Goal: Information Seeking & Learning: Compare options

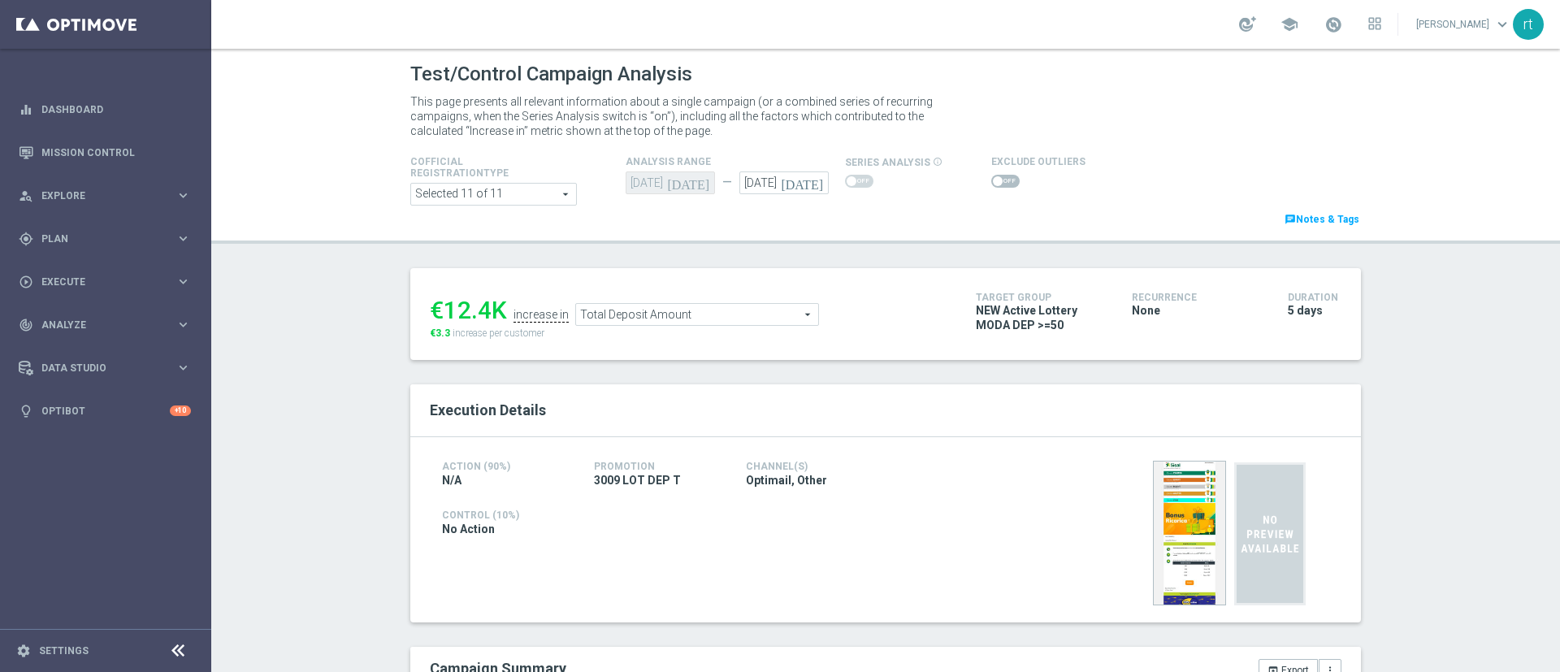
click at [996, 180] on span at bounding box center [1005, 181] width 28 height 13
click at [996, 180] on input "checkbox" at bounding box center [1005, 181] width 28 height 13
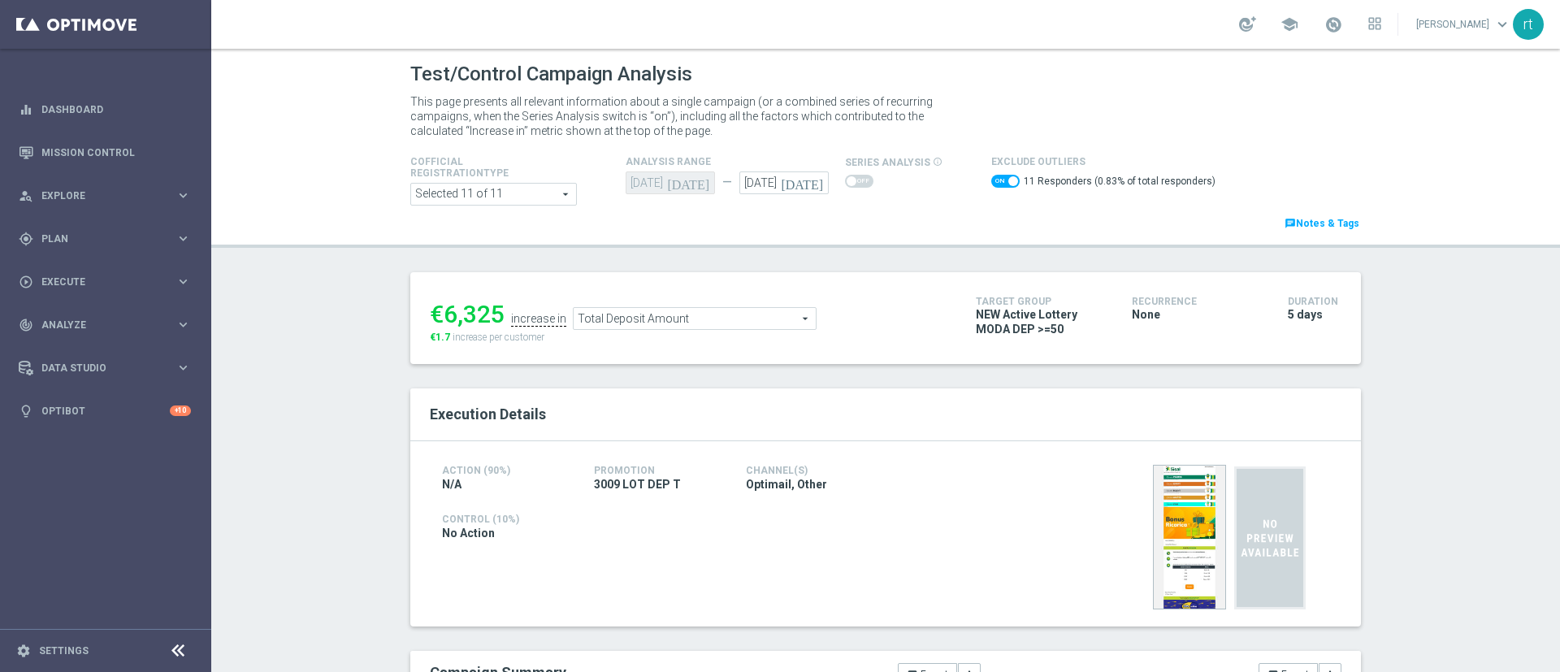
click at [1008, 183] on span at bounding box center [1013, 181] width 10 height 10
click at [995, 183] on input "checkbox" at bounding box center [1005, 181] width 28 height 13
checkbox input "false"
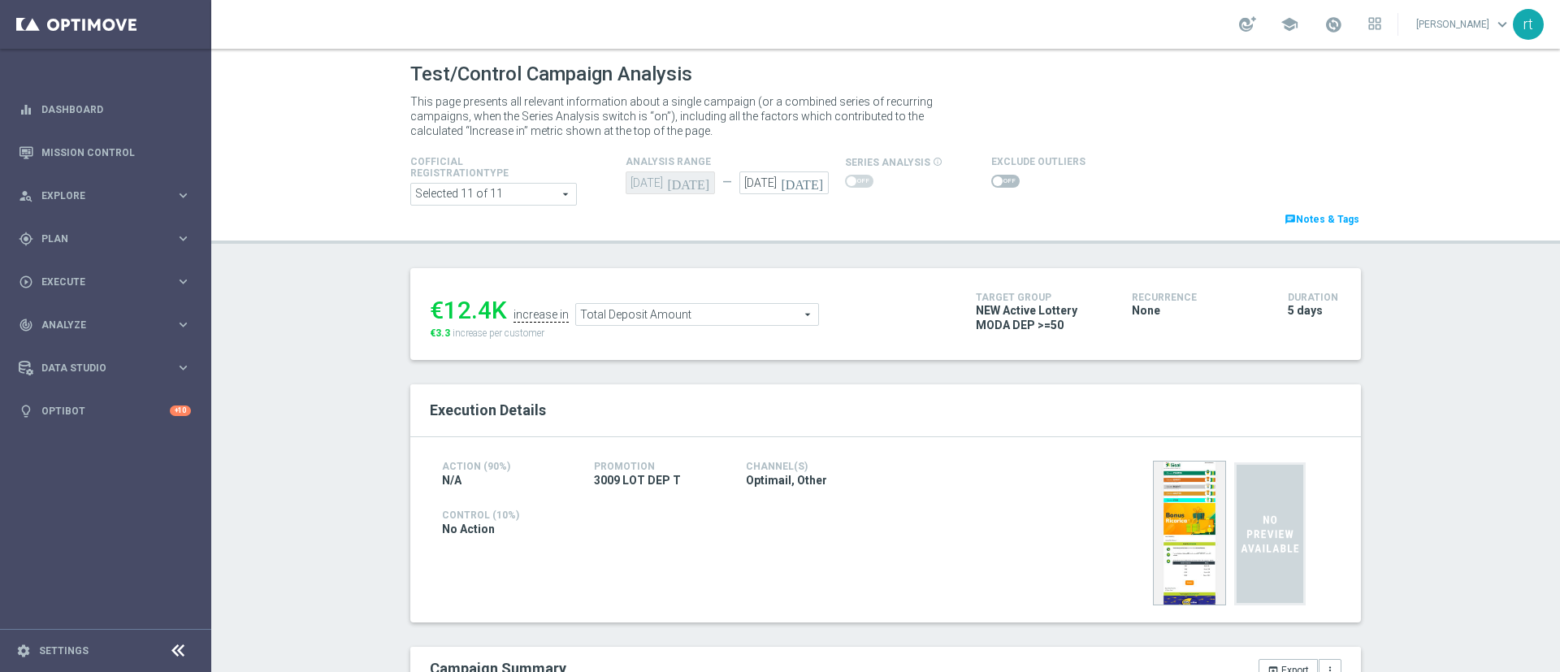
click at [621, 327] on div "€12.4K increase in Total Deposit Amount Total Deposit Amount arrow_drop_down se…" at bounding box center [691, 314] width 522 height 53
click at [613, 319] on span "Total Deposit Amount" at bounding box center [697, 314] width 242 height 21
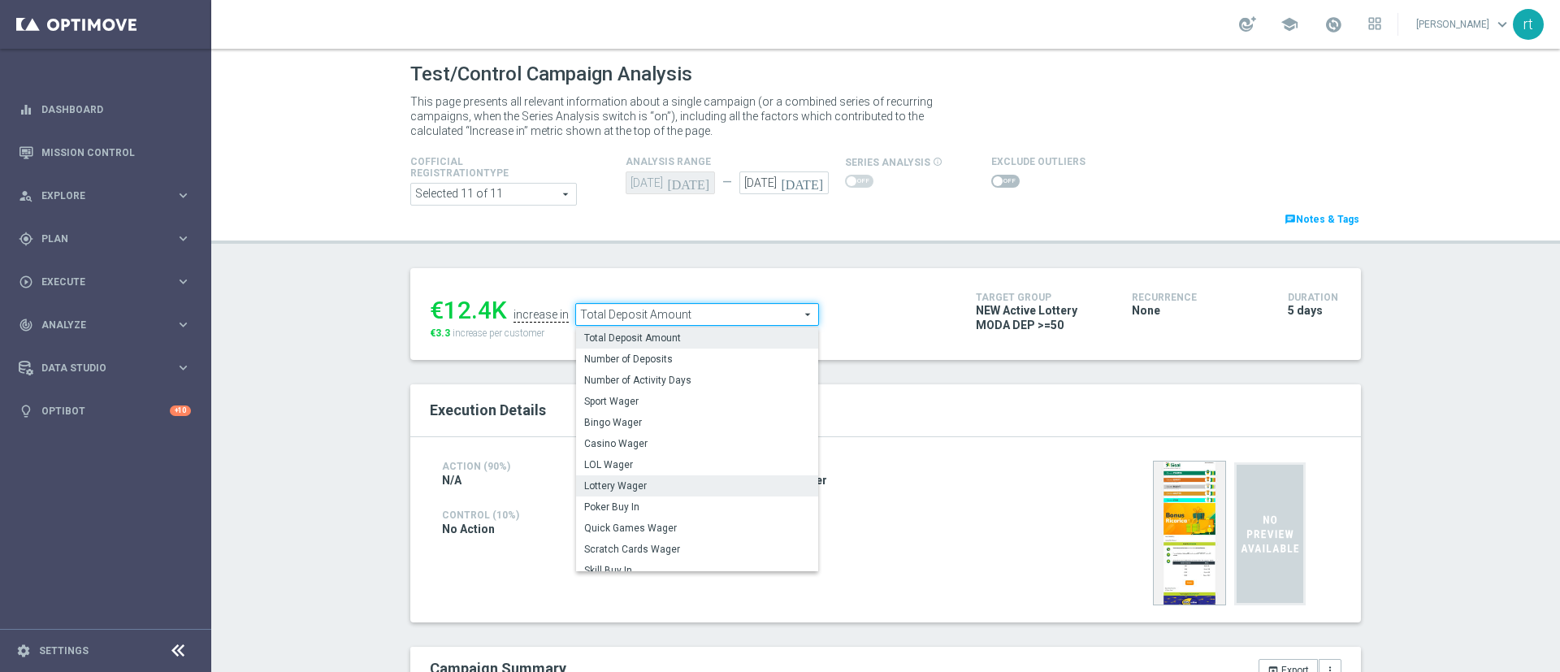
click at [608, 489] on span "Lottery Wager" at bounding box center [697, 485] width 226 height 13
type input "Lottery Wager"
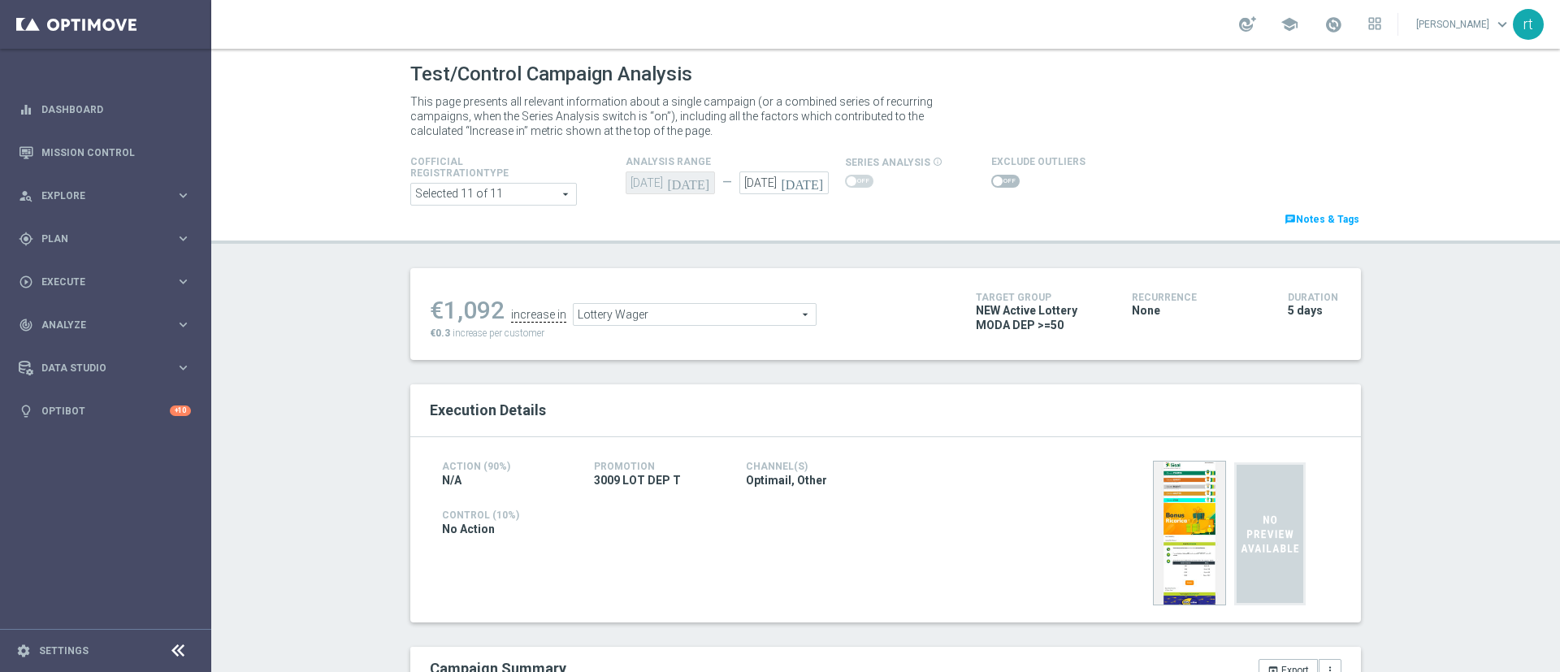
click at [995, 180] on span at bounding box center [1005, 181] width 28 height 13
click at [995, 180] on input "checkbox" at bounding box center [1005, 181] width 28 height 13
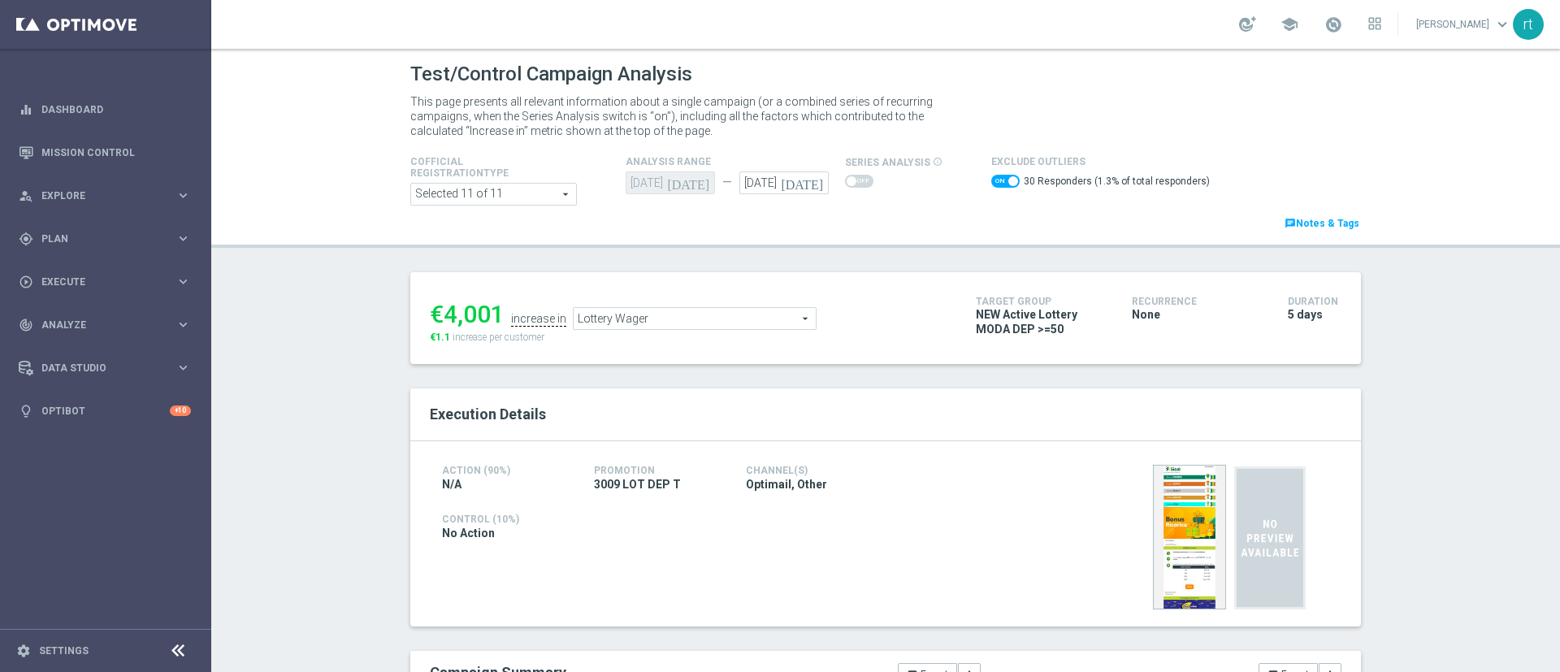
click at [638, 305] on ul "€4,001 increase in Lottery Wager Lottery Wager arrow_drop_down search" at bounding box center [691, 311] width 530 height 38
click at [630, 315] on span "Lottery Wager" at bounding box center [695, 318] width 242 height 21
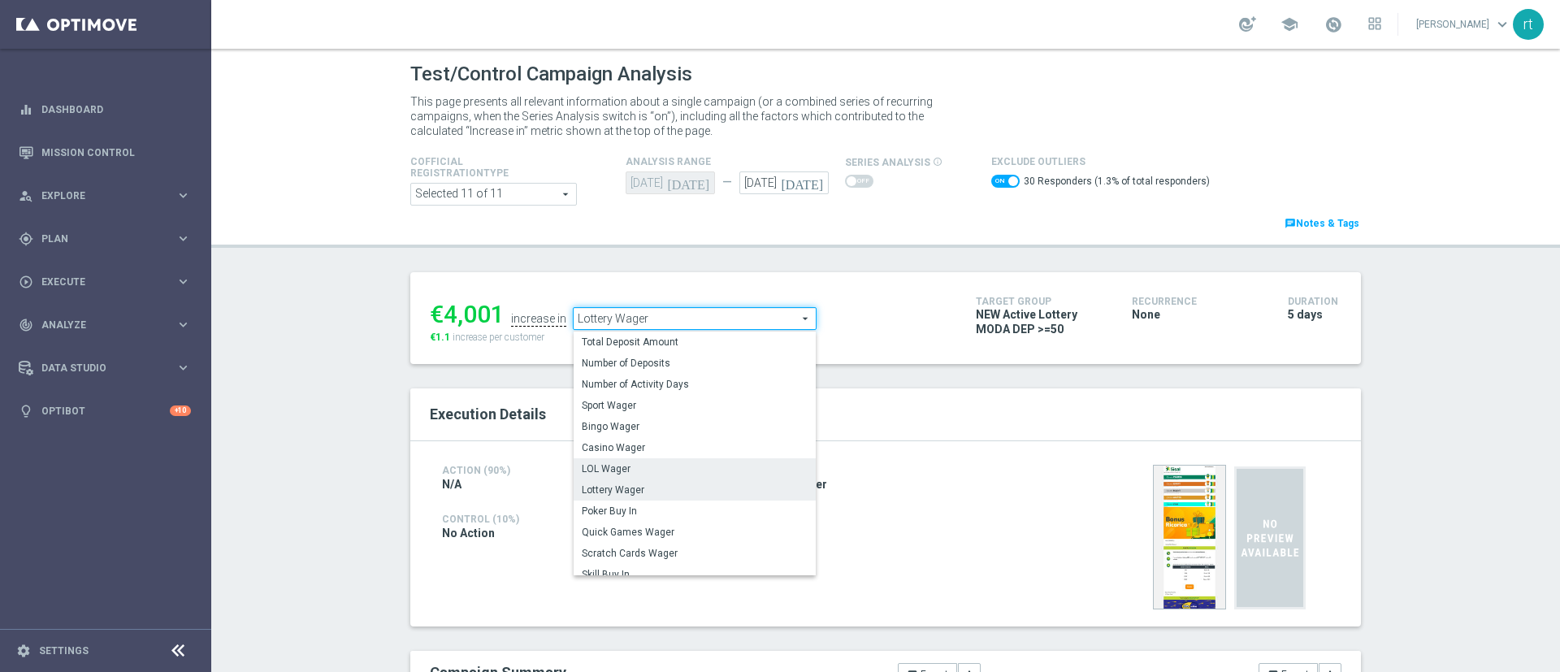
click at [615, 464] on span "LOL Wager" at bounding box center [695, 468] width 226 height 13
checkbox input "false"
type input "LOL Wager"
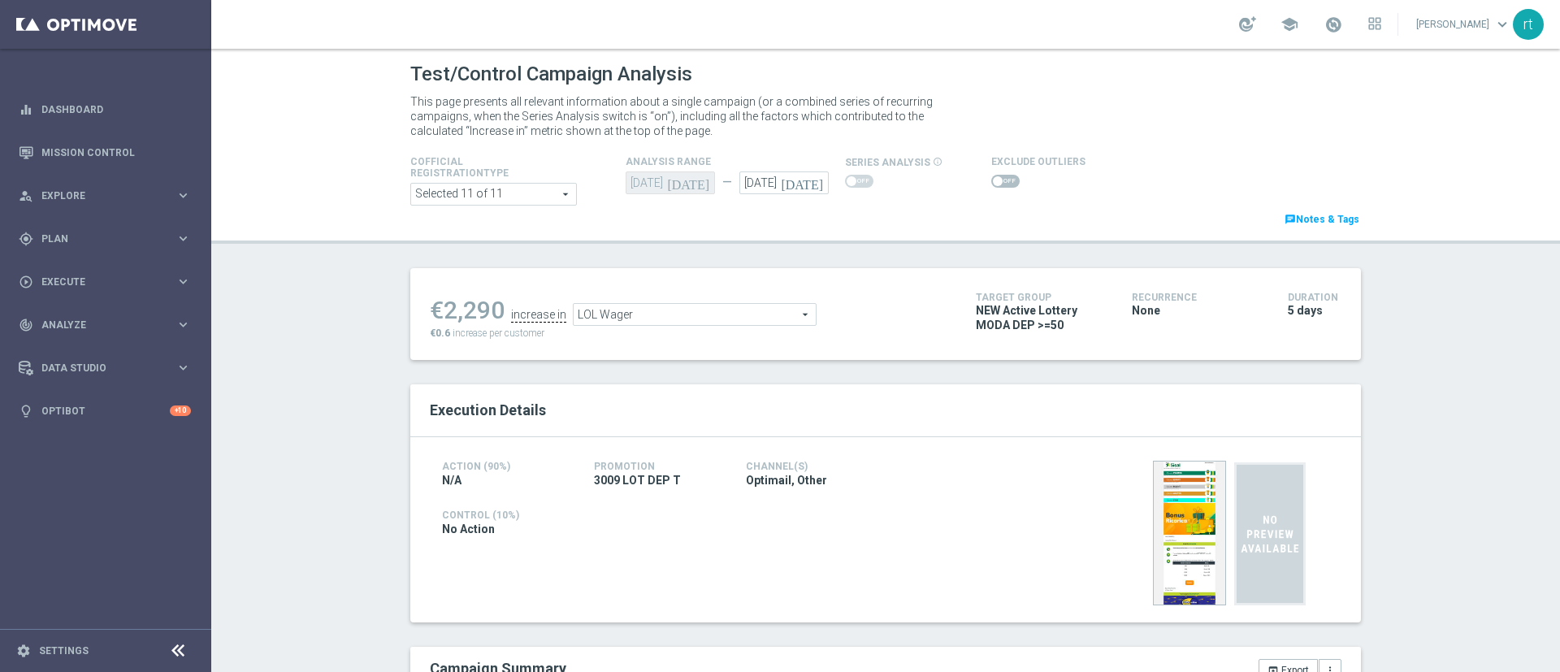
click at [993, 180] on span at bounding box center [998, 181] width 10 height 10
click at [991, 180] on input "checkbox" at bounding box center [1005, 181] width 28 height 13
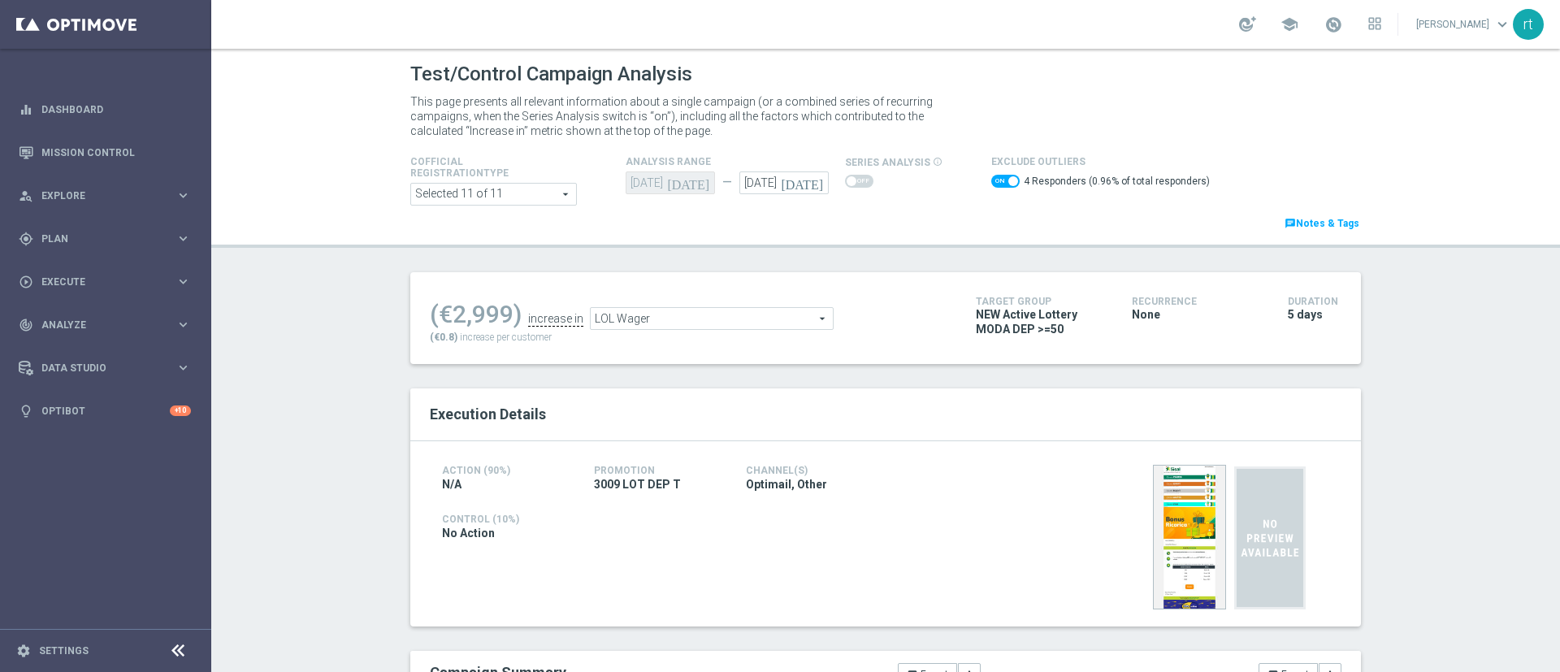
click at [670, 314] on span "LOL Wager" at bounding box center [712, 318] width 242 height 21
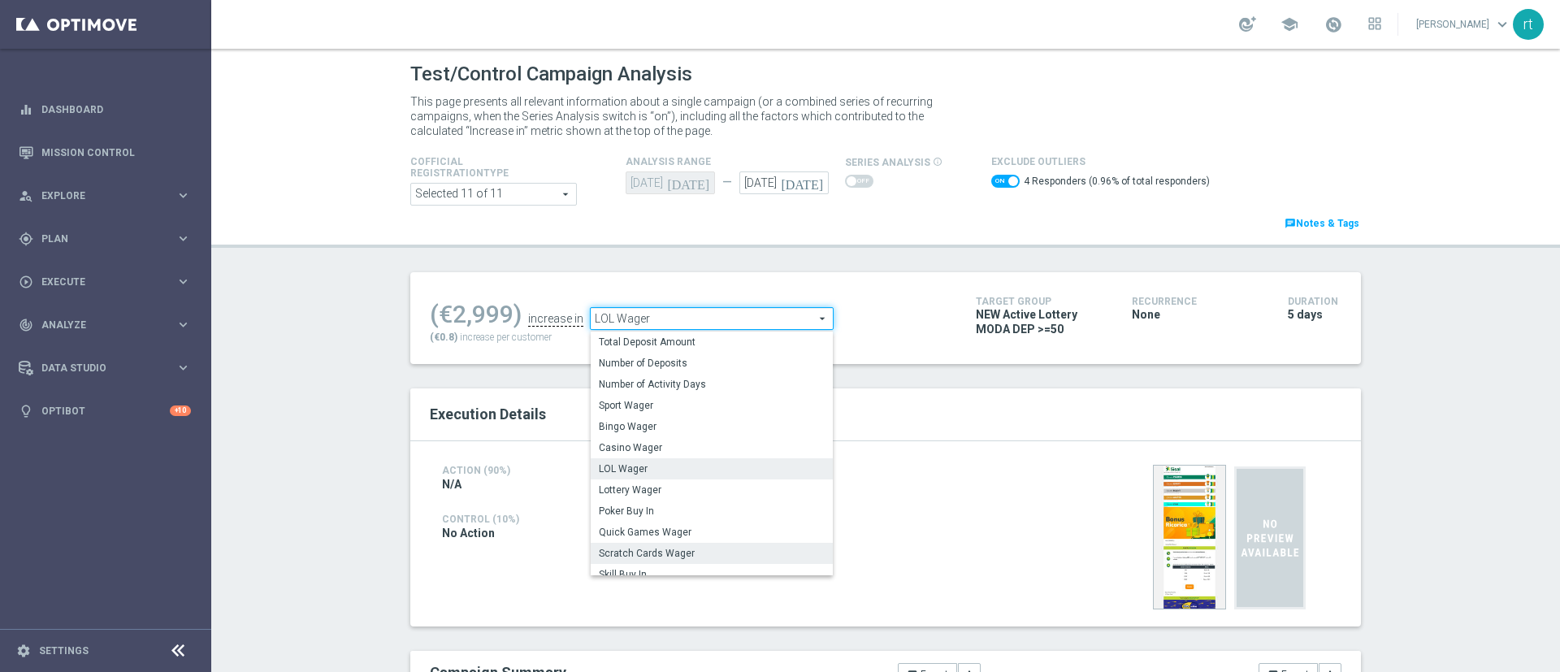
click at [617, 552] on span "Scratch Cards Wager" at bounding box center [712, 553] width 226 height 13
checkbox input "false"
type input "Scratch Cards Wager"
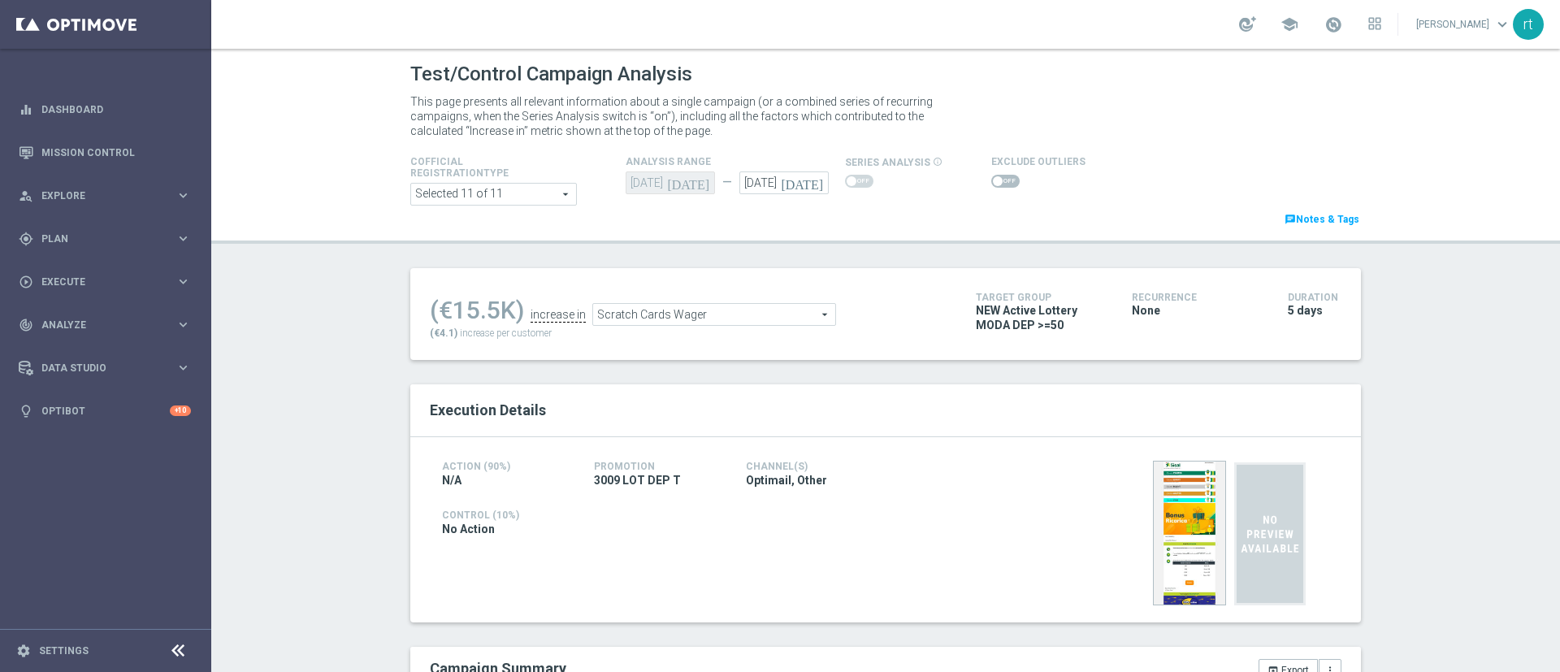
click at [991, 176] on span at bounding box center [1005, 181] width 28 height 13
click at [991, 176] on input "checkbox" at bounding box center [1005, 181] width 28 height 13
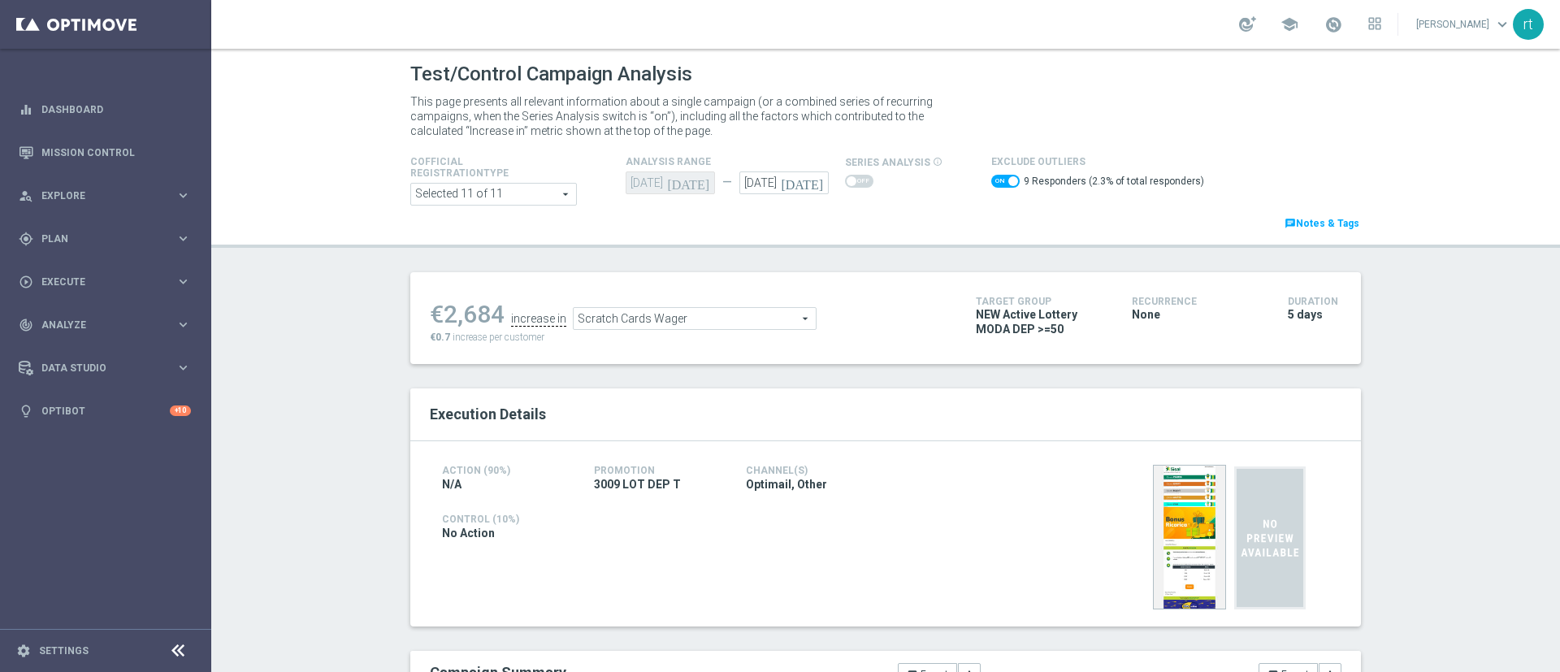
click at [701, 313] on span "Scratch Cards Wager" at bounding box center [695, 318] width 242 height 21
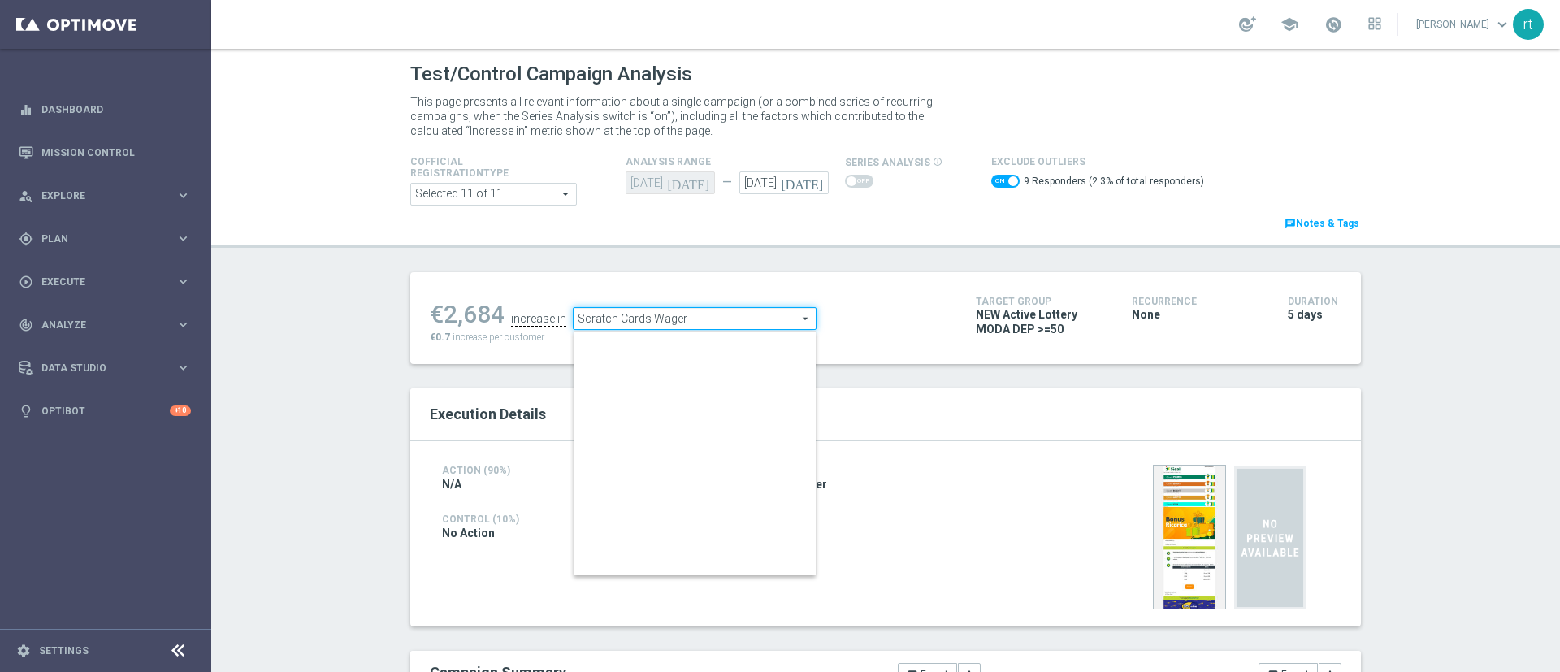
scroll to position [254, 0]
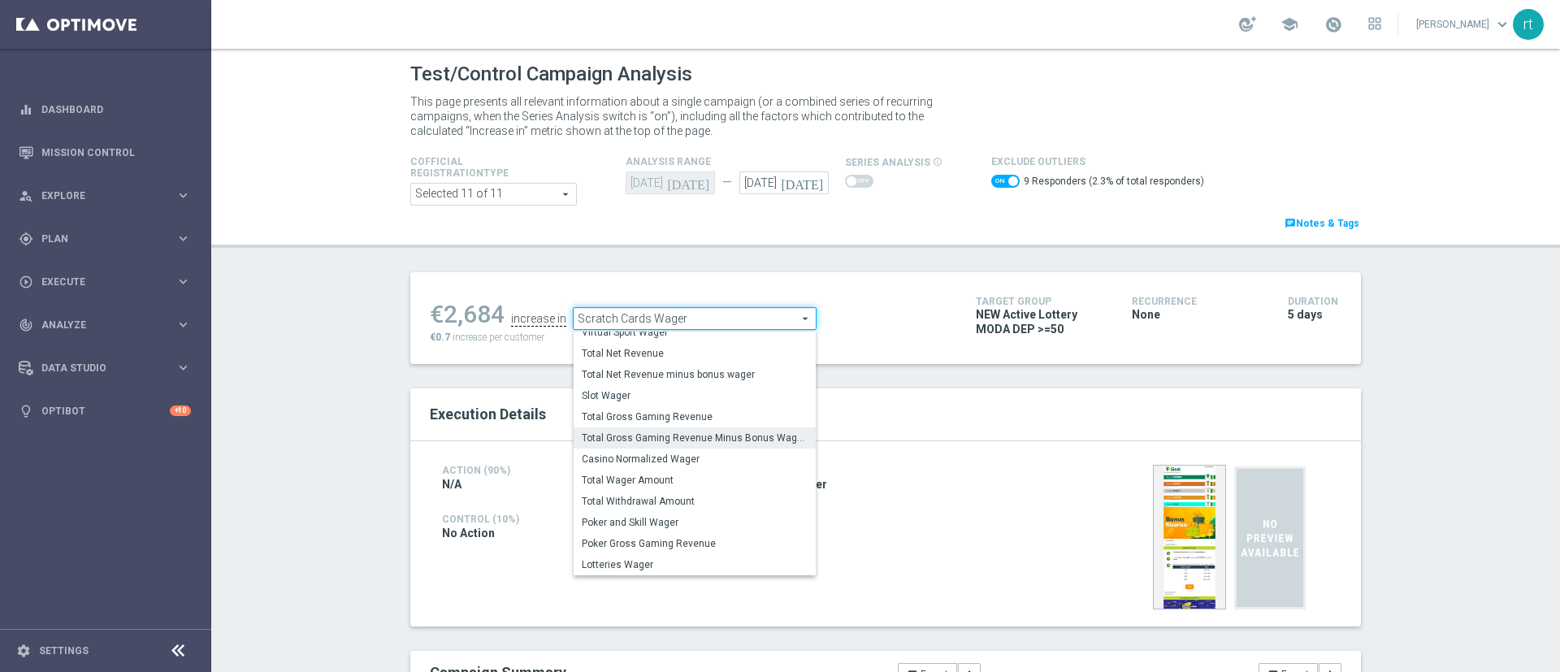
click at [630, 434] on span "Total Gross Gaming Revenue Minus Bonus Wagared" at bounding box center [695, 437] width 226 height 13
checkbox input "false"
type input "Total Gross Gaming Revenue Minus Bonus Wagared"
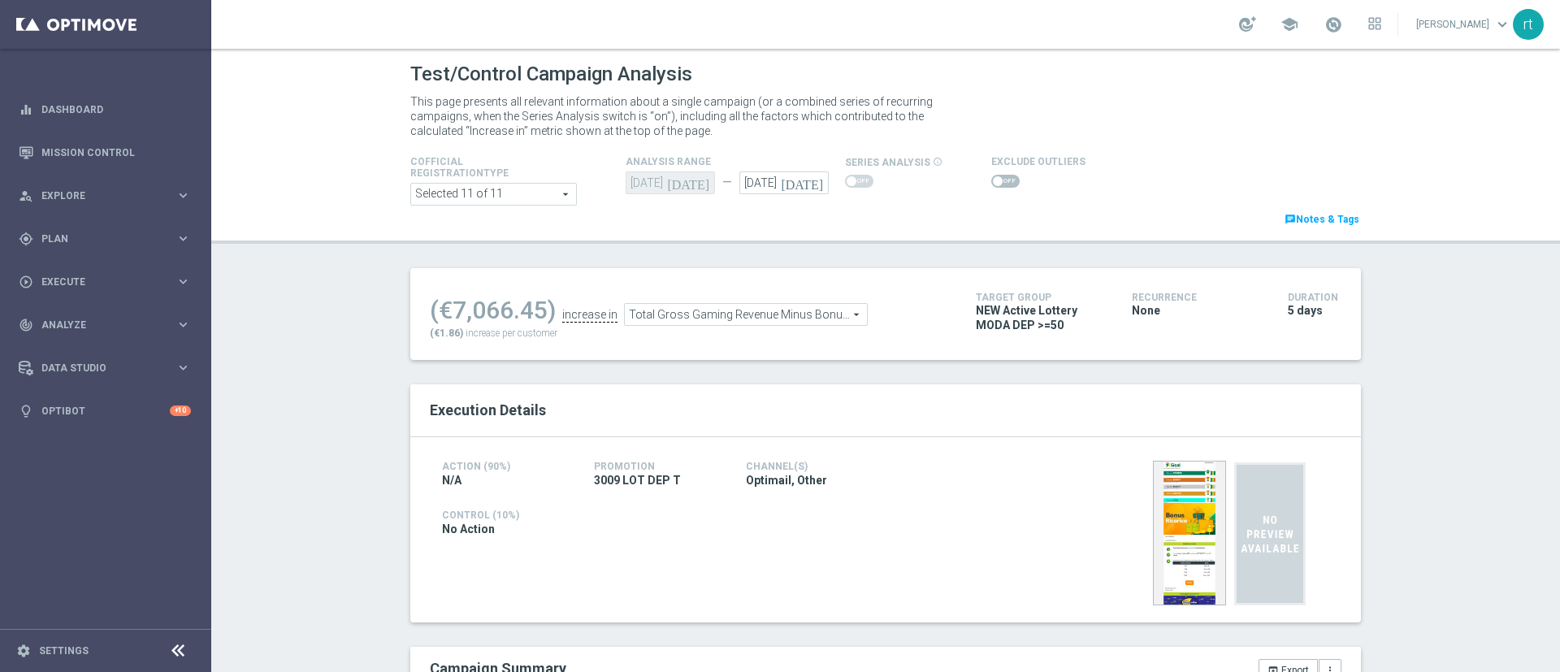
click at [991, 184] on span at bounding box center [1005, 181] width 28 height 13
click at [991, 184] on input "checkbox" at bounding box center [1005, 181] width 28 height 13
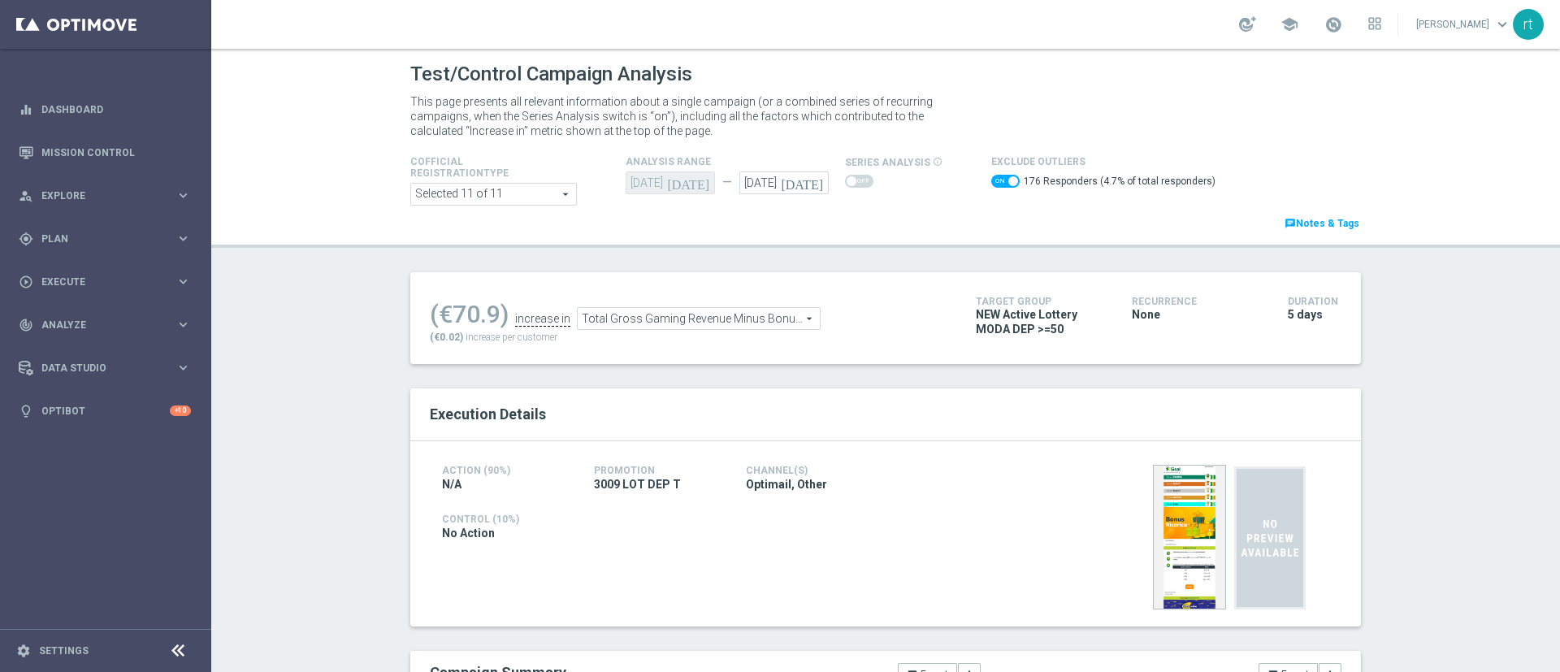
click at [991, 184] on span at bounding box center [1005, 181] width 28 height 13
click at [991, 184] on input "checkbox" at bounding box center [1005, 181] width 28 height 13
checkbox input "false"
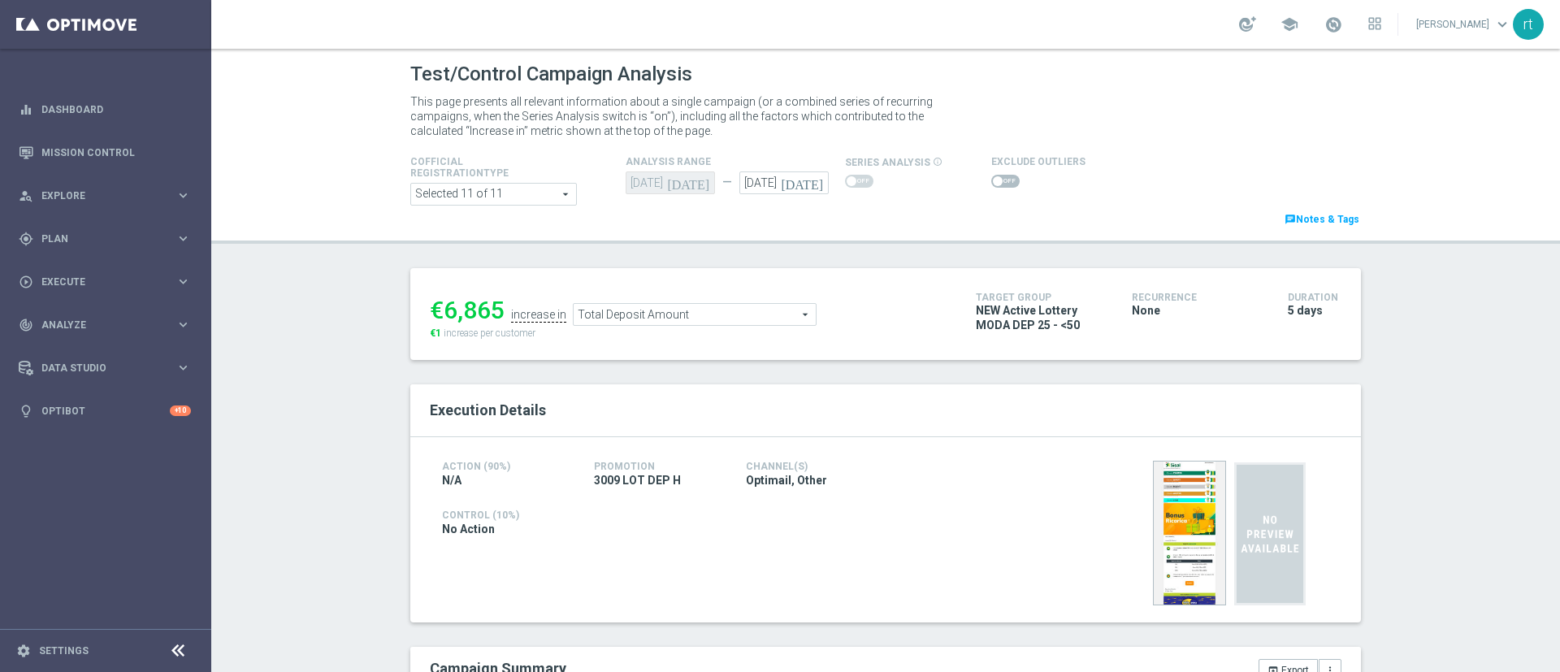
click at [994, 185] on span at bounding box center [1005, 181] width 28 height 13
click at [994, 185] on input "checkbox" at bounding box center [1005, 181] width 28 height 13
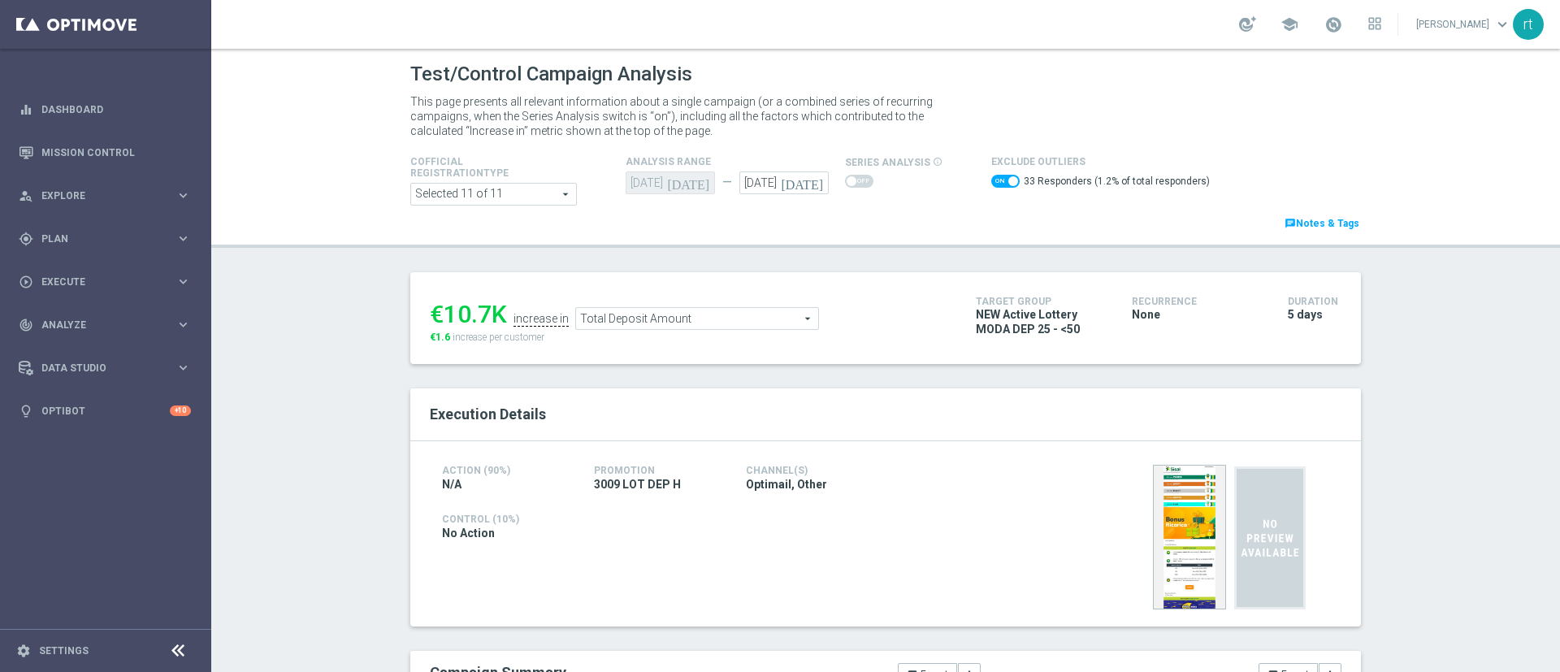
click at [991, 179] on span at bounding box center [1005, 181] width 28 height 13
click at [991, 179] on input "checkbox" at bounding box center [1005, 181] width 28 height 13
checkbox input "false"
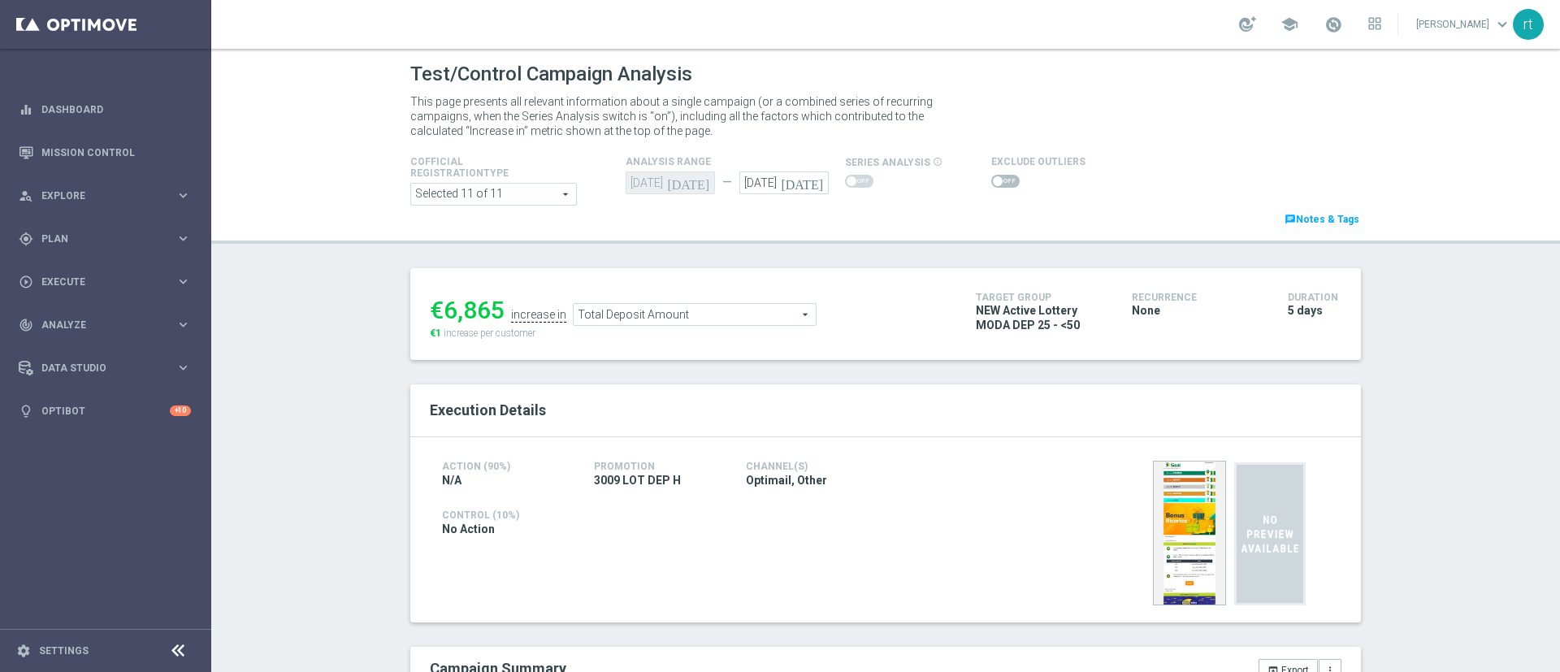
click at [606, 313] on span "Total Deposit Amount" at bounding box center [695, 314] width 242 height 21
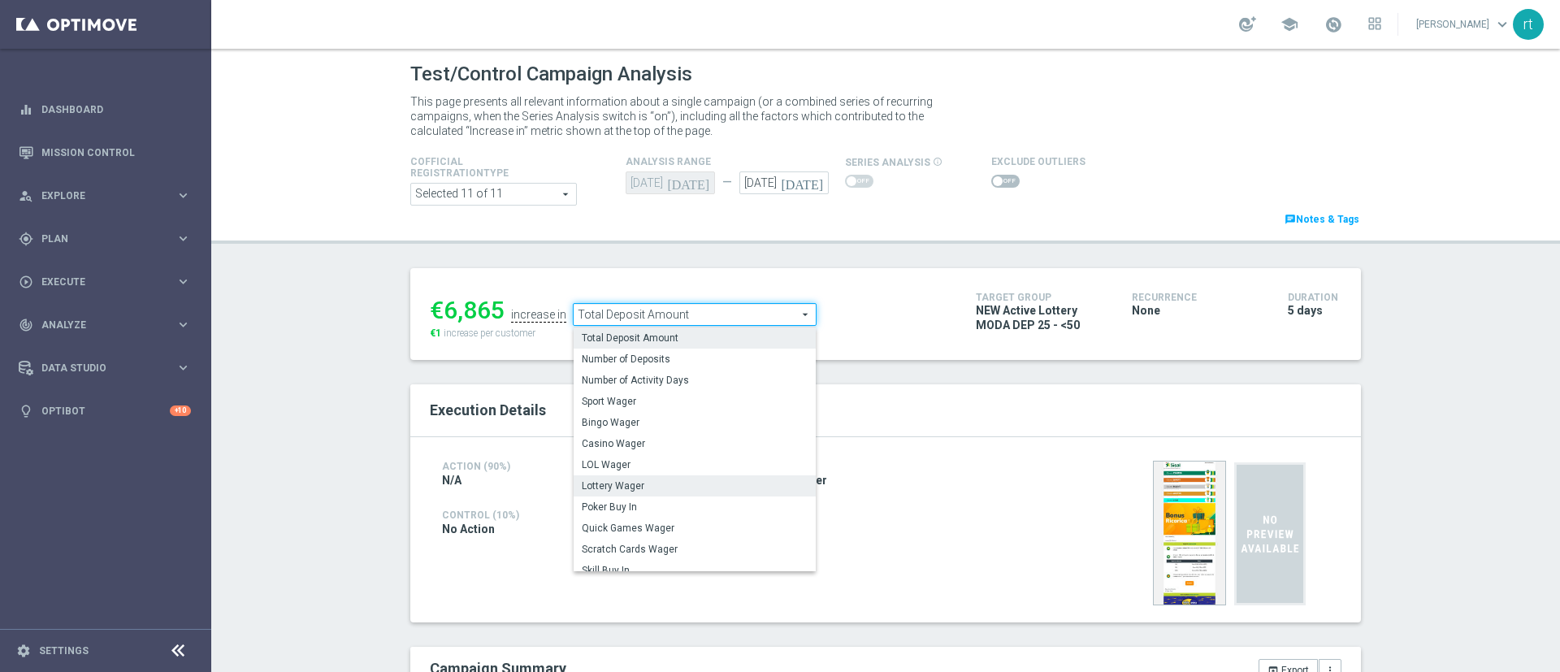
click at [624, 475] on label "Lottery Wager" at bounding box center [695, 485] width 242 height 21
type input "Lottery Wager"
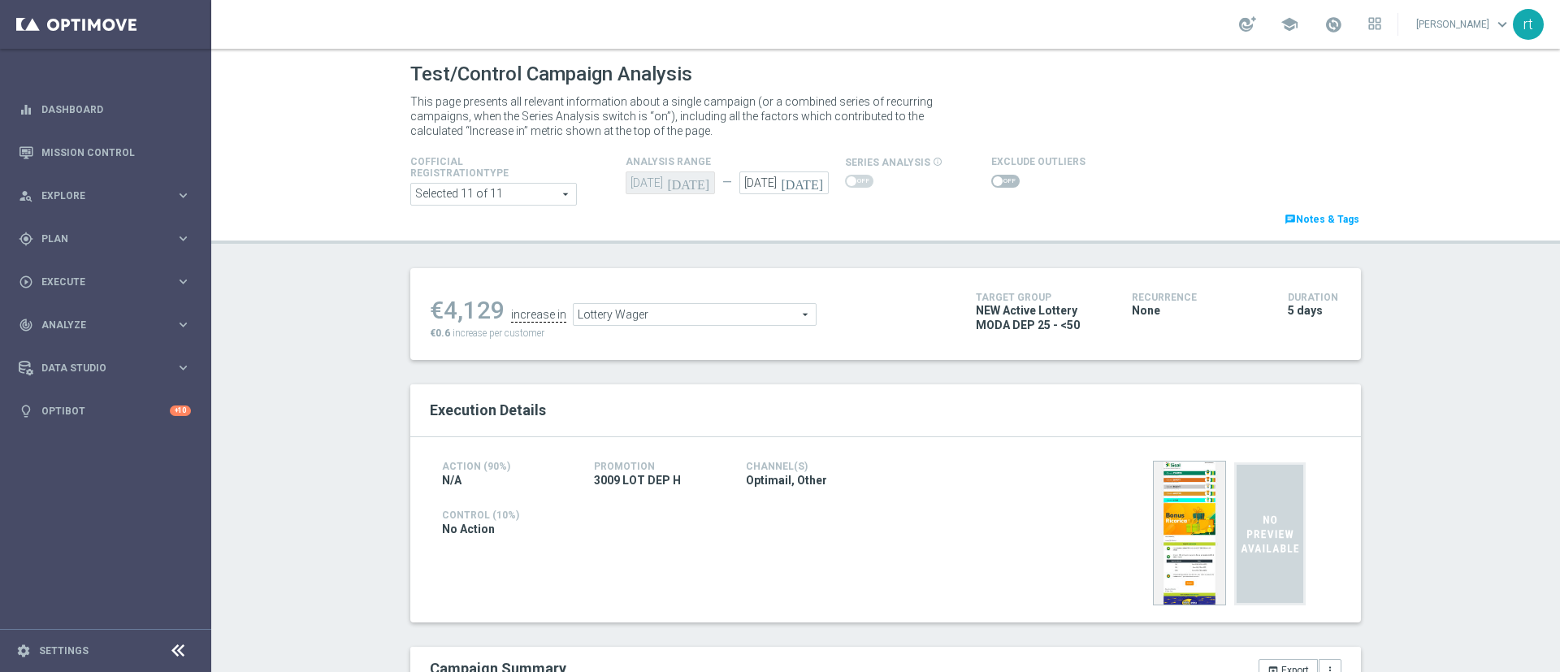
click at [991, 184] on span at bounding box center [1005, 181] width 28 height 13
click at [991, 184] on input "checkbox" at bounding box center [1005, 181] width 28 height 13
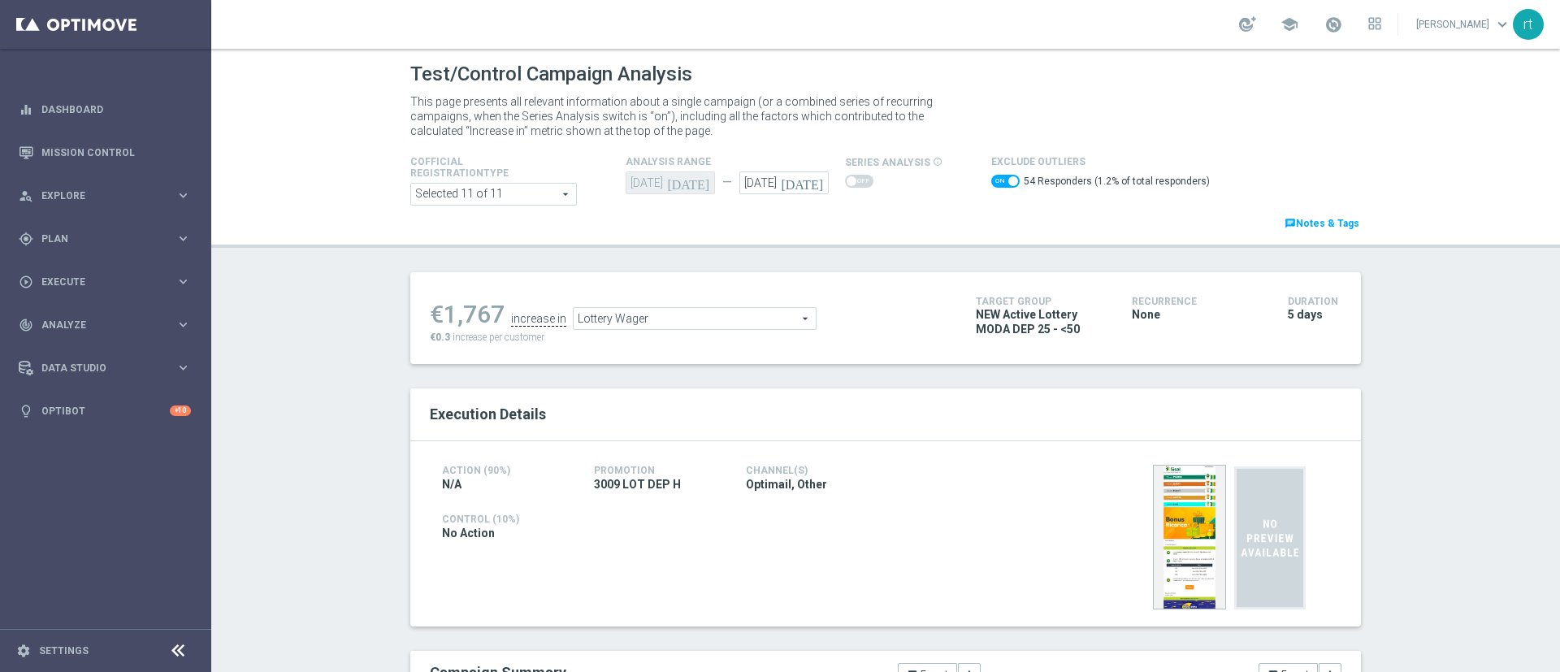
click at [648, 323] on span "Lottery Wager" at bounding box center [695, 318] width 242 height 21
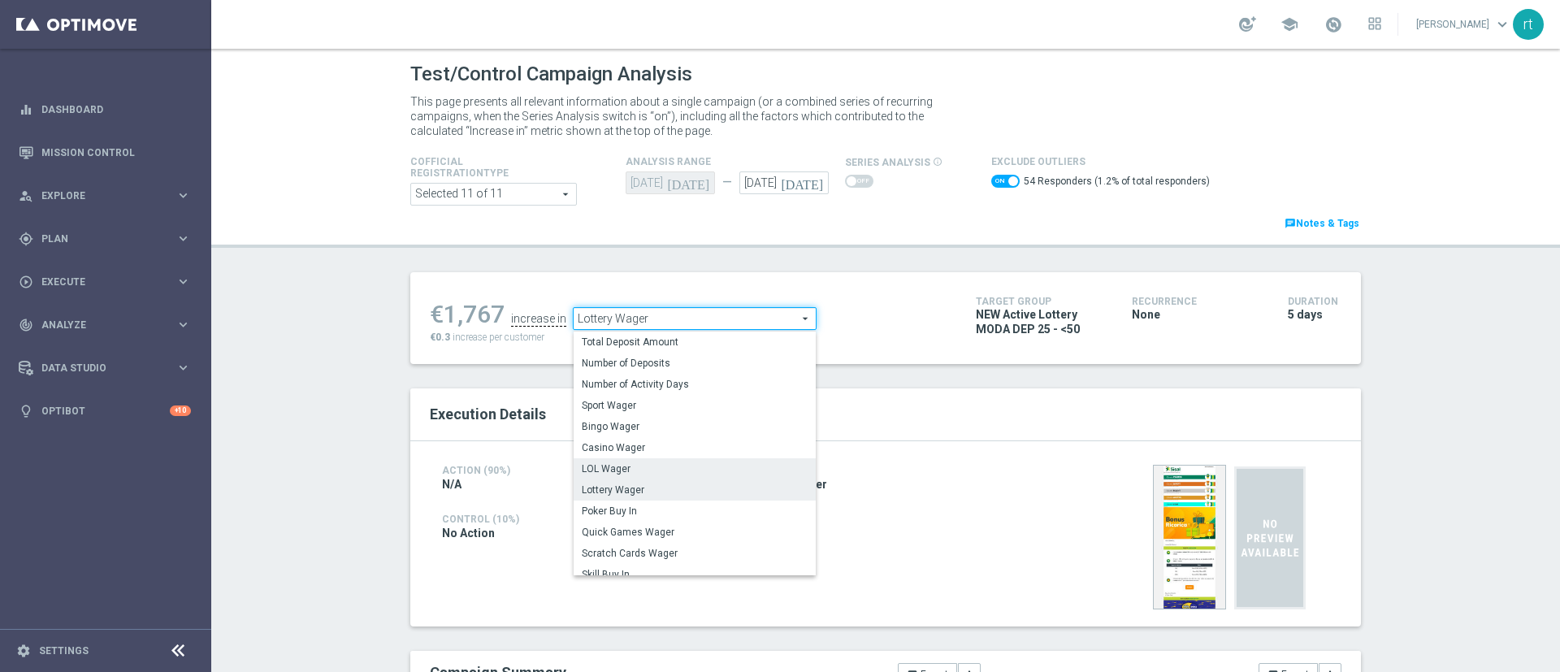
click at [634, 462] on label "LOL Wager" at bounding box center [695, 468] width 242 height 21
checkbox input "false"
type input "LOL Wager"
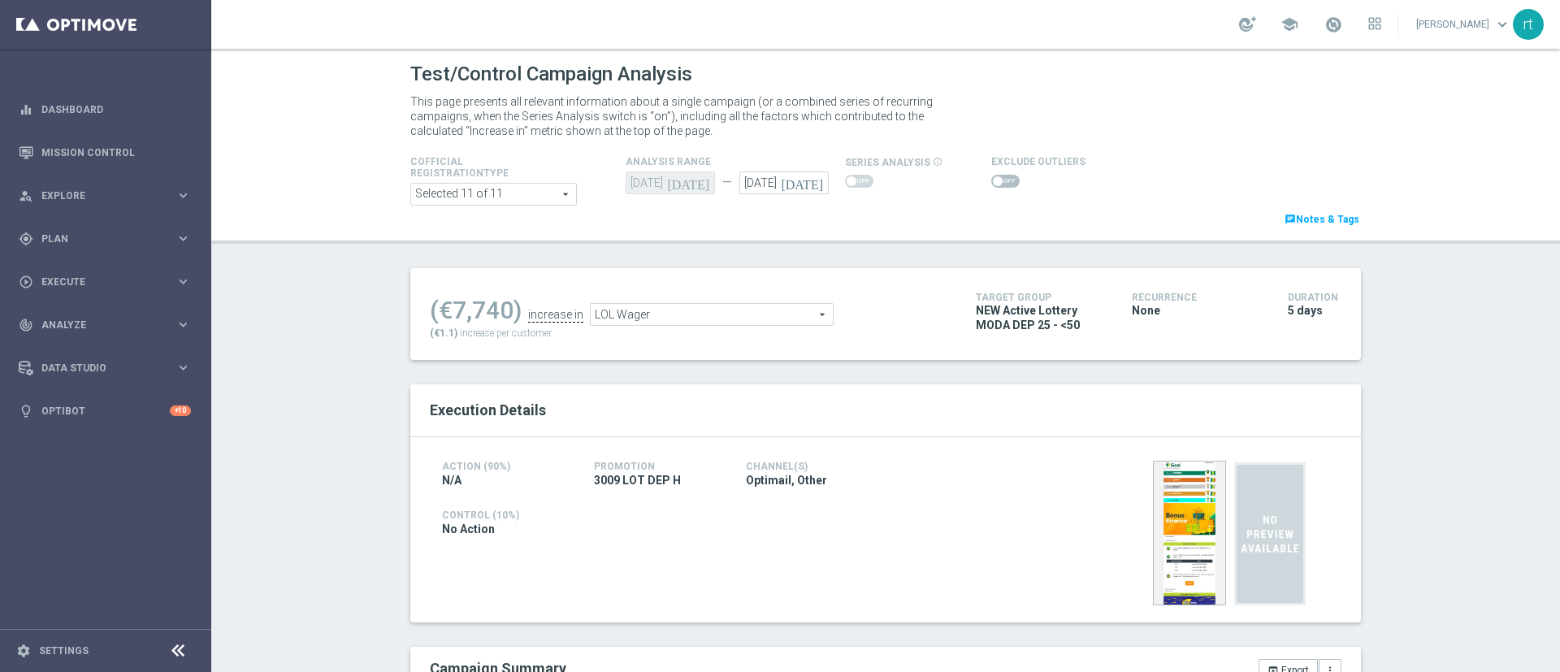
click at [1000, 176] on span at bounding box center [1005, 181] width 28 height 13
click at [1000, 176] on input "checkbox" at bounding box center [1005, 181] width 28 height 13
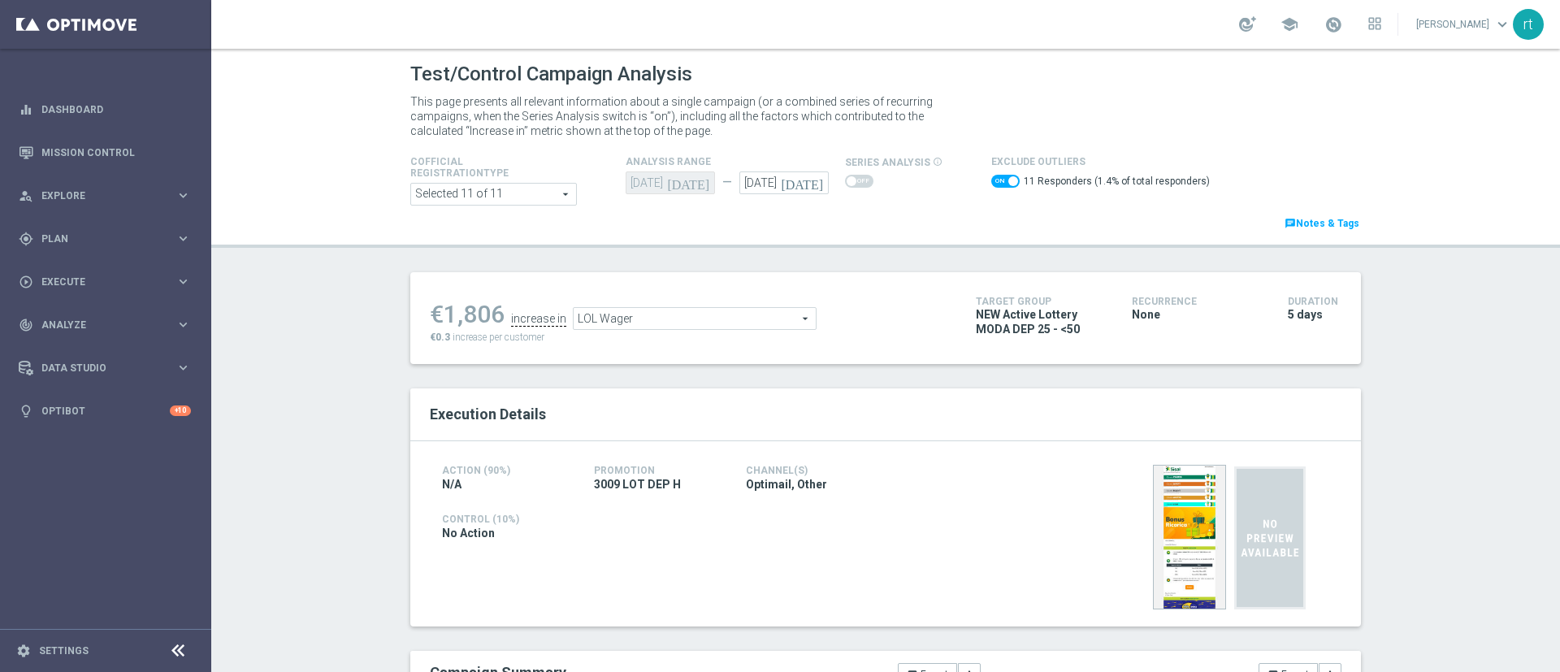
click at [631, 314] on span "LOL Wager" at bounding box center [695, 318] width 242 height 21
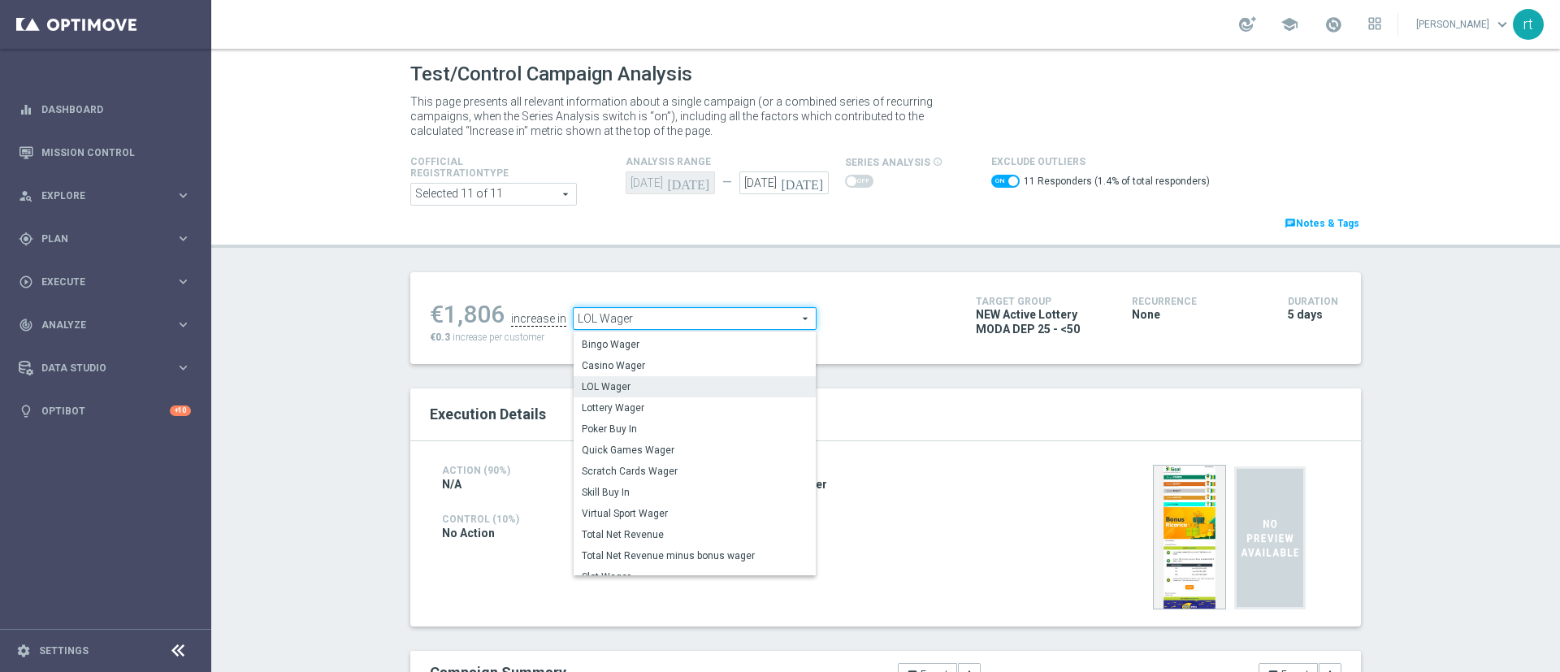
scroll to position [80, 0]
click at [618, 464] on span "Scratch Cards Wager" at bounding box center [695, 470] width 226 height 13
checkbox input "false"
type input "Scratch Cards Wager"
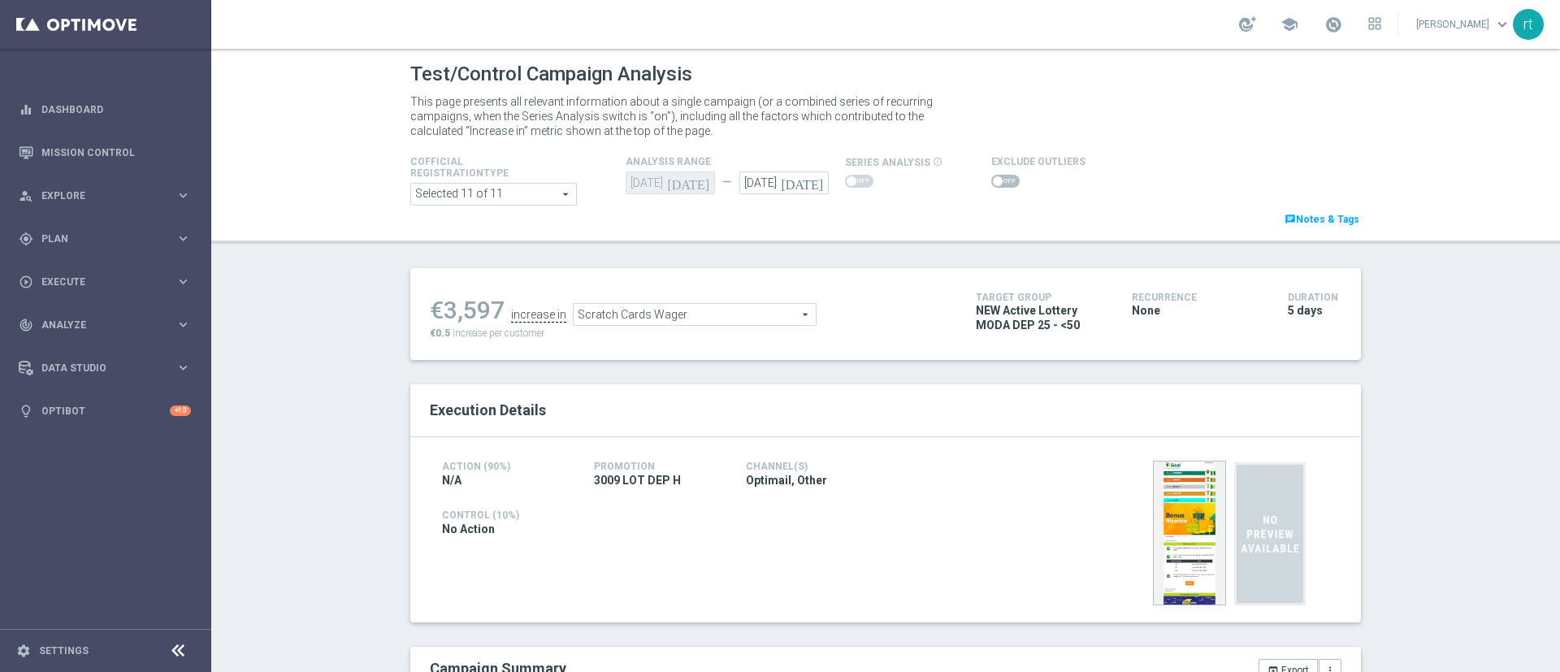
click at [995, 182] on span at bounding box center [1005, 181] width 28 height 13
click at [995, 182] on input "checkbox" at bounding box center [1005, 181] width 28 height 13
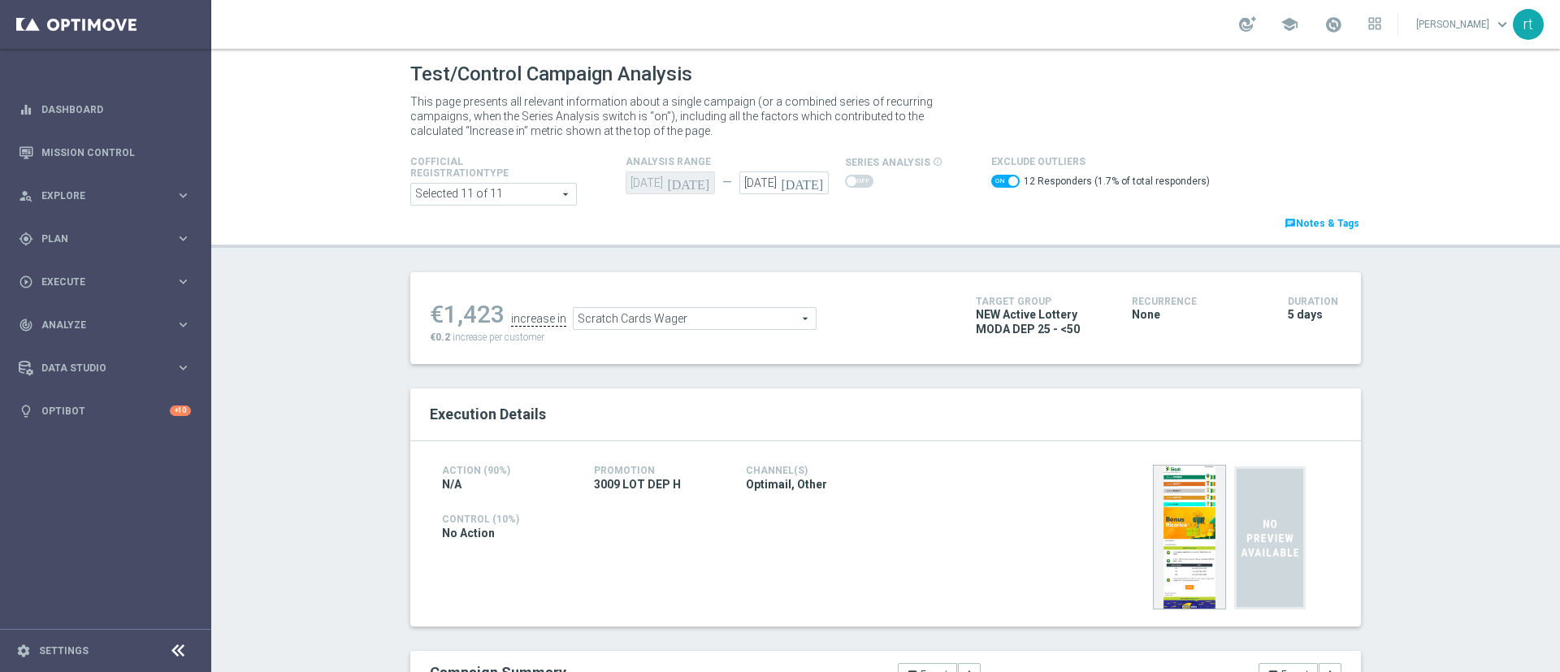
click at [654, 316] on span "Scratch Cards Wager" at bounding box center [695, 318] width 242 height 21
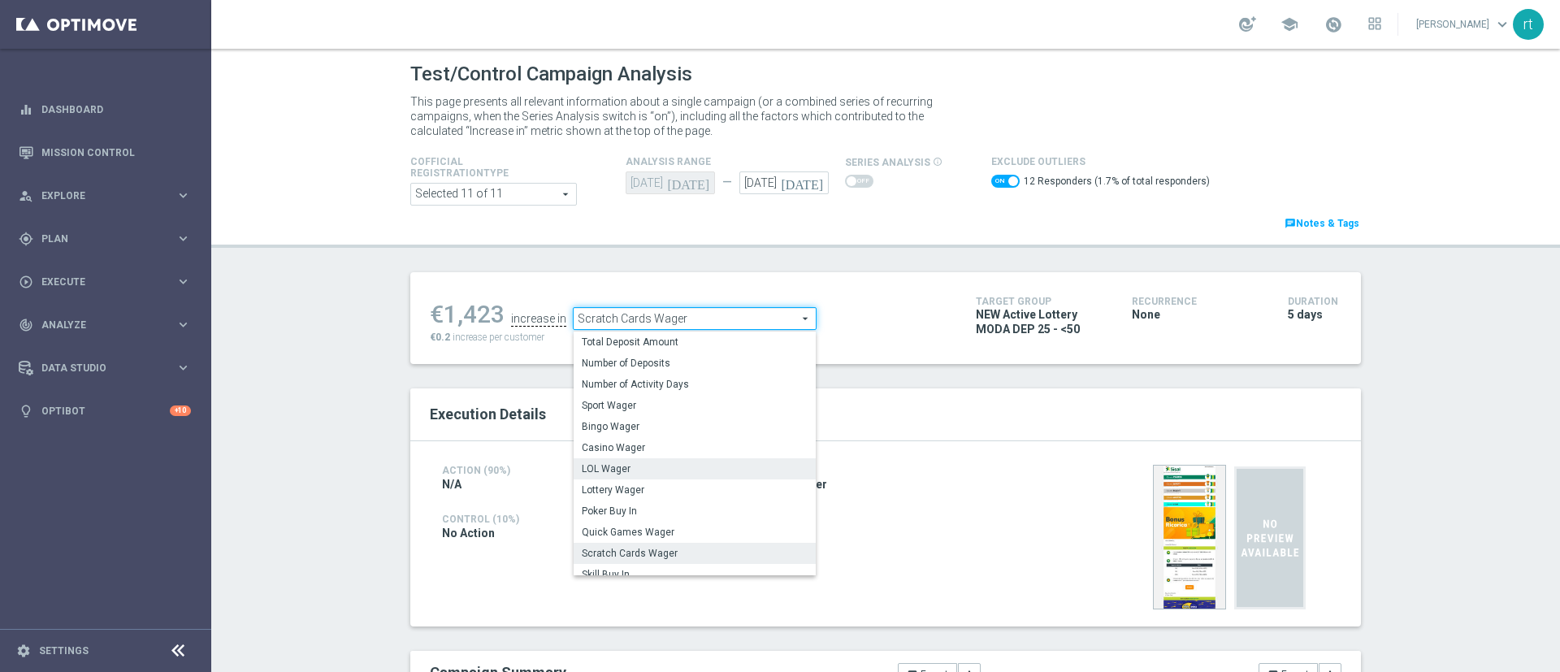
scroll to position [254, 0]
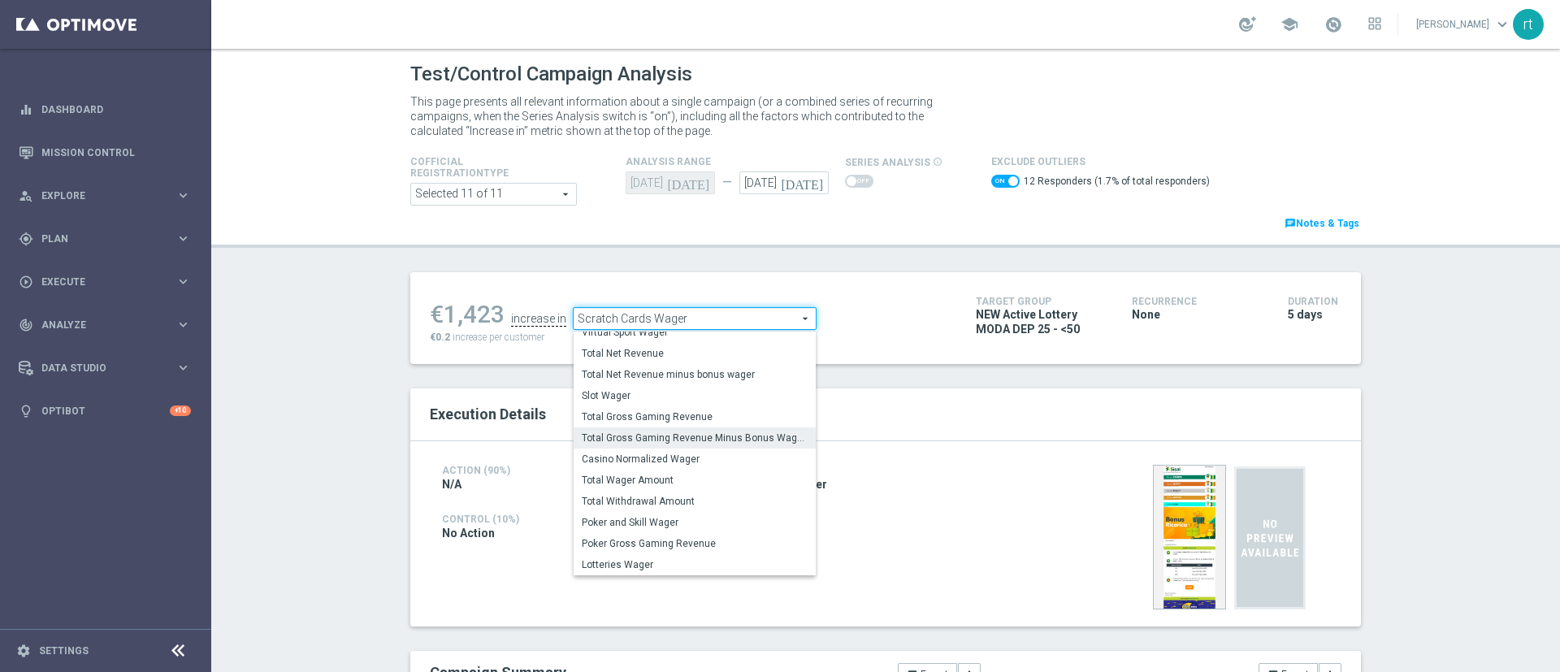
click at [648, 436] on span "Total Gross Gaming Revenue Minus Bonus Wagared" at bounding box center [695, 437] width 226 height 13
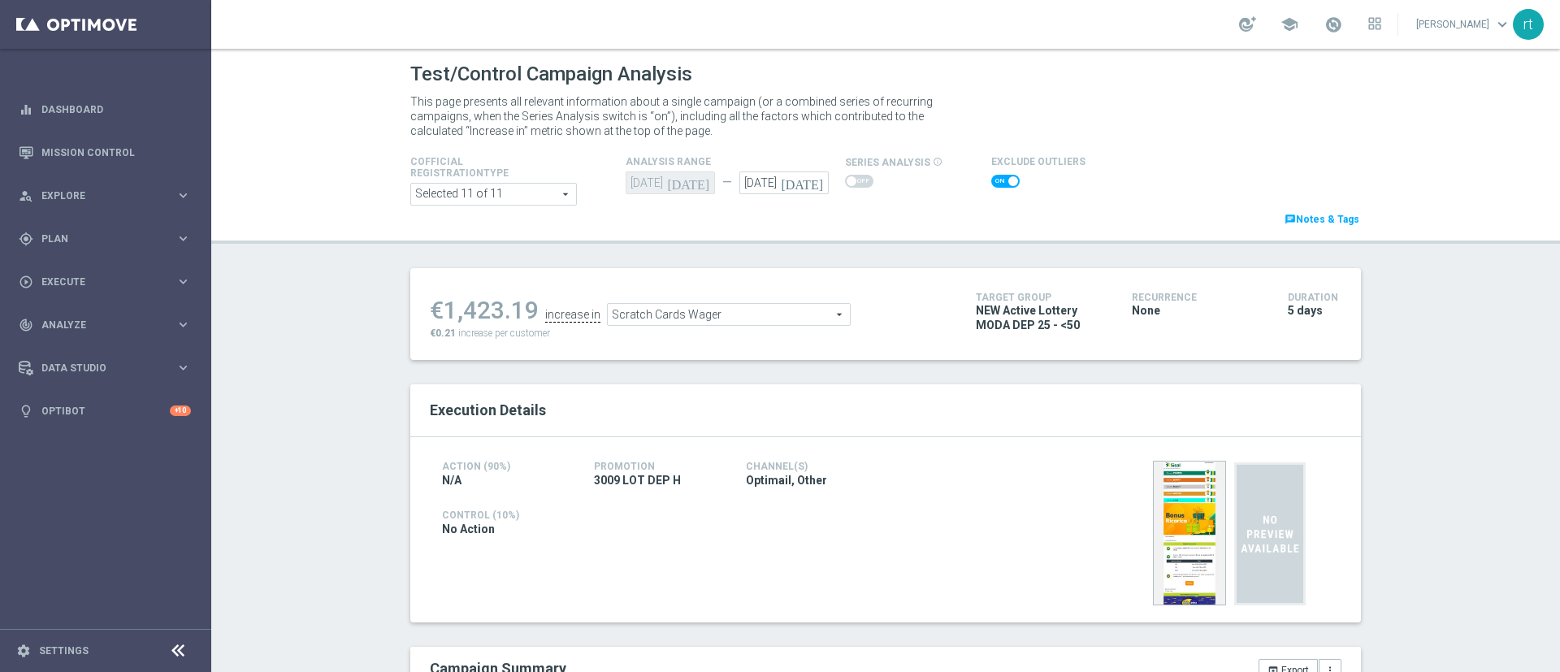
checkbox input "false"
type input "Total Gross Gaming Revenue Minus Bonus Wagared"
click at [998, 183] on span at bounding box center [1005, 181] width 28 height 13
click at [998, 183] on input "checkbox" at bounding box center [1005, 181] width 28 height 13
checkbox input "true"
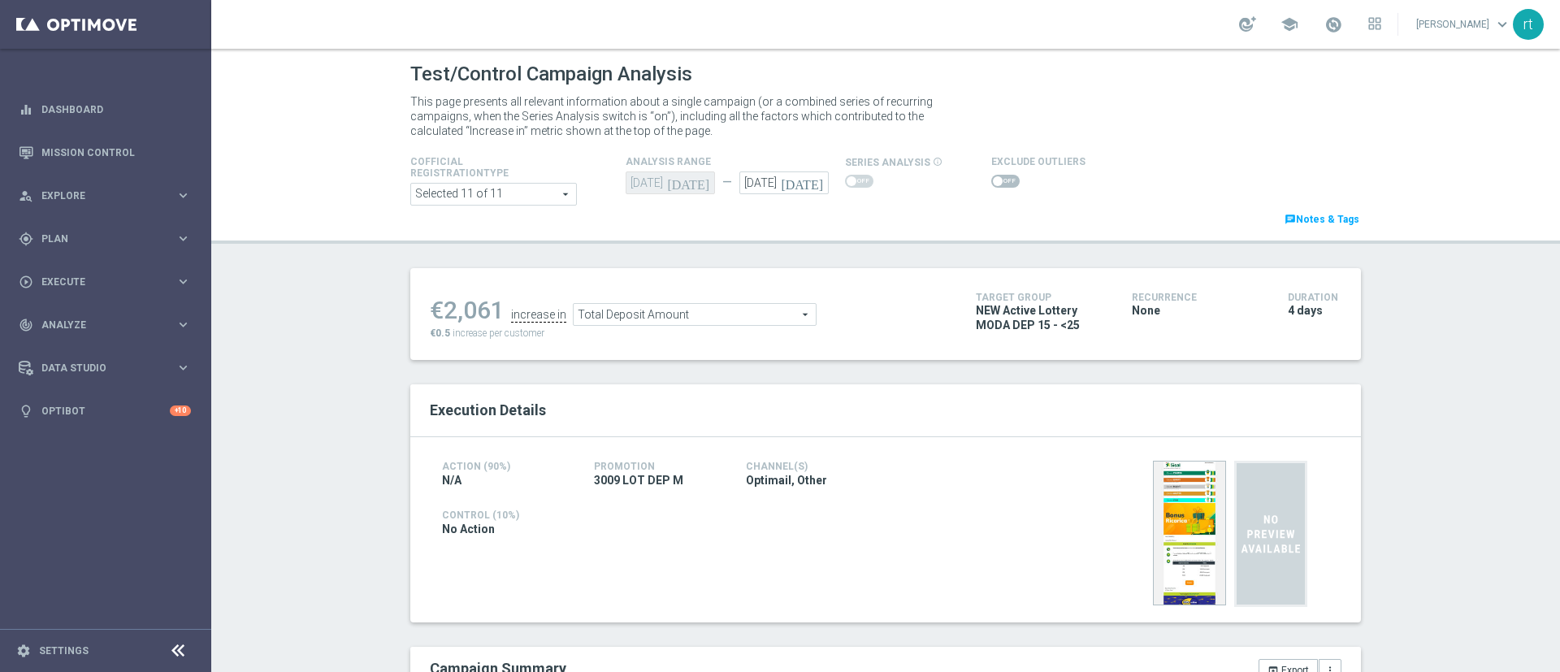
click at [991, 179] on span at bounding box center [1005, 181] width 28 height 13
click at [991, 179] on input "checkbox" at bounding box center [1005, 181] width 28 height 13
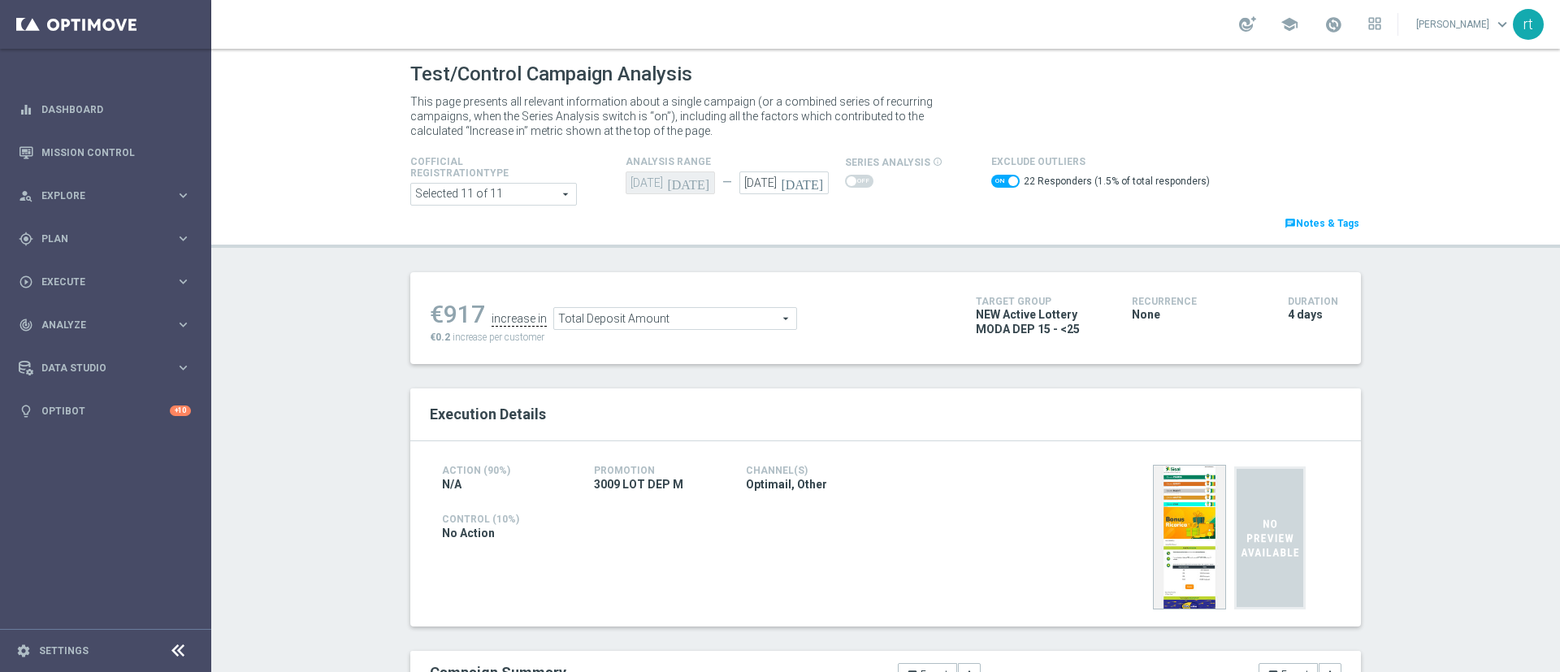
click at [665, 322] on span "Total Deposit Amount" at bounding box center [675, 318] width 242 height 21
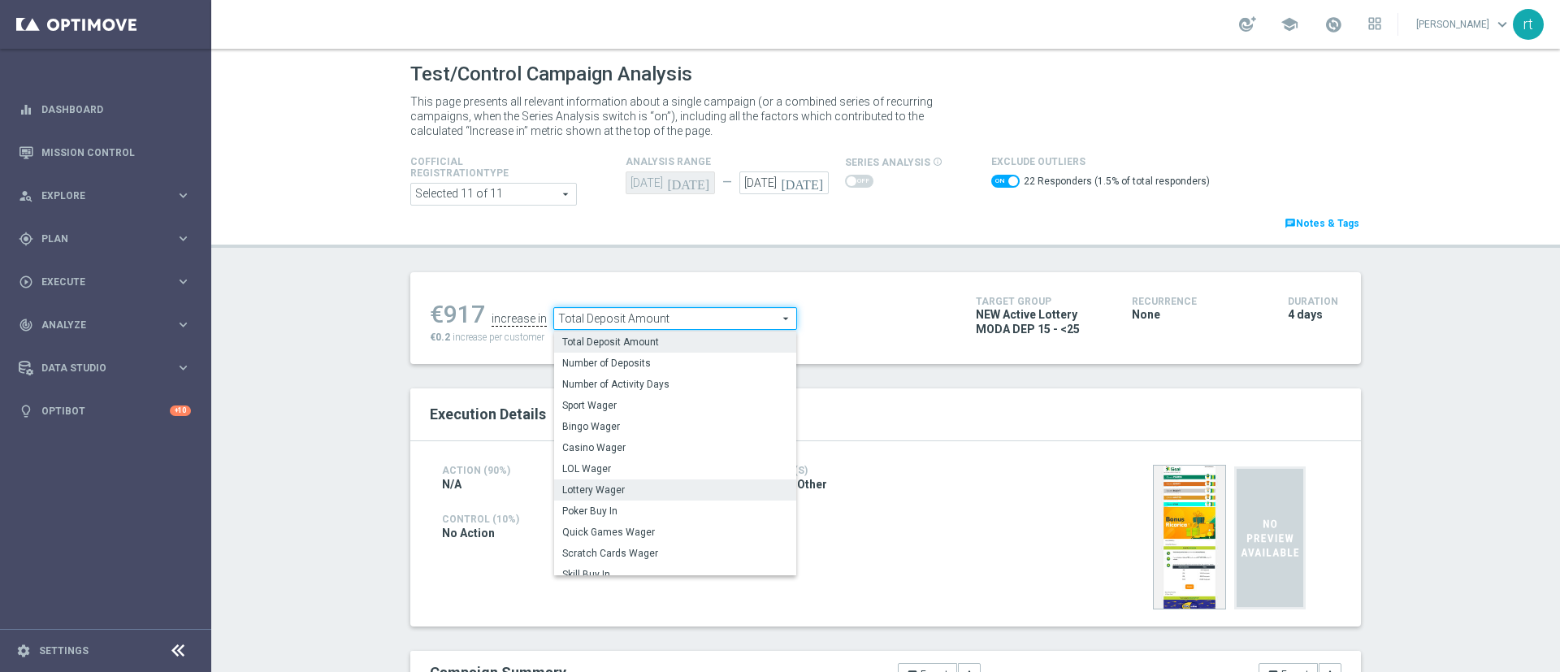
click at [617, 496] on span "Lottery Wager" at bounding box center [675, 489] width 226 height 13
checkbox input "false"
type input "Lottery Wager"
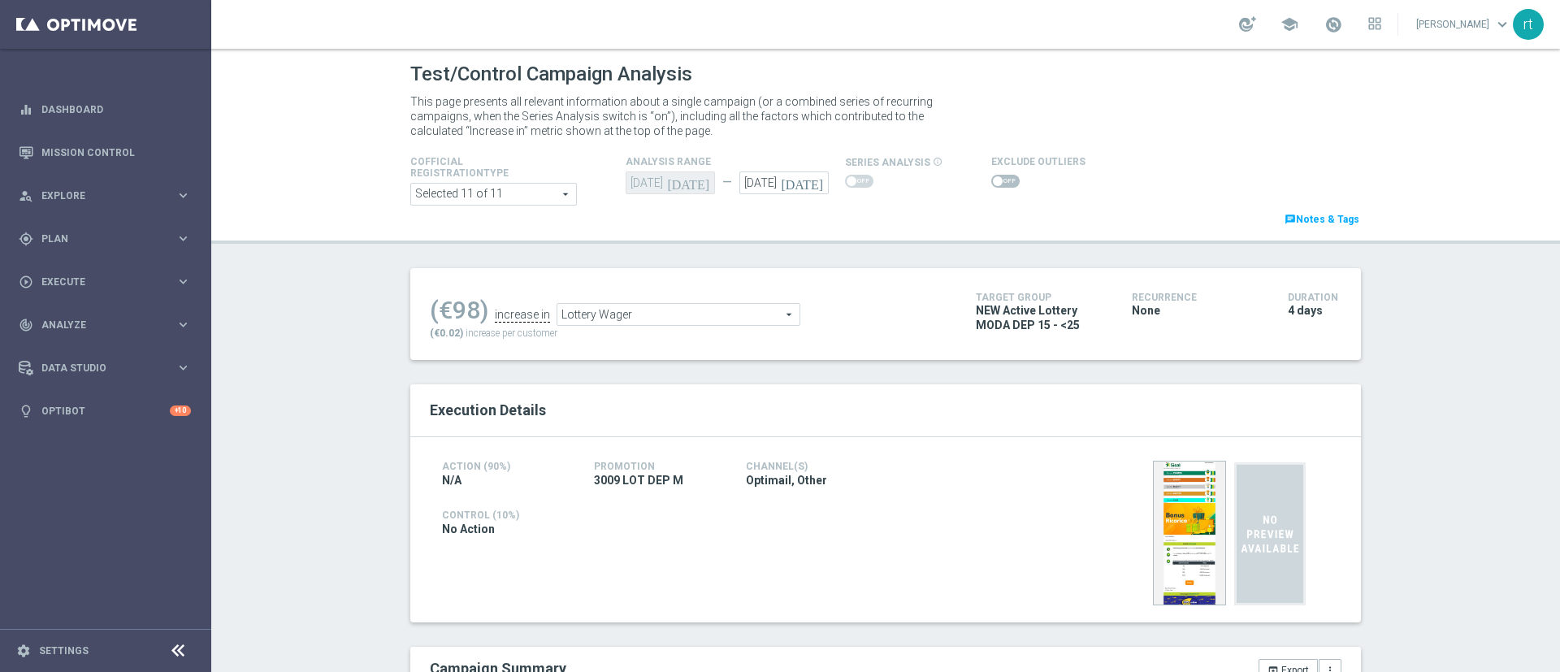
click at [993, 181] on span at bounding box center [1005, 181] width 28 height 13
click at [993, 181] on input "checkbox" at bounding box center [1005, 181] width 28 height 13
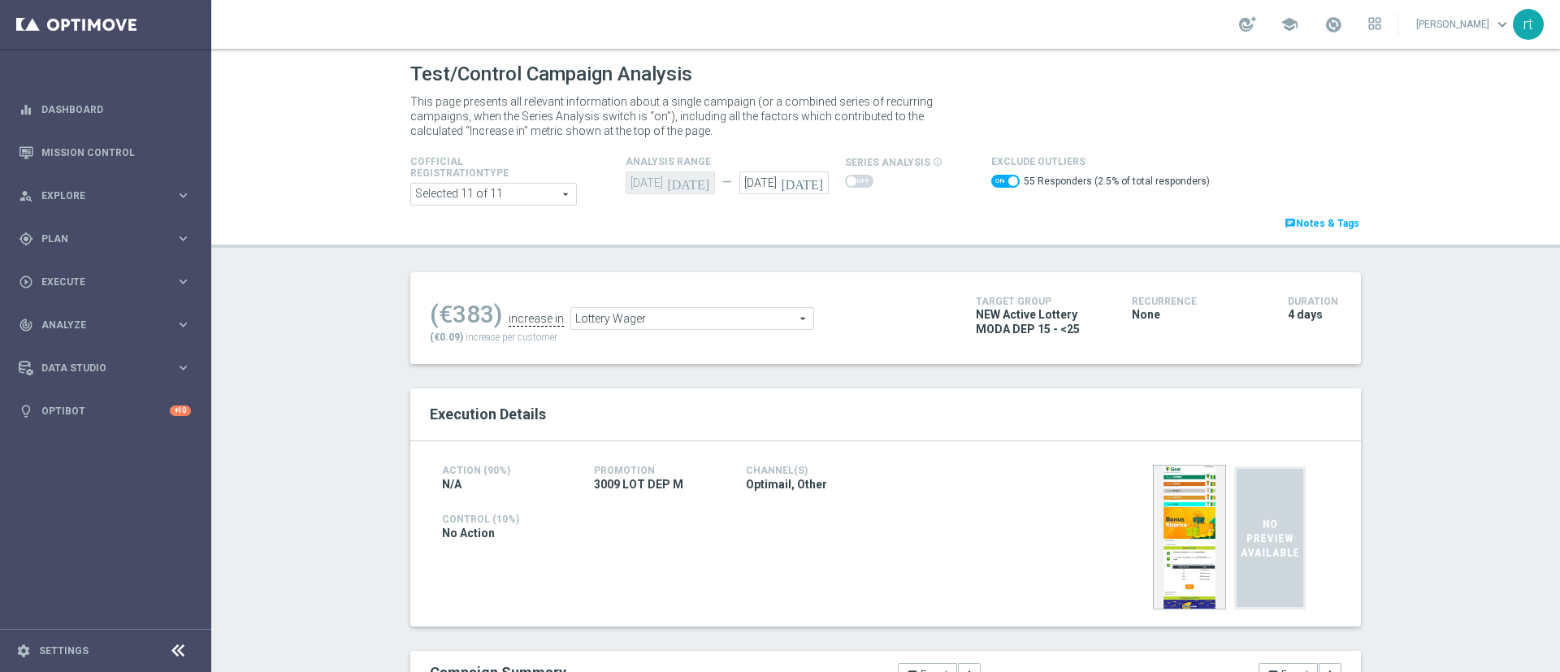
click at [657, 316] on span "Lottery Wager" at bounding box center [692, 318] width 242 height 21
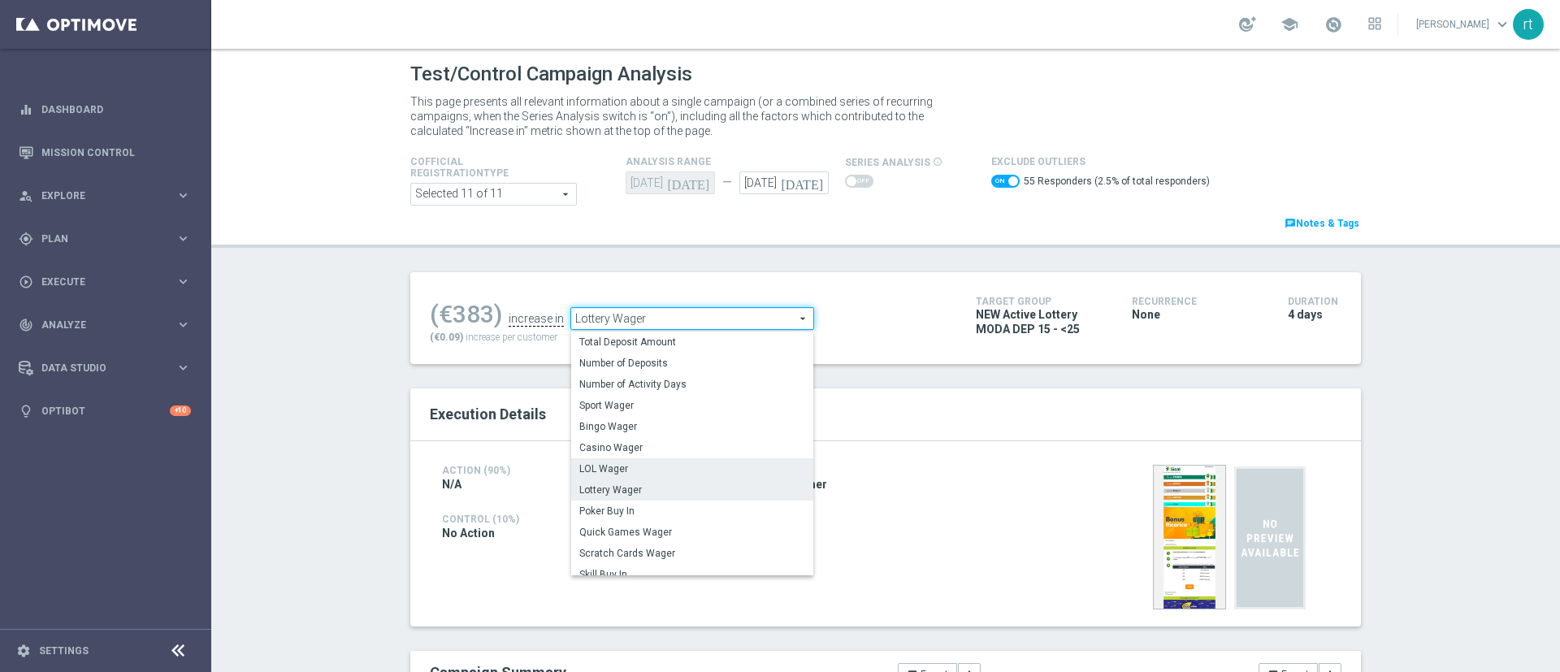
click at [613, 477] on label "LOL Wager" at bounding box center [692, 468] width 242 height 21
checkbox input "false"
type input "LOL Wager"
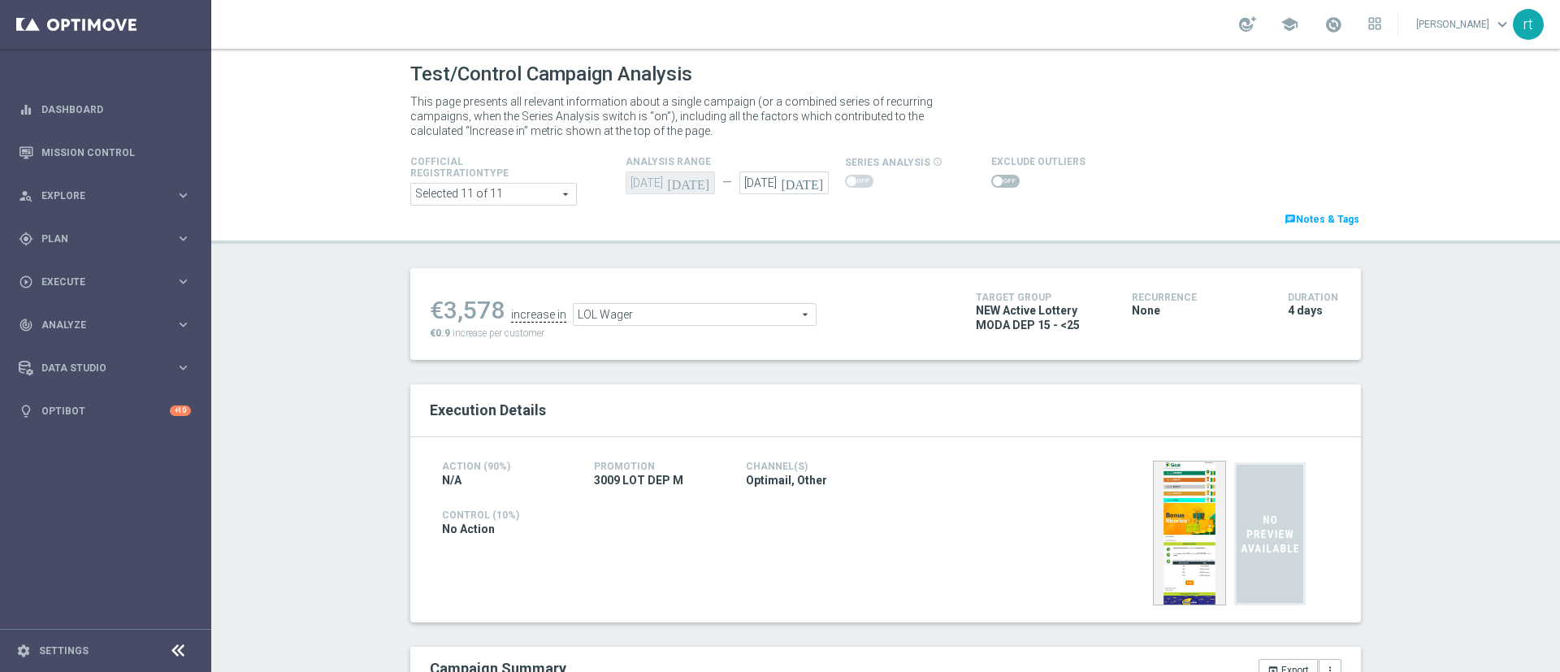
click at [994, 183] on span at bounding box center [1005, 181] width 28 height 13
click at [994, 183] on input "checkbox" at bounding box center [1005, 181] width 28 height 13
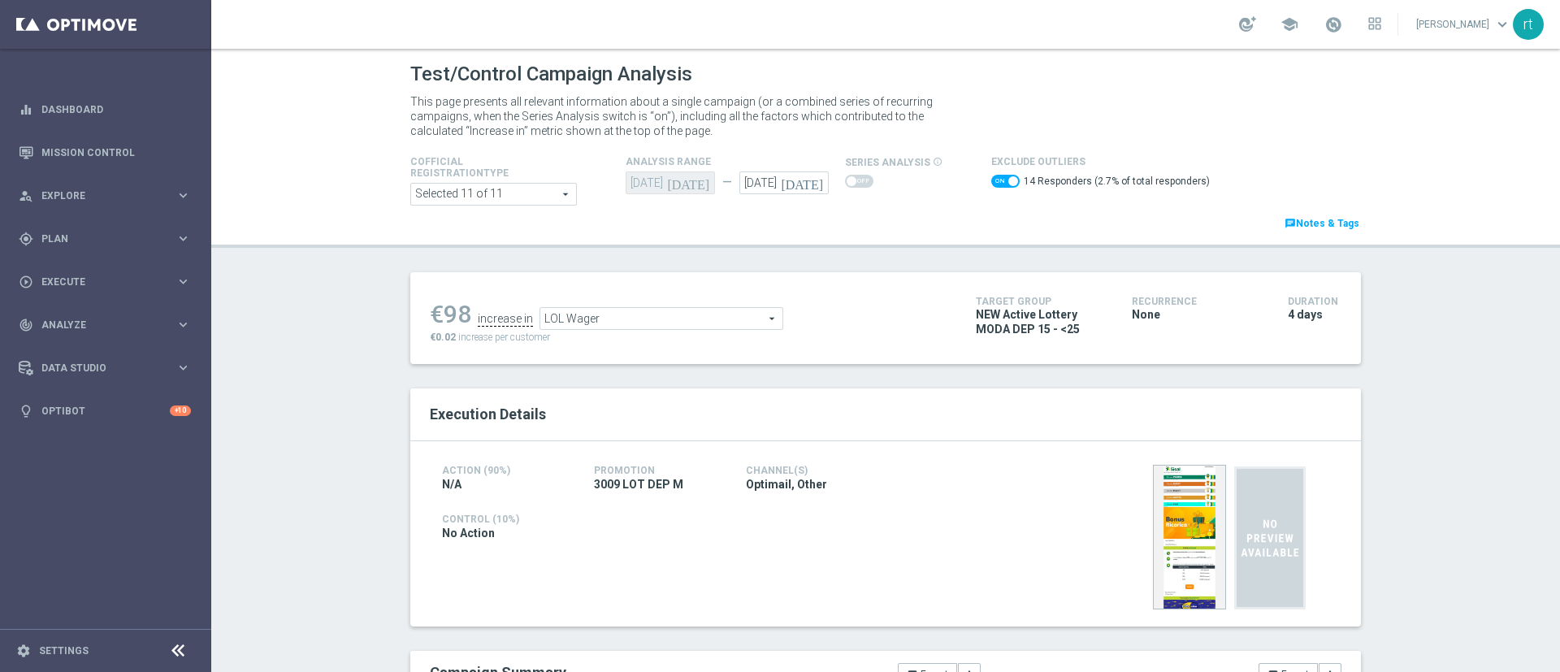
click at [655, 319] on span "LOL Wager" at bounding box center [661, 318] width 242 height 21
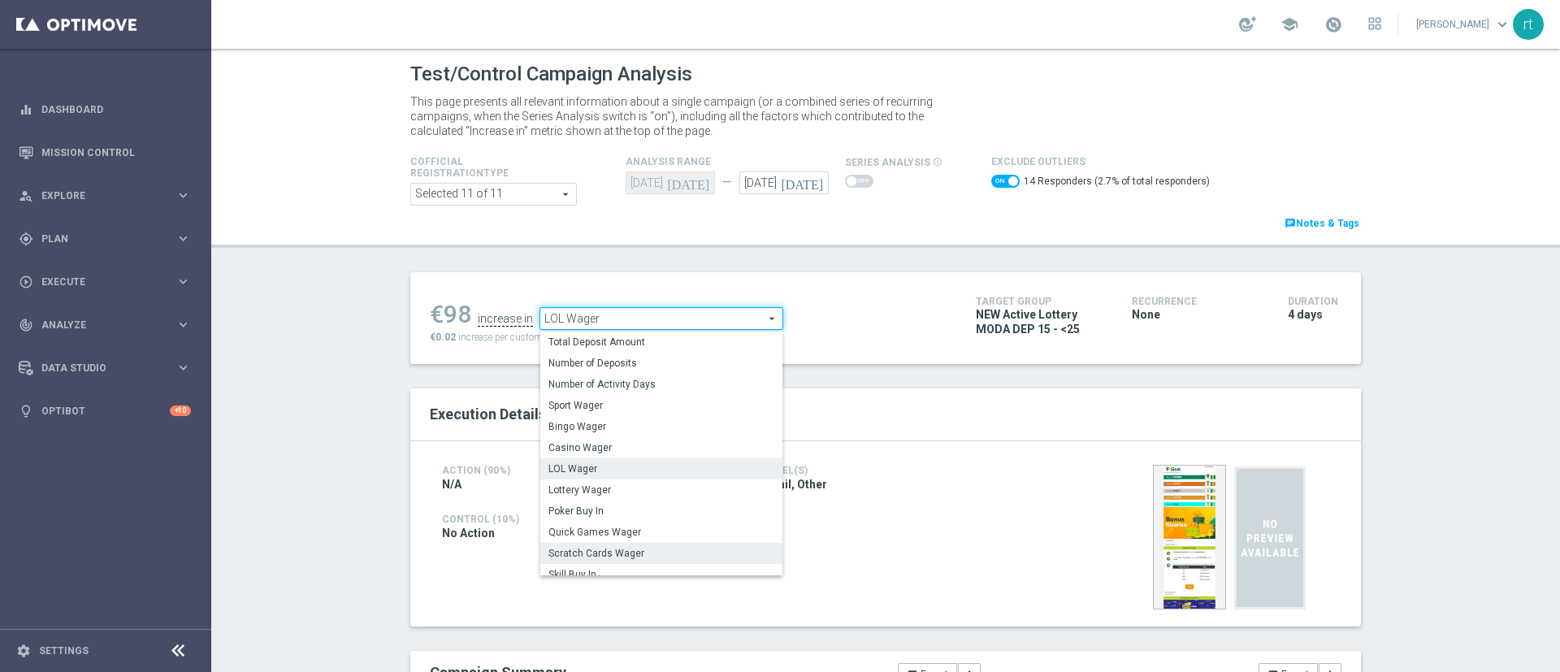
click at [583, 548] on span "Scratch Cards Wager" at bounding box center [661, 553] width 226 height 13
checkbox input "false"
type input "Scratch Cards Wager"
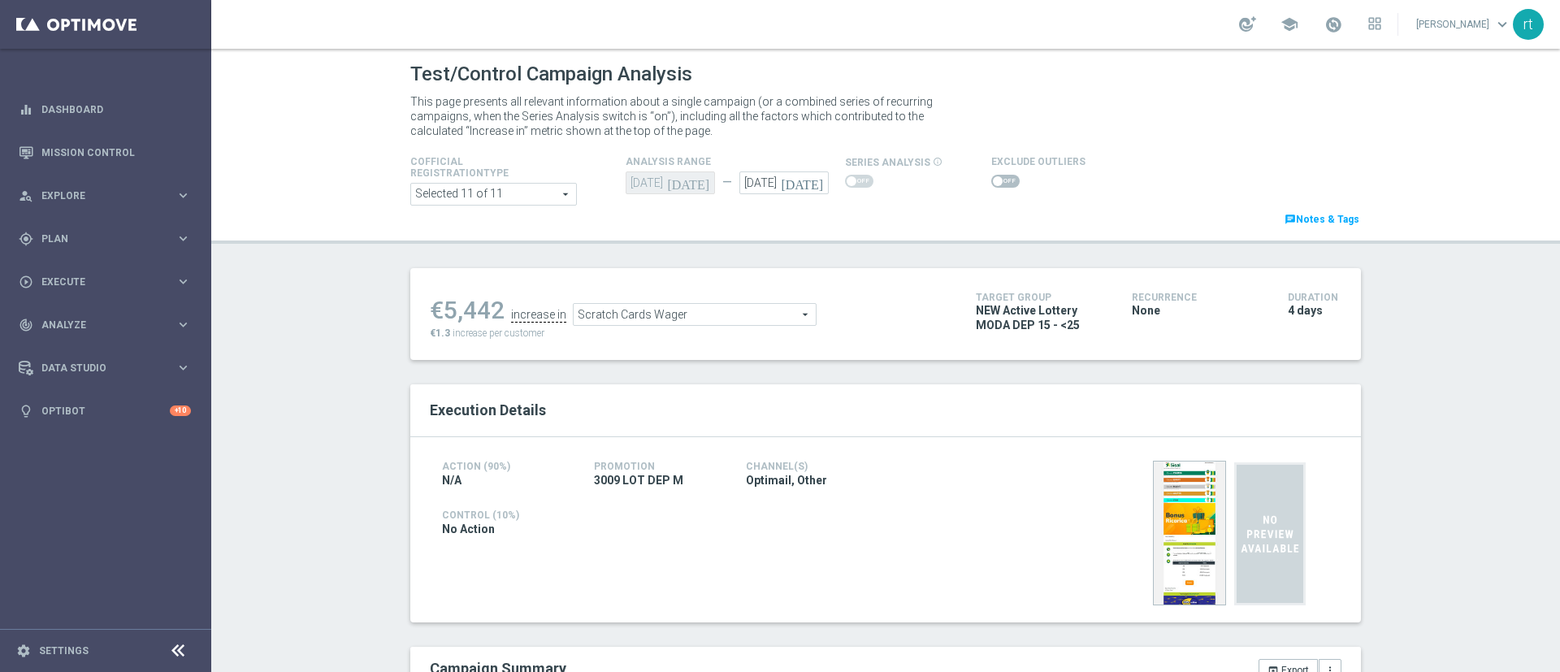
click at [993, 181] on span at bounding box center [998, 181] width 10 height 10
click at [991, 181] on input "checkbox" at bounding box center [1005, 181] width 28 height 13
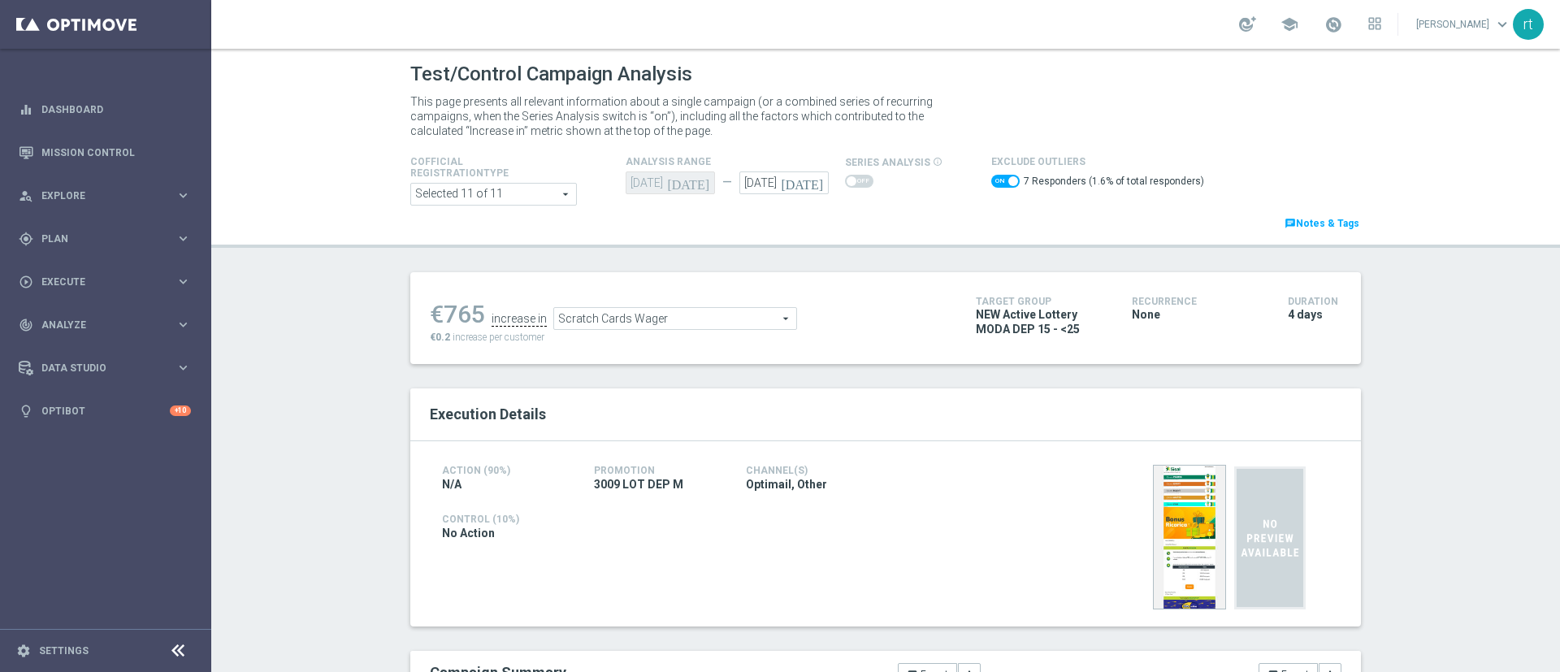
click at [641, 312] on span "Scratch Cards Wager" at bounding box center [675, 318] width 242 height 21
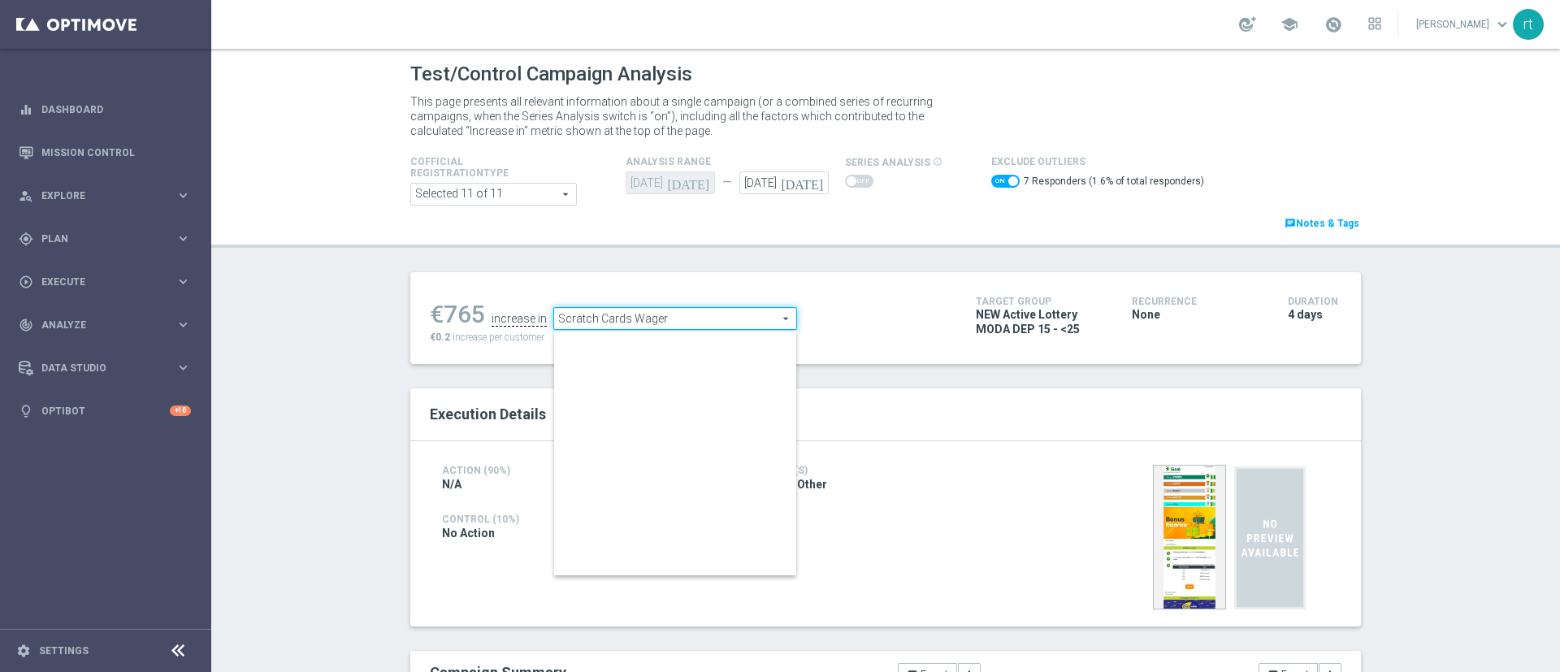
scroll to position [254, 0]
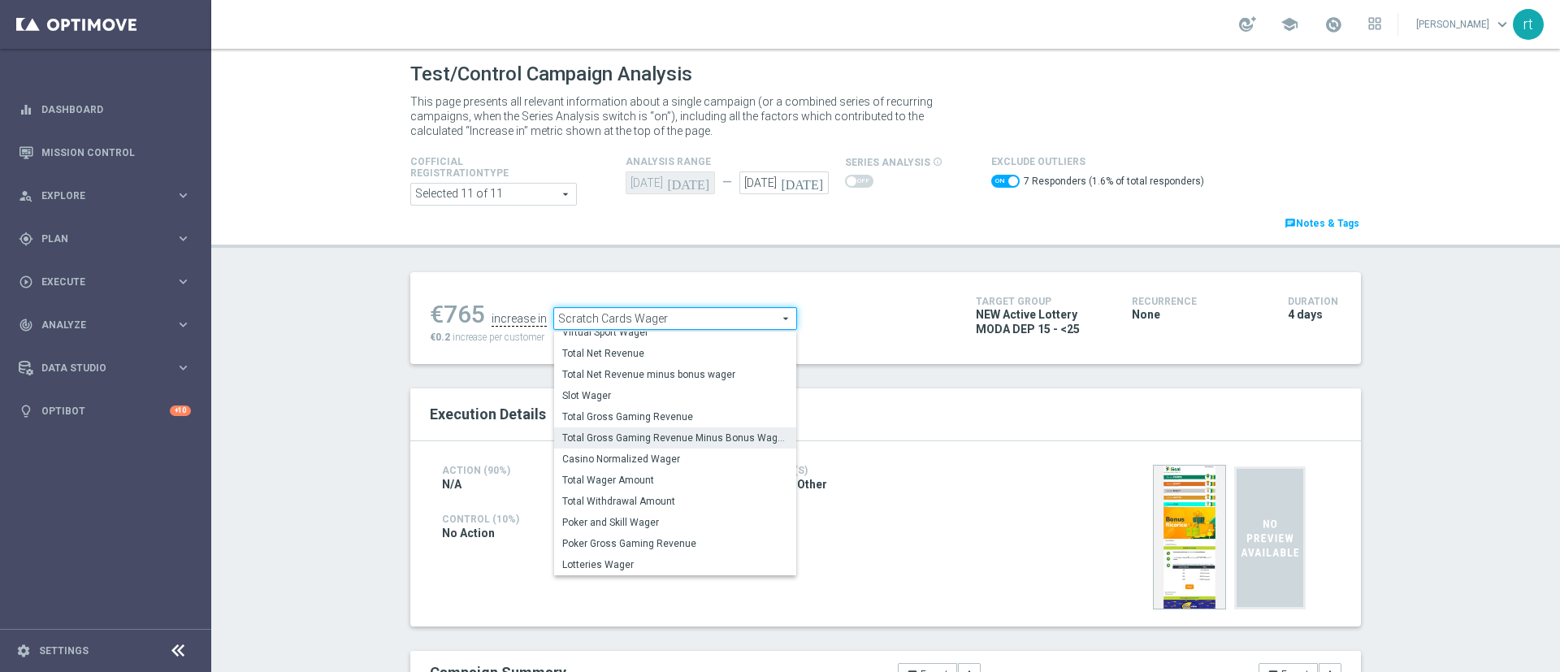
click at [610, 441] on span "Total Gross Gaming Revenue Minus Bonus Wagared" at bounding box center [675, 437] width 226 height 13
checkbox input "false"
type input "Total Gross Gaming Revenue Minus Bonus Wagared"
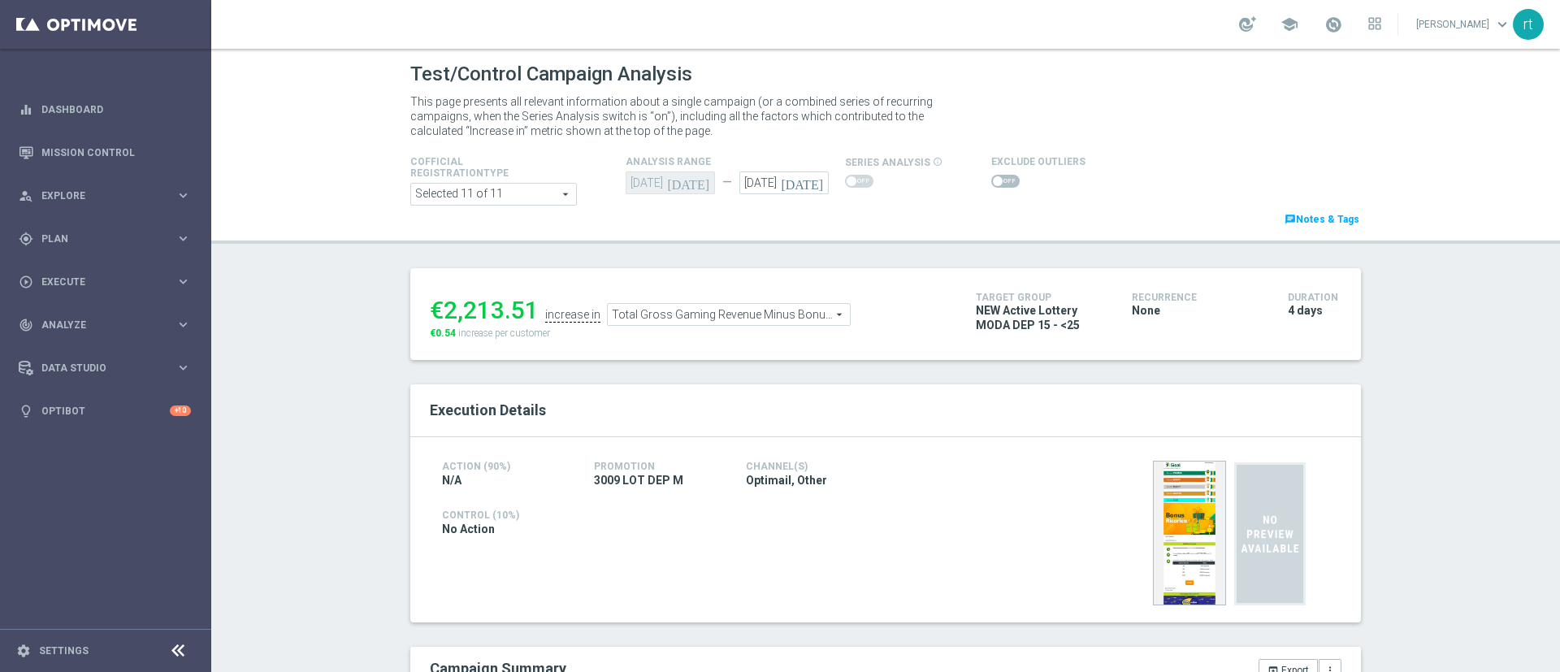
click at [991, 180] on span at bounding box center [1005, 181] width 28 height 13
click at [991, 180] on input "checkbox" at bounding box center [1005, 181] width 28 height 13
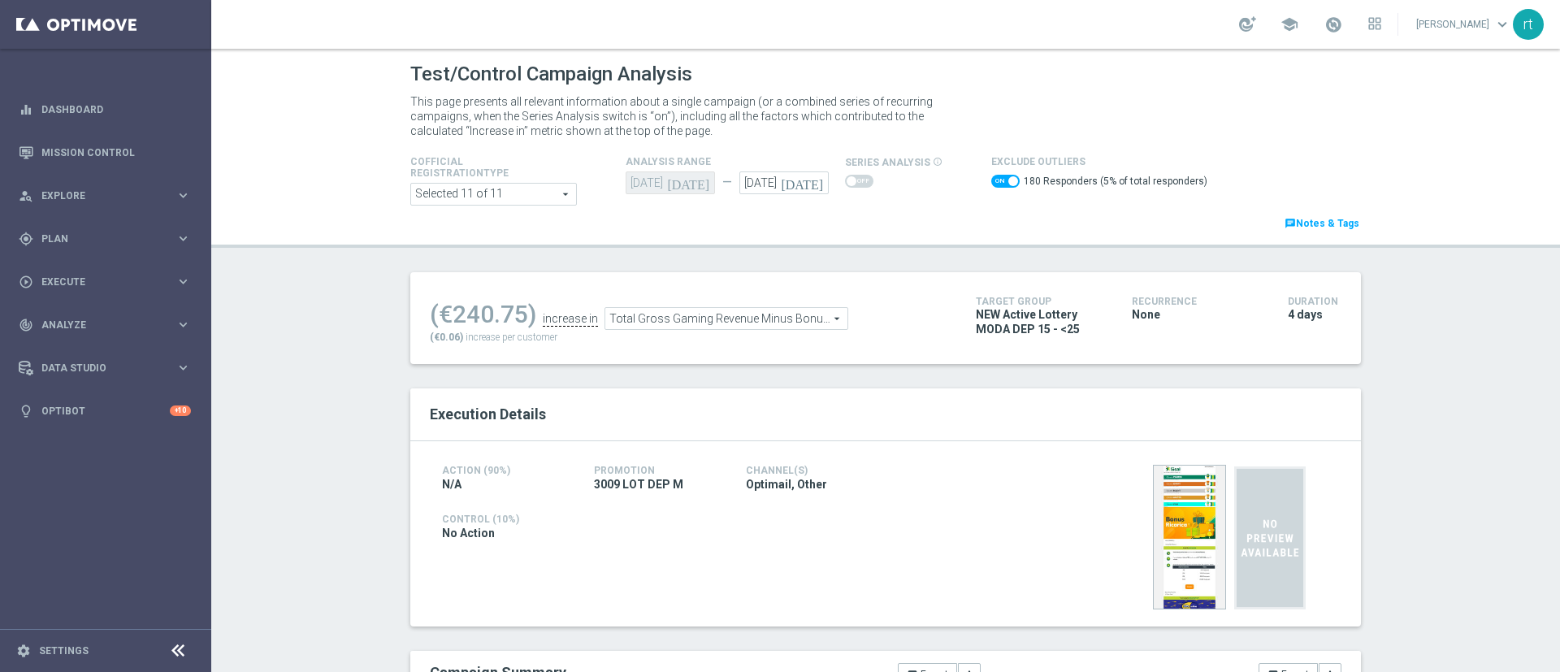
click at [624, 319] on span "Total Gross Gaming Revenue Minus Bonus Wagared" at bounding box center [726, 318] width 242 height 21
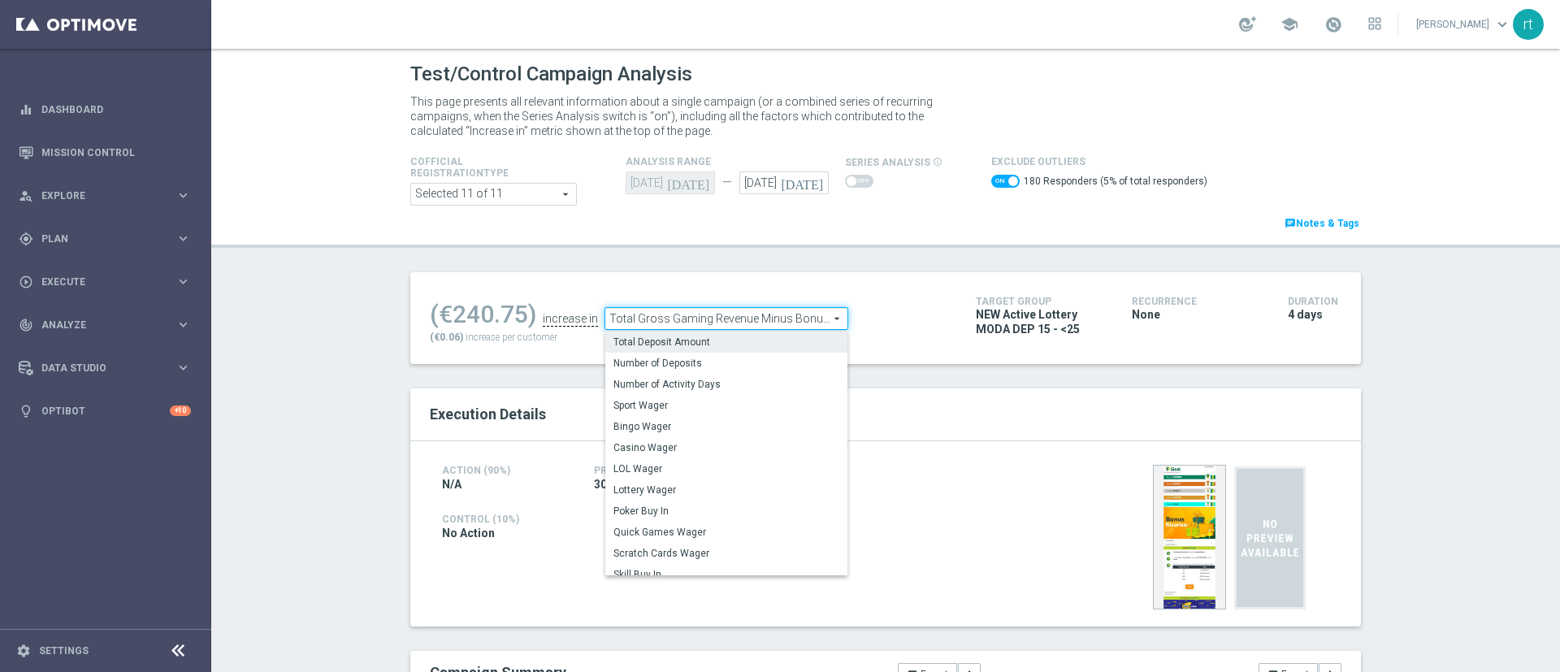
click at [624, 337] on span "Total Deposit Amount" at bounding box center [726, 342] width 226 height 13
checkbox input "false"
type input "Total Deposit Amount"
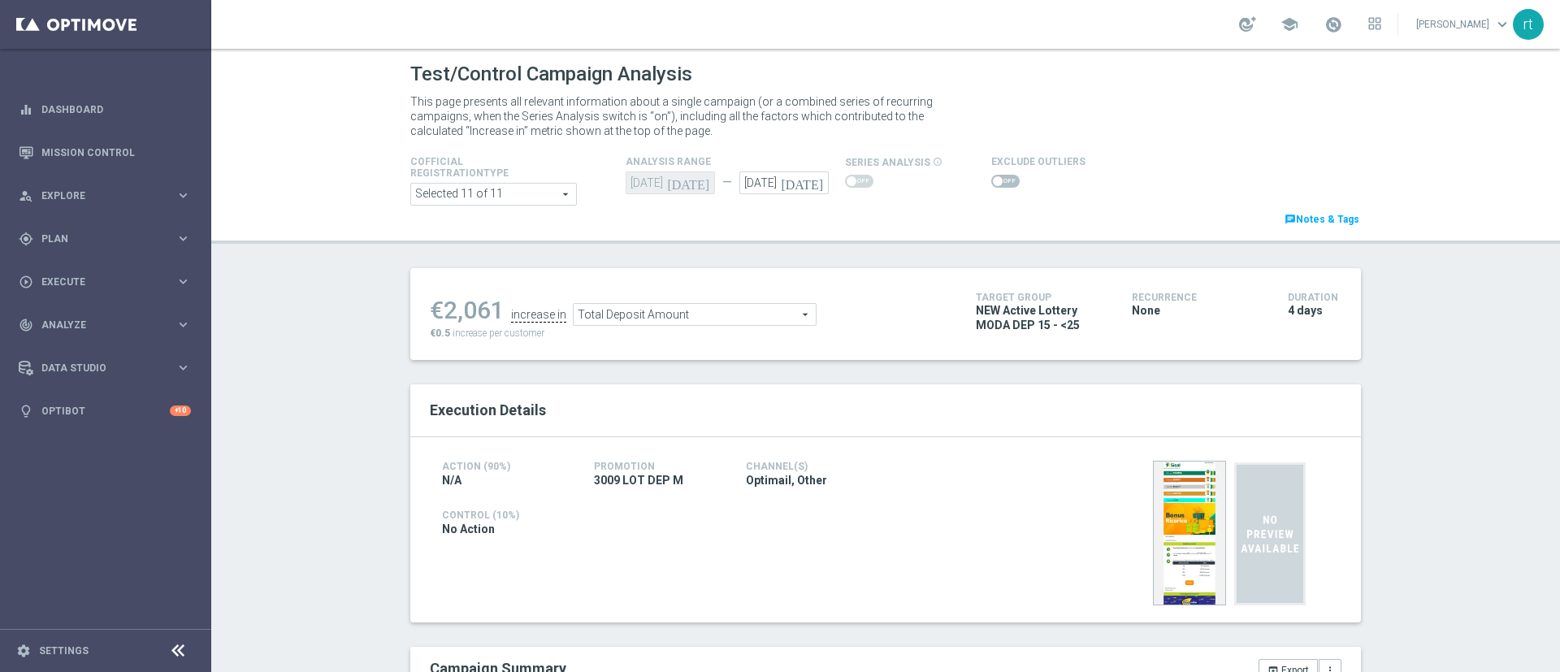
click at [991, 176] on span at bounding box center [1005, 181] width 28 height 13
click at [991, 176] on input "checkbox" at bounding box center [1005, 181] width 28 height 13
checkbox input "true"
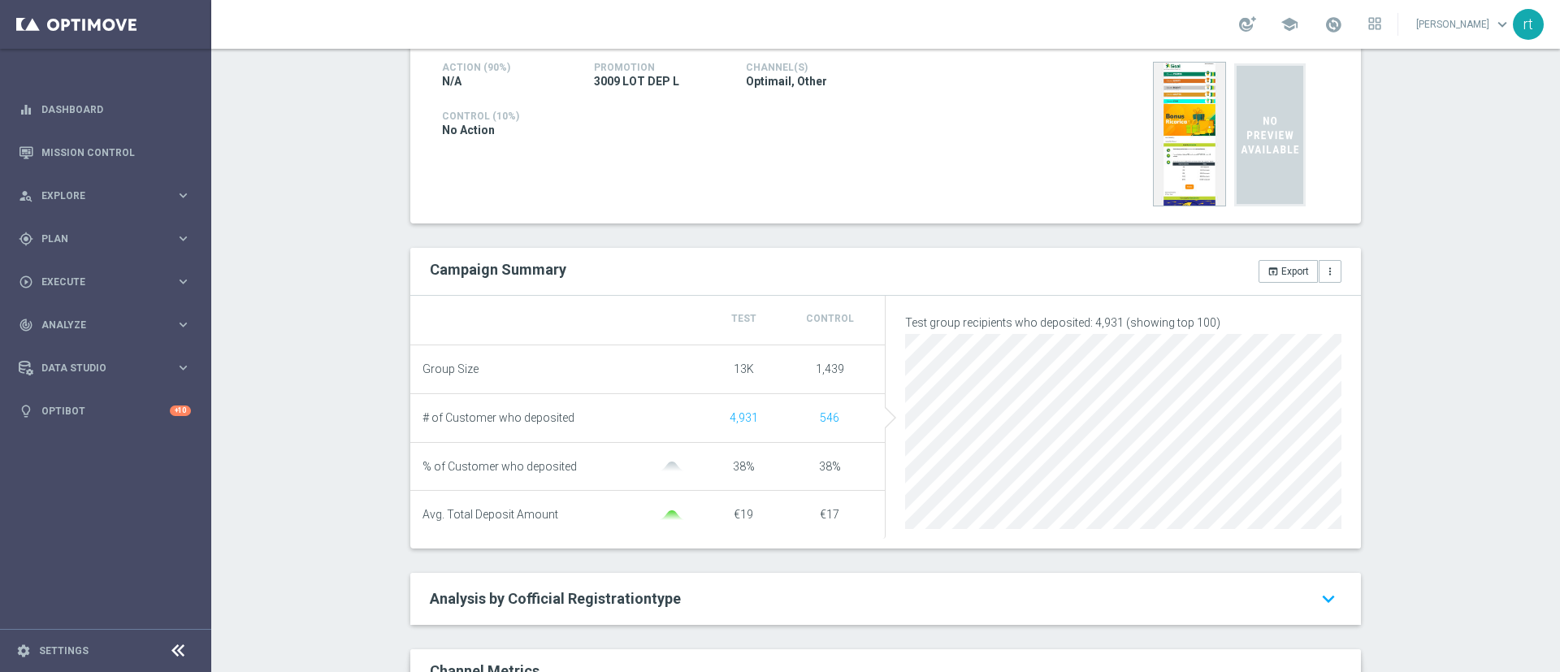
scroll to position [63, 0]
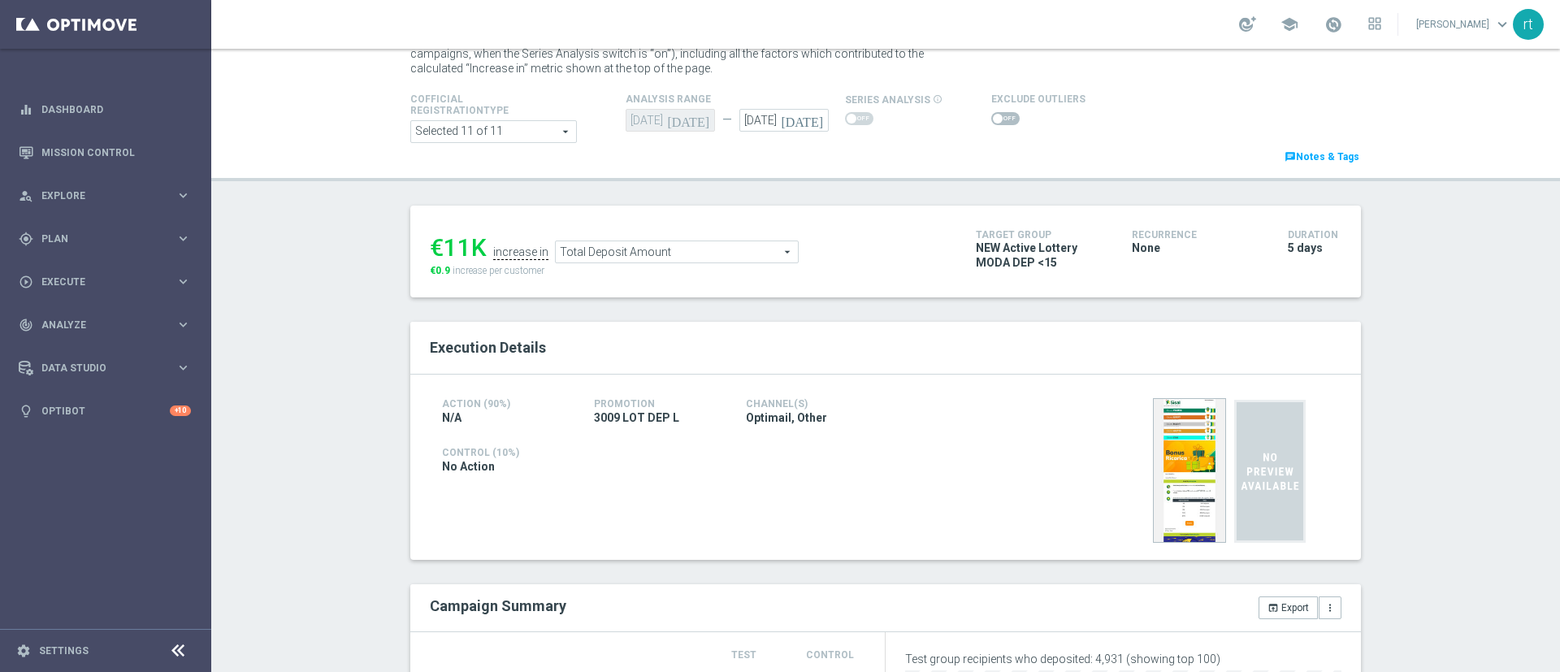
click at [991, 116] on span at bounding box center [1005, 118] width 28 height 13
click at [991, 116] on input "checkbox" at bounding box center [1005, 118] width 28 height 13
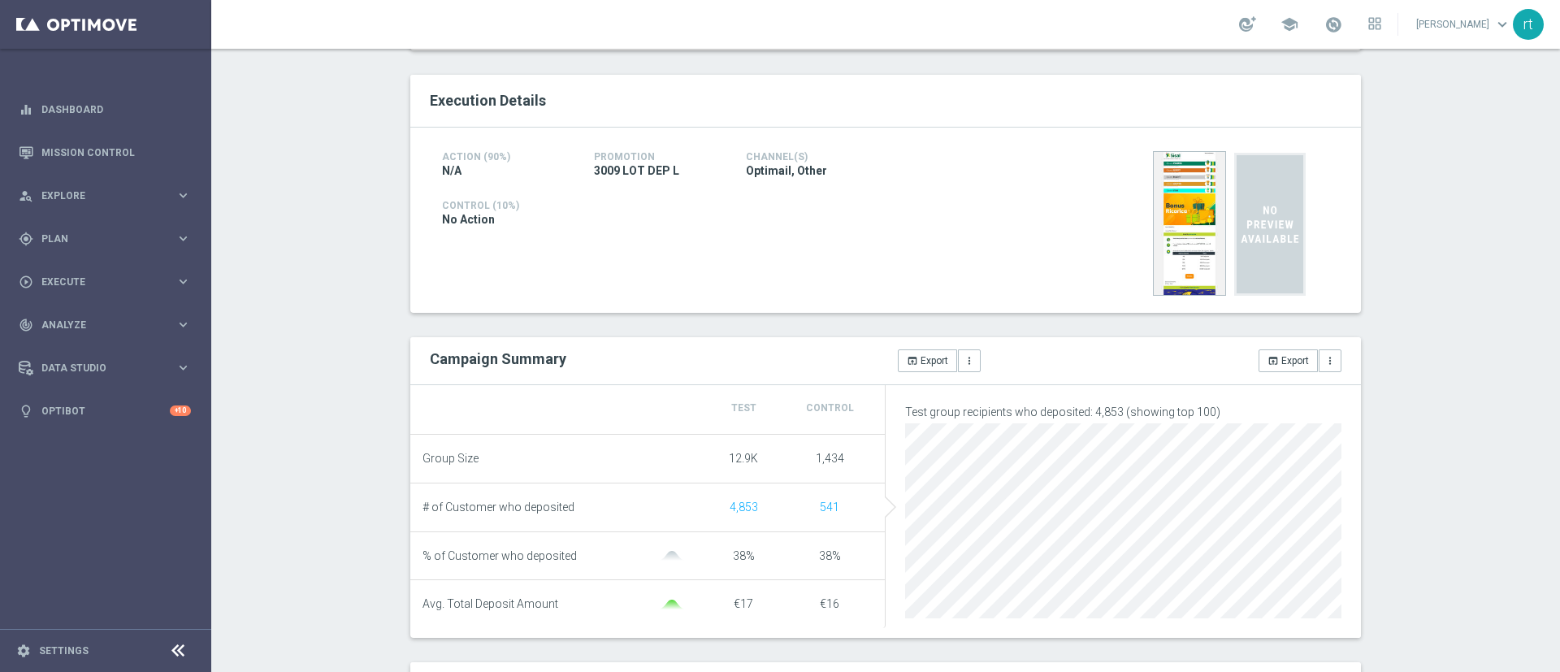
scroll to position [0, 0]
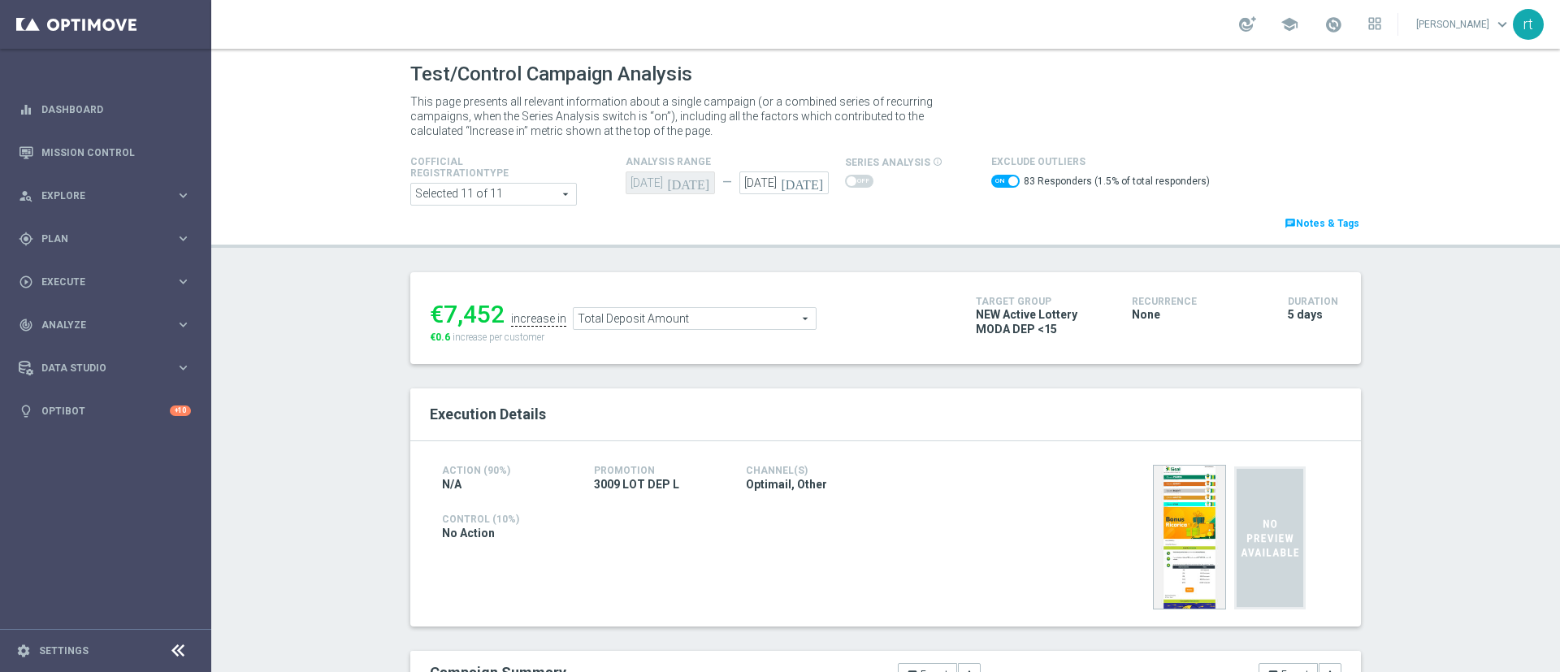
click at [660, 323] on span "Total Deposit Amount" at bounding box center [695, 318] width 242 height 21
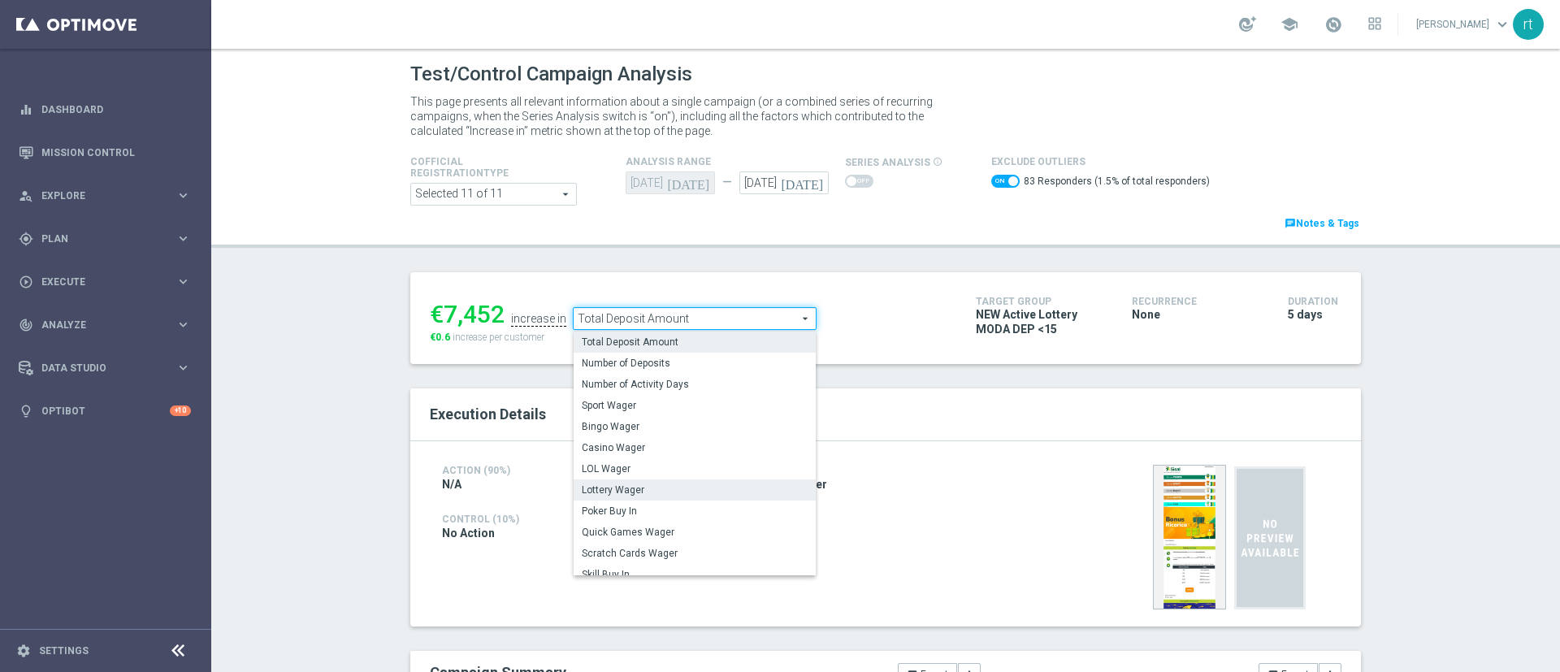
click at [643, 486] on span "Lottery Wager" at bounding box center [695, 489] width 226 height 13
checkbox input "false"
type input "Lottery Wager"
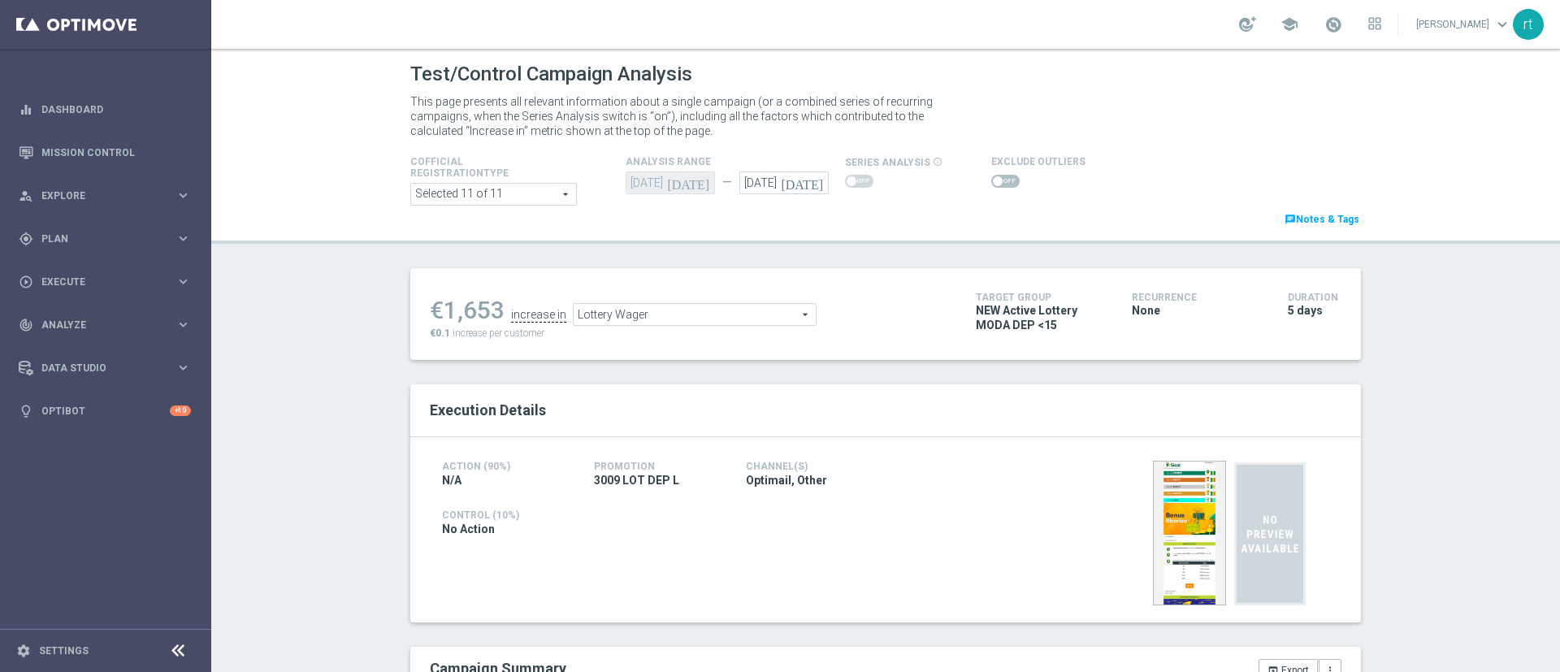
click at [994, 182] on span at bounding box center [1005, 181] width 28 height 13
click at [994, 182] on input "checkbox" at bounding box center [1005, 181] width 28 height 13
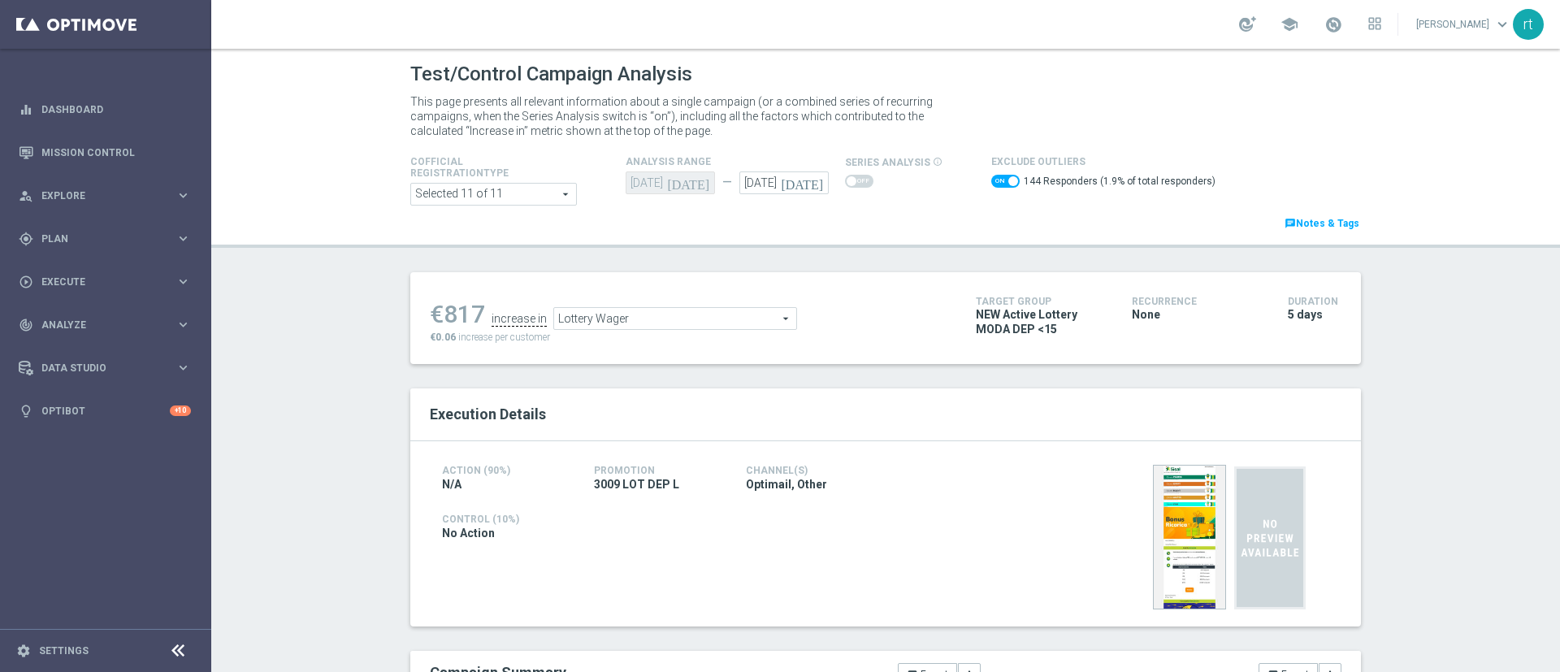
click at [657, 316] on span "Lottery Wager" at bounding box center [675, 318] width 242 height 21
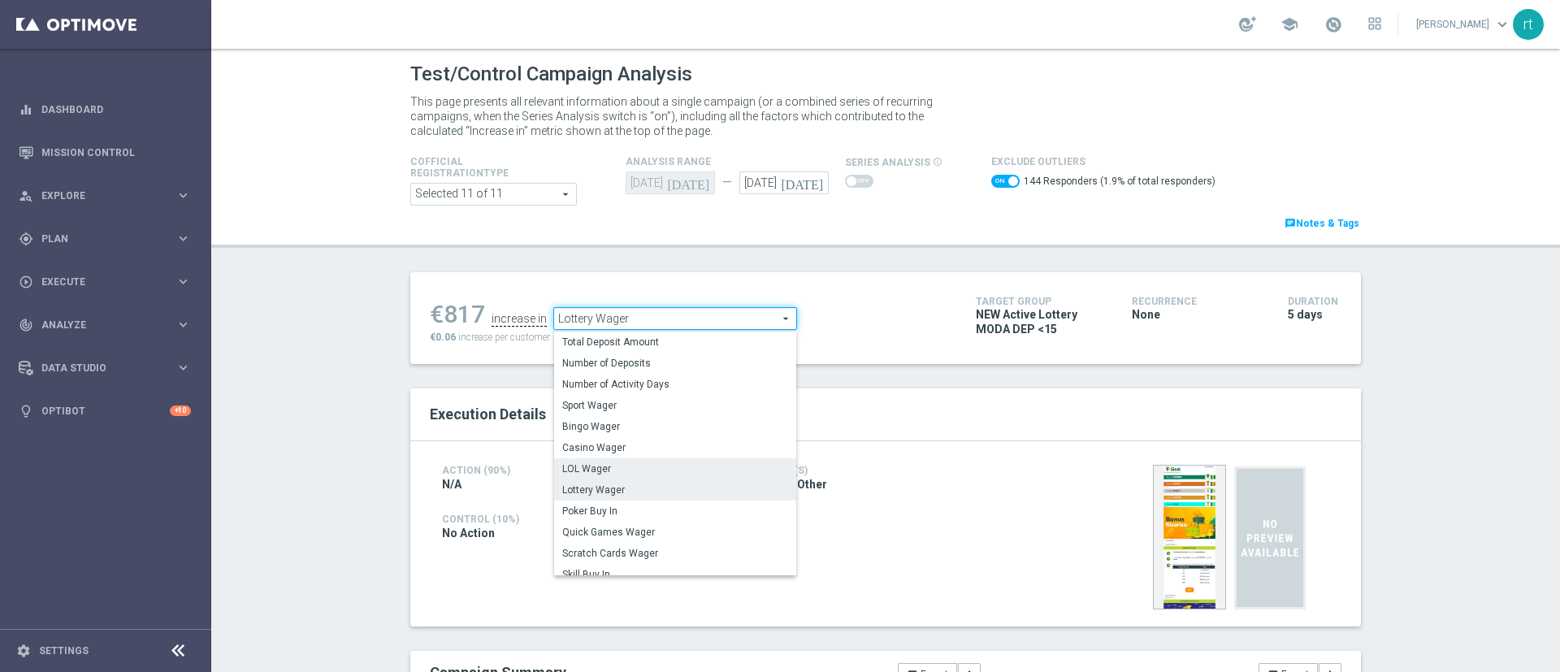
click at [622, 462] on span "LOL Wager" at bounding box center [675, 468] width 226 height 13
checkbox input "false"
type input "LOL Wager"
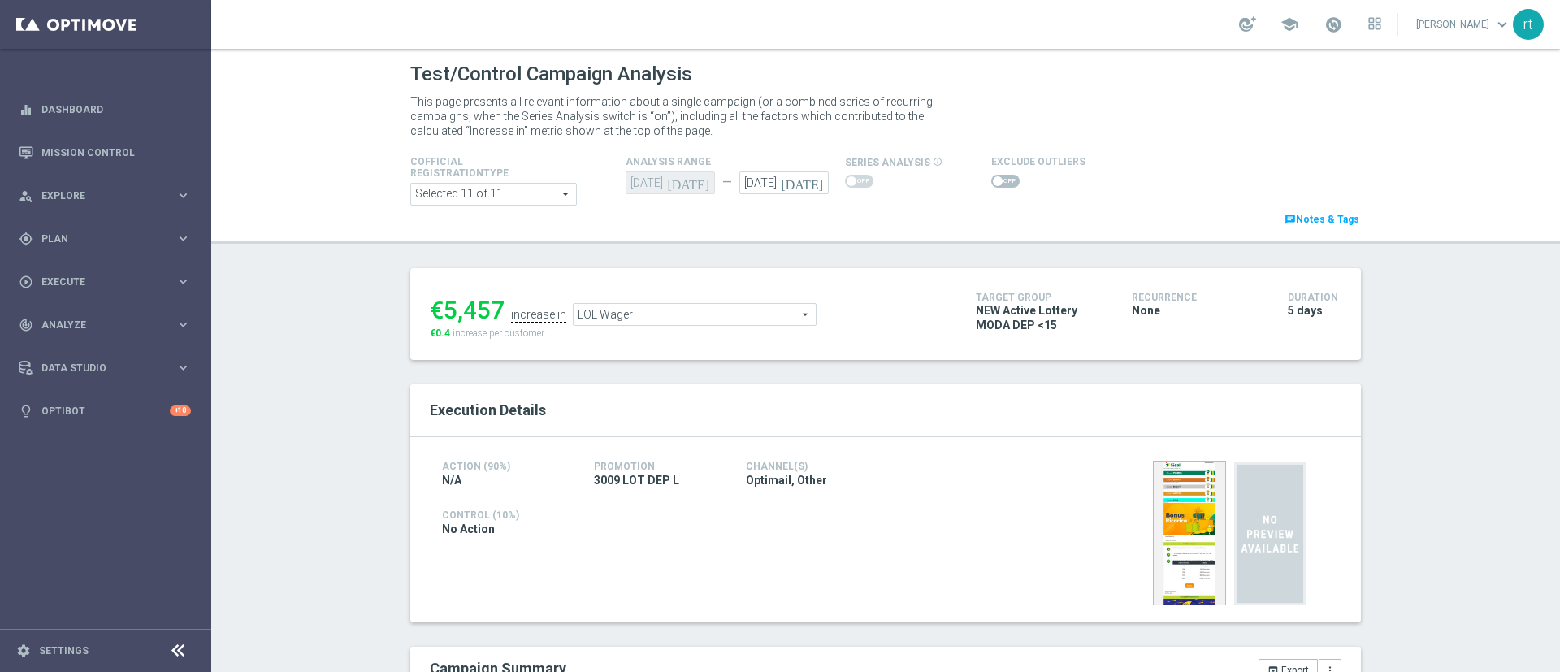
click at [995, 176] on span at bounding box center [1005, 181] width 28 height 13
click at [995, 176] on input "checkbox" at bounding box center [1005, 181] width 28 height 13
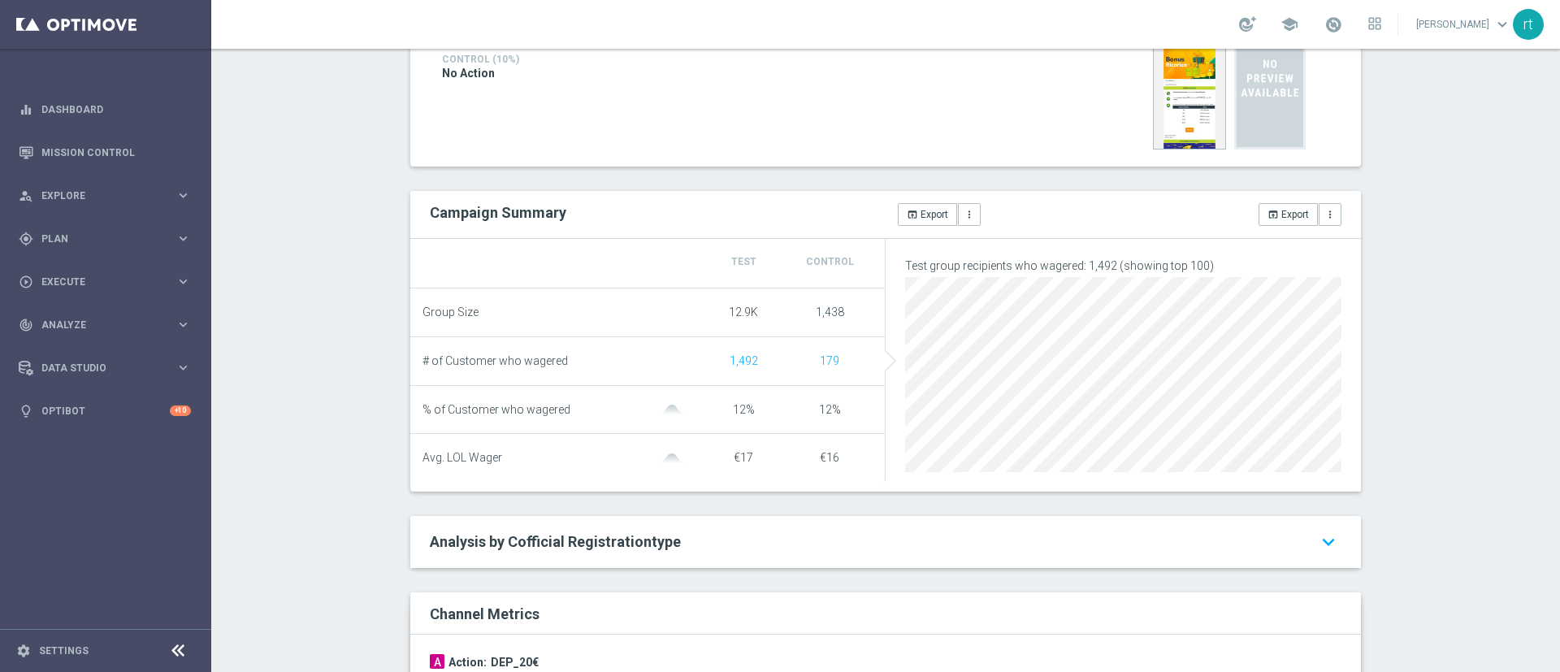
scroll to position [20, 0]
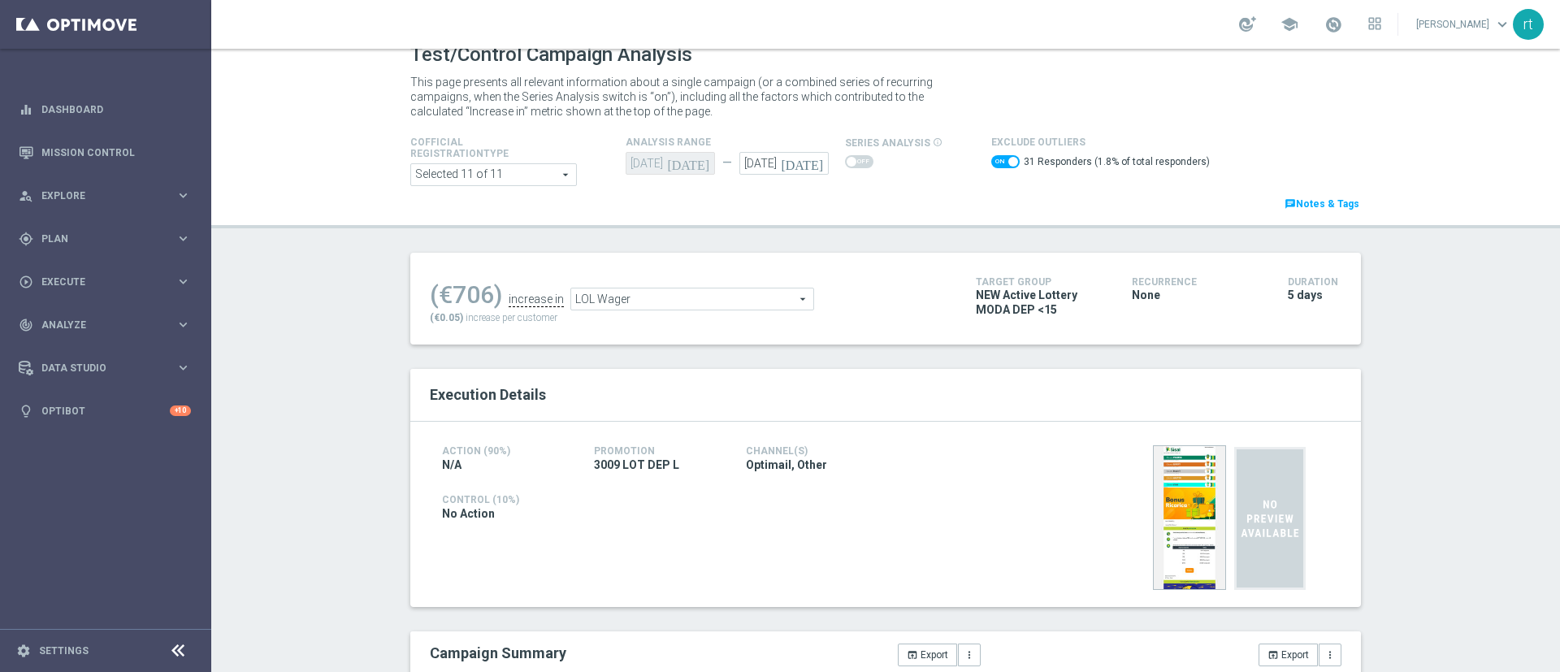
click at [1008, 163] on span at bounding box center [1013, 162] width 10 height 10
click at [998, 163] on input "checkbox" at bounding box center [1005, 161] width 28 height 13
checkbox input "false"
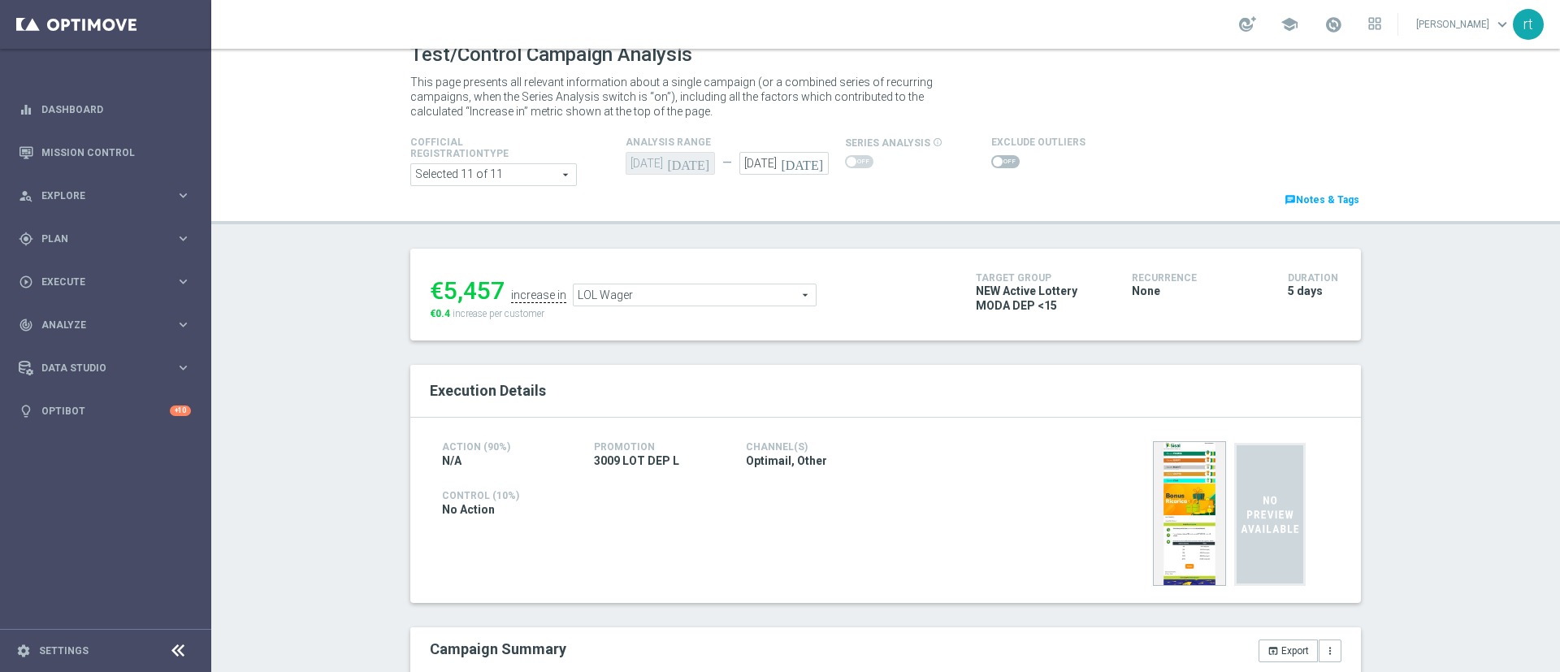
scroll to position [82, 0]
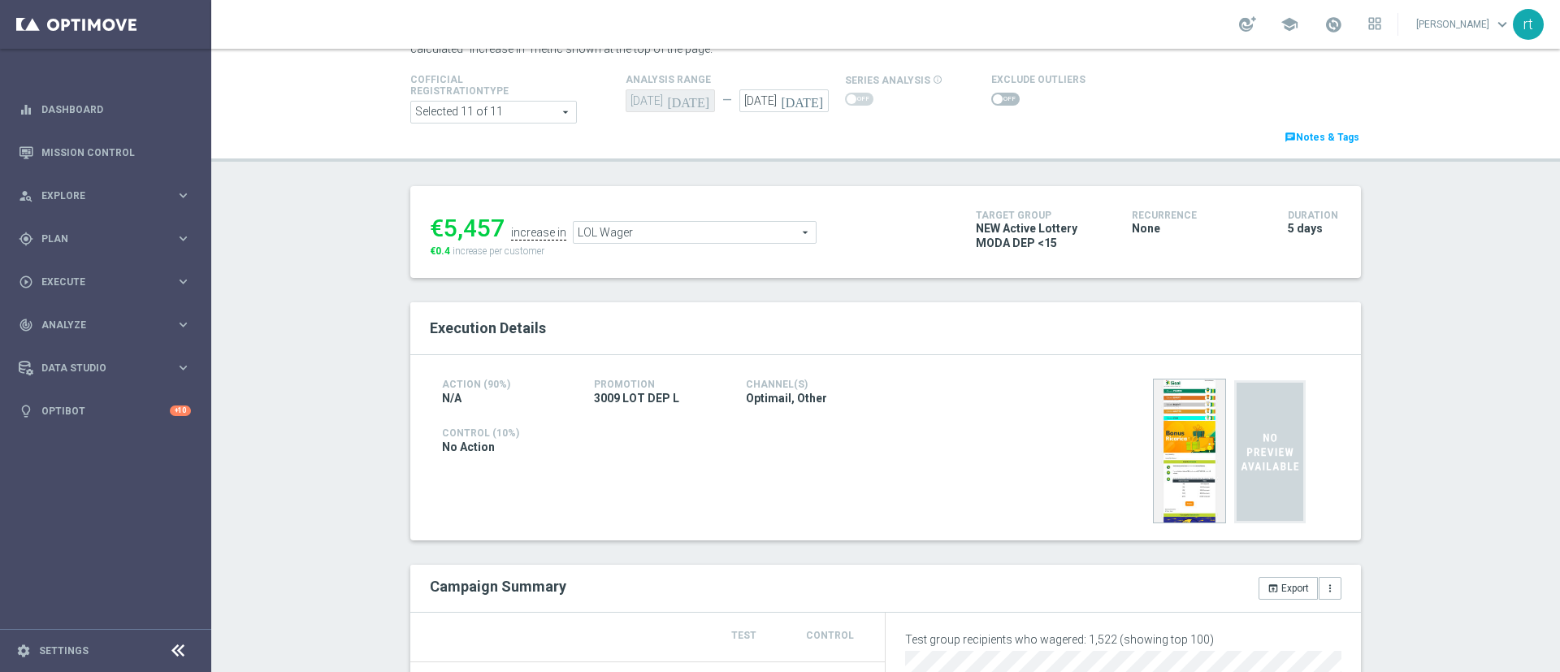
click at [629, 240] on span "LOL Wager" at bounding box center [695, 232] width 242 height 21
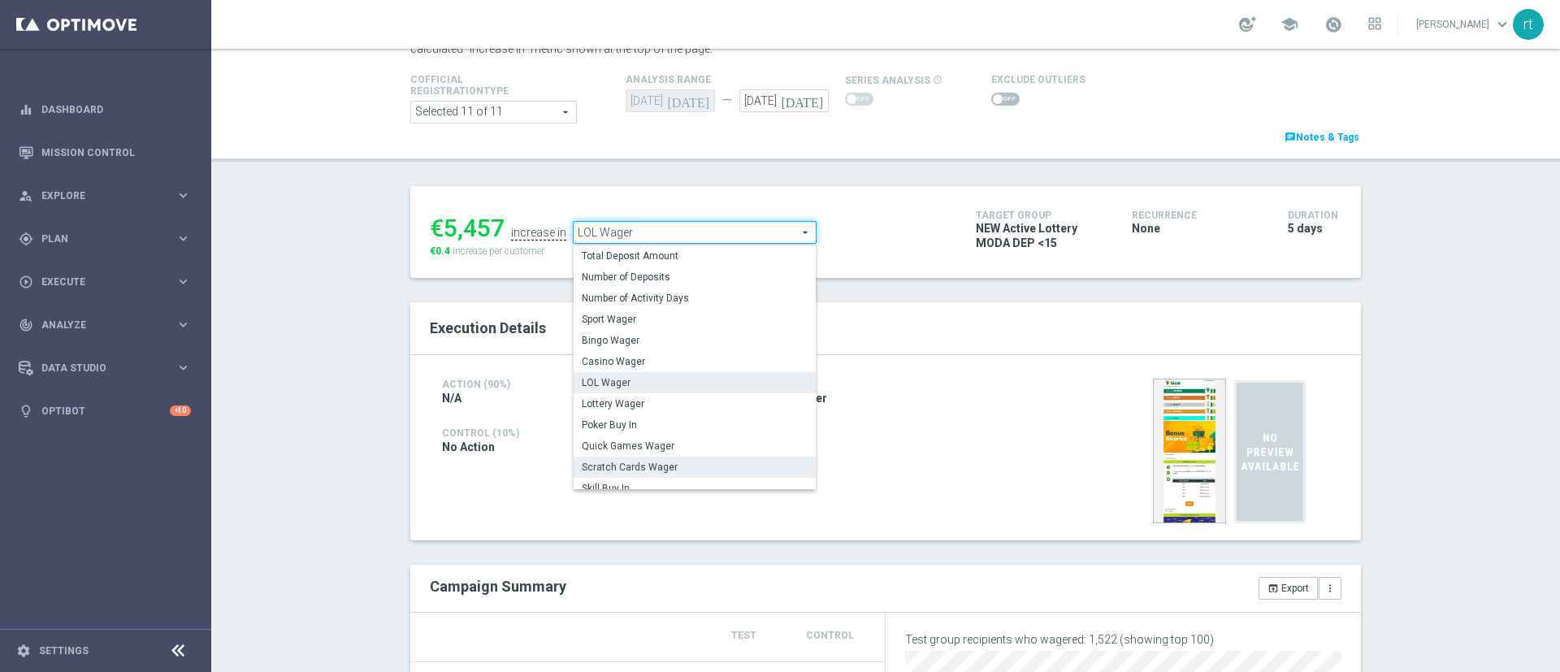
click at [625, 469] on span "Scratch Cards Wager" at bounding box center [695, 467] width 226 height 13
type input "Scratch Cards Wager"
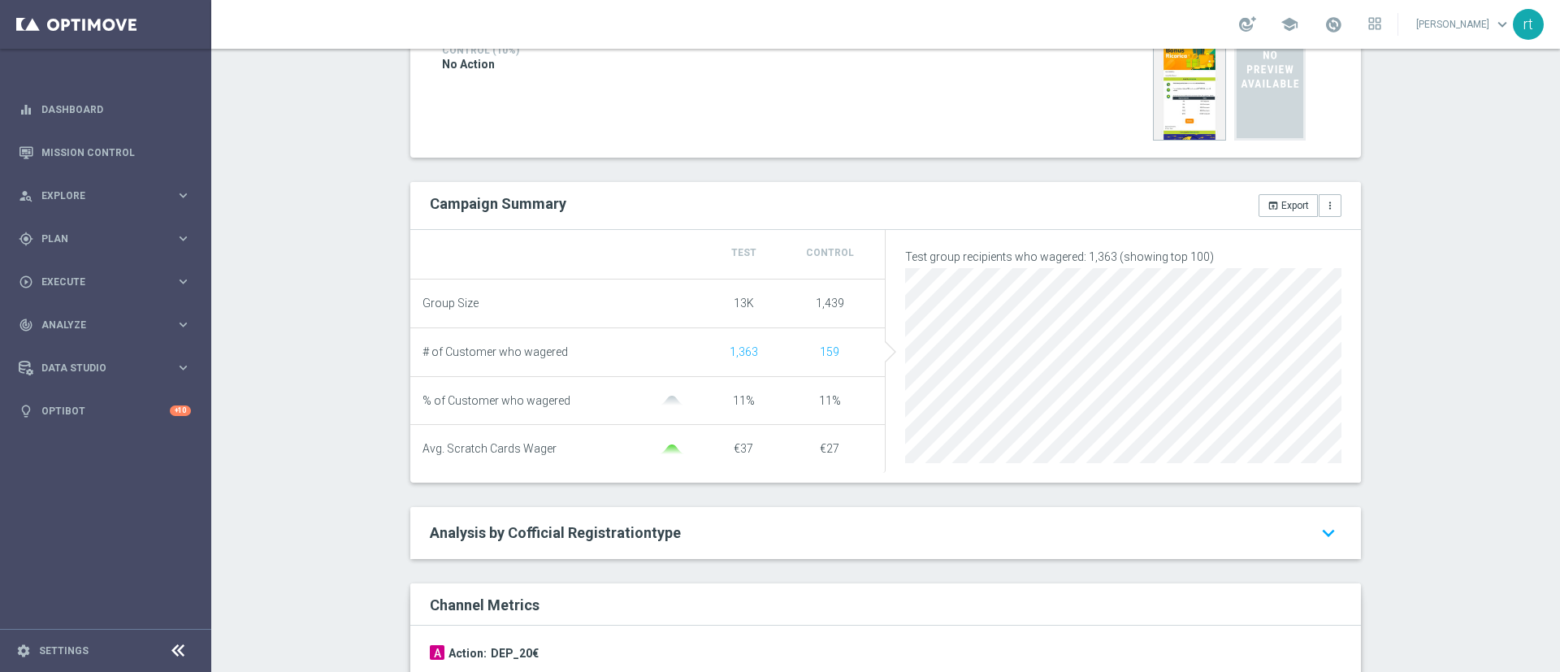
scroll to position [14, 0]
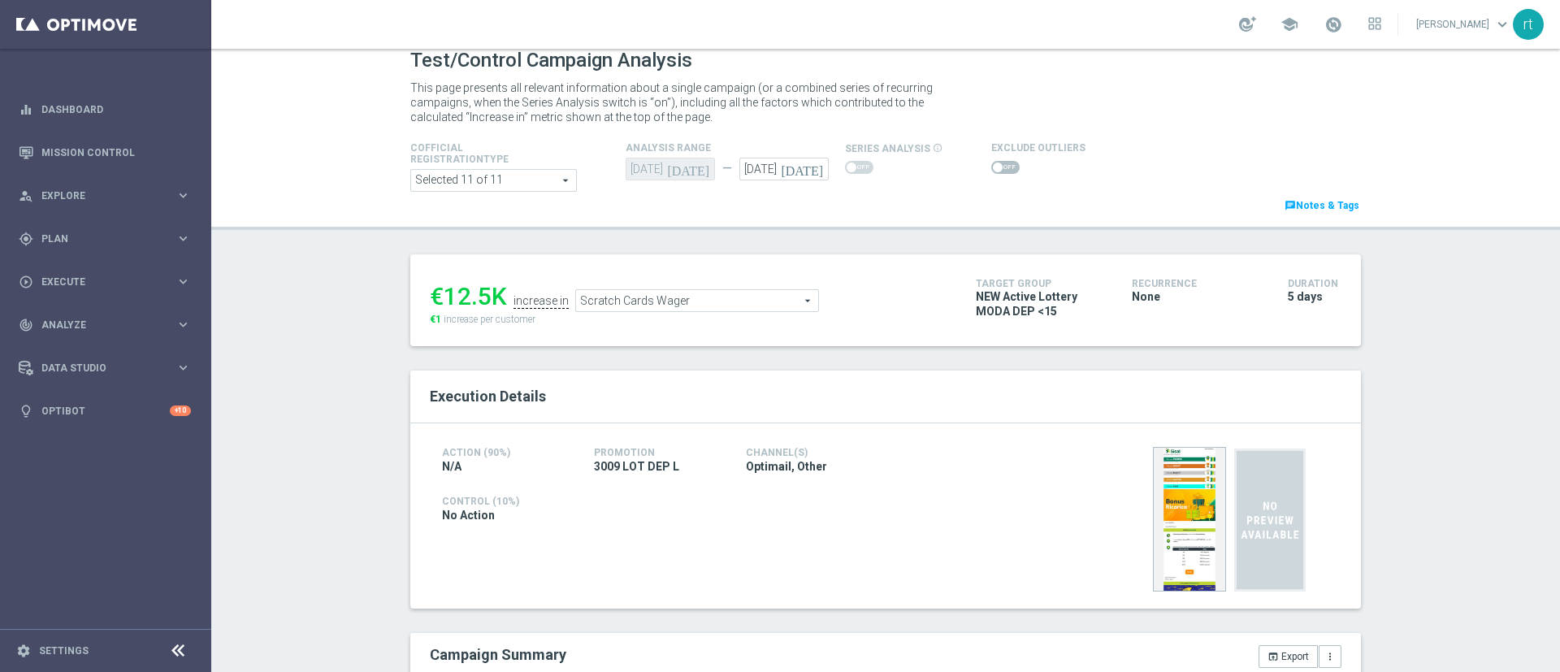
click at [993, 169] on span at bounding box center [998, 168] width 10 height 10
click at [991, 169] on input "checkbox" at bounding box center [1005, 167] width 28 height 13
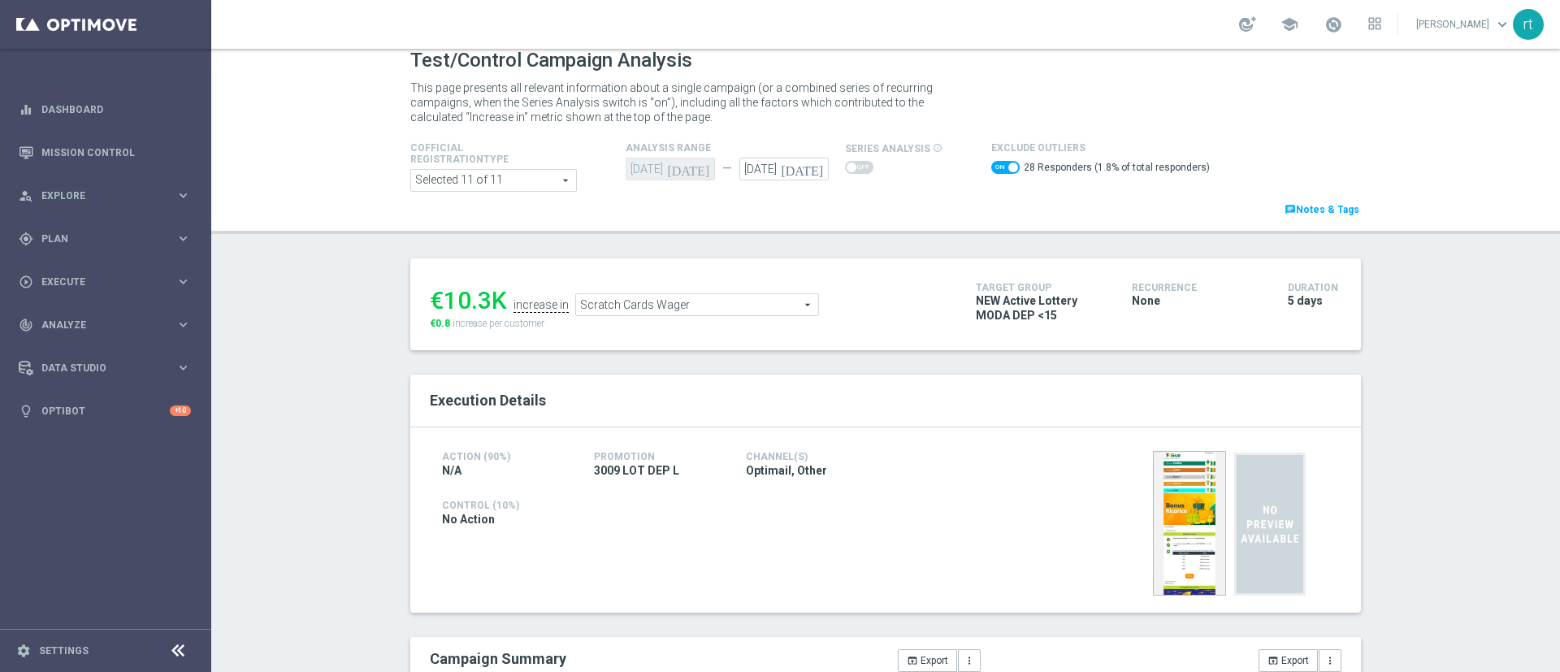
click at [602, 301] on span "Scratch Cards Wager" at bounding box center [697, 304] width 242 height 21
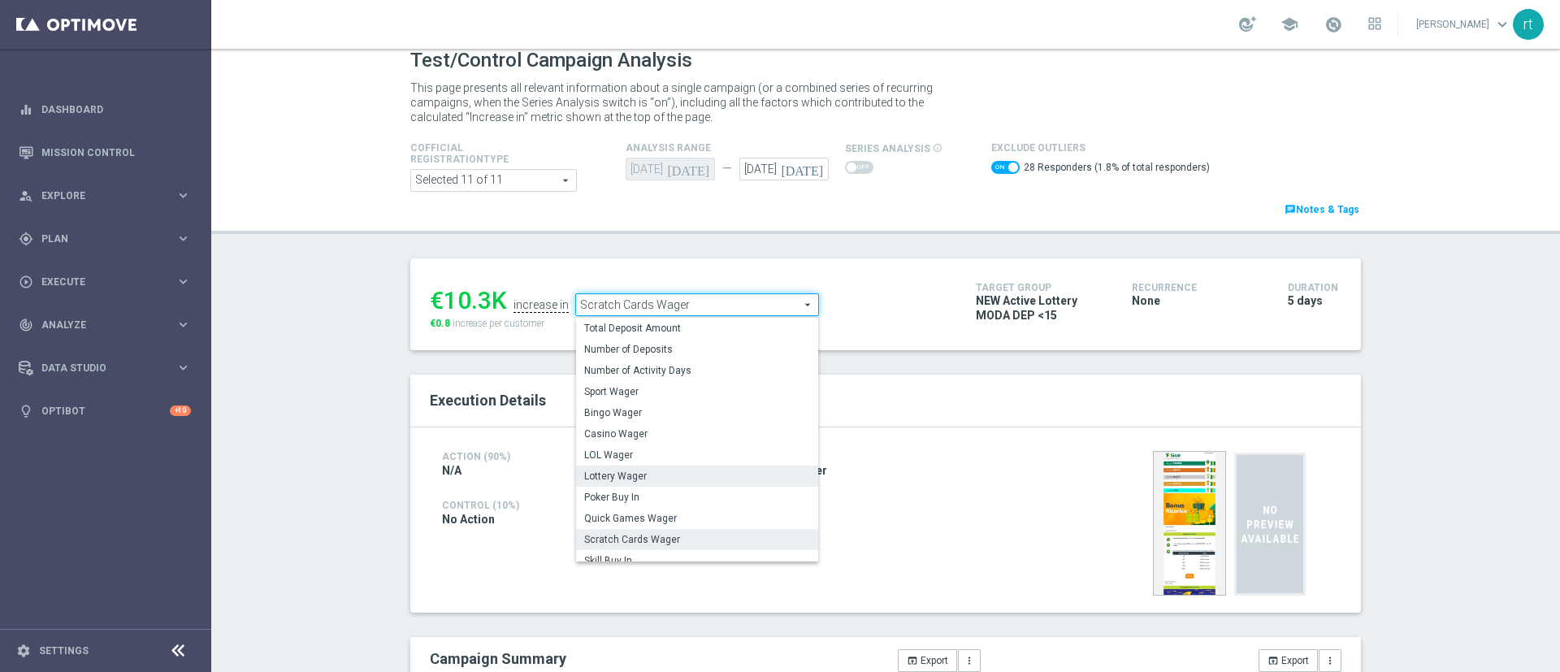
scroll to position [254, 0]
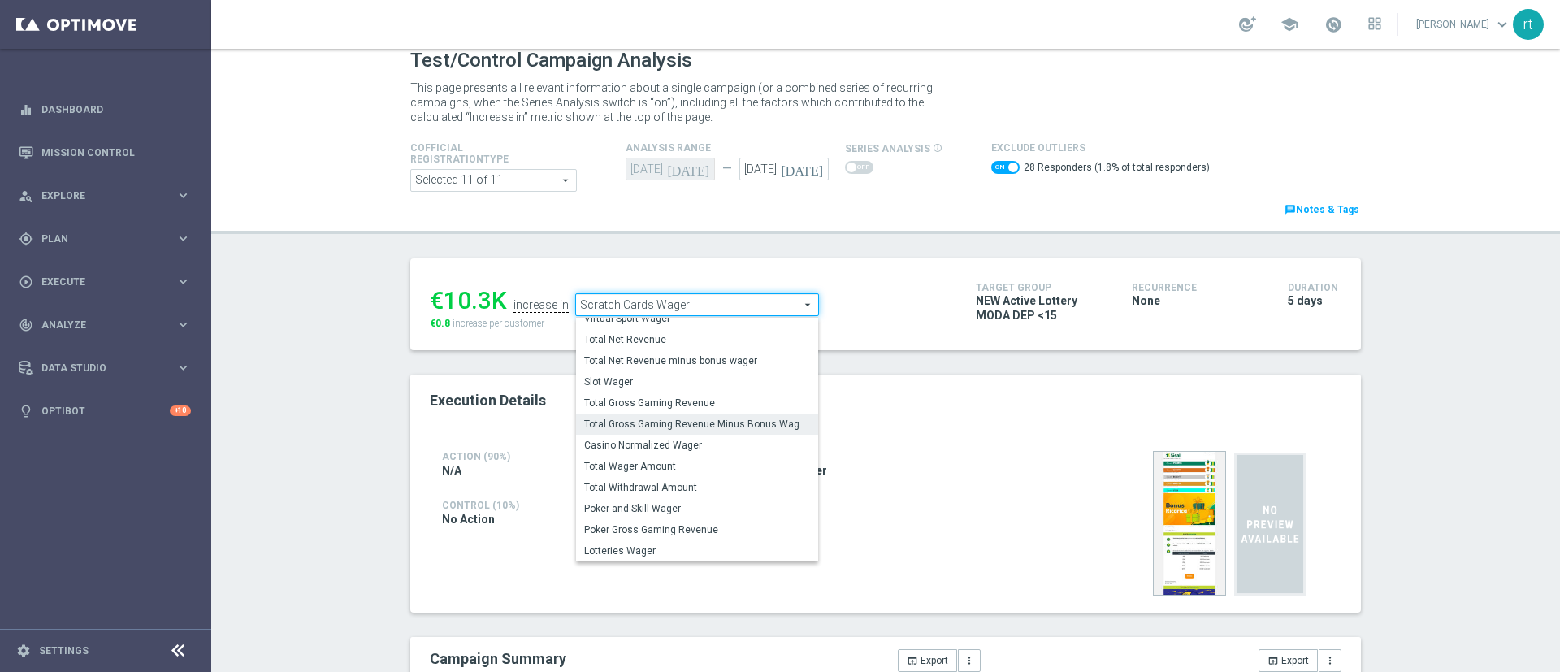
click at [640, 421] on span "Total Gross Gaming Revenue Minus Bonus Wagared" at bounding box center [697, 424] width 226 height 13
checkbox input "false"
type input "Total Gross Gaming Revenue Minus Bonus Wagared"
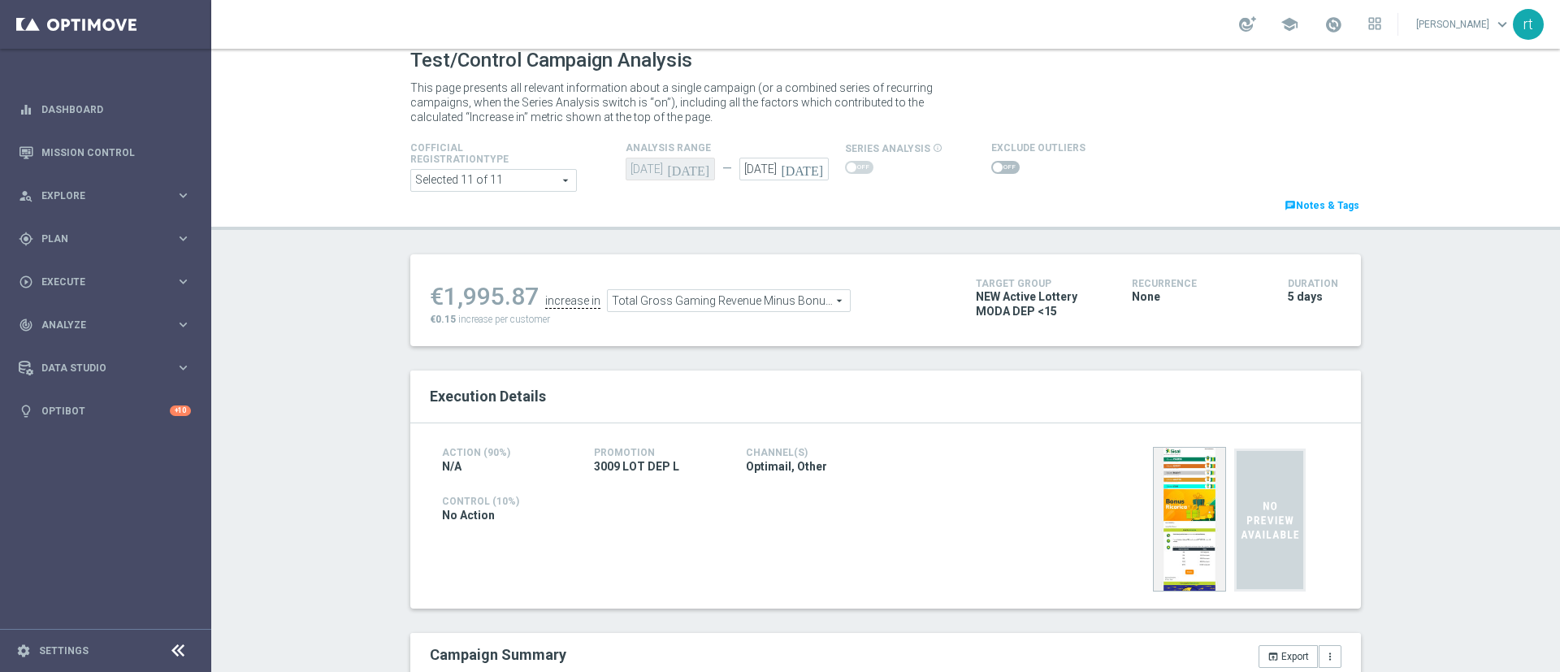
click at [991, 161] on span at bounding box center [1005, 167] width 28 height 13
click at [991, 161] on input "checkbox" at bounding box center [1005, 167] width 28 height 13
checkbox input "true"
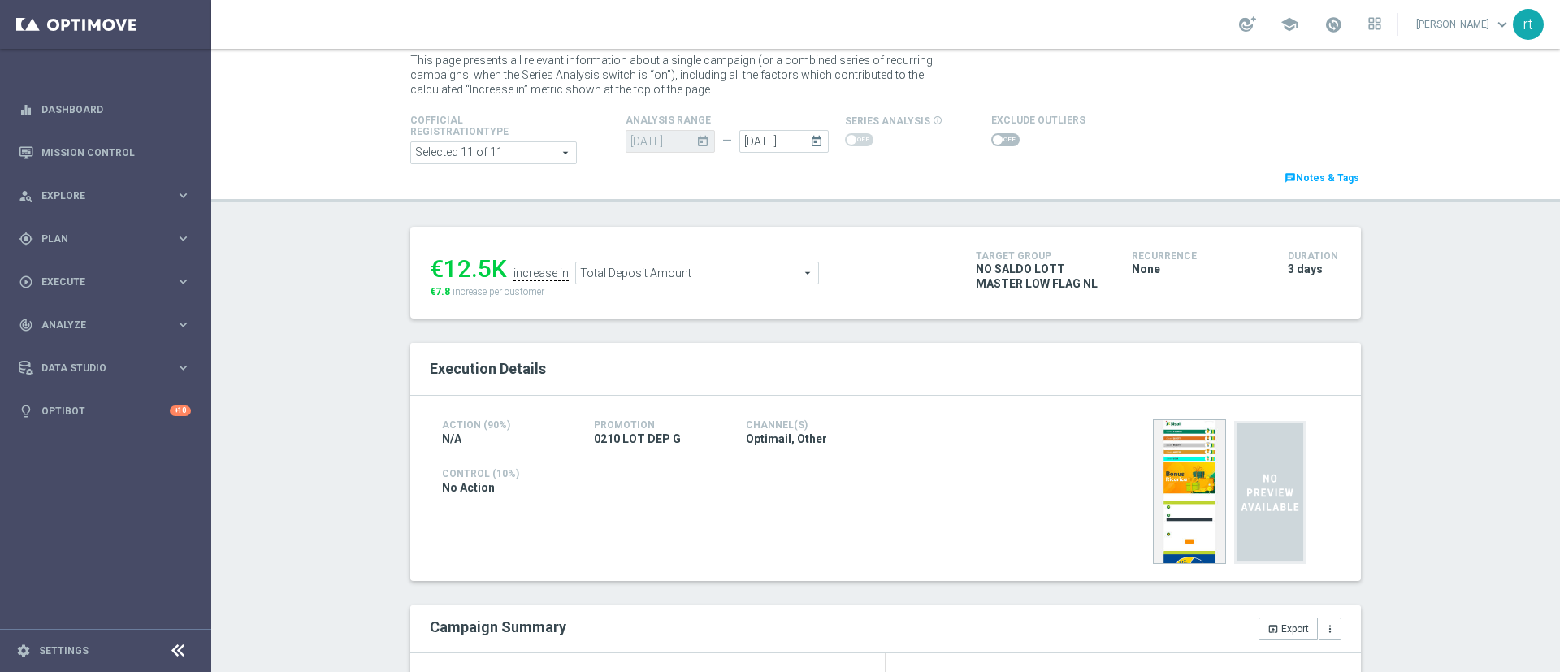
scroll to position [38, 0]
click at [997, 145] on span at bounding box center [1005, 143] width 28 height 13
click at [997, 145] on input "checkbox" at bounding box center [1005, 143] width 28 height 13
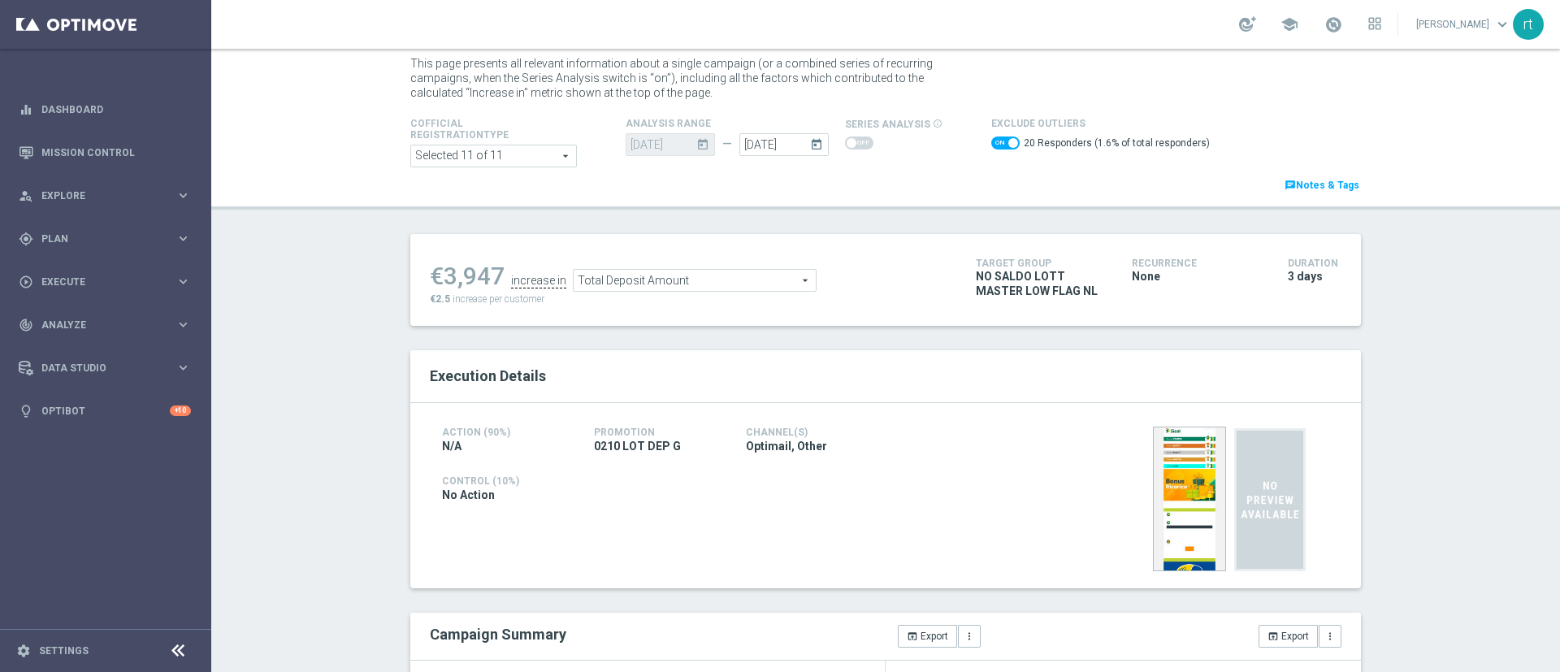
click at [991, 140] on span at bounding box center [1005, 143] width 28 height 13
click at [991, 140] on input "checkbox" at bounding box center [1005, 143] width 28 height 13
checkbox input "false"
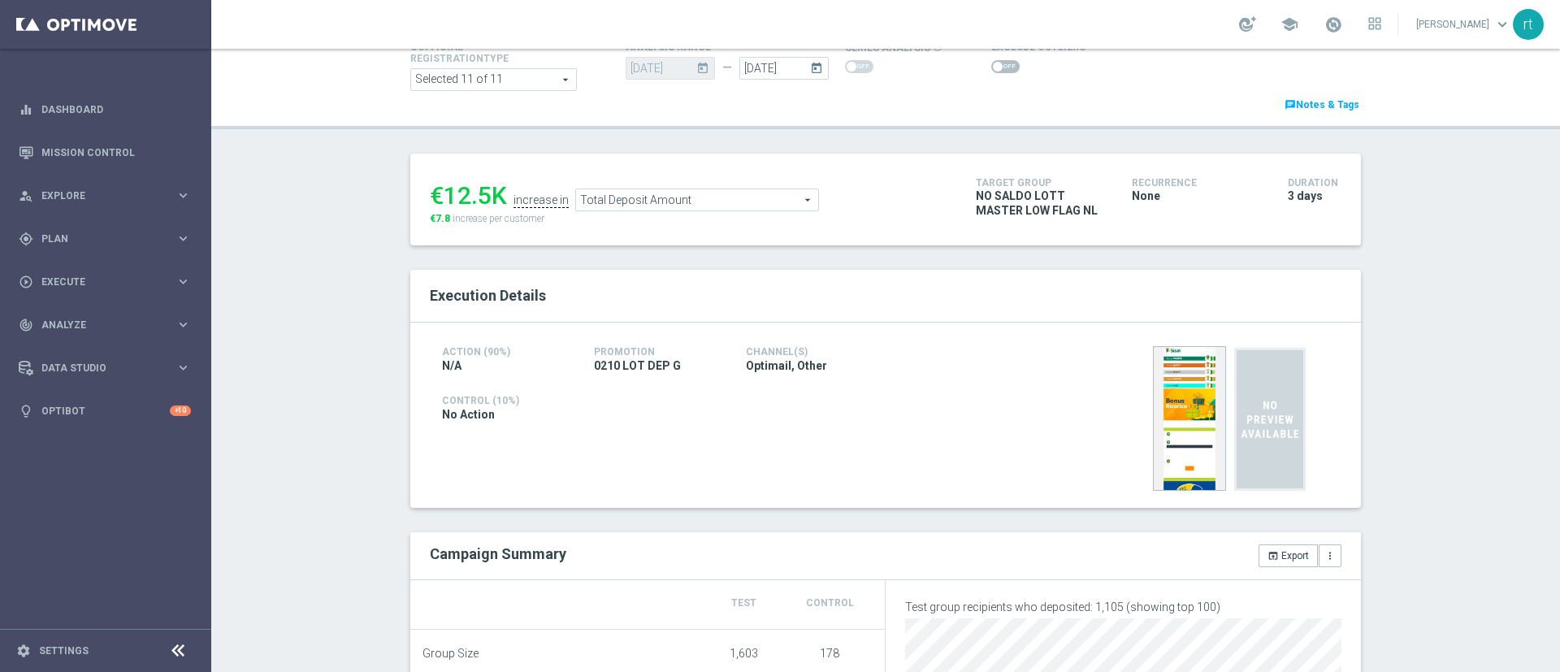
scroll to position [114, 0]
click at [628, 202] on span "Total Deposit Amount" at bounding box center [697, 200] width 242 height 21
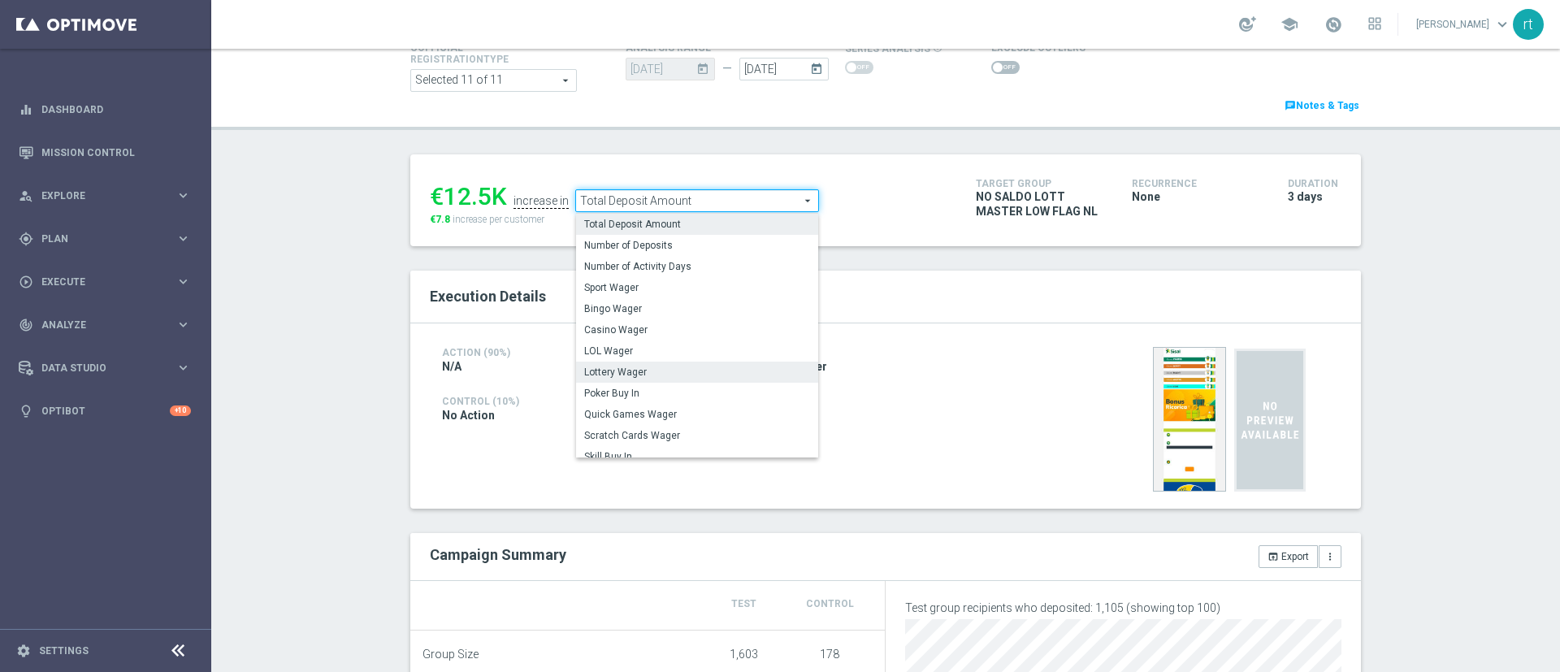
click at [631, 368] on span "Lottery Wager" at bounding box center [697, 372] width 226 height 13
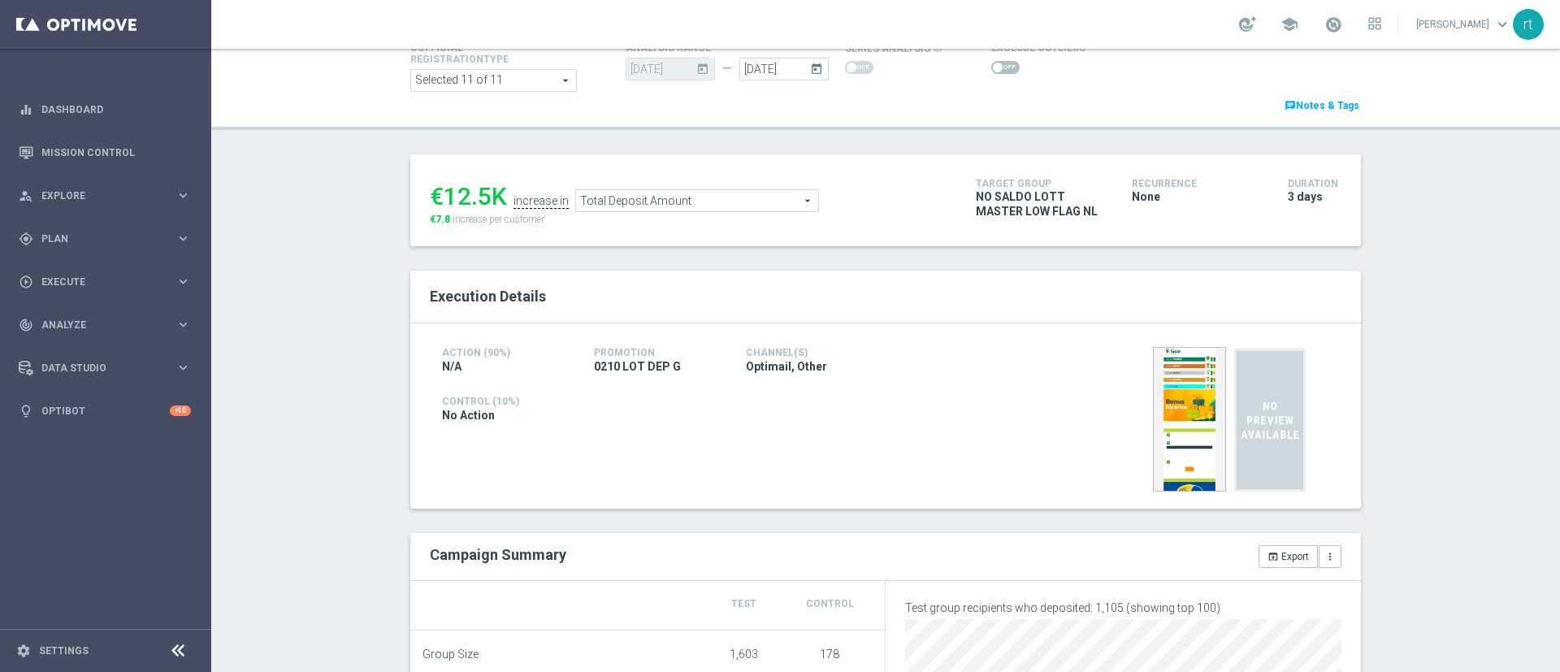
type input "Lottery Wager"
click at [991, 69] on span at bounding box center [1005, 67] width 28 height 13
click at [991, 69] on input "checkbox" at bounding box center [1005, 67] width 28 height 13
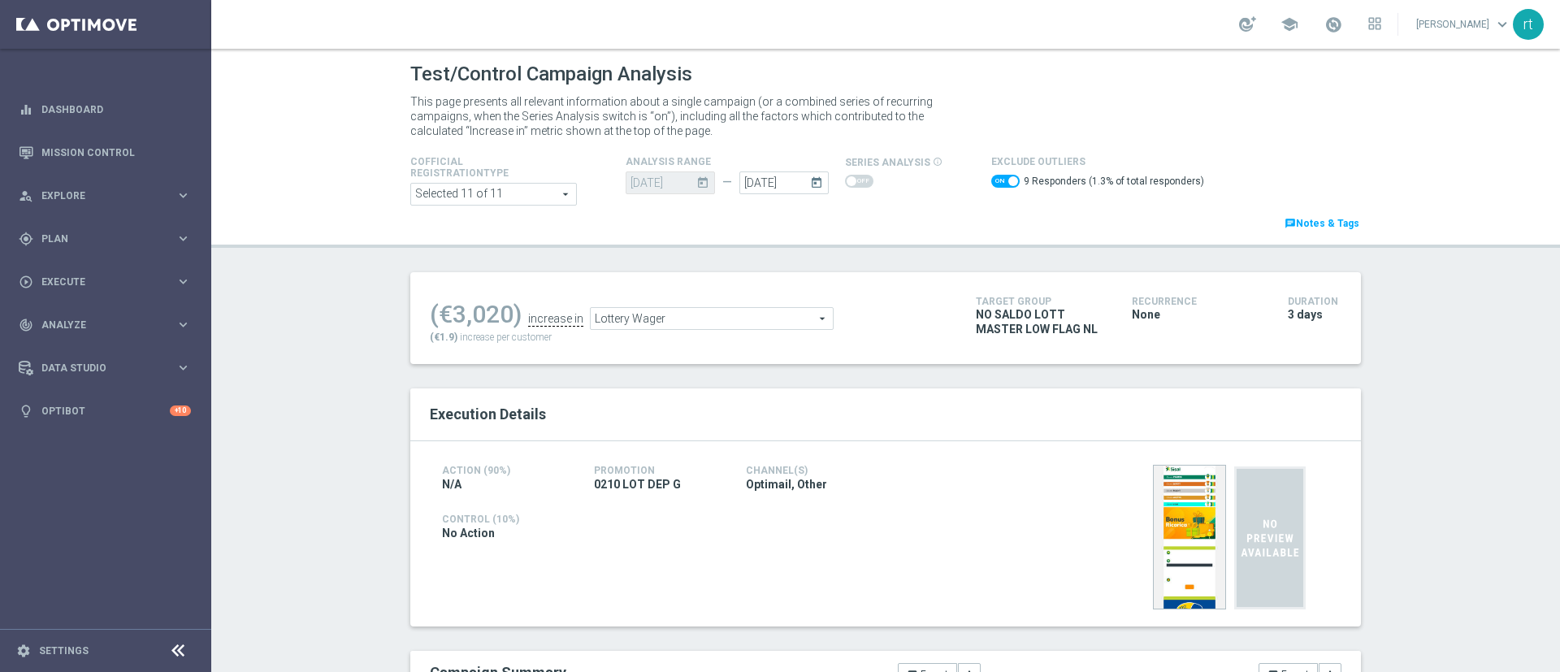
click at [712, 301] on ul "(€3,020) increase in Lottery Wager Lottery Wager arrow_drop_down search" at bounding box center [691, 311] width 530 height 38
click at [695, 314] on span "Lottery Wager" at bounding box center [712, 318] width 242 height 21
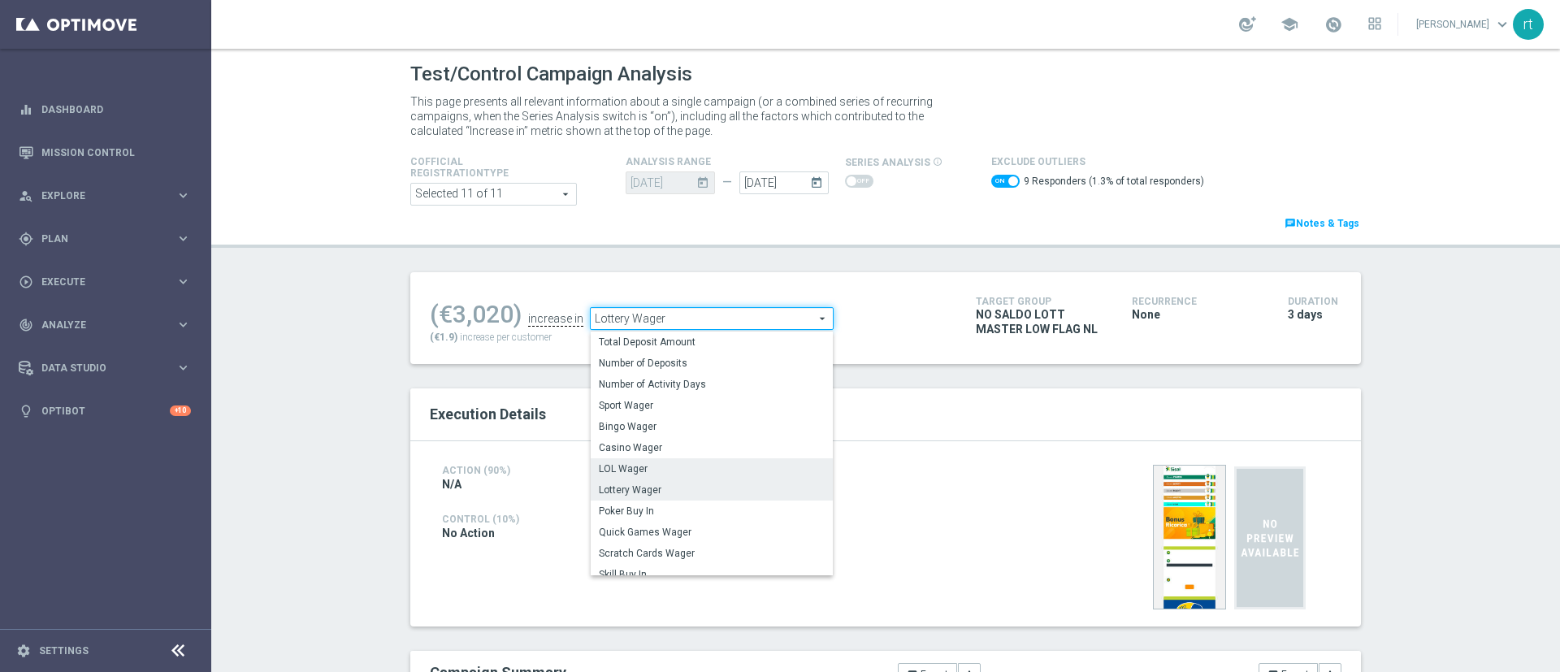
click at [635, 469] on span "LOL Wager" at bounding box center [712, 468] width 226 height 13
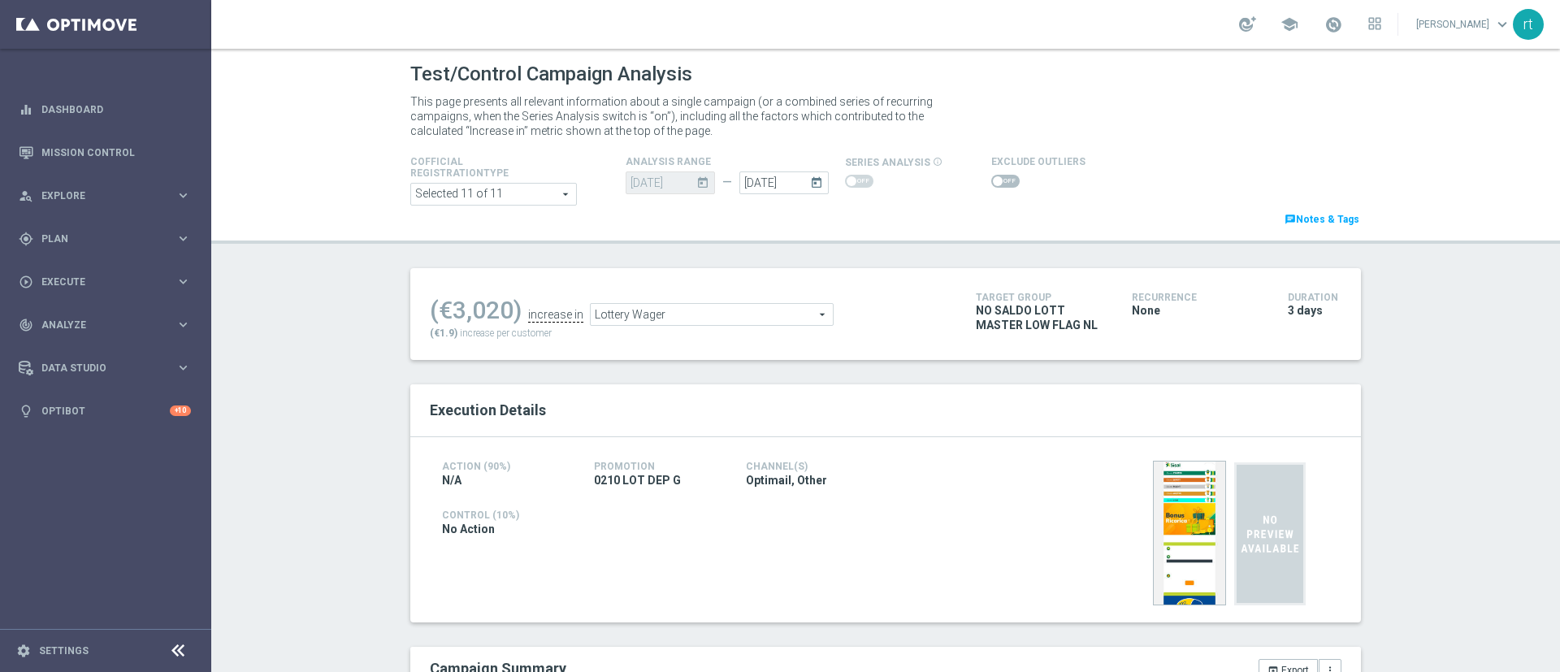
checkbox input "false"
type input "LOL Wager"
click at [993, 182] on span at bounding box center [998, 181] width 10 height 10
click at [991, 182] on input "checkbox" at bounding box center [1005, 181] width 28 height 13
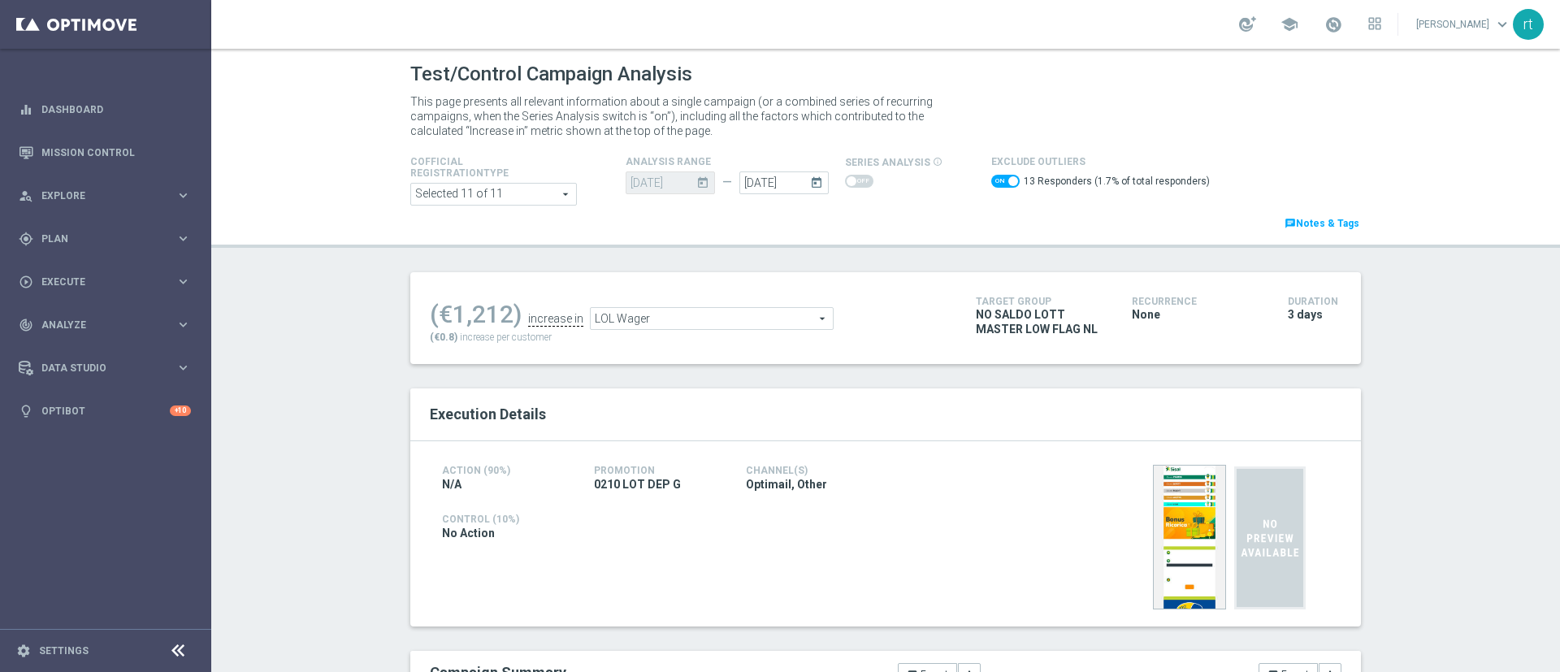
click at [714, 323] on span "LOL Wager" at bounding box center [712, 318] width 242 height 21
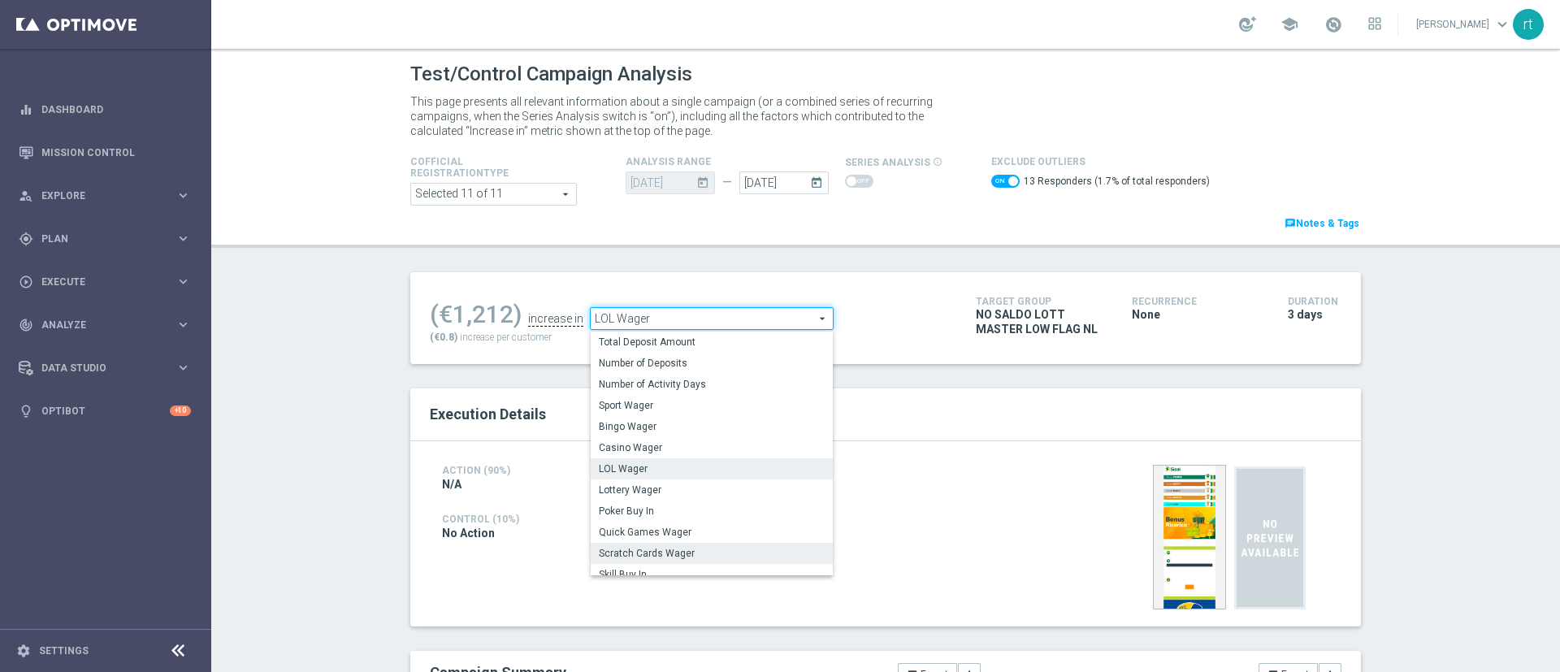
click at [613, 553] on span "Scratch Cards Wager" at bounding box center [712, 553] width 226 height 13
checkbox input "false"
type input "Scratch Cards Wager"
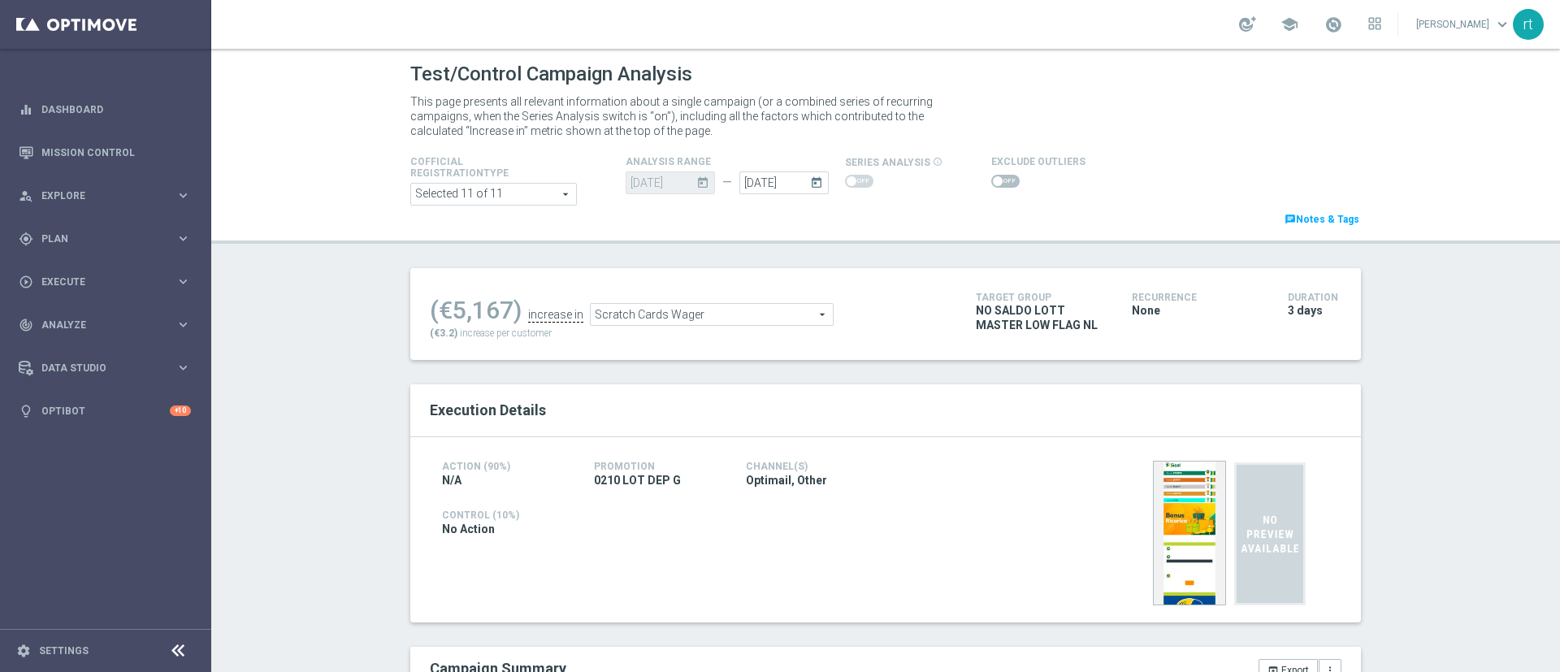
click at [991, 189] on div at bounding box center [1038, 181] width 94 height 20
click at [991, 182] on span at bounding box center [1005, 181] width 28 height 13
click at [991, 182] on input "checkbox" at bounding box center [1005, 181] width 28 height 13
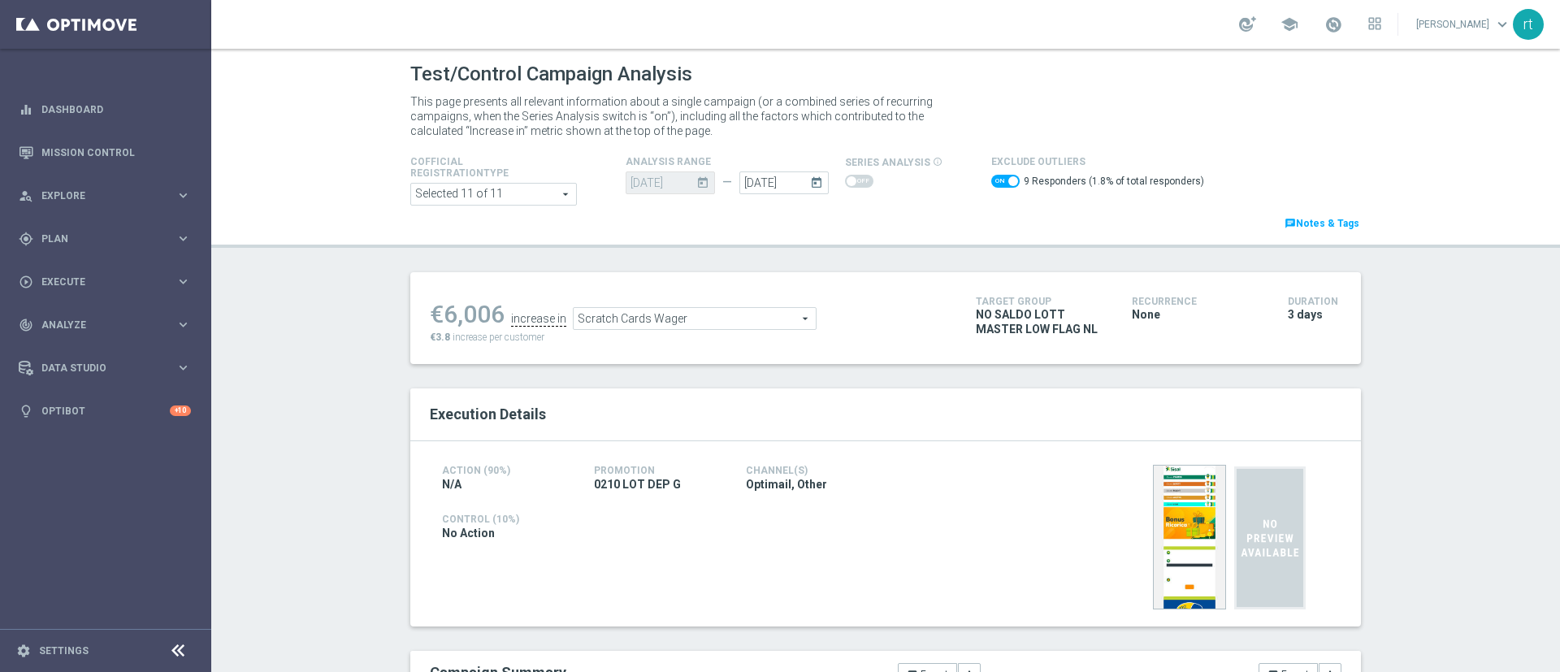
click at [656, 323] on span "Scratch Cards Wager" at bounding box center [695, 318] width 242 height 21
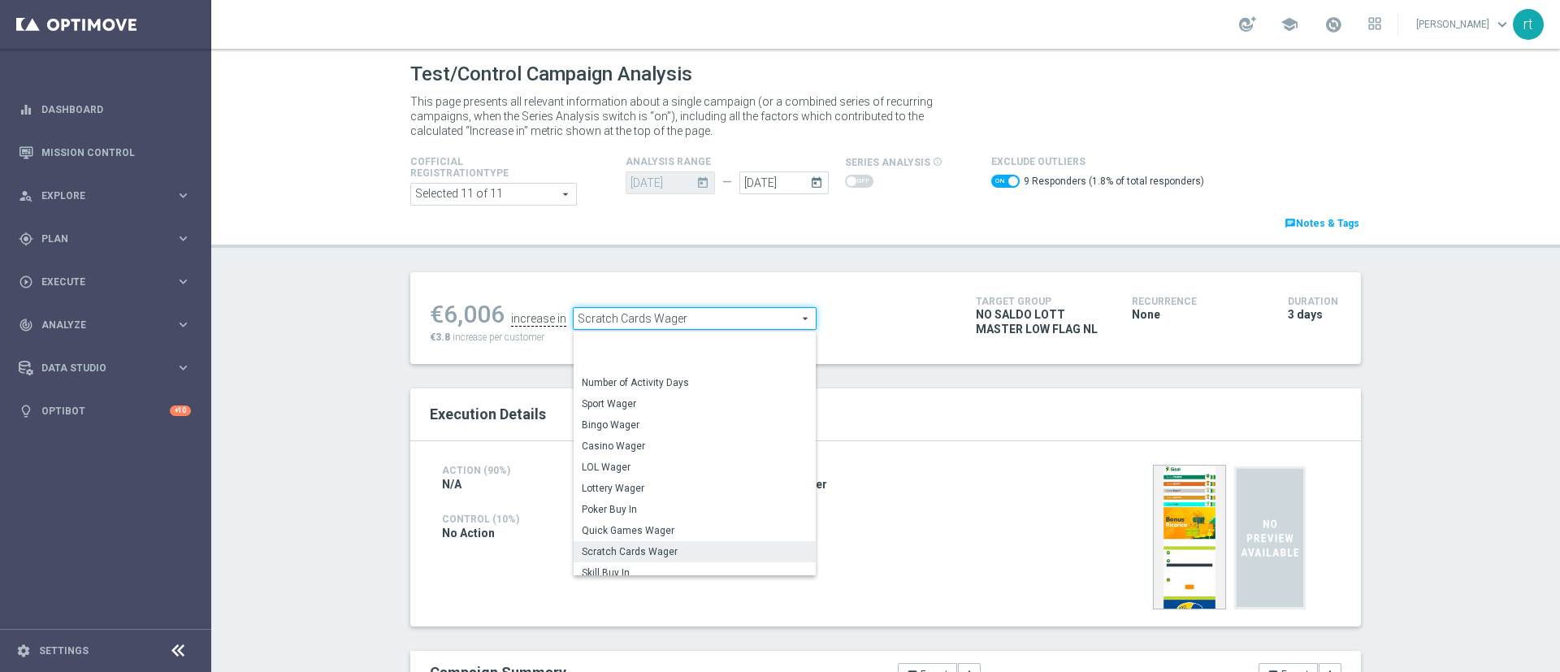
scroll to position [254, 0]
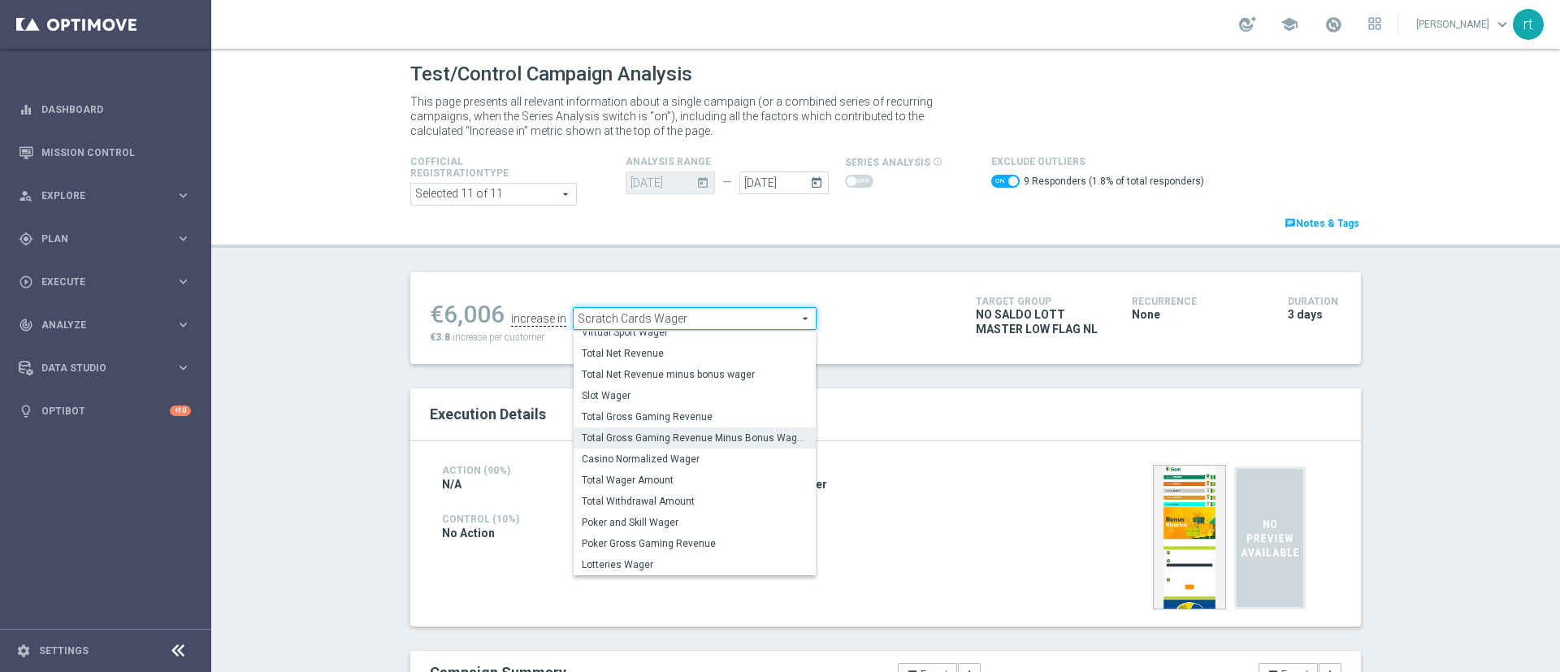
click at [626, 439] on span "Total Gross Gaming Revenue Minus Bonus Wagared" at bounding box center [695, 437] width 226 height 13
checkbox input "false"
type input "Total Gross Gaming Revenue Minus Bonus Wagared"
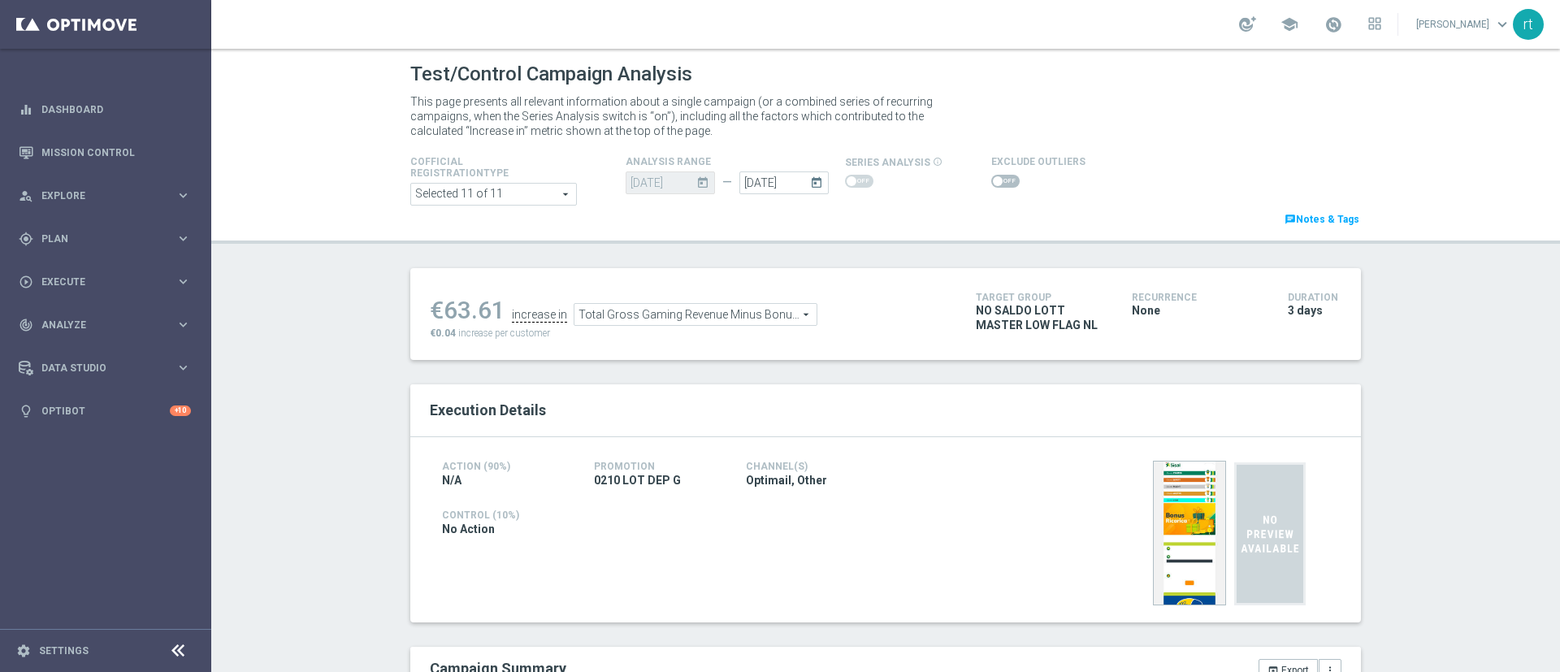
click at [992, 184] on span at bounding box center [1005, 181] width 28 height 13
click at [992, 184] on input "checkbox" at bounding box center [1005, 181] width 28 height 13
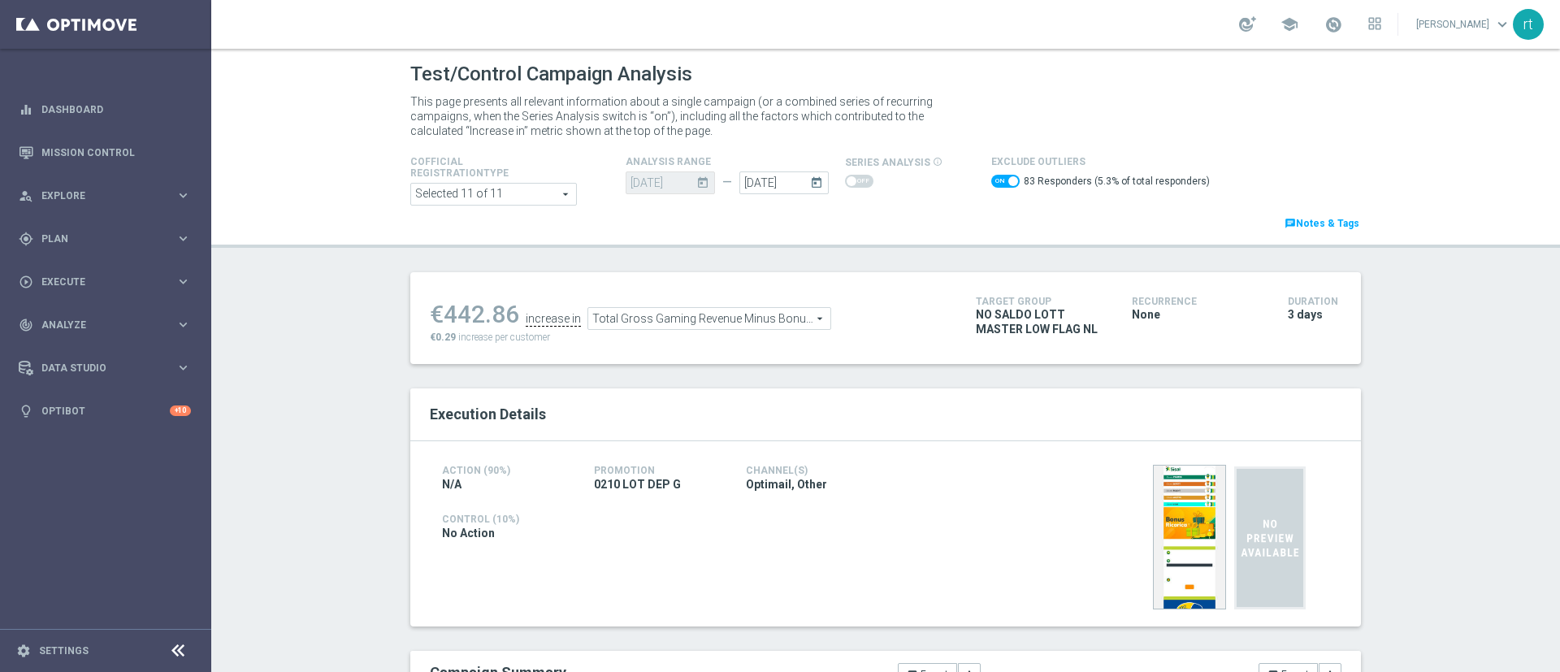
click at [691, 311] on span "Total Gross Gaming Revenue Minus Bonus Wagared" at bounding box center [709, 318] width 242 height 21
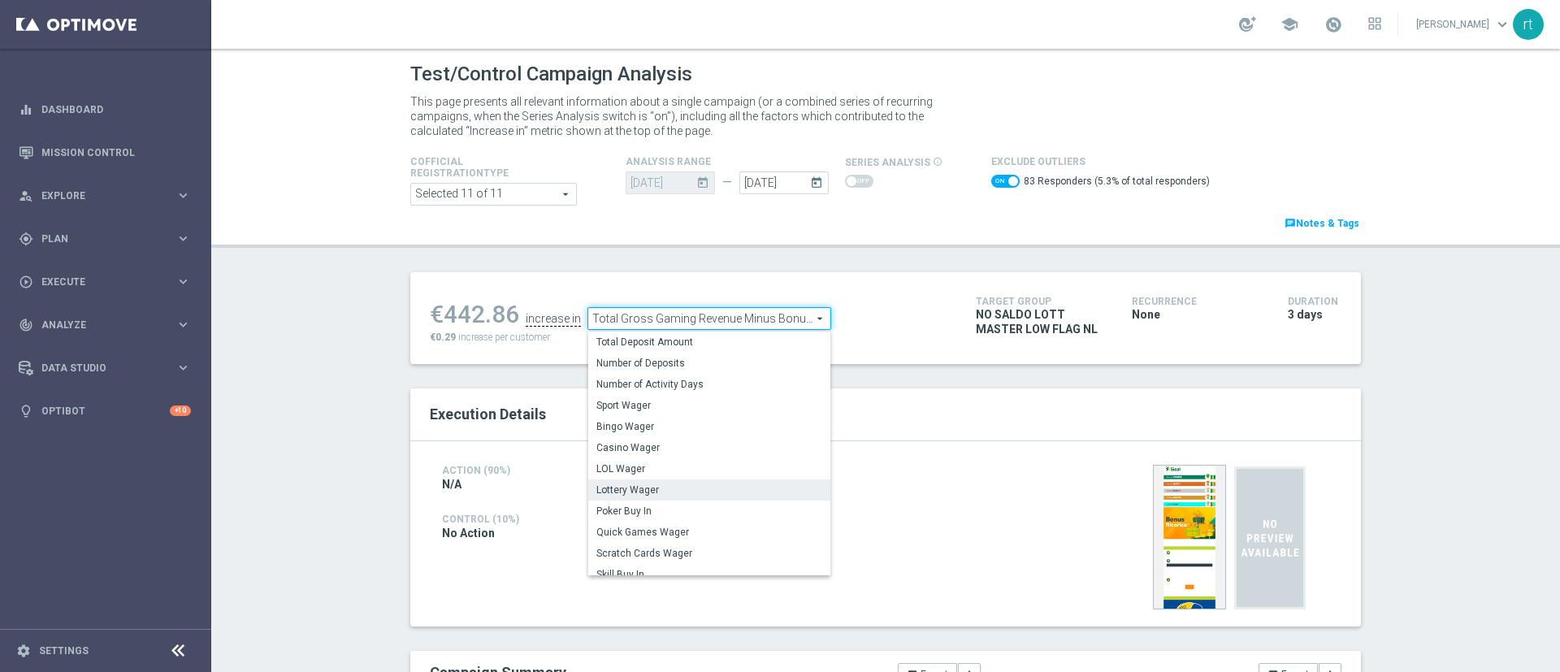
click at [614, 486] on span "Lottery Wager" at bounding box center [709, 489] width 226 height 13
checkbox input "false"
type input "Lottery Wager"
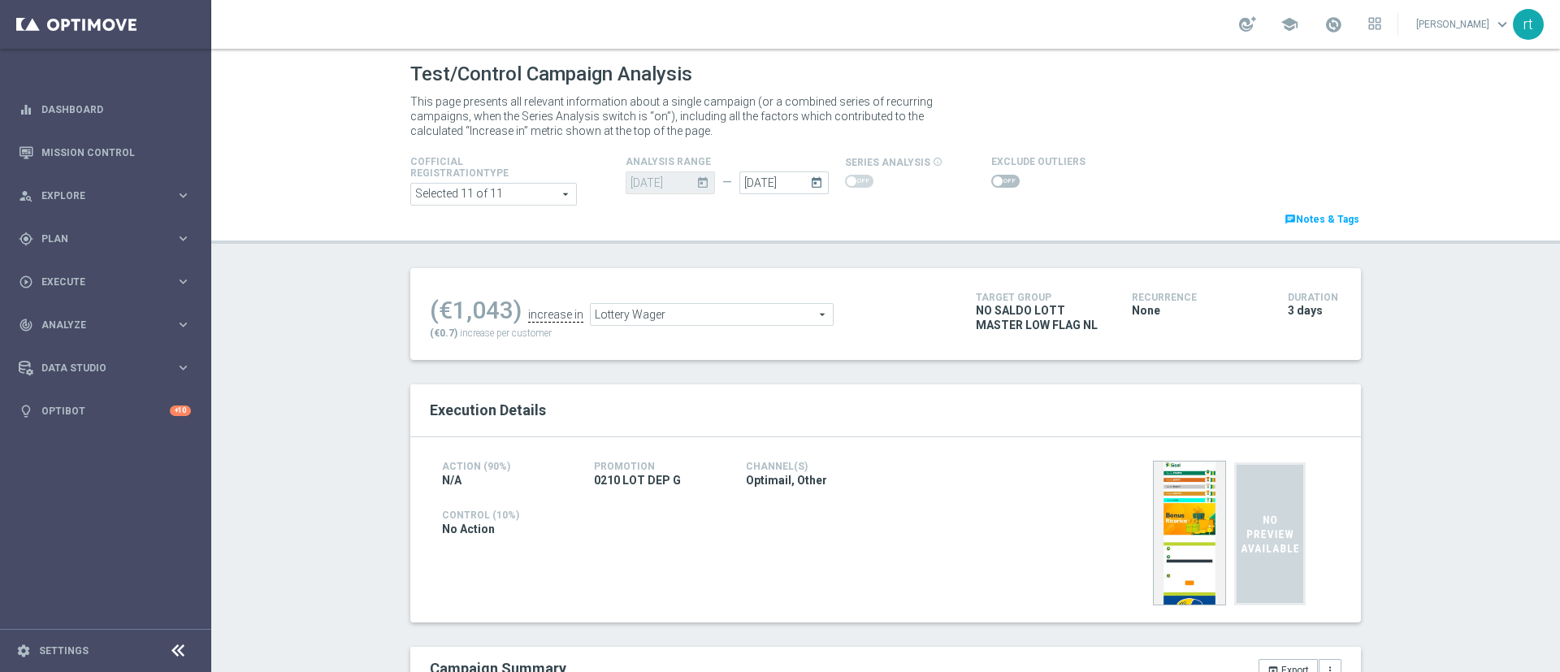
click at [991, 177] on span at bounding box center [1005, 181] width 28 height 13
click at [991, 177] on input "checkbox" at bounding box center [1005, 181] width 28 height 13
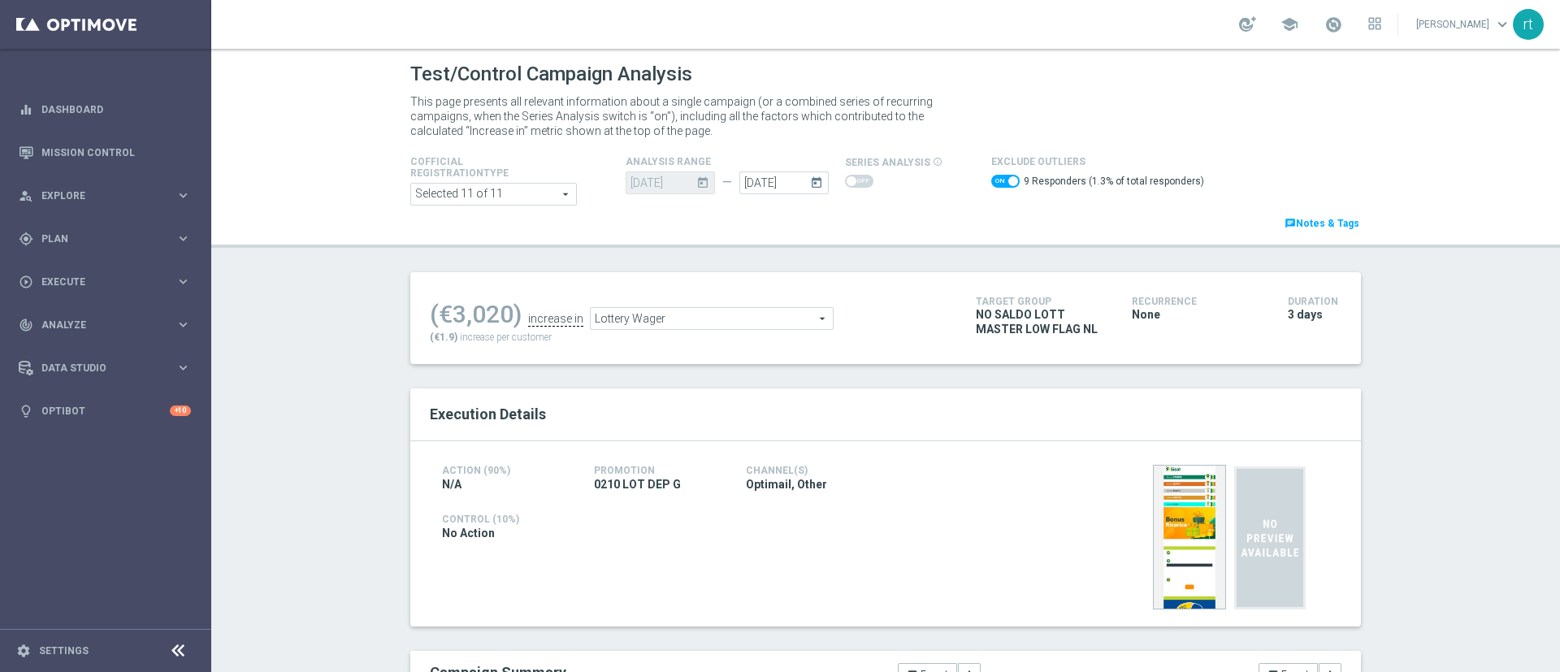
click at [634, 314] on span "Lottery Wager" at bounding box center [712, 318] width 242 height 21
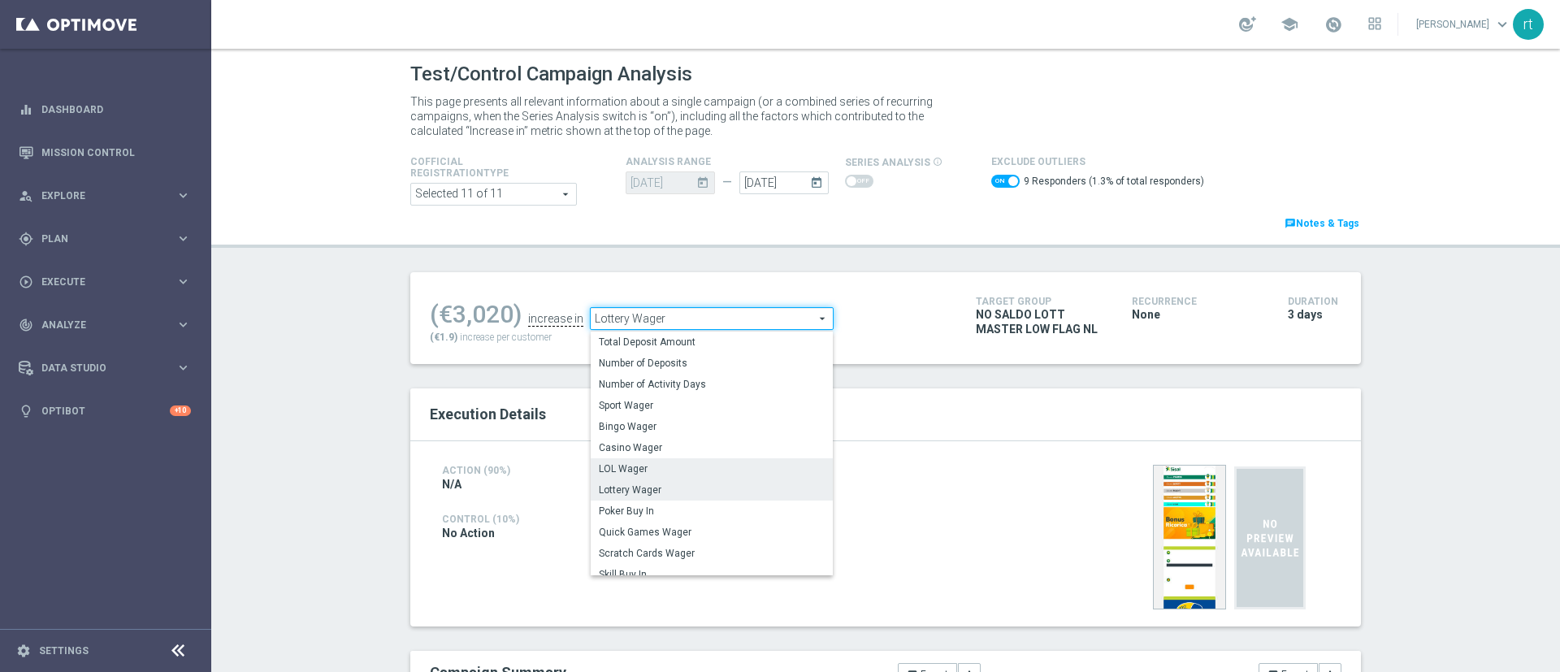
click at [613, 466] on span "LOL Wager" at bounding box center [712, 468] width 226 height 13
checkbox input "false"
type input "LOL Wager"
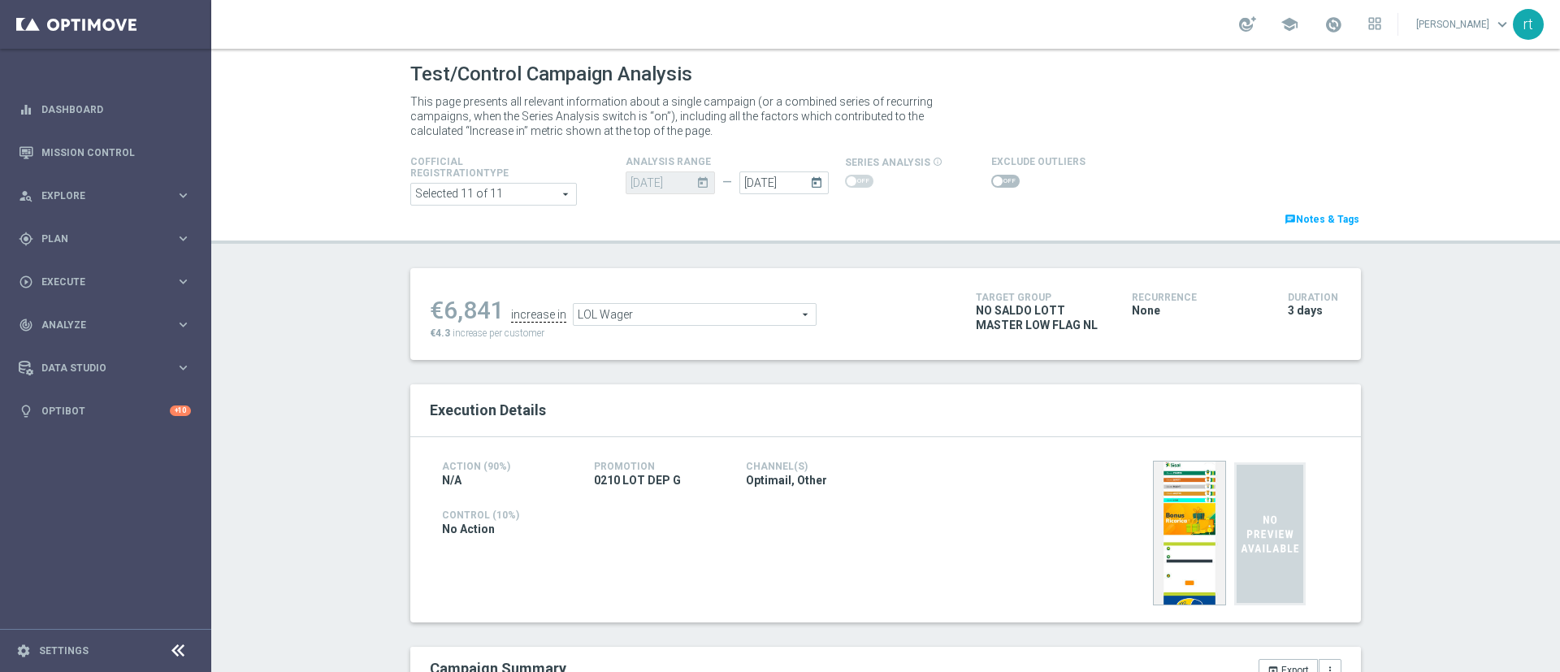
click at [995, 180] on span at bounding box center [1005, 181] width 28 height 13
click at [995, 180] on input "checkbox" at bounding box center [1005, 181] width 28 height 13
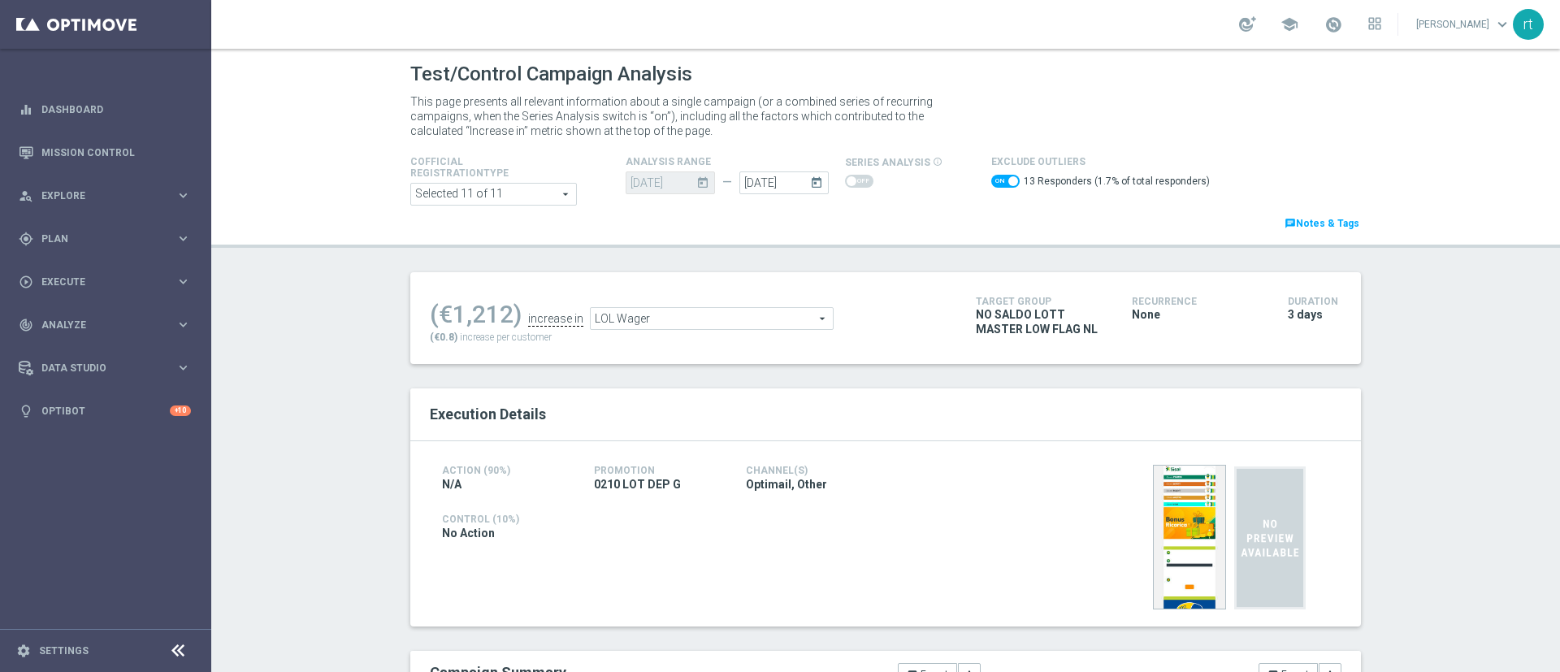
click at [674, 330] on div "LOL Wager LOL Wager arrow_drop_down search" at bounding box center [712, 318] width 244 height 23
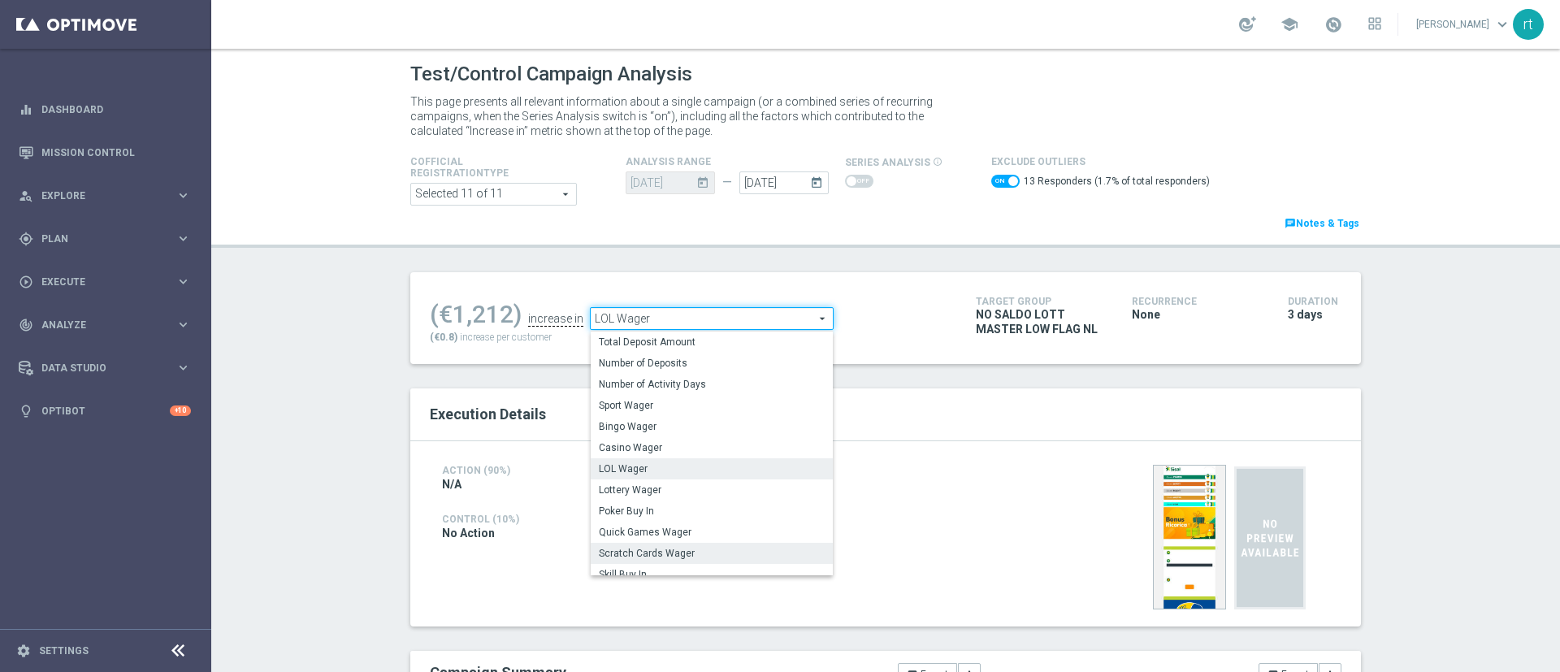
click at [620, 544] on label "Scratch Cards Wager" at bounding box center [712, 553] width 242 height 21
checkbox input "false"
type input "Scratch Cards Wager"
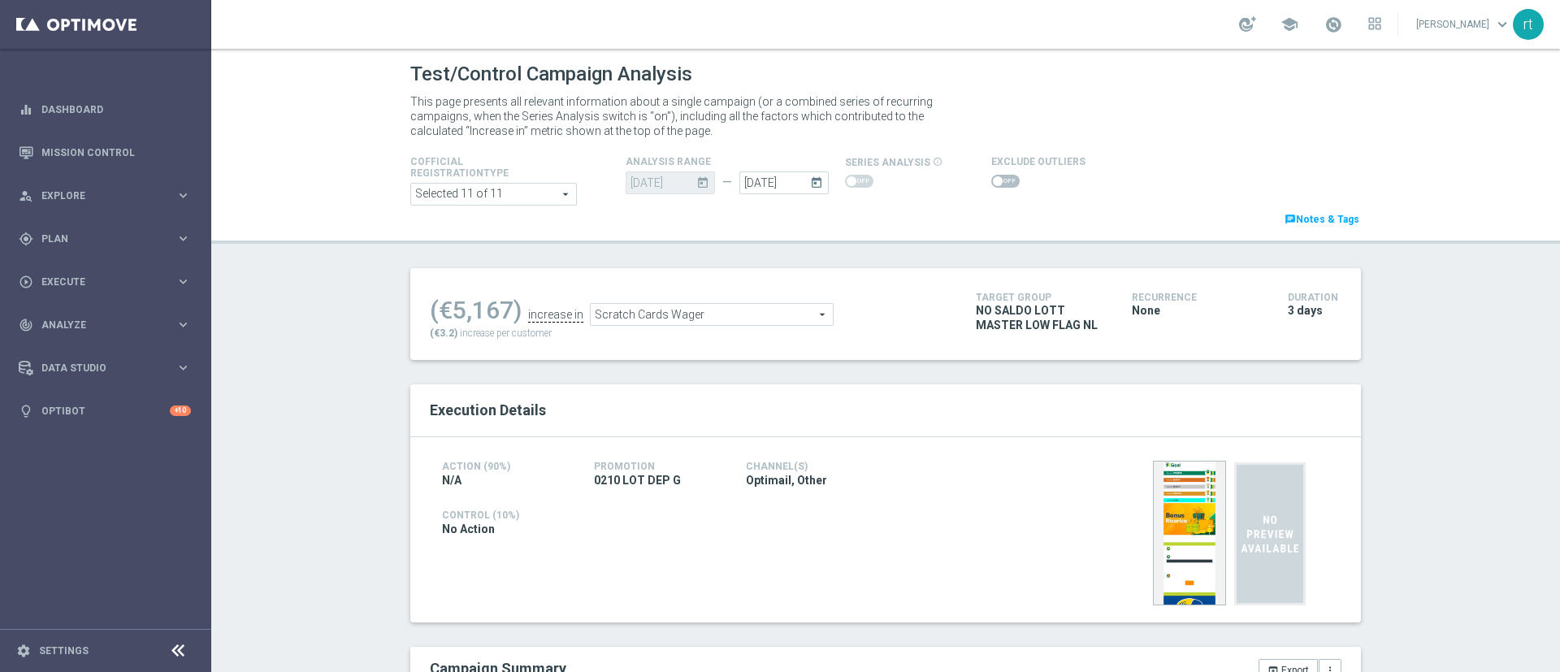
click at [991, 182] on span at bounding box center [1005, 181] width 28 height 13
click at [991, 182] on input "checkbox" at bounding box center [1005, 181] width 28 height 13
checkbox input "true"
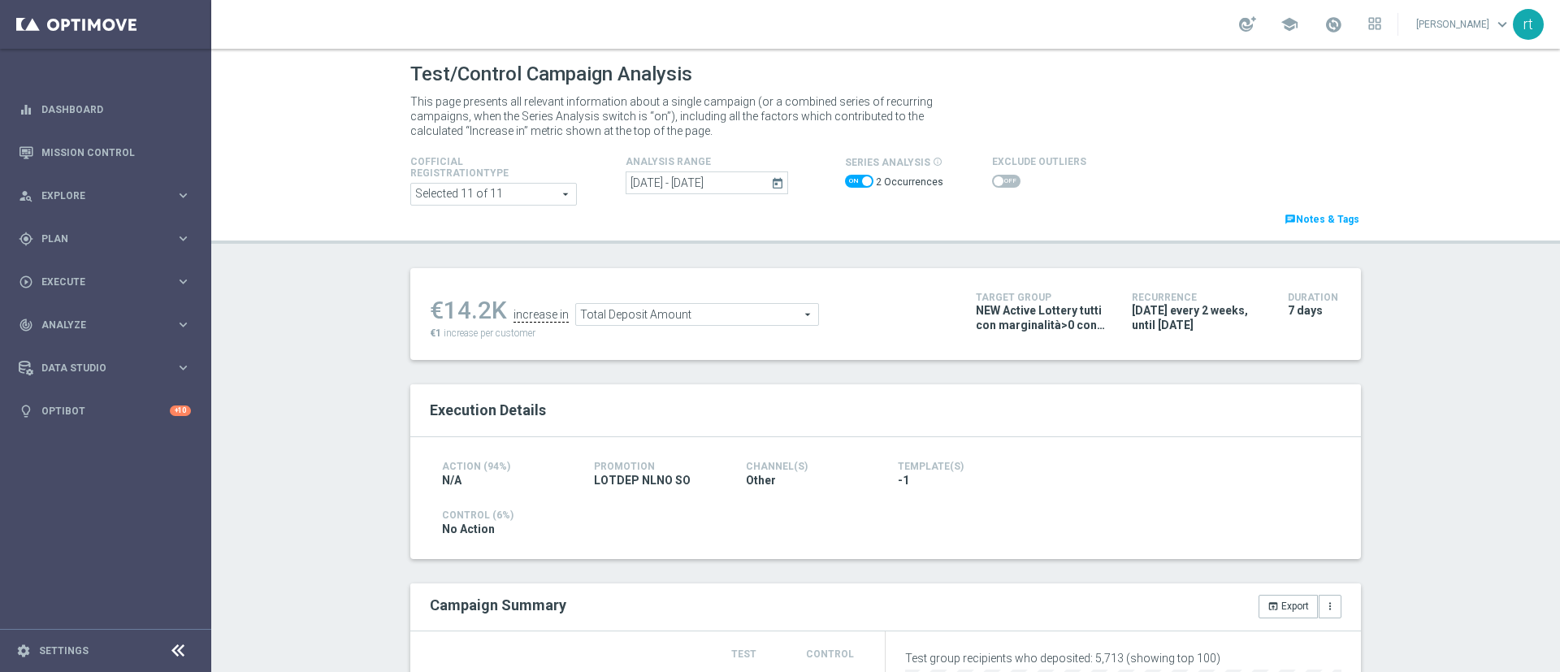
click at [848, 186] on span at bounding box center [859, 181] width 28 height 13
click at [848, 186] on input "checkbox" at bounding box center [859, 181] width 28 height 13
checkbox input "false"
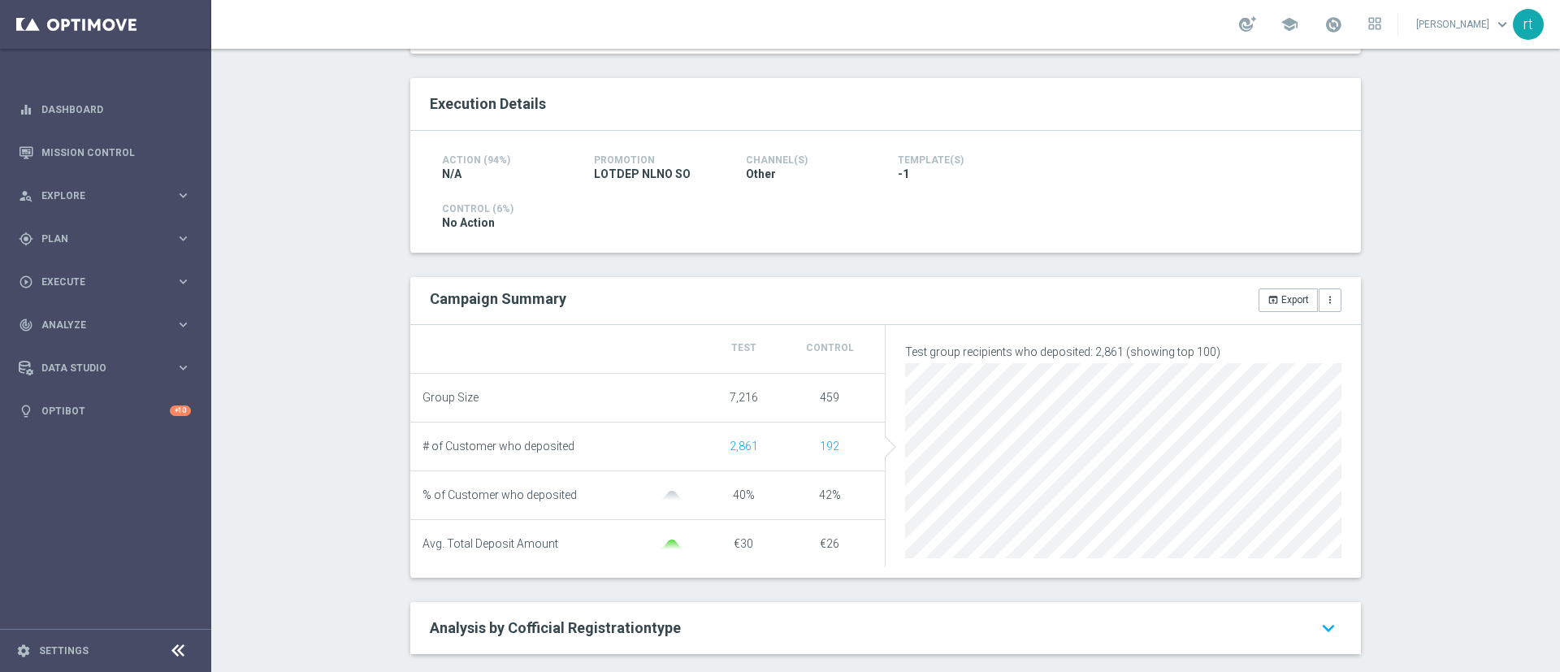
scroll to position [33, 0]
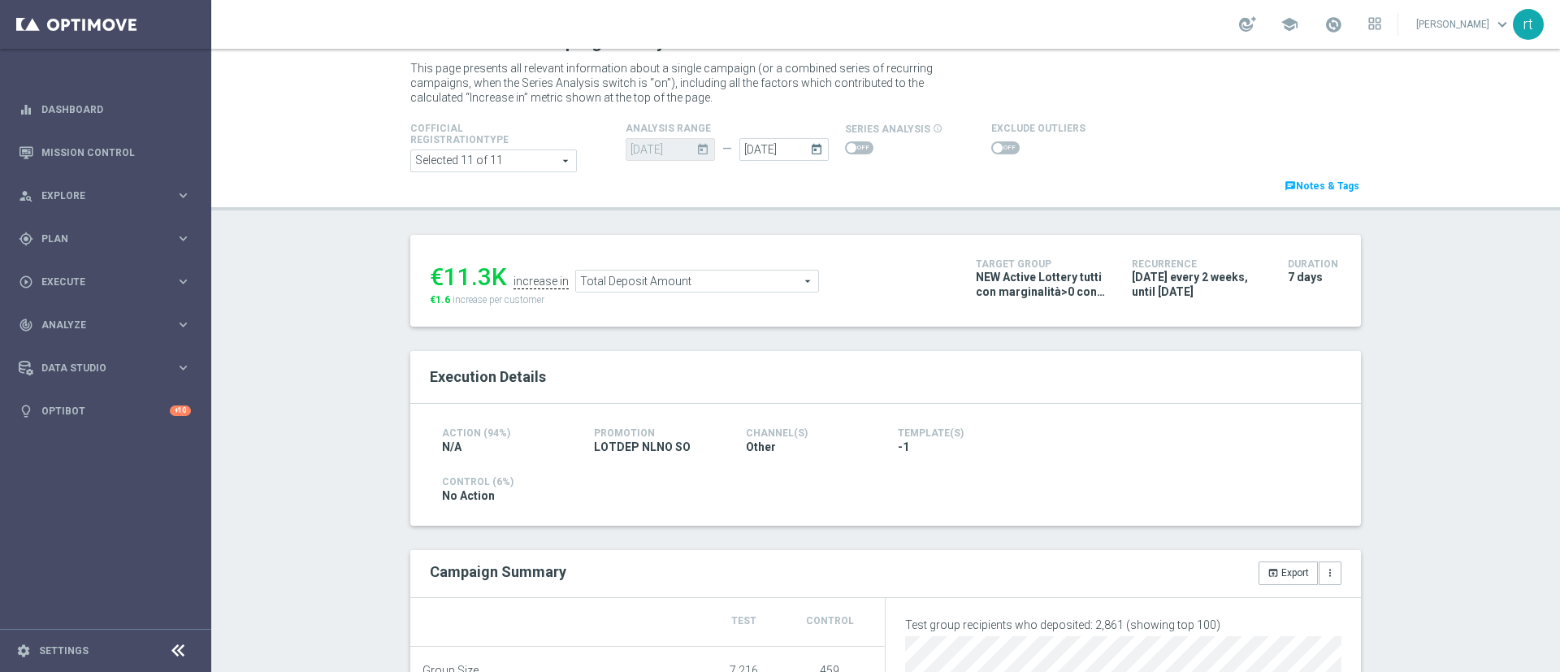
click at [991, 145] on span at bounding box center [1005, 147] width 28 height 13
click at [991, 145] on input "checkbox" at bounding box center [1005, 147] width 28 height 13
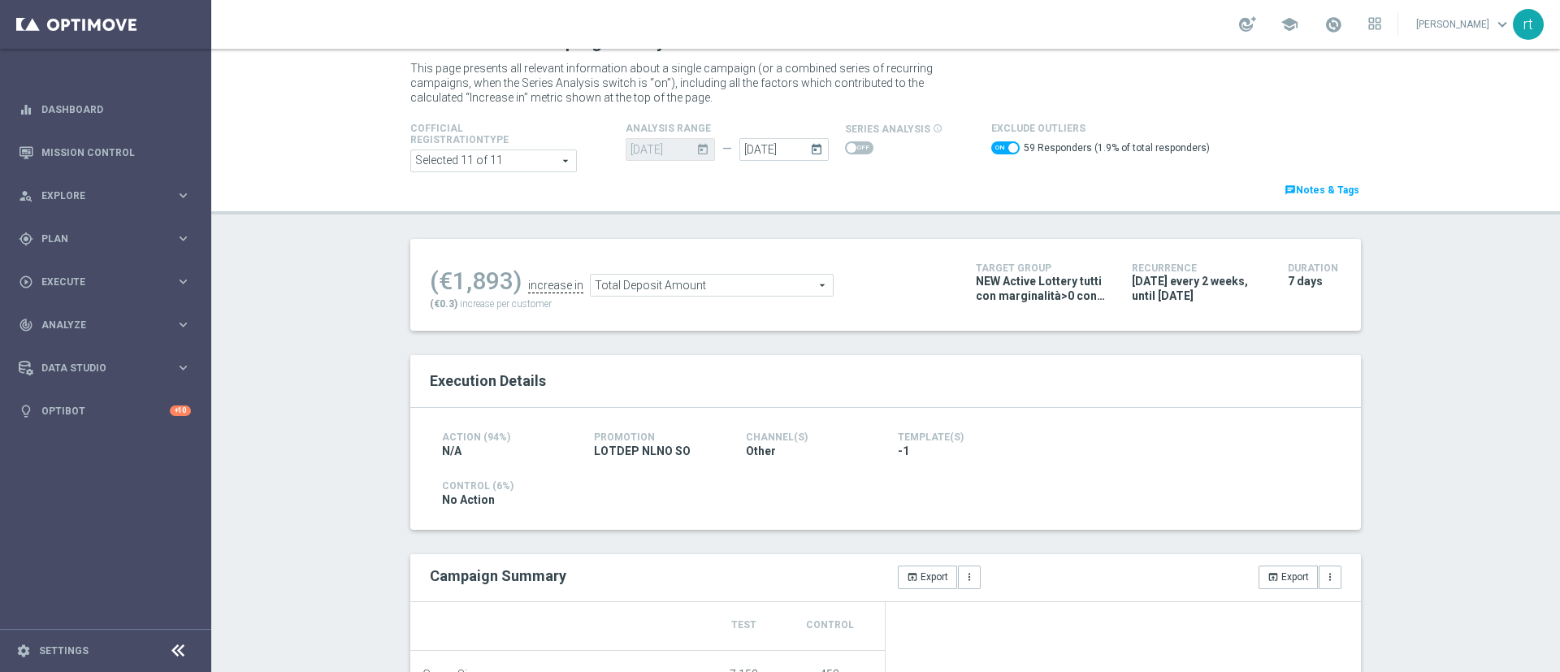
click at [991, 147] on span at bounding box center [1005, 147] width 28 height 13
click at [991, 147] on input "checkbox" at bounding box center [1005, 147] width 28 height 13
checkbox input "false"
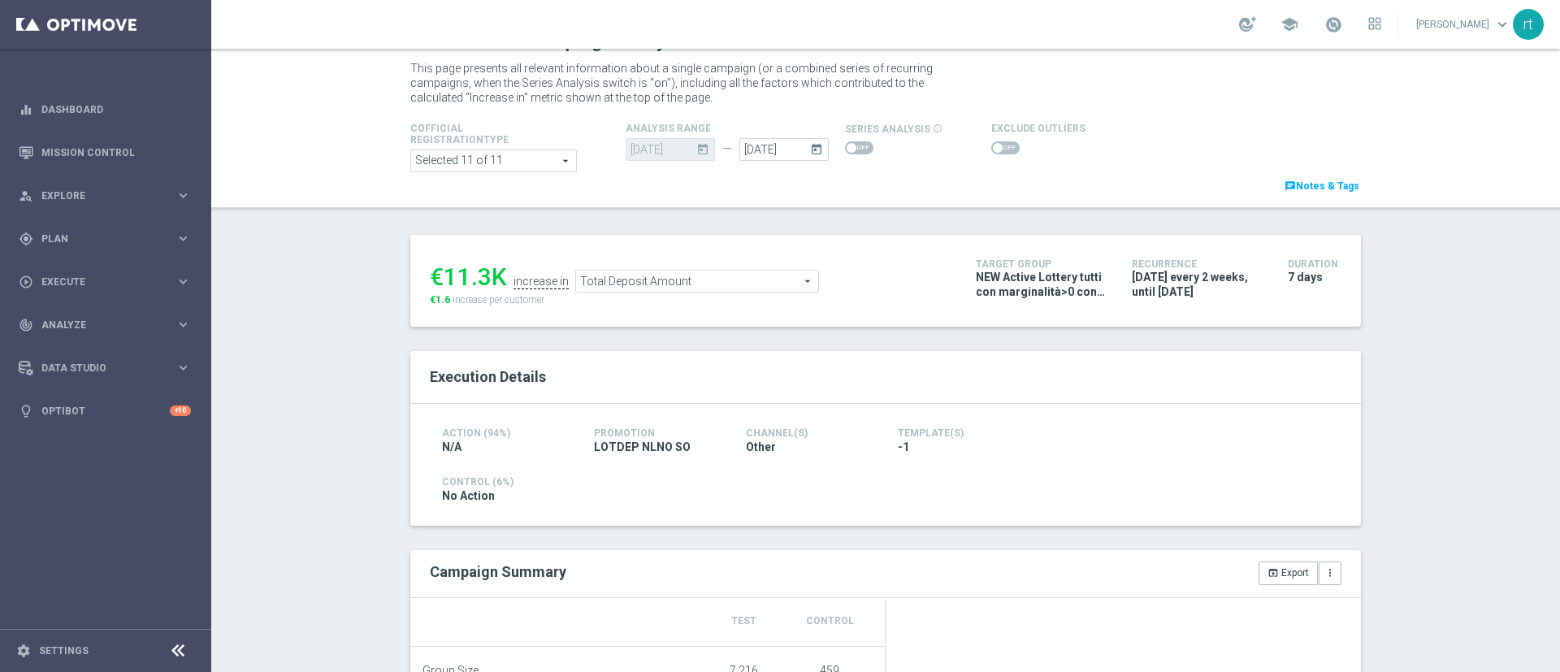
click at [603, 274] on span "Total Deposit Amount" at bounding box center [697, 281] width 242 height 21
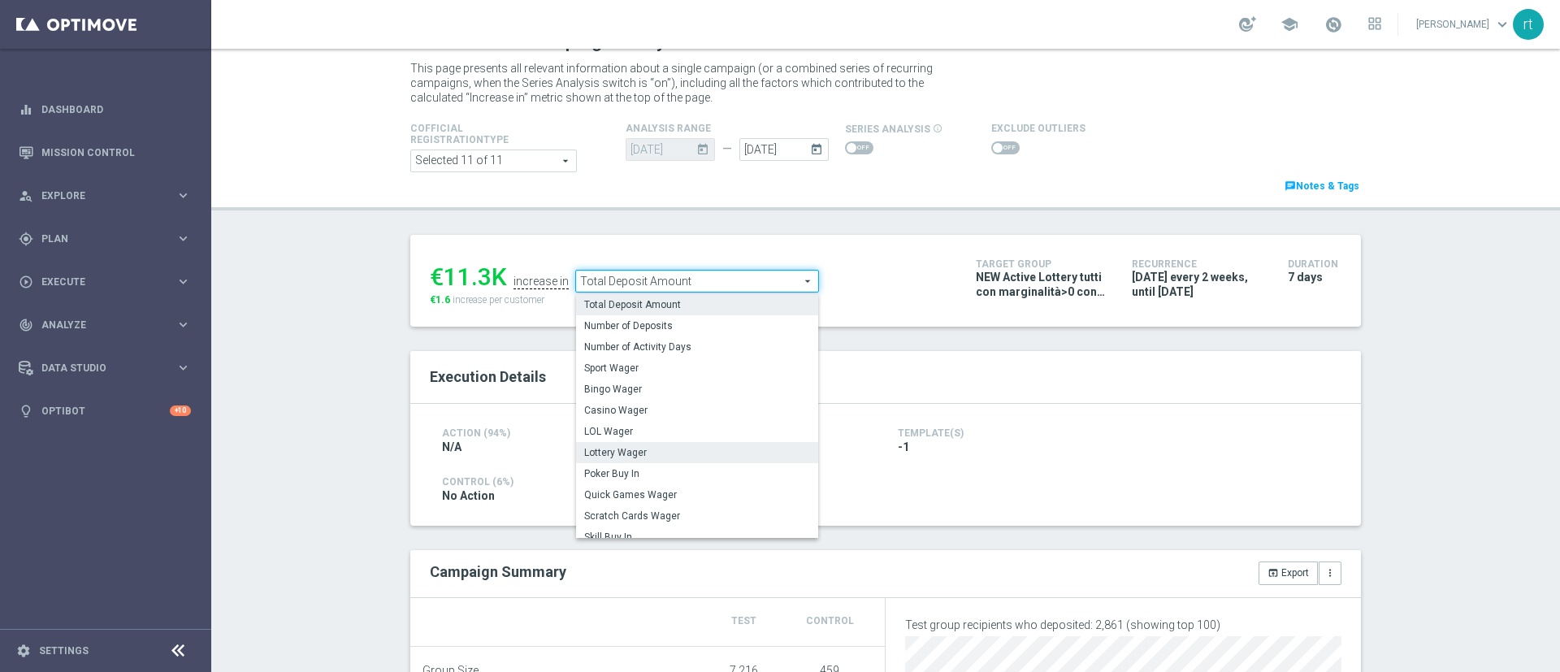
click at [613, 445] on label "Lottery Wager" at bounding box center [697, 452] width 242 height 21
type input "Lottery Wager"
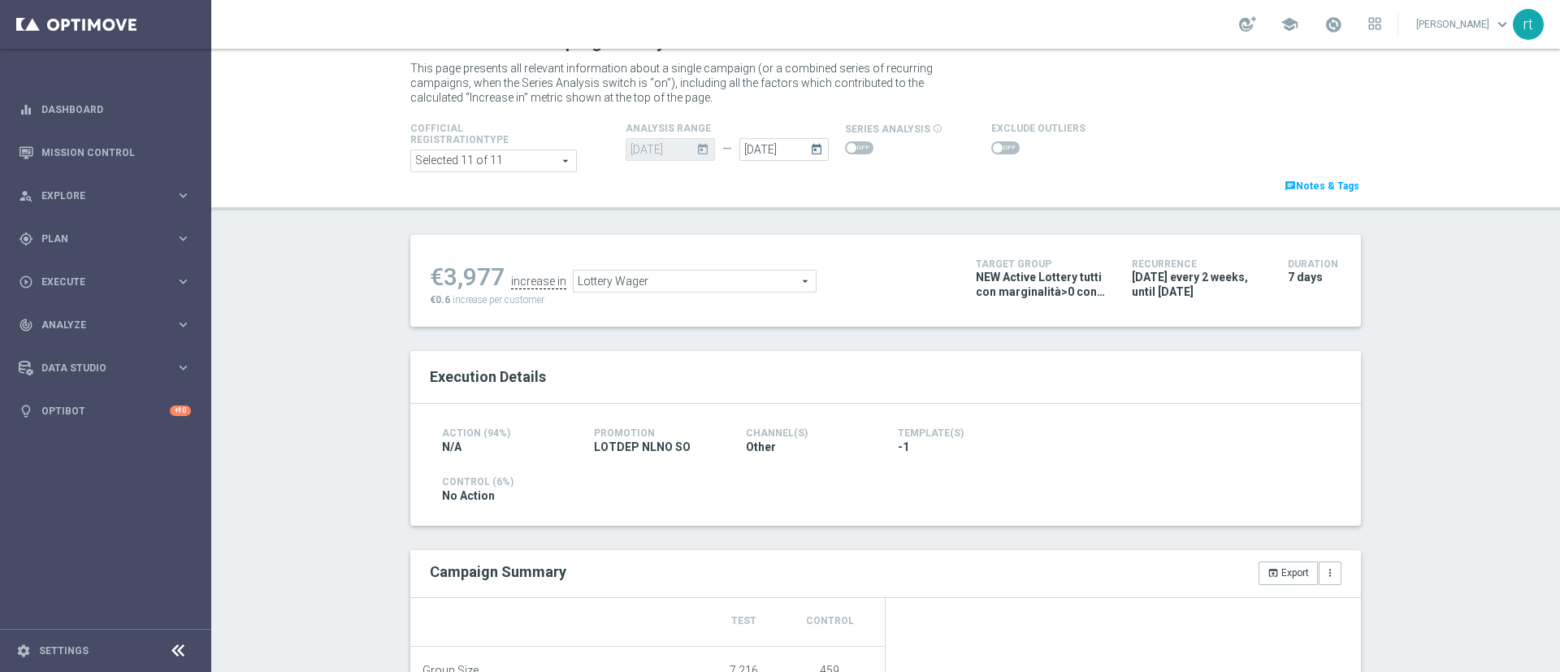
click at [995, 148] on span at bounding box center [1005, 147] width 28 height 13
click at [995, 148] on input "checkbox" at bounding box center [1005, 147] width 28 height 13
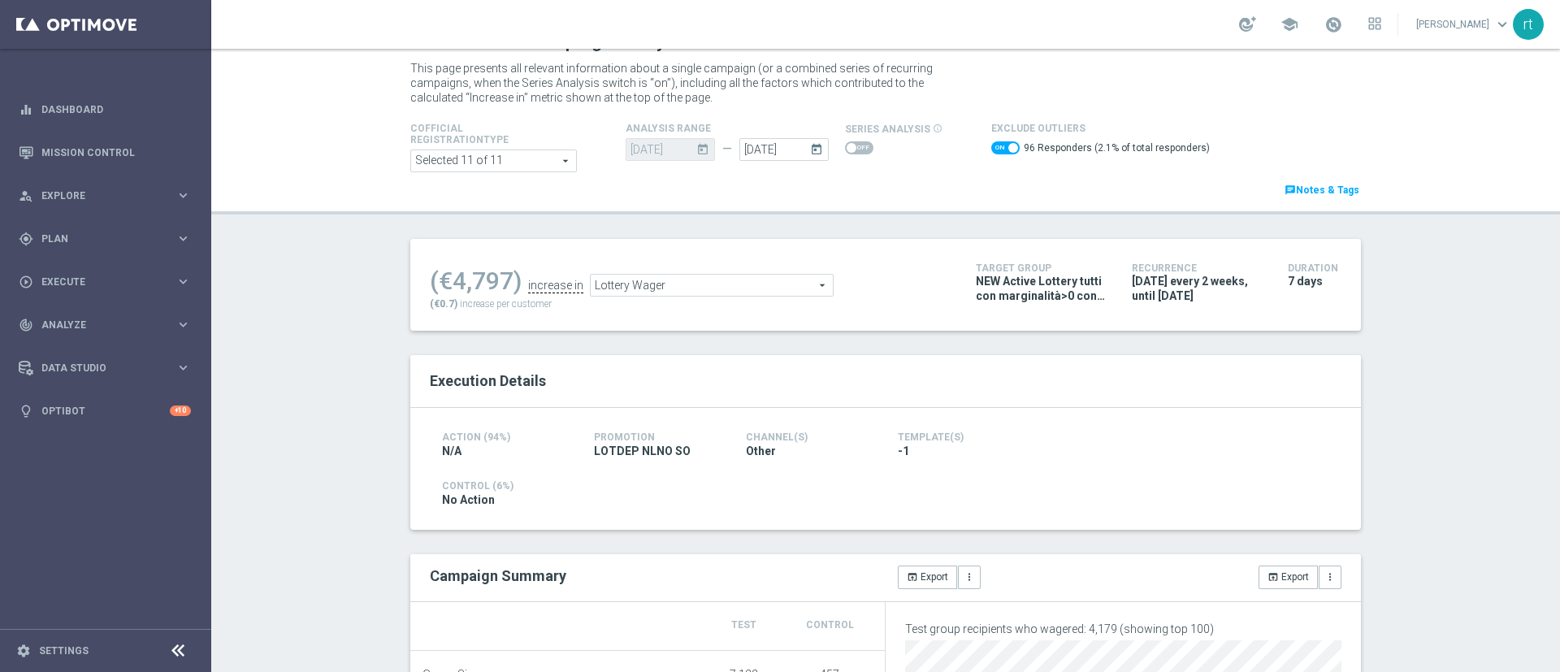
click at [657, 297] on div "Lottery Wager Lottery Wager arrow_drop_down search" at bounding box center [712, 285] width 244 height 23
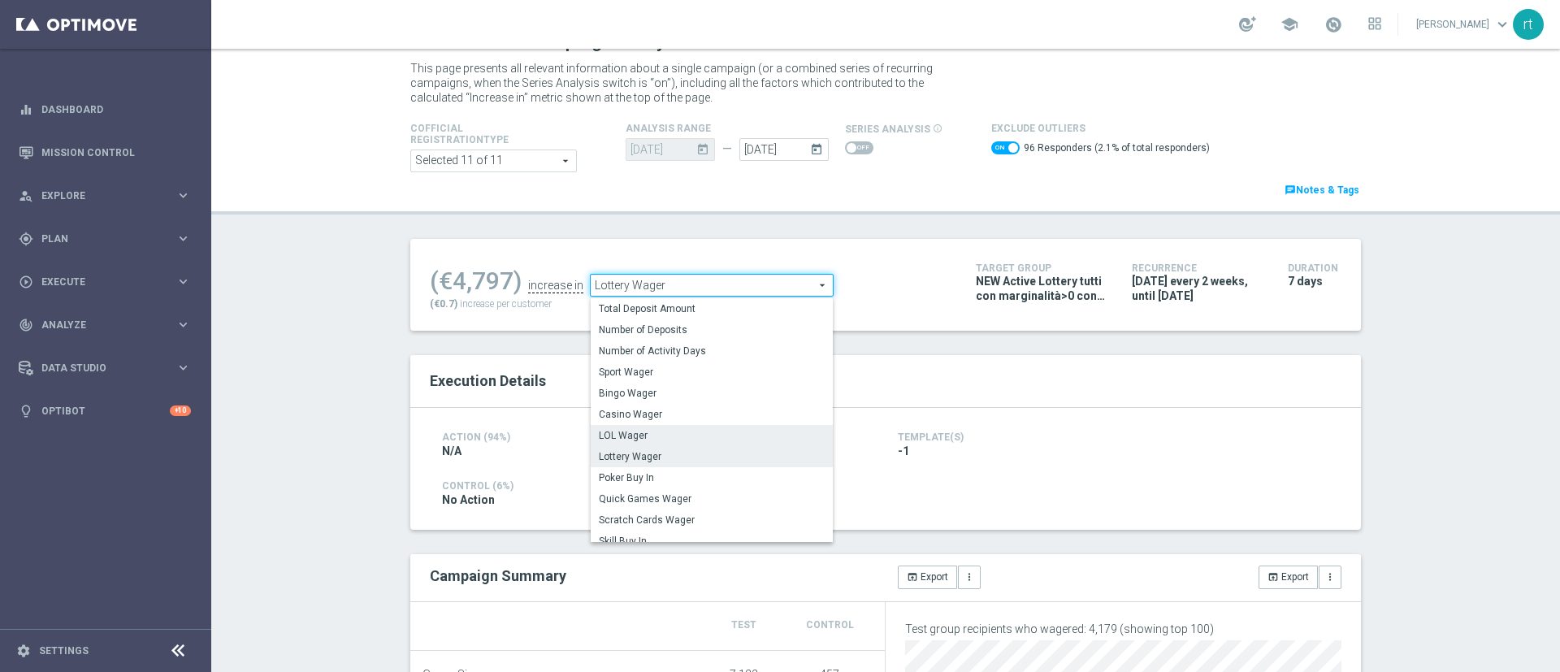
click at [657, 432] on span "LOL Wager" at bounding box center [712, 435] width 226 height 13
checkbox input "false"
type input "LOL Wager"
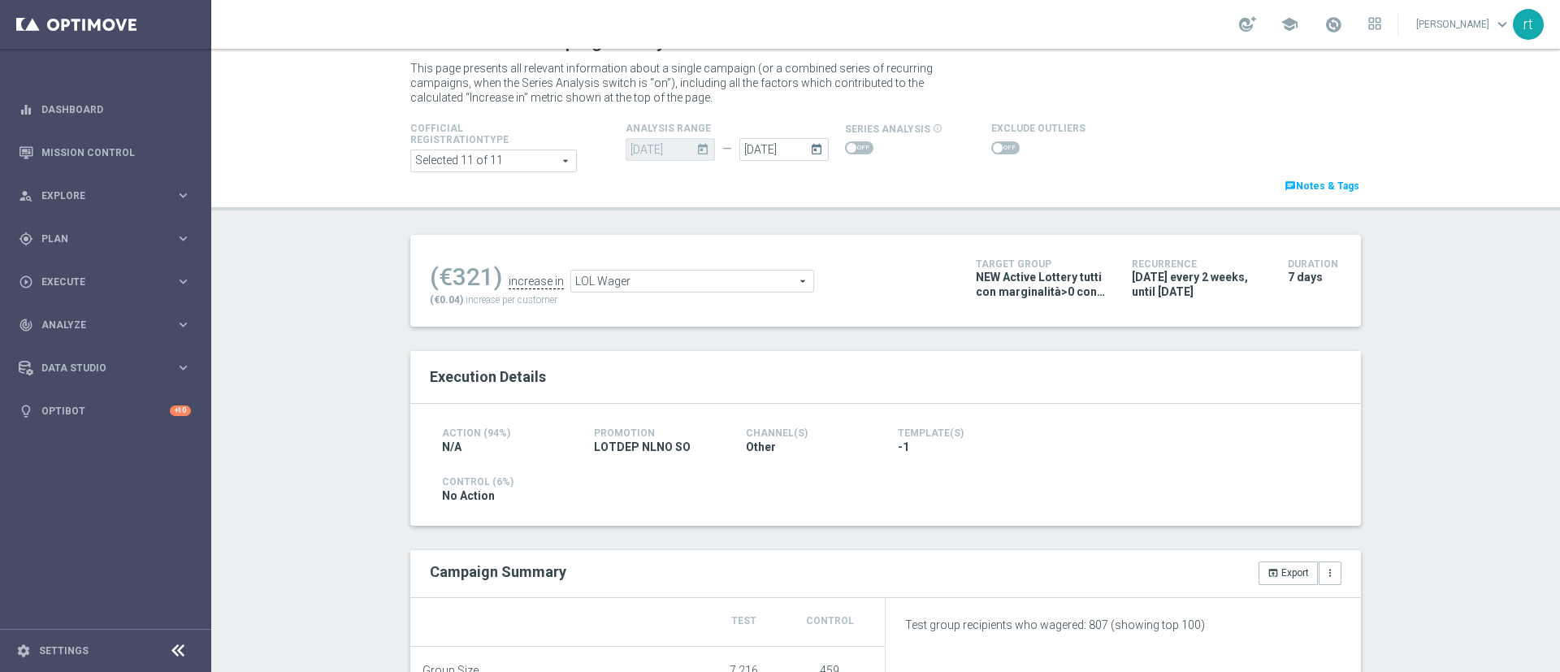
click at [991, 144] on span at bounding box center [1005, 147] width 28 height 13
click at [991, 144] on input "checkbox" at bounding box center [1005, 147] width 28 height 13
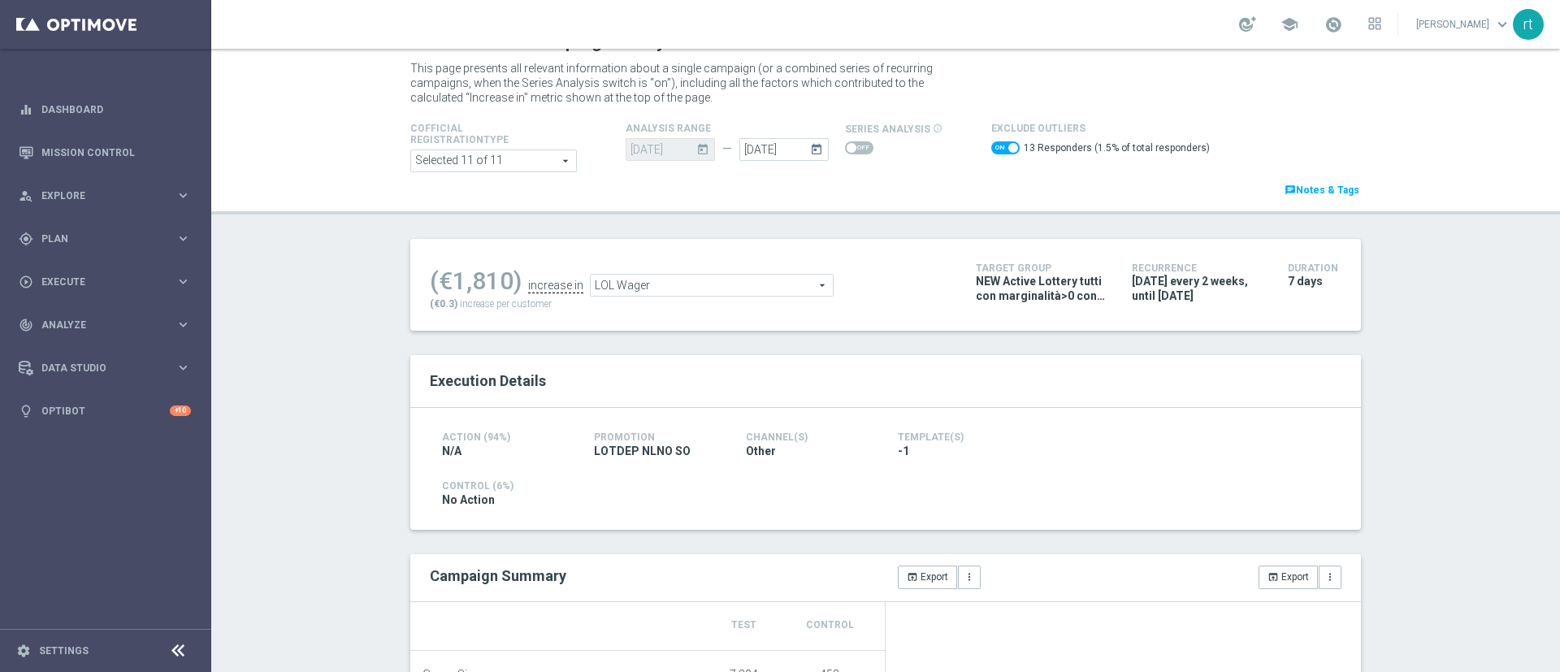
click at [664, 281] on span "LOL Wager" at bounding box center [712, 285] width 242 height 21
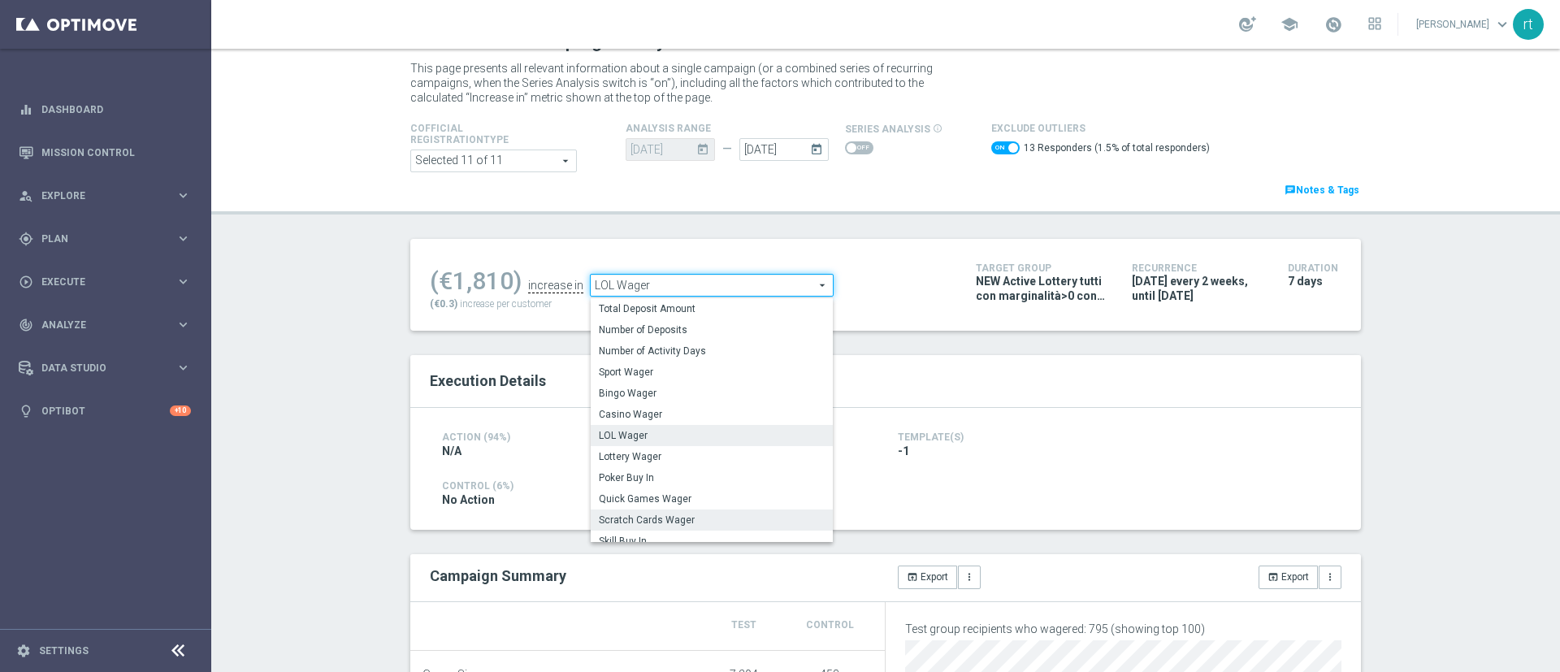
click at [652, 518] on span "Scratch Cards Wager" at bounding box center [712, 520] width 226 height 13
checkbox input "false"
type input "Scratch Cards Wager"
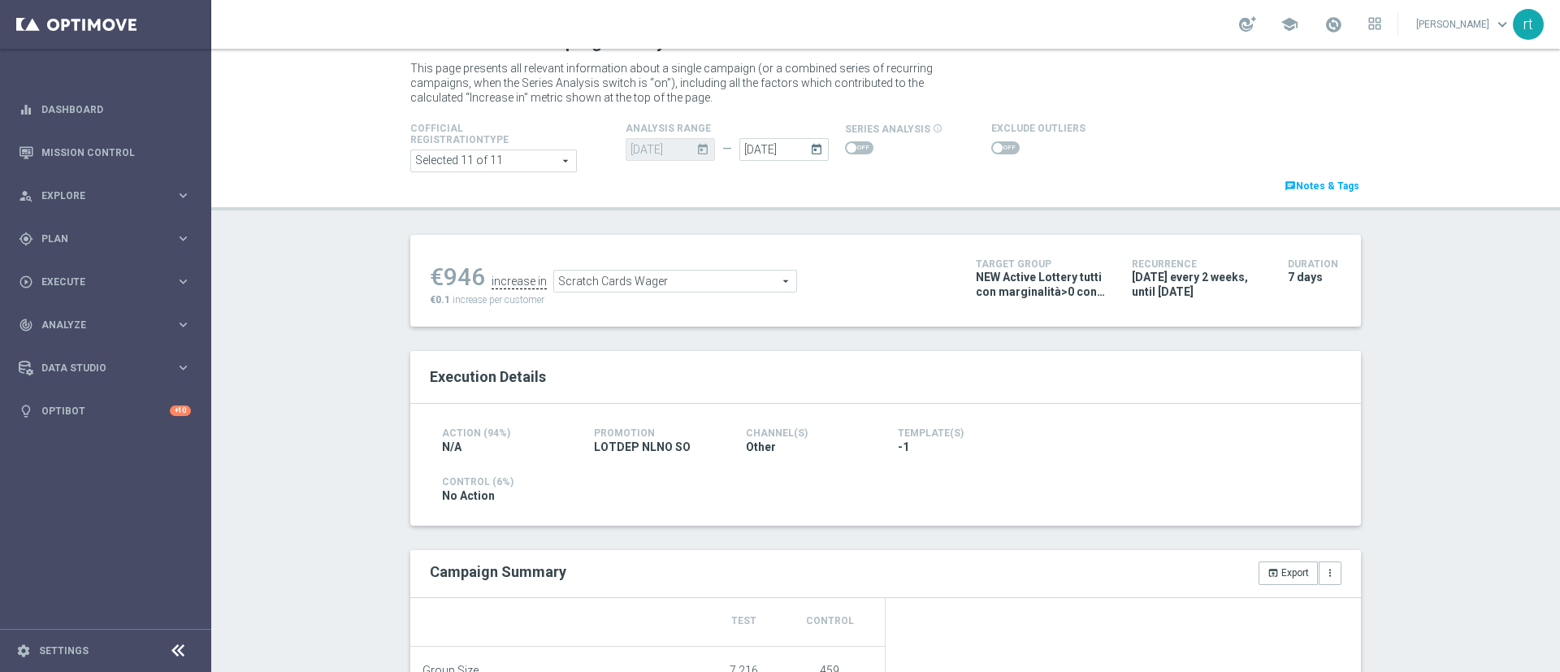
click at [993, 151] on span at bounding box center [998, 148] width 10 height 10
click at [991, 151] on input "checkbox" at bounding box center [1005, 147] width 28 height 13
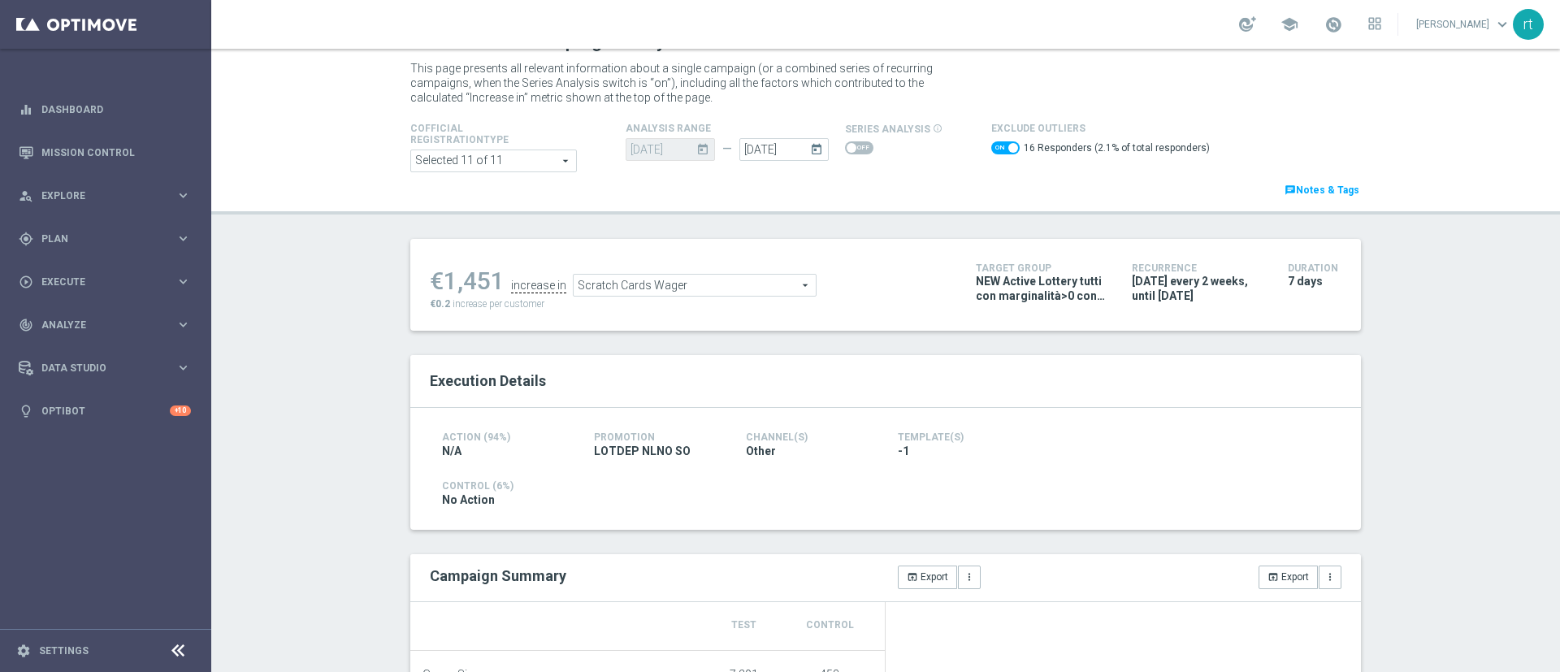
click at [585, 290] on span "Scratch Cards Wager" at bounding box center [695, 285] width 242 height 21
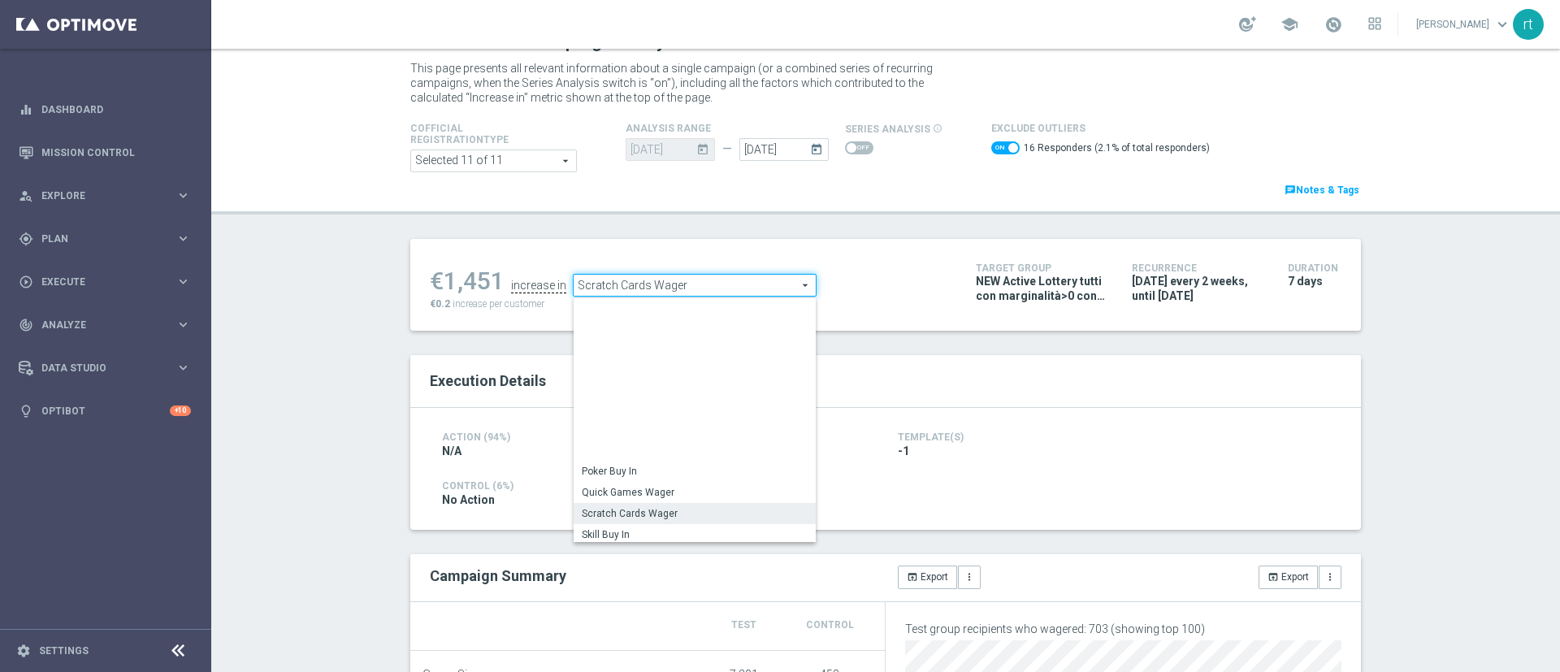
scroll to position [157, 0]
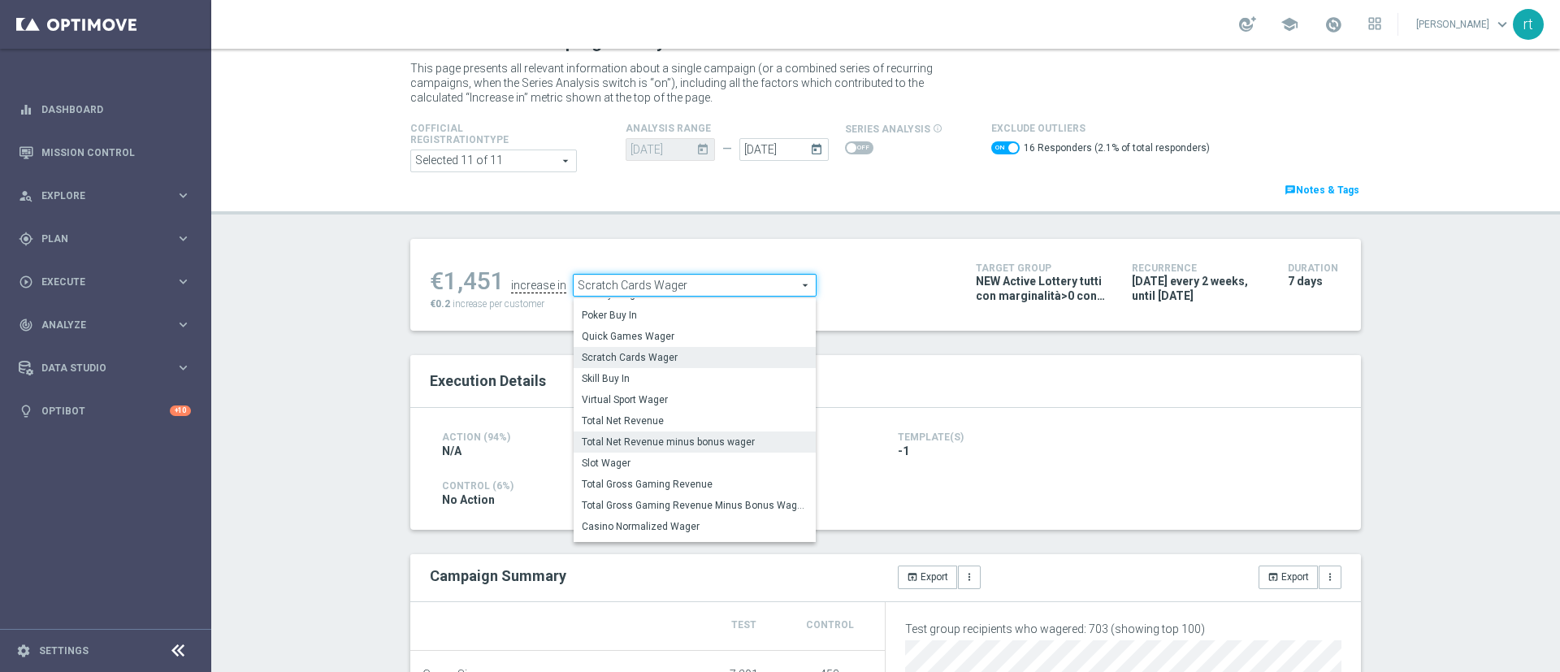
click at [631, 441] on span "Total Net Revenue minus bonus wager" at bounding box center [695, 442] width 226 height 13
checkbox input "false"
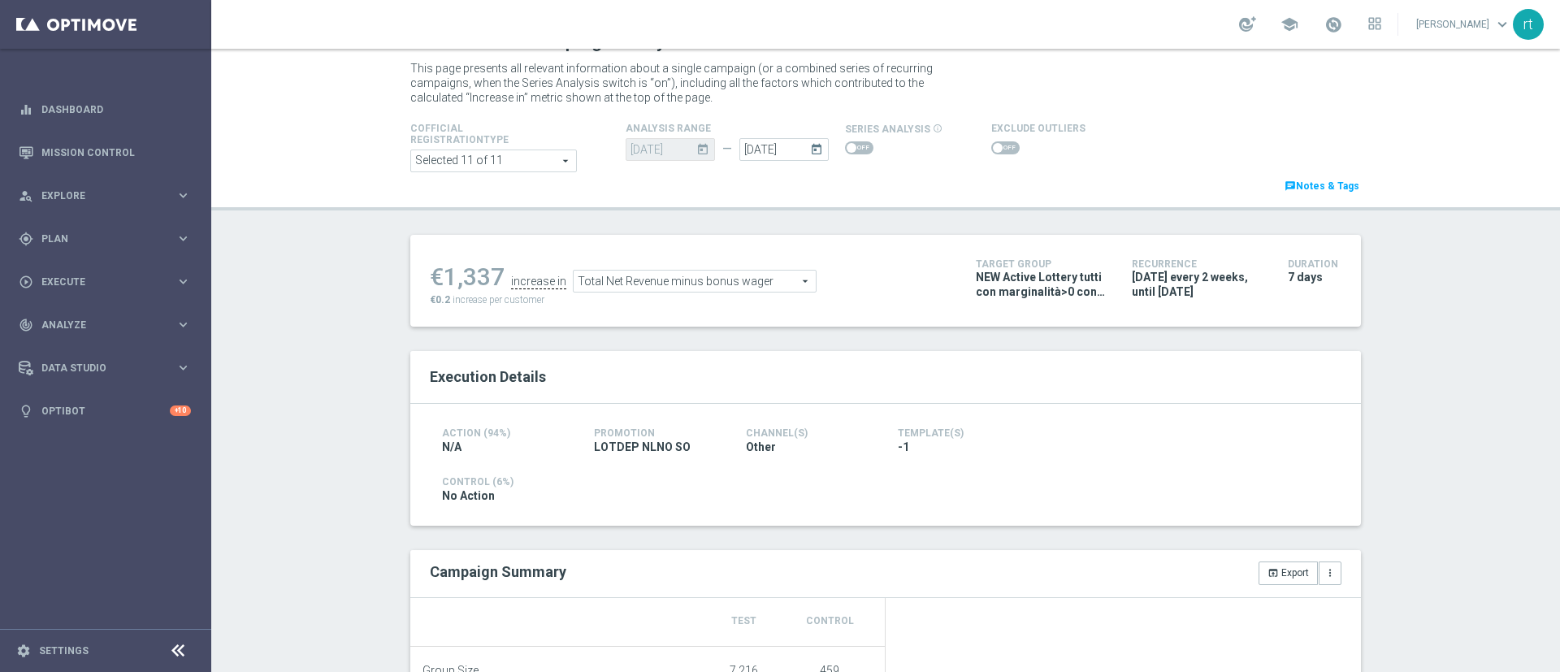
click at [636, 281] on span "Total Net Revenue minus bonus wager" at bounding box center [695, 281] width 242 height 21
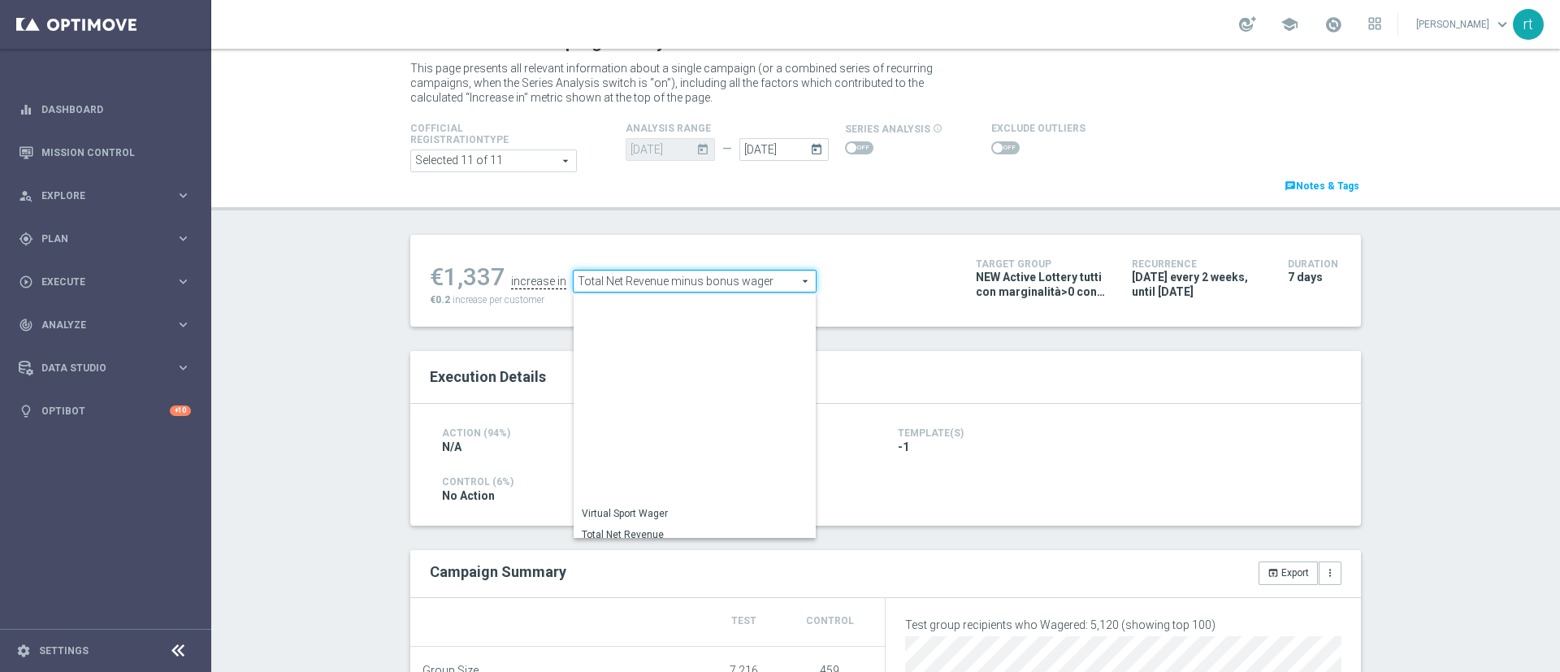
scroll to position [254, 0]
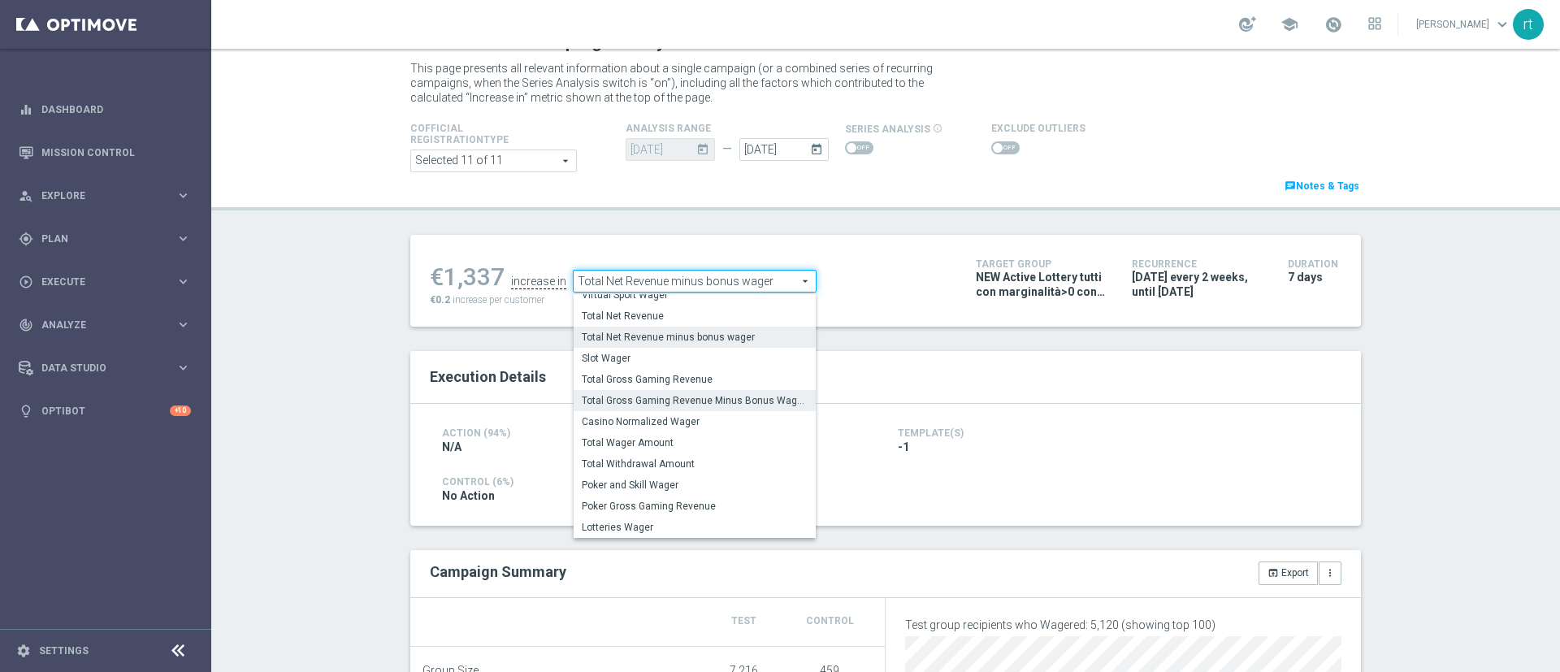
click at [641, 401] on span "Total Gross Gaming Revenue Minus Bonus Wagared" at bounding box center [695, 400] width 226 height 13
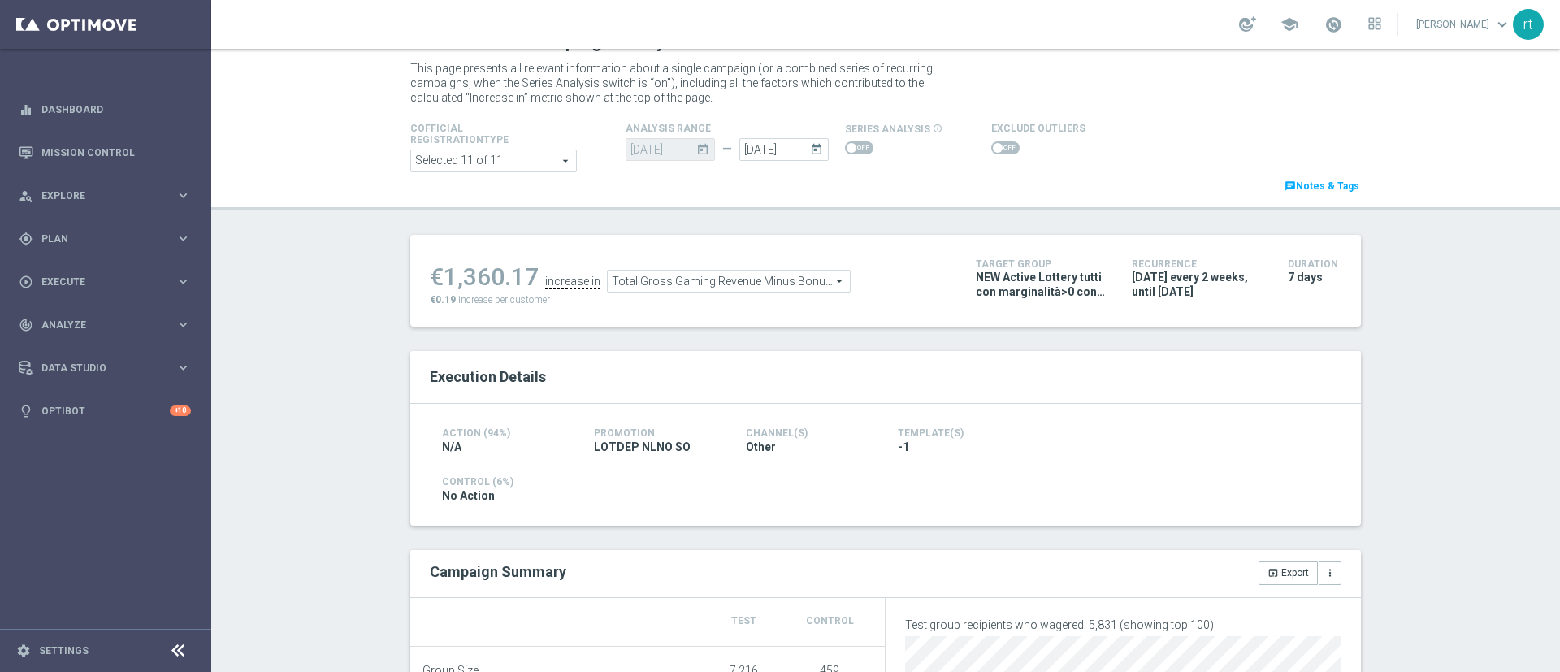
click at [728, 282] on span "Total Gross Gaming Revenue Minus Bonus Wagared" at bounding box center [729, 281] width 242 height 21
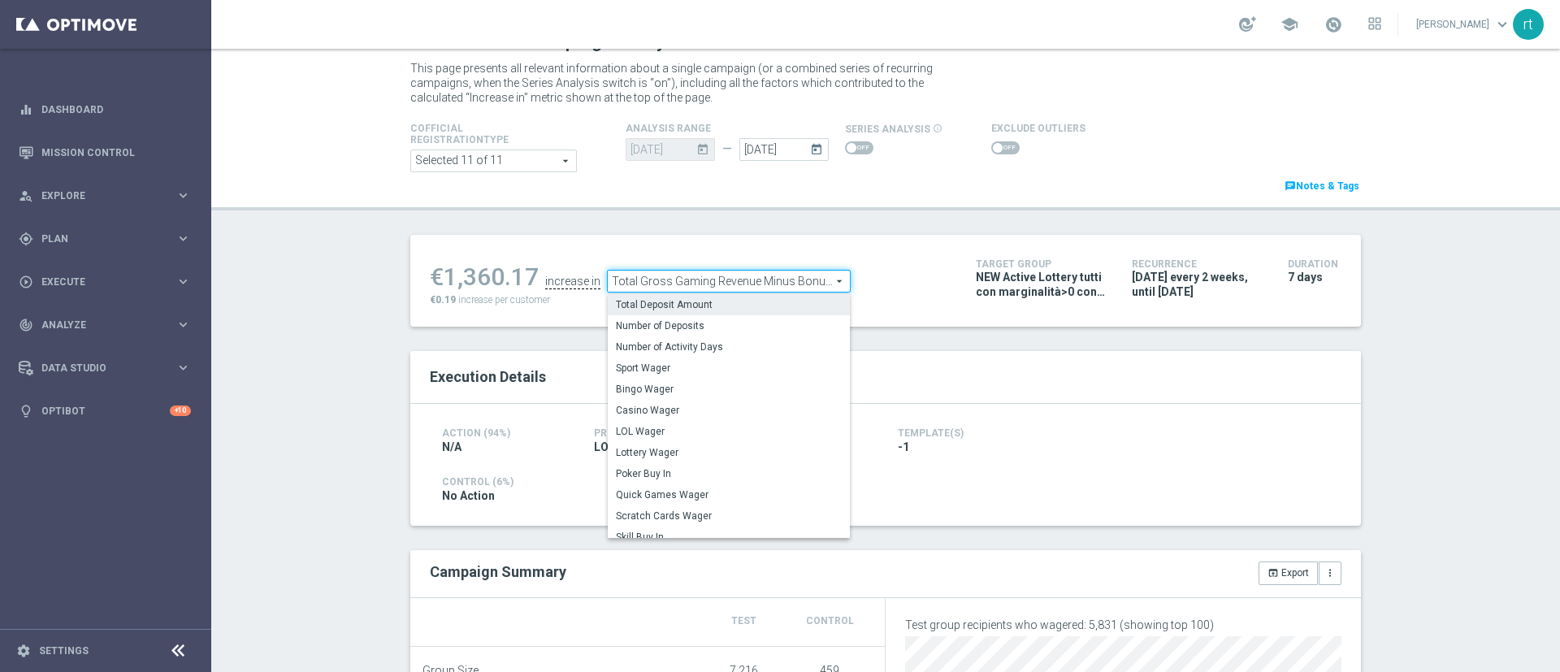
click at [707, 303] on span "Total Deposit Amount" at bounding box center [729, 304] width 226 height 13
type input "Total Deposit Amount"
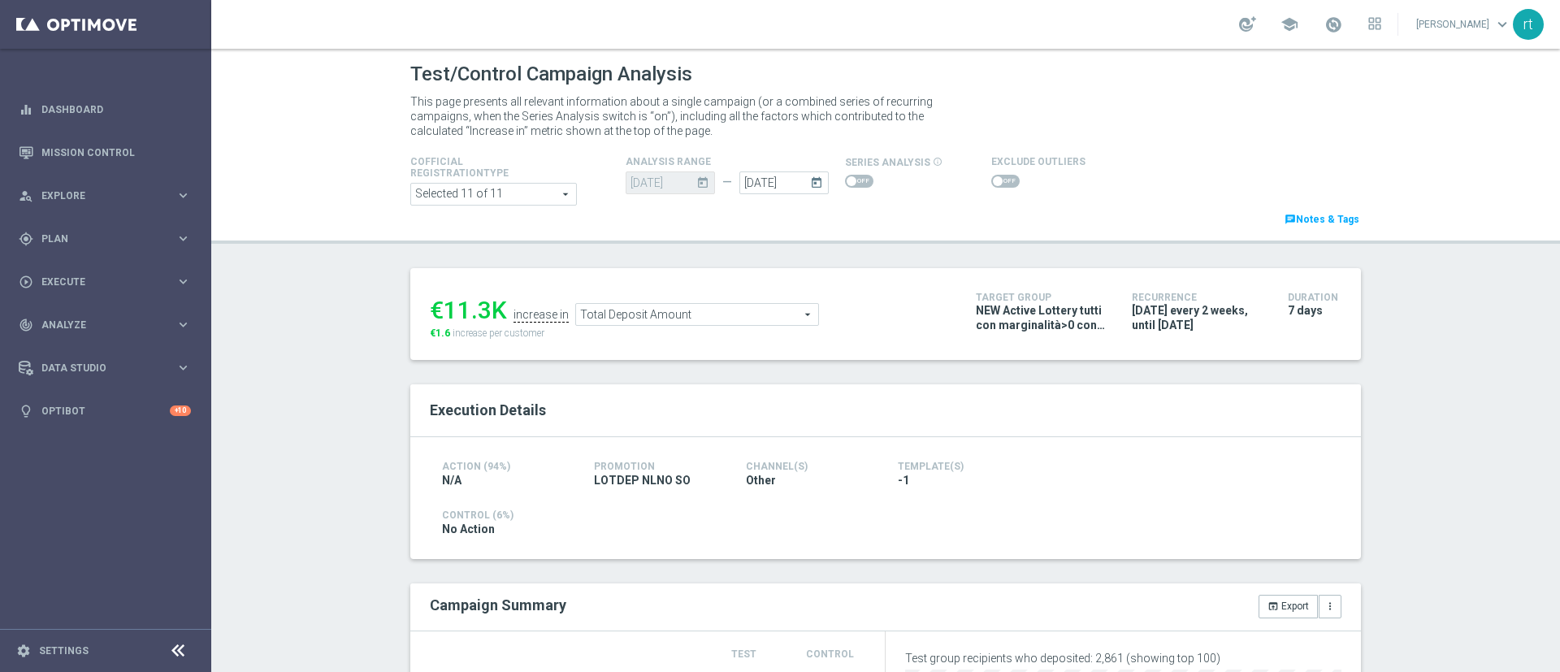
click at [999, 181] on span at bounding box center [1005, 181] width 28 height 13
click at [999, 181] on input "checkbox" at bounding box center [1005, 181] width 28 height 13
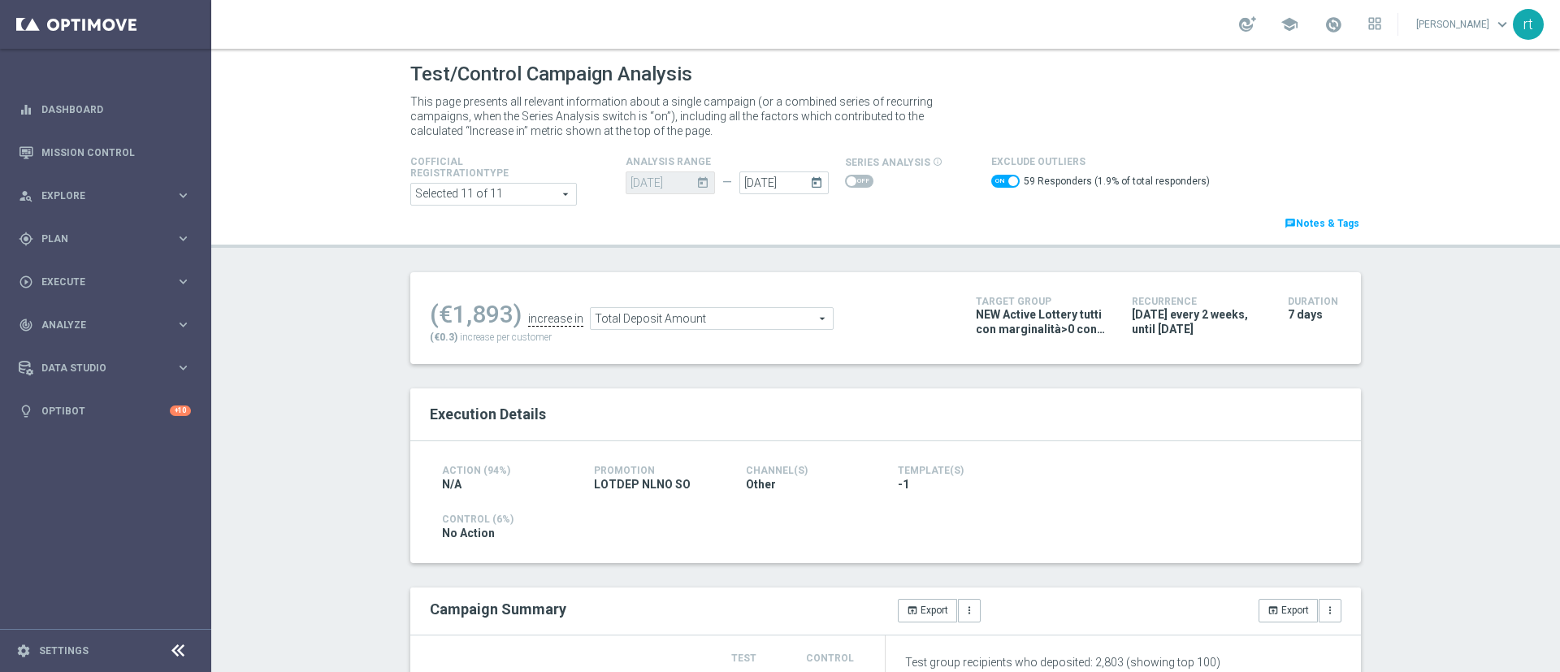
click at [688, 311] on span "Total Deposit Amount" at bounding box center [712, 318] width 242 height 21
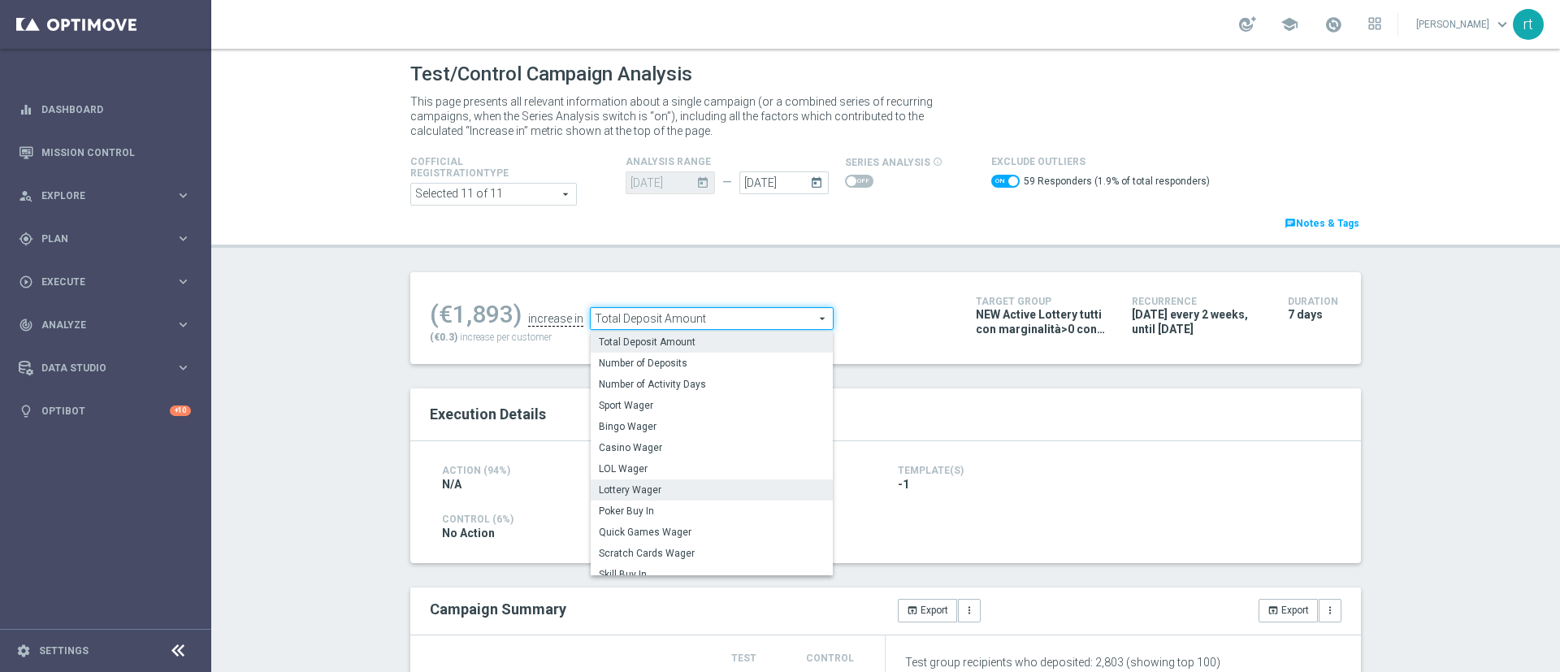
click at [642, 485] on span "Lottery Wager" at bounding box center [712, 489] width 226 height 13
checkbox input "false"
type input "Lottery Wager"
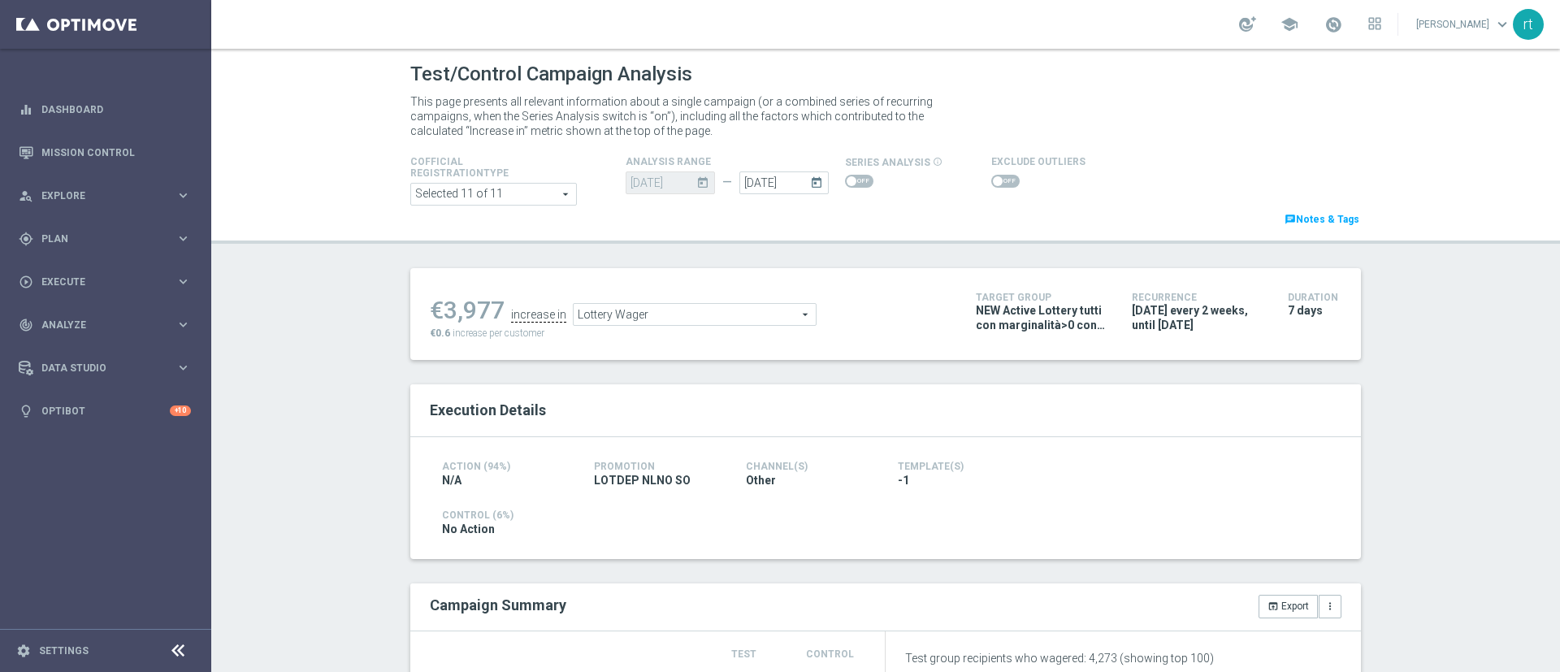
click at [991, 184] on span at bounding box center [1005, 181] width 28 height 13
click at [991, 184] on input "checkbox" at bounding box center [1005, 181] width 28 height 13
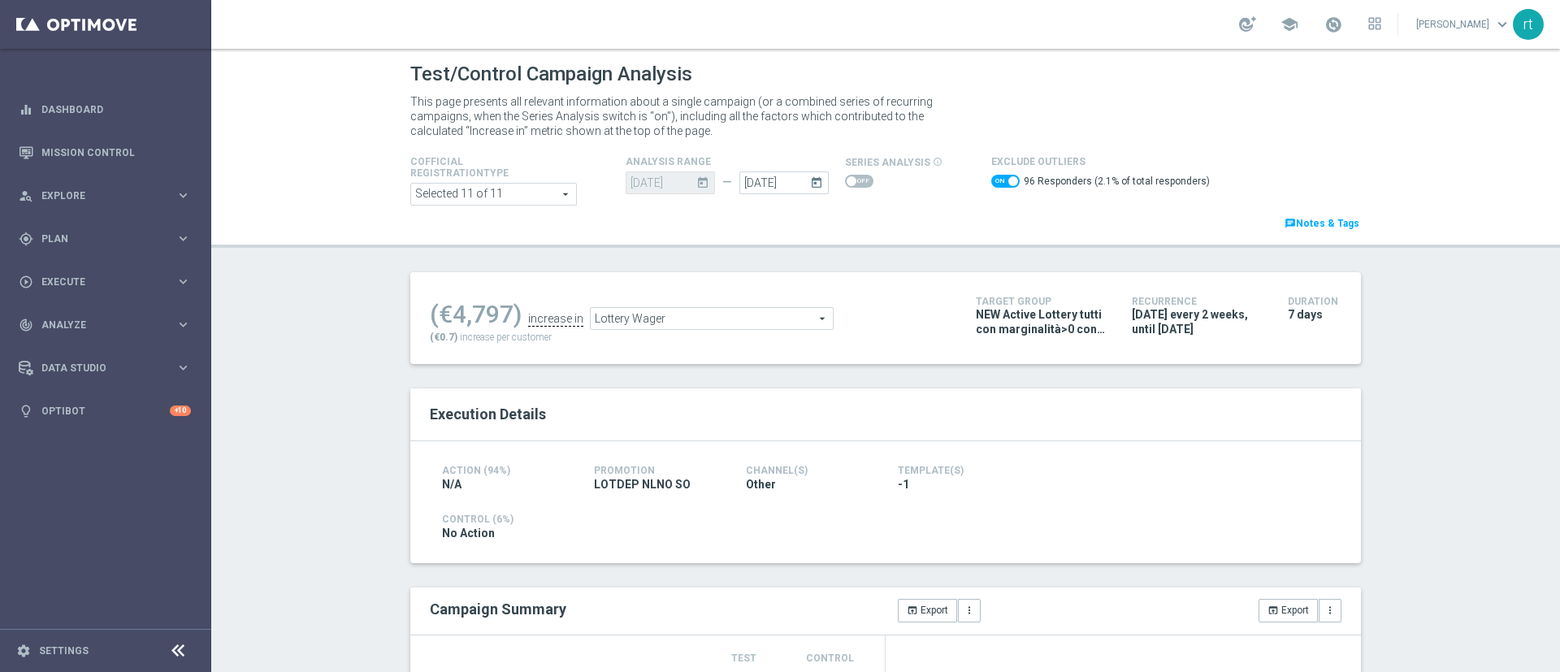
click at [703, 328] on span "Lottery Wager" at bounding box center [712, 318] width 242 height 21
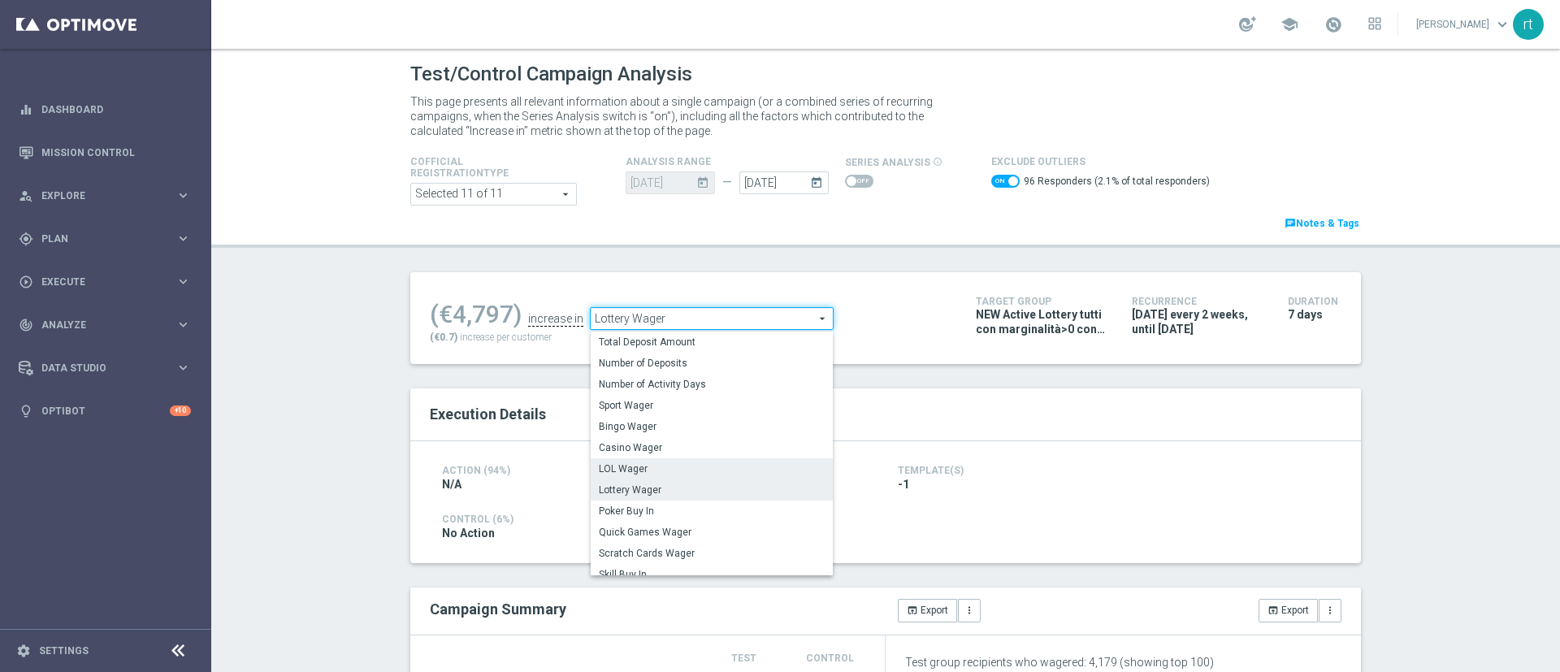
click at [645, 467] on span "LOL Wager" at bounding box center [712, 468] width 226 height 13
checkbox input "false"
type input "LOL Wager"
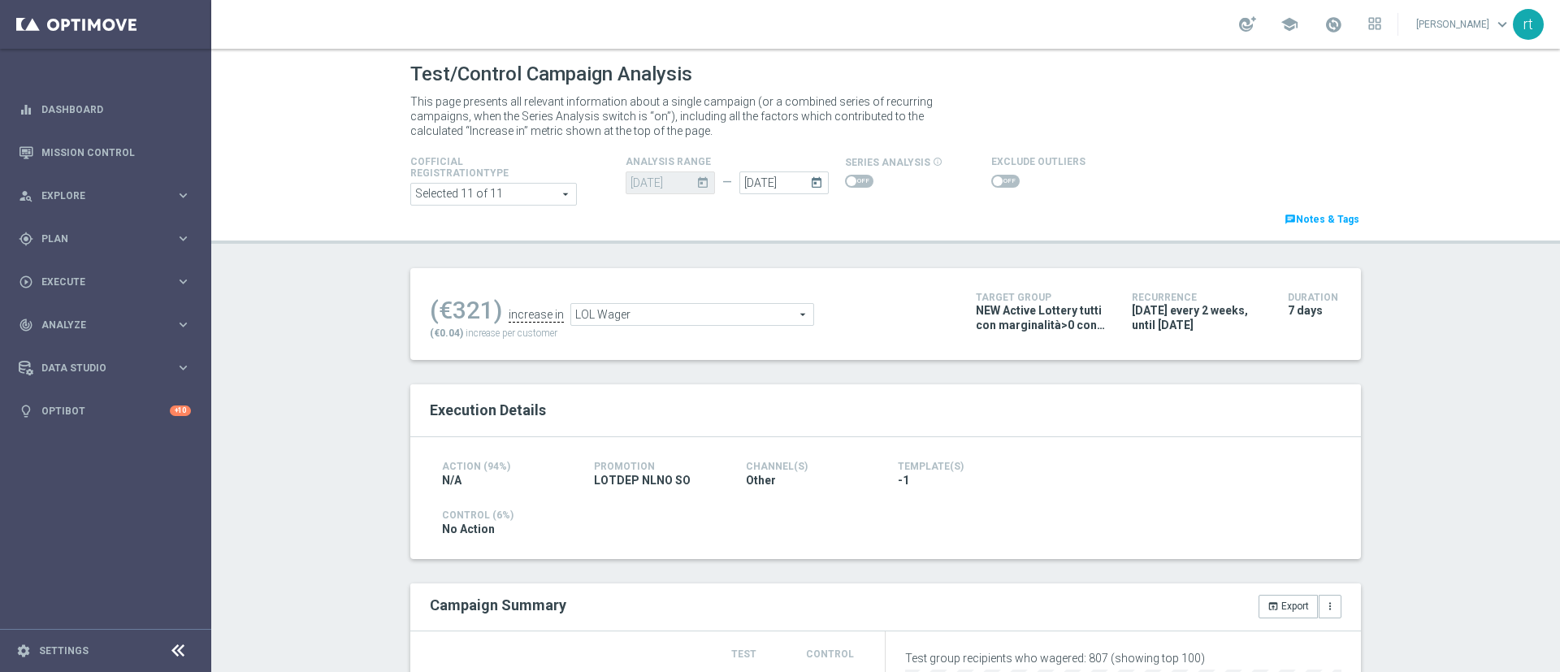
click at [616, 313] on span "LOL Wager" at bounding box center [692, 314] width 242 height 21
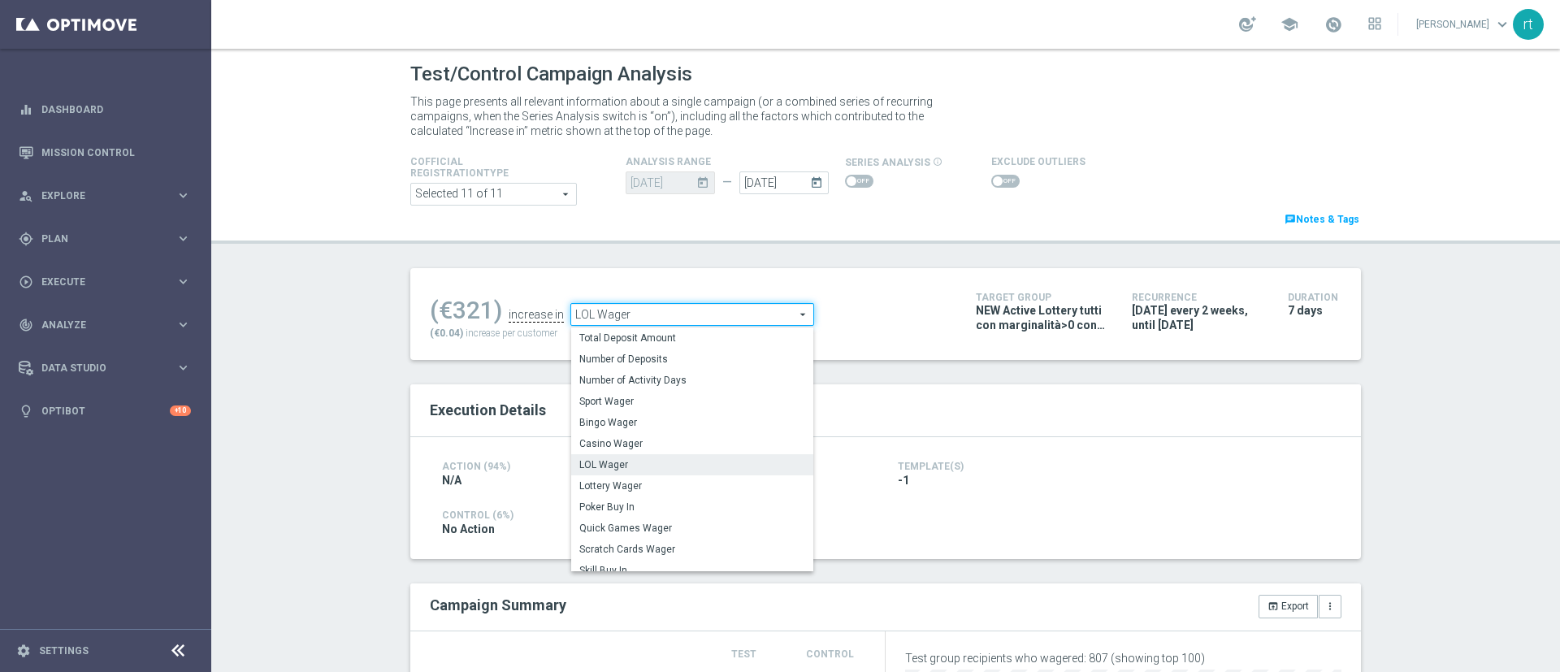
click at [694, 274] on div "(€321) increase in LOL Wager LOL Wager arrow_drop_down search Total Deposit Amo…" at bounding box center [885, 314] width 951 height 92
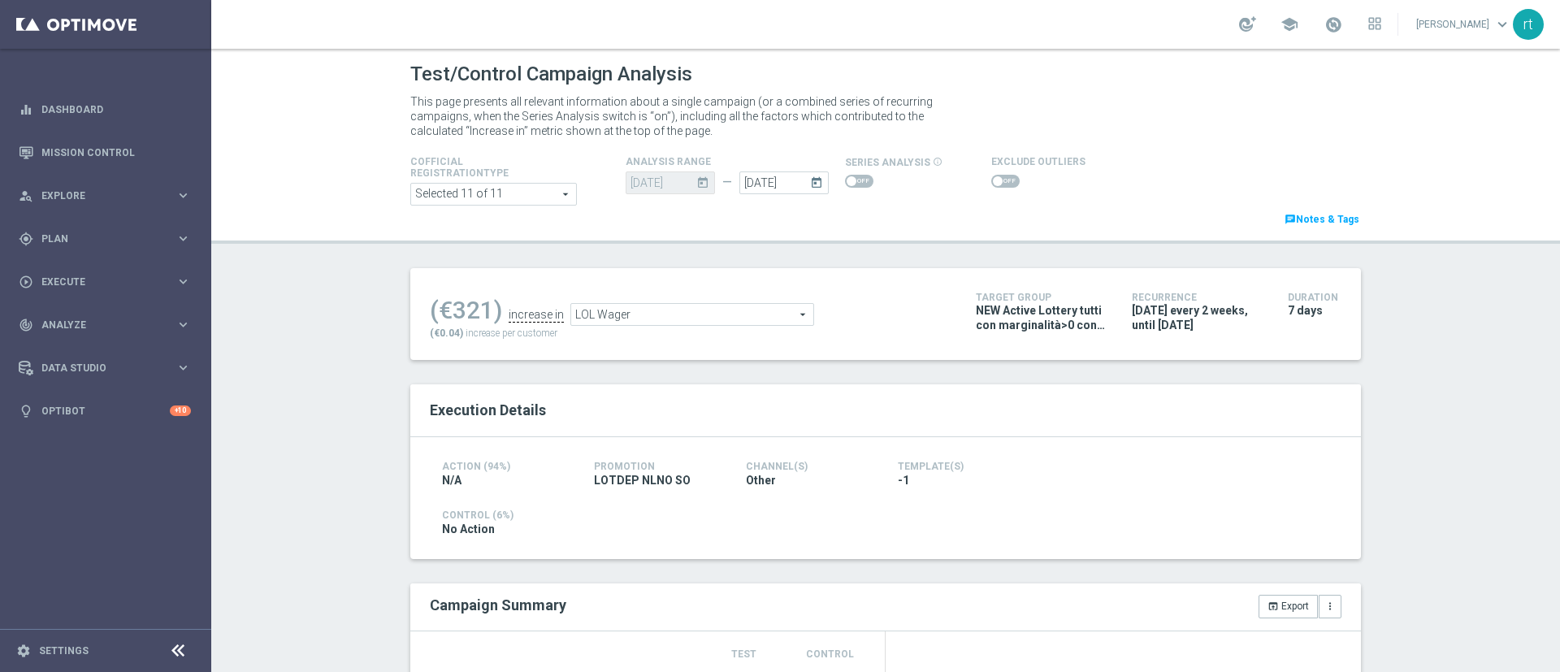
click at [994, 184] on span at bounding box center [1005, 181] width 28 height 13
click at [994, 184] on input "checkbox" at bounding box center [1005, 181] width 28 height 13
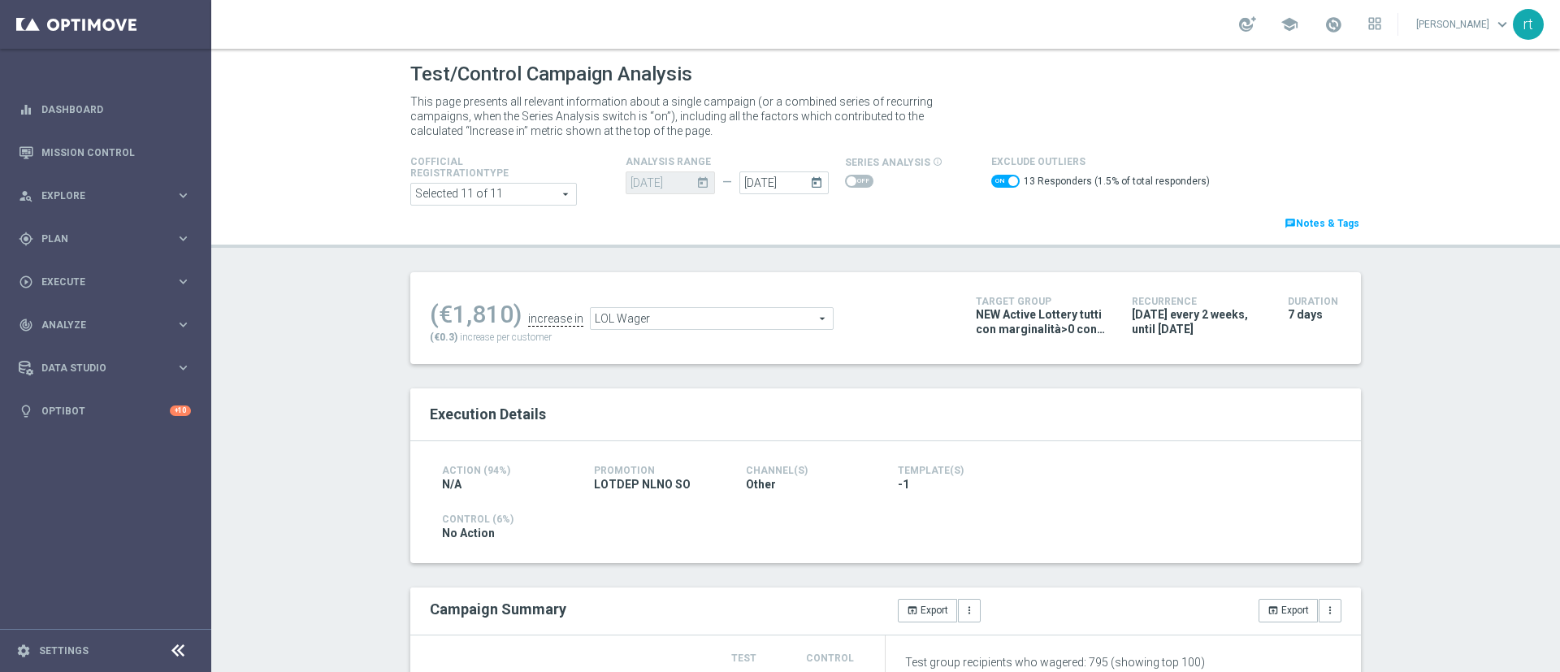
click at [327, 423] on div "Test/Control Campaign Analysis This page presents all relevant information abou…" at bounding box center [885, 360] width 1349 height 623
click at [605, 315] on span "LOL Wager" at bounding box center [712, 318] width 242 height 21
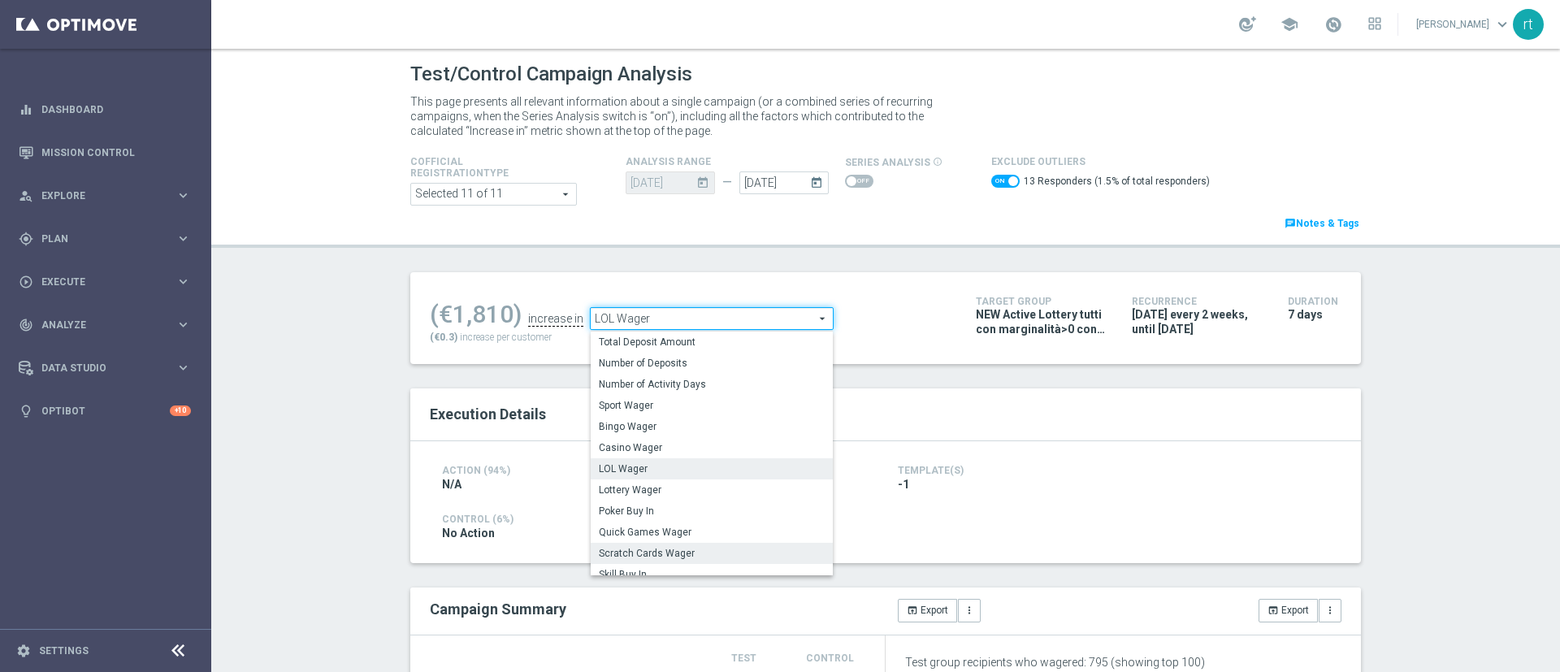
click at [629, 550] on span "Scratch Cards Wager" at bounding box center [712, 553] width 226 height 13
checkbox input "false"
type input "Scratch Cards Wager"
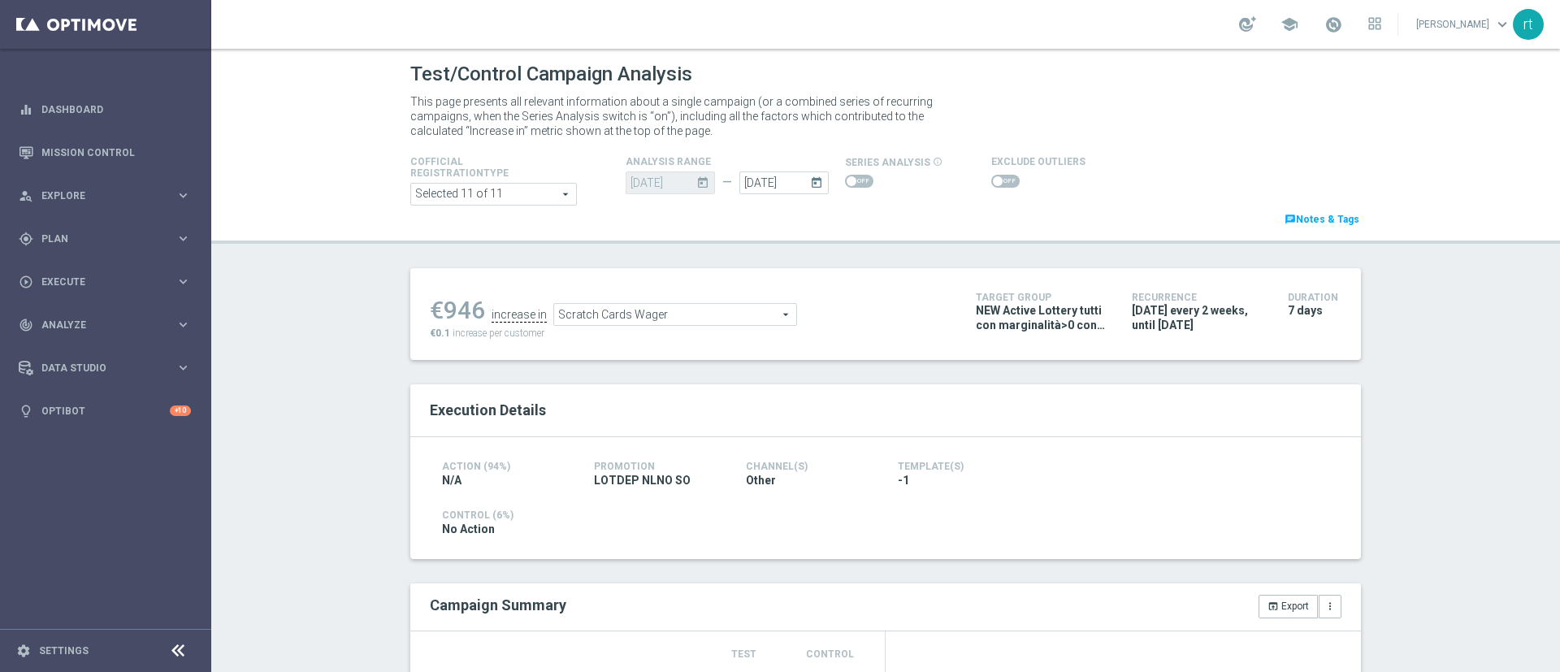
click at [991, 180] on span at bounding box center [1005, 181] width 28 height 13
click at [991, 180] on input "checkbox" at bounding box center [1005, 181] width 28 height 13
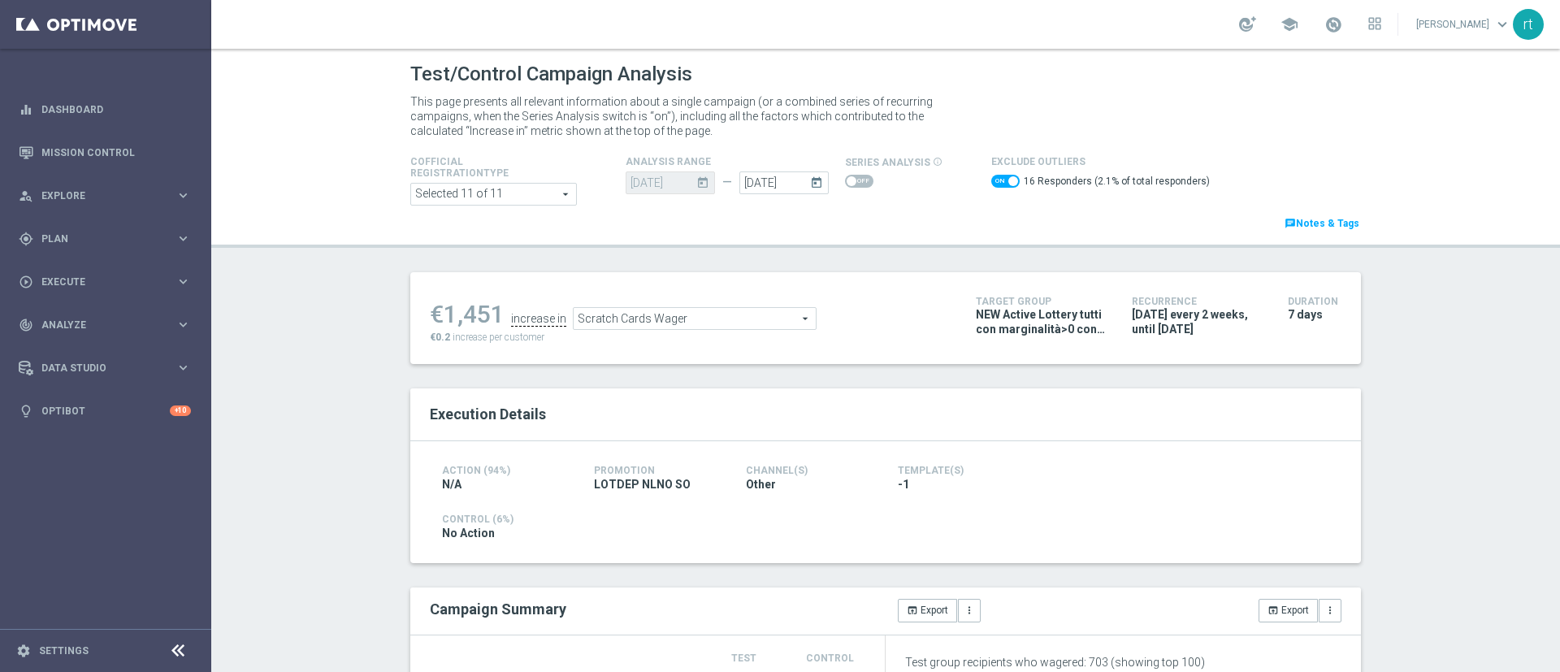
click at [912, 213] on div "Cofficial Registrationtype Selected 11 of 11 arrow_drop_down search Show Select…" at bounding box center [885, 192] width 975 height 80
click at [704, 309] on span "Scratch Cards Wager" at bounding box center [695, 318] width 242 height 21
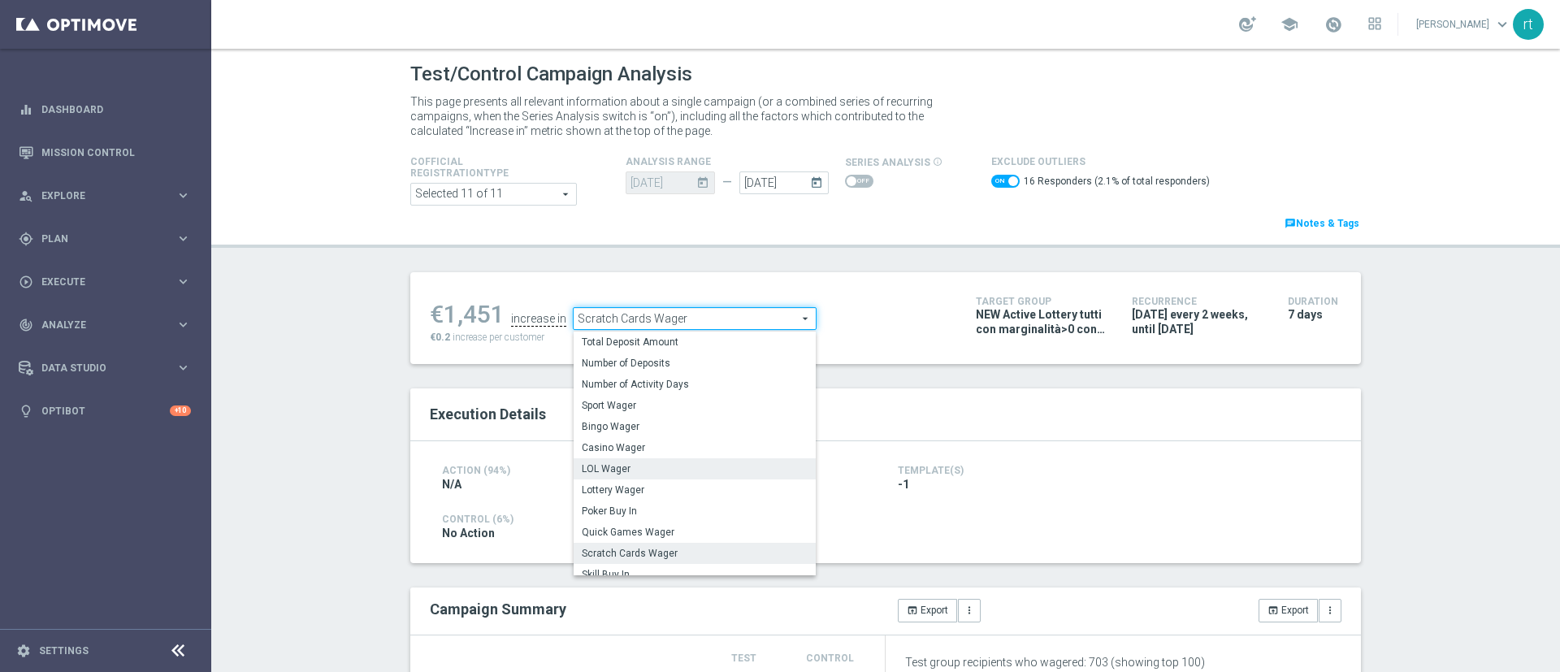
click at [620, 472] on span "LOL Wager" at bounding box center [695, 468] width 226 height 13
checkbox input "false"
type input "LOL Wager"
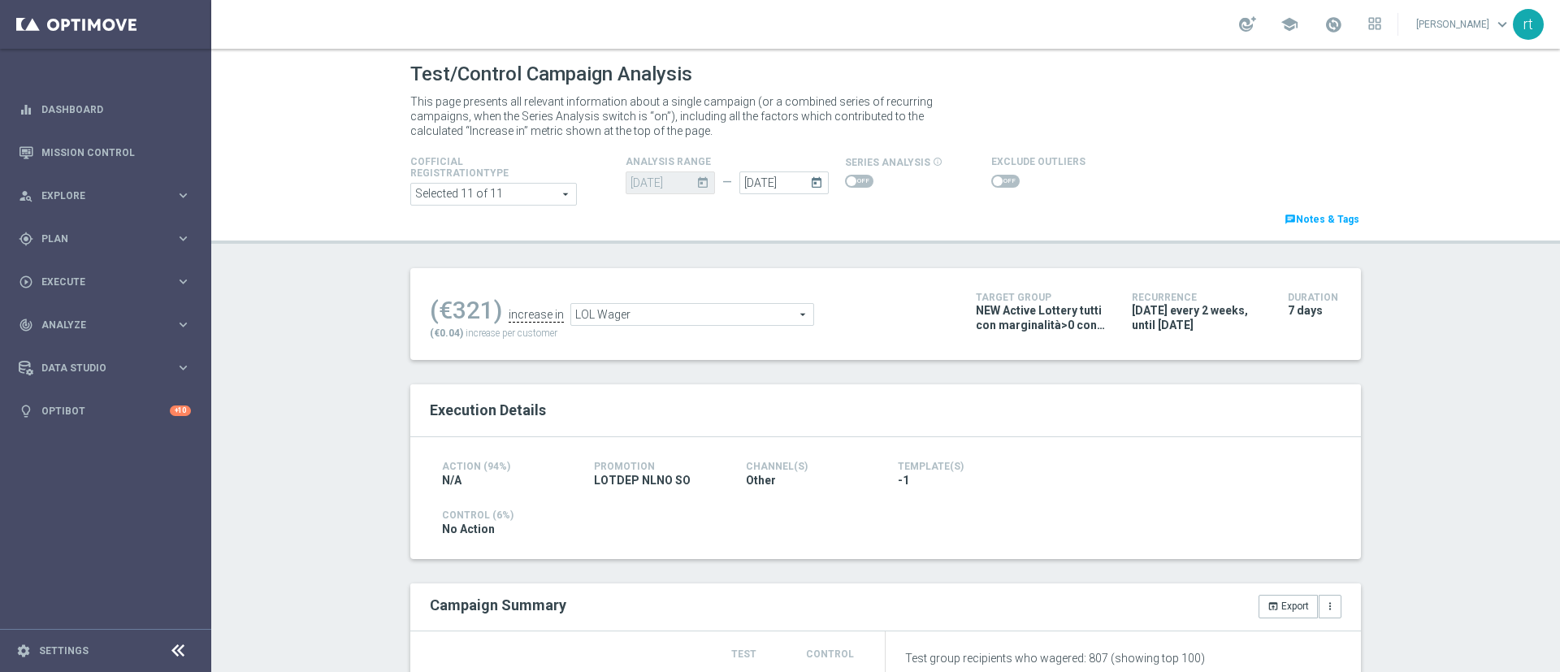
click at [996, 180] on span at bounding box center [1005, 181] width 28 height 13
click at [996, 180] on input "checkbox" at bounding box center [1005, 181] width 28 height 13
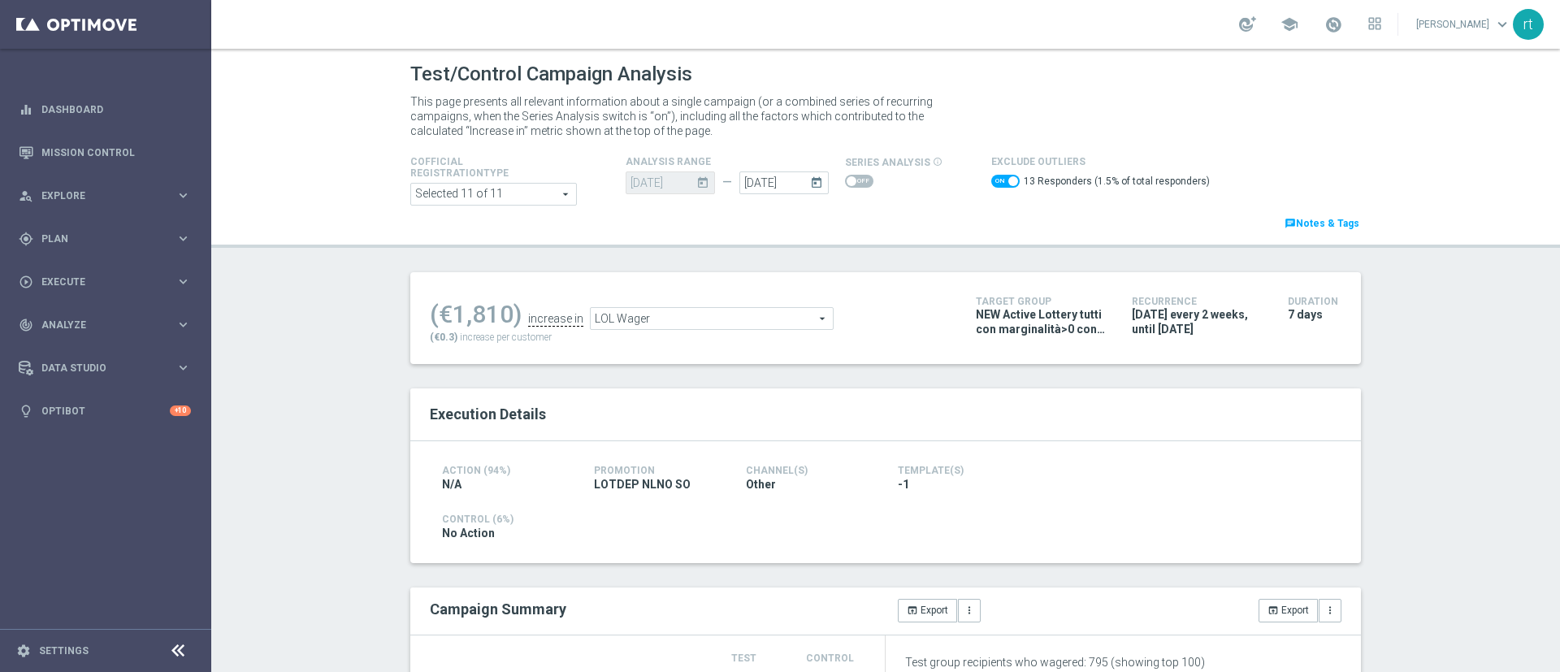
click at [703, 318] on span "LOL Wager" at bounding box center [712, 318] width 242 height 21
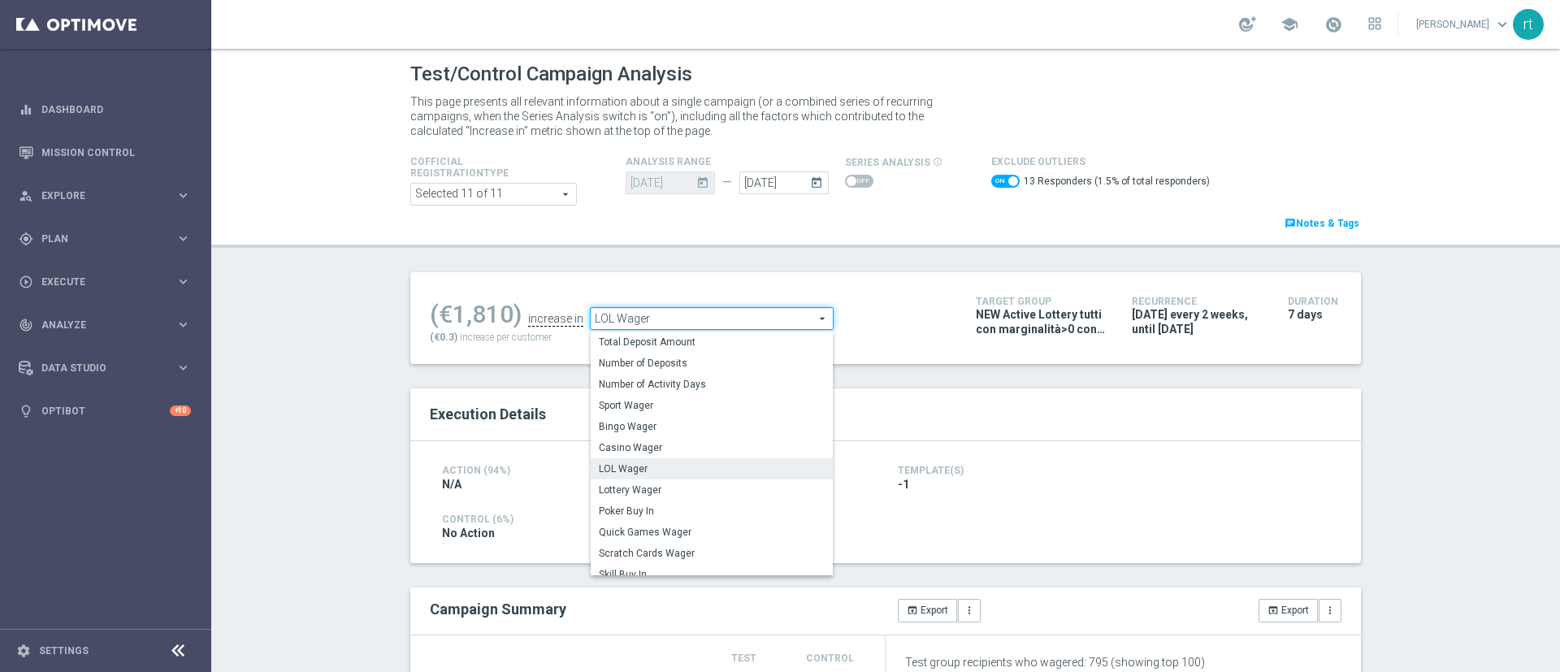
scroll to position [63, 0]
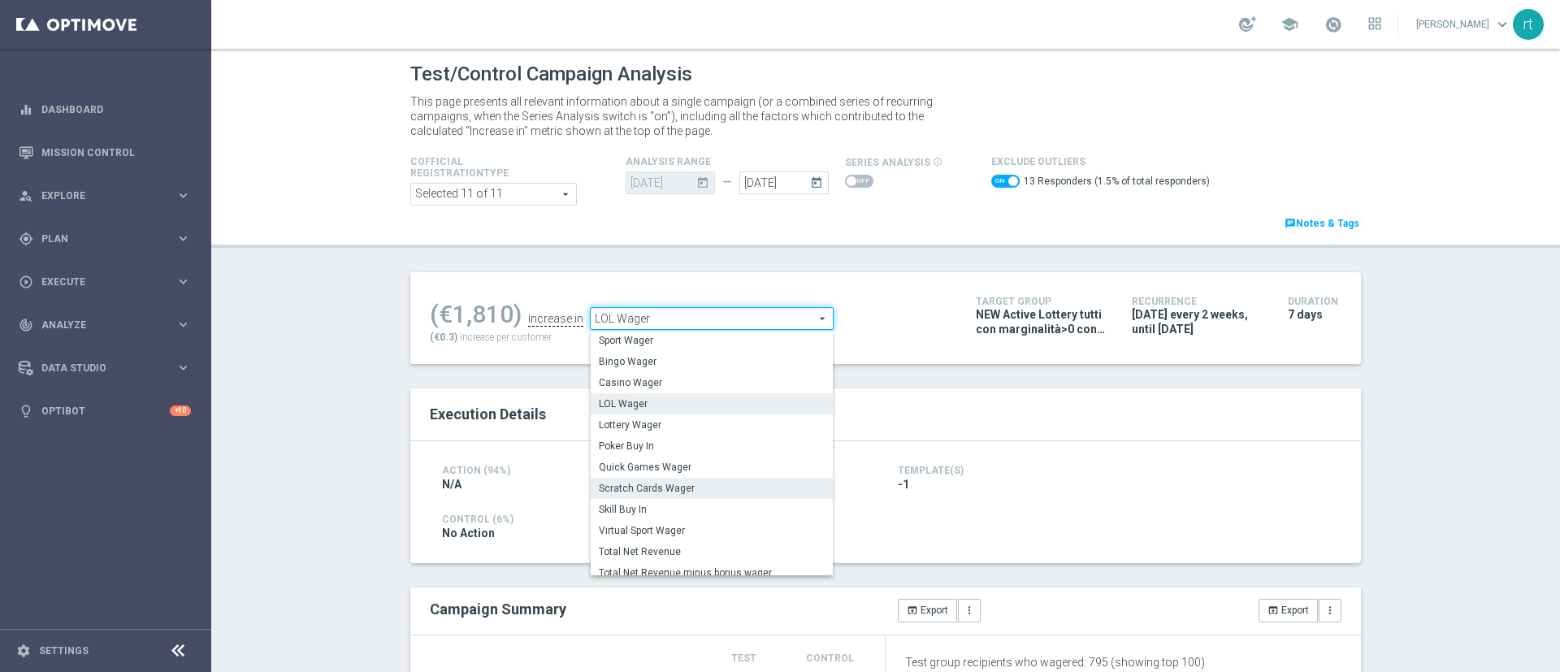
click at [635, 486] on span "Scratch Cards Wager" at bounding box center [712, 488] width 226 height 13
checkbox input "false"
type input "Scratch Cards Wager"
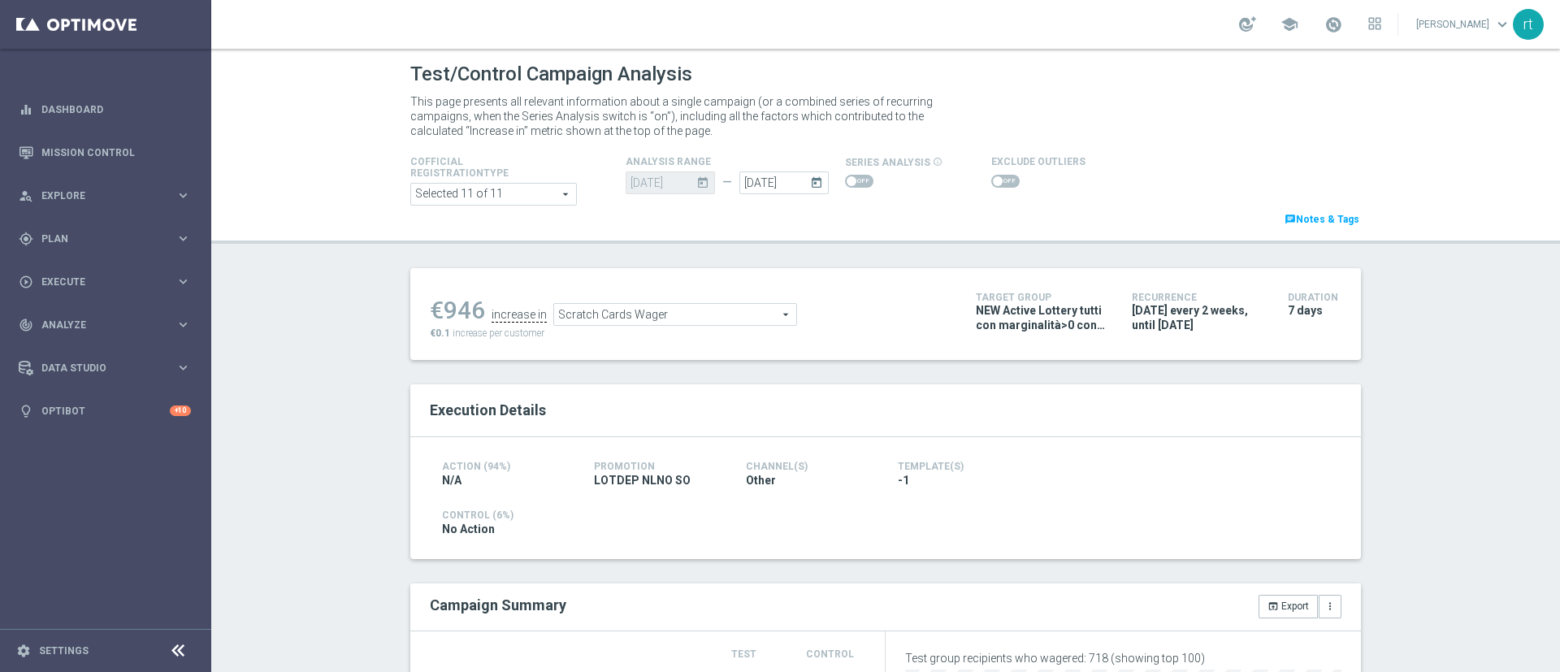
click at [609, 310] on span "Scratch Cards Wager" at bounding box center [675, 314] width 242 height 21
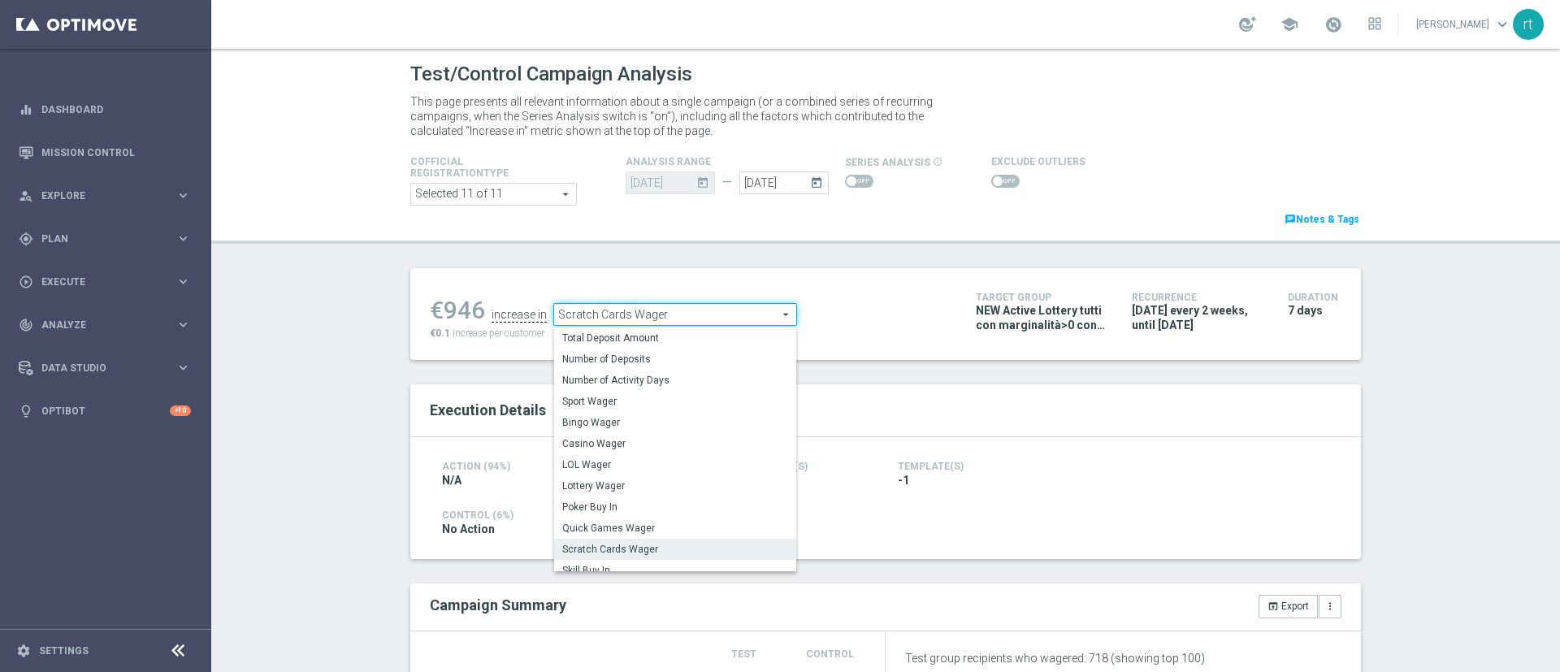
click at [874, 301] on ul "€946 increase in Scratch Cards Wager Scratch Cards Wager arrow_drop_down search…" at bounding box center [691, 307] width 530 height 38
